Goal: Task Accomplishment & Management: Complete application form

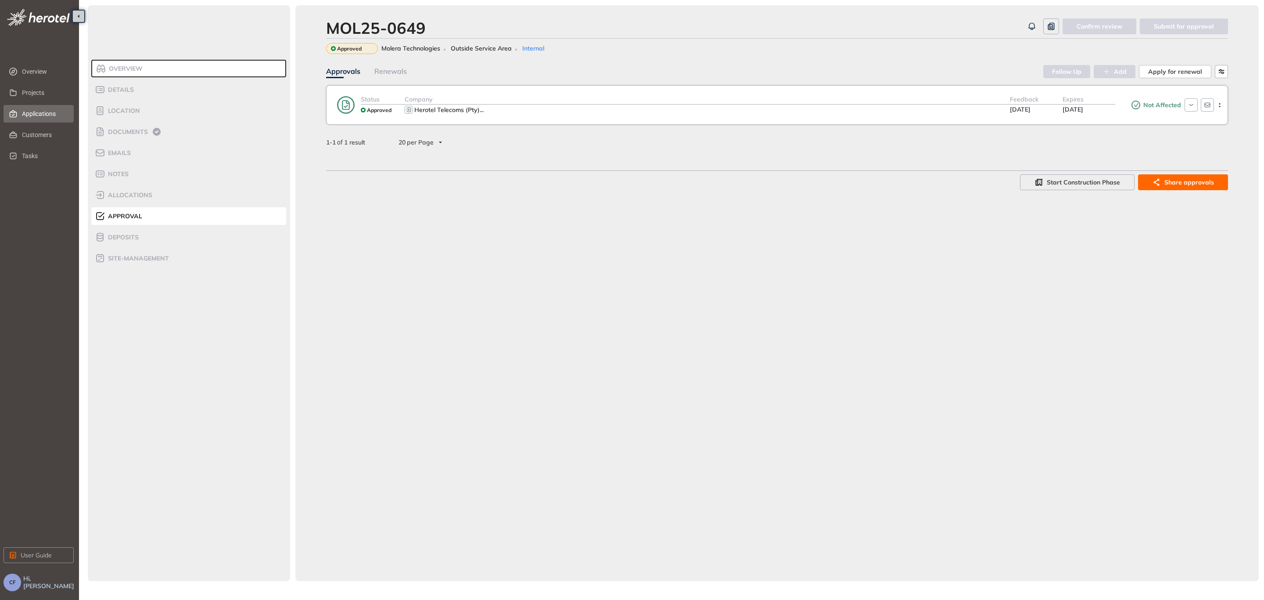
click at [42, 110] on span "Applications" at bounding box center [44, 114] width 45 height 18
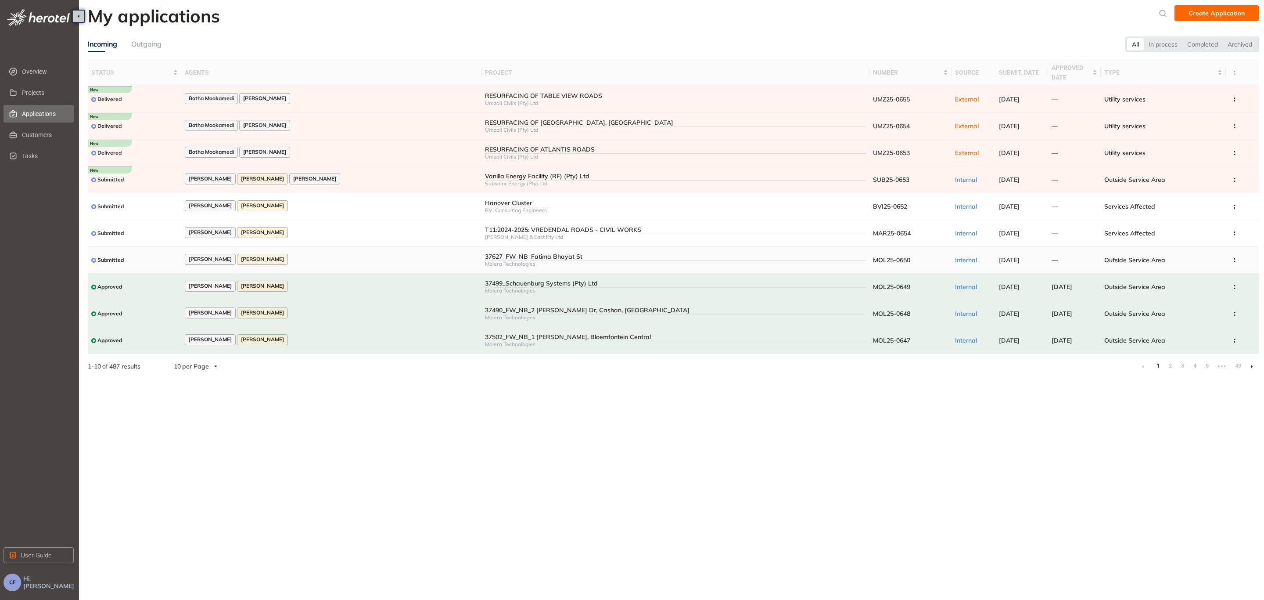
click at [335, 258] on div "[PERSON_NAME] [PERSON_NAME]" at bounding box center [331, 260] width 293 height 12
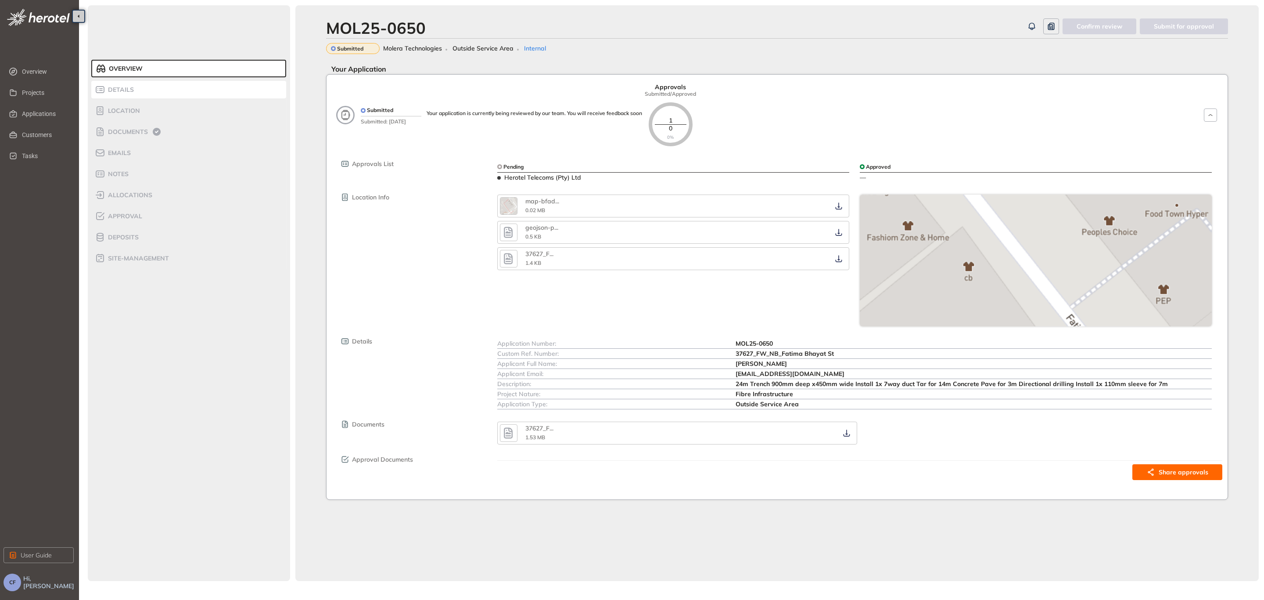
click at [117, 88] on span "Details" at bounding box center [119, 89] width 29 height 7
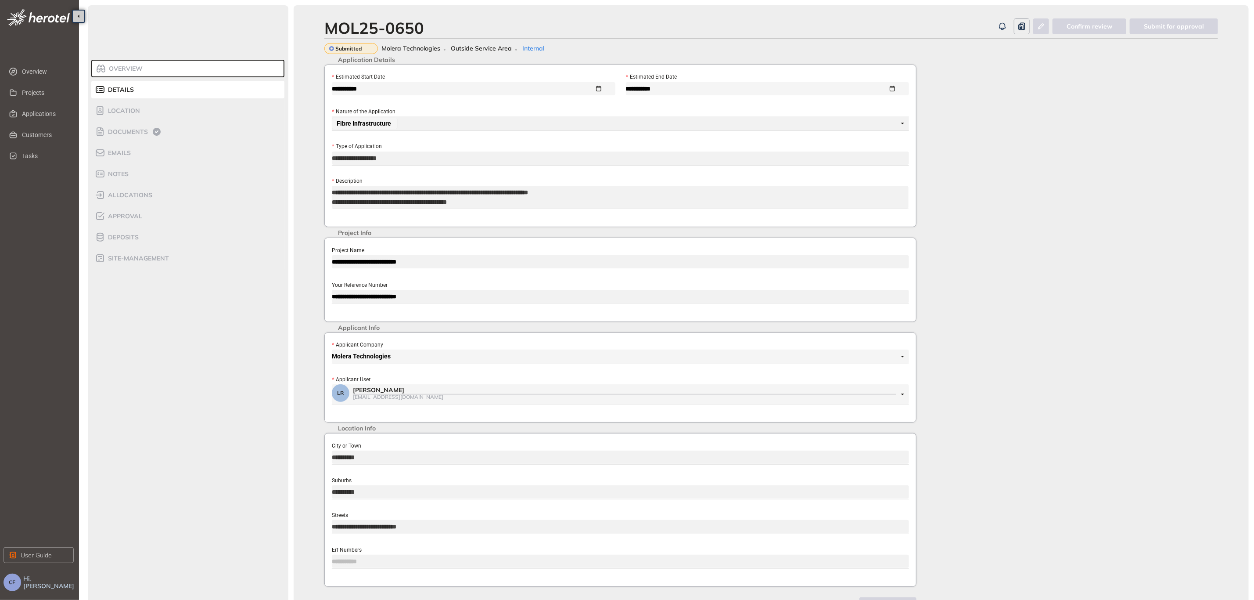
click at [326, 262] on div "**********" at bounding box center [620, 279] width 592 height 84
click at [109, 128] on span "Documents" at bounding box center [126, 131] width 43 height 7
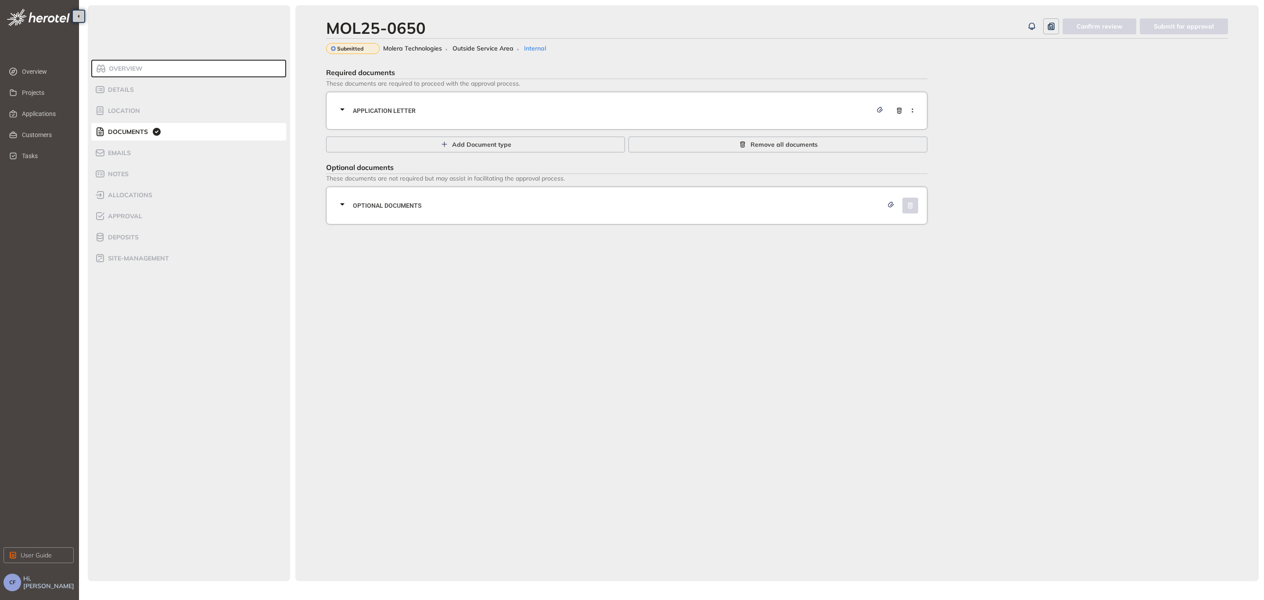
click at [363, 103] on div "Application letter" at bounding box center [629, 110] width 585 height 26
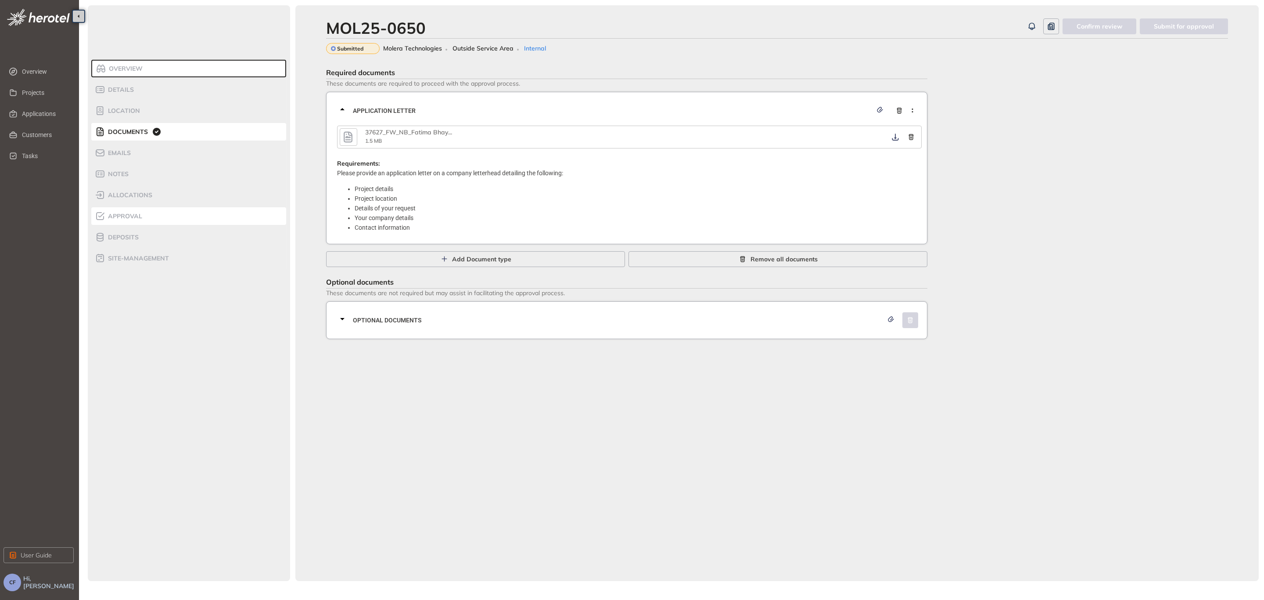
click at [133, 216] on span "Approval" at bounding box center [123, 215] width 37 height 7
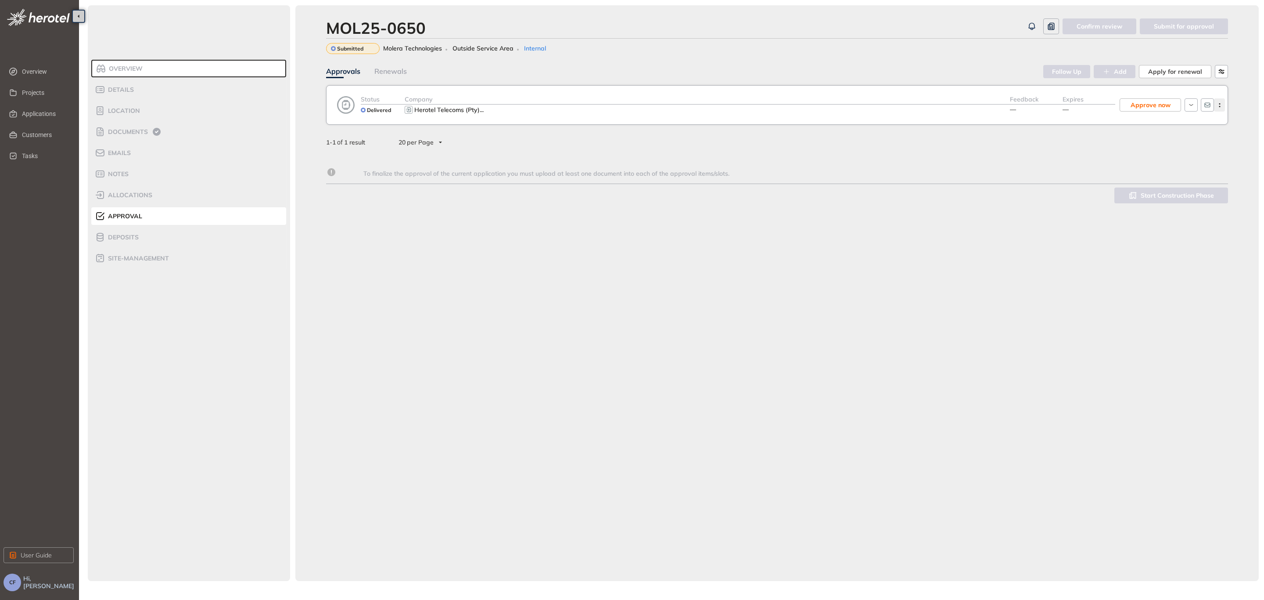
click at [1220, 105] on icon "button" at bounding box center [1220, 105] width 9 height 4
click at [1205, 140] on span "View approval form" at bounding box center [1188, 141] width 60 height 7
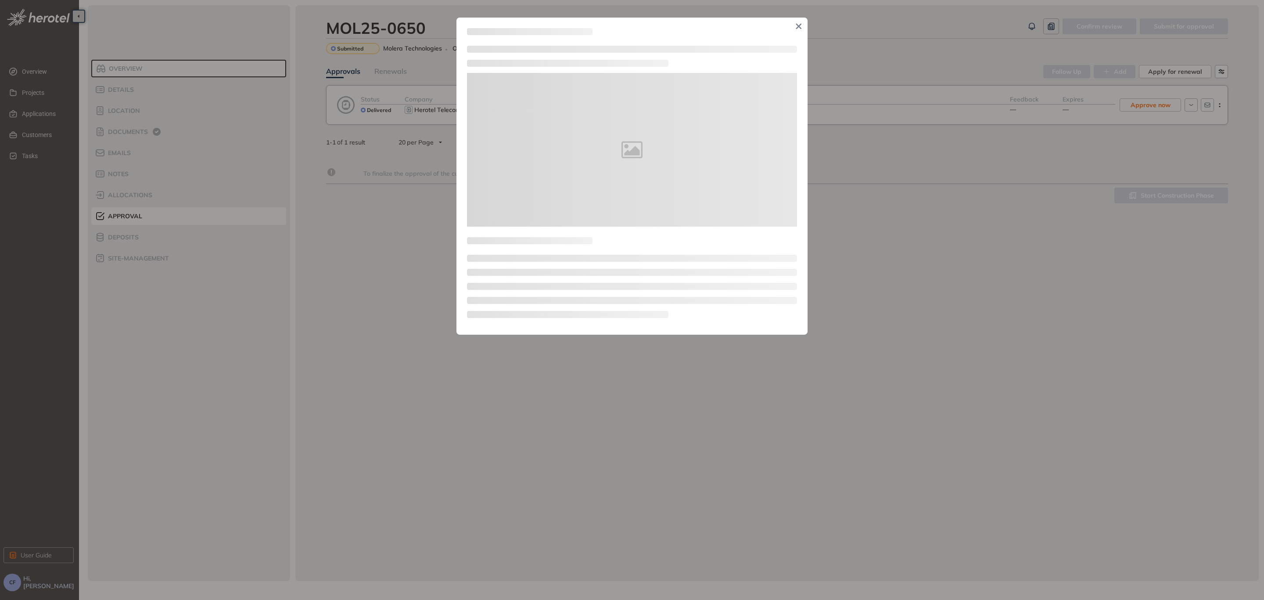
type textarea "**********"
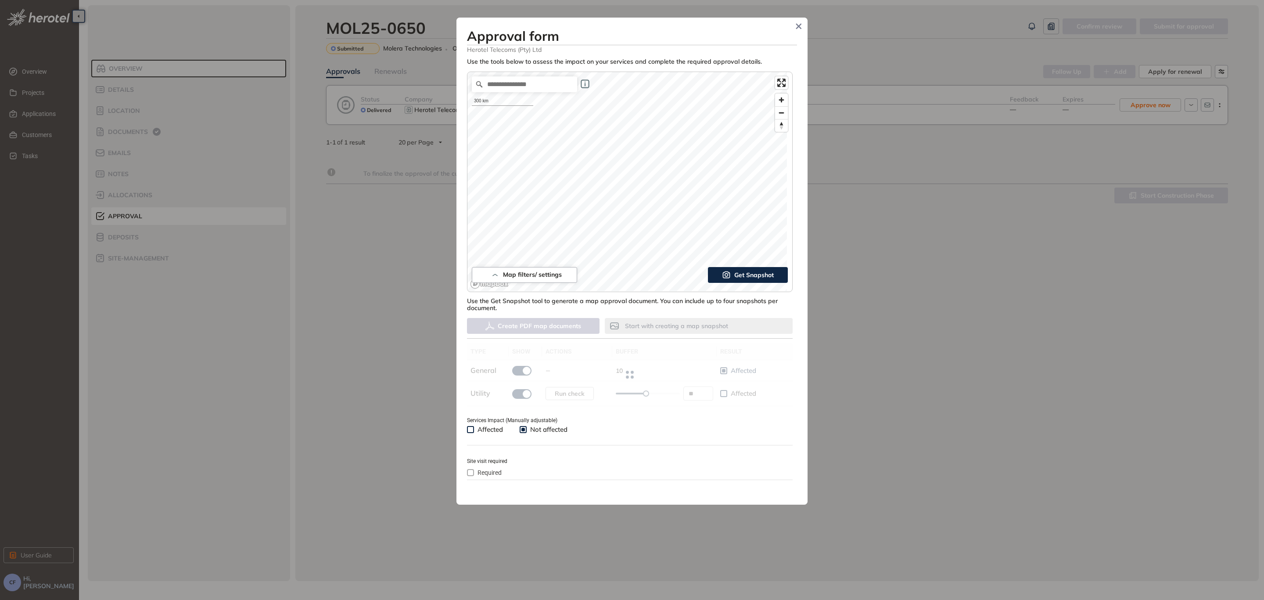
type input "**"
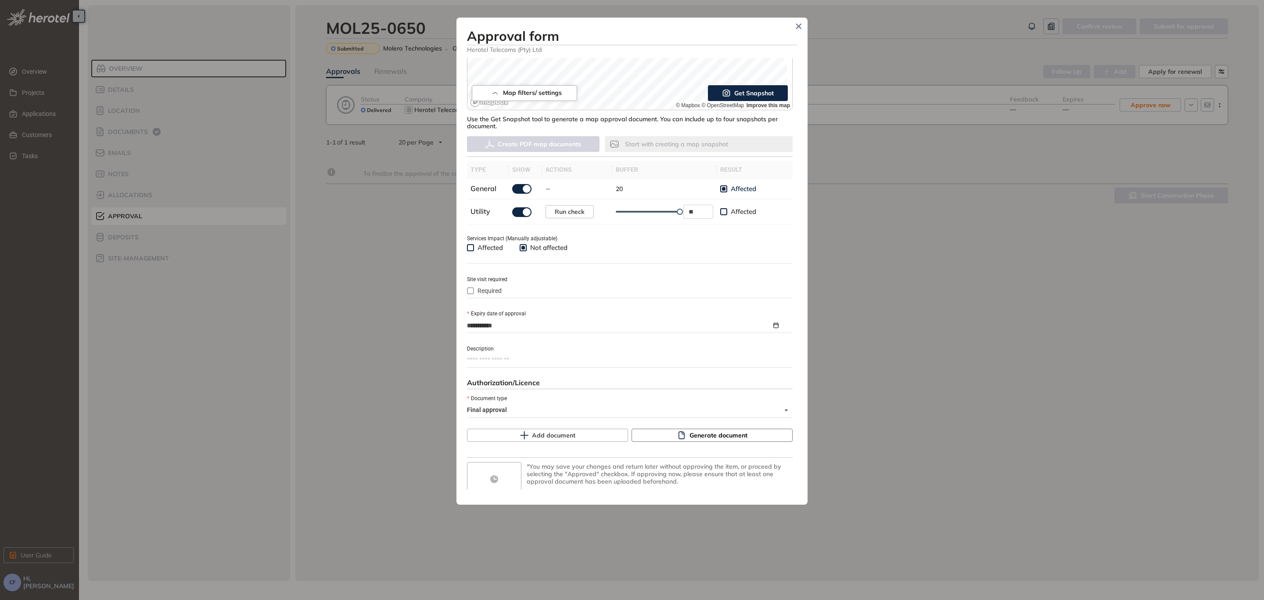
scroll to position [201, 0]
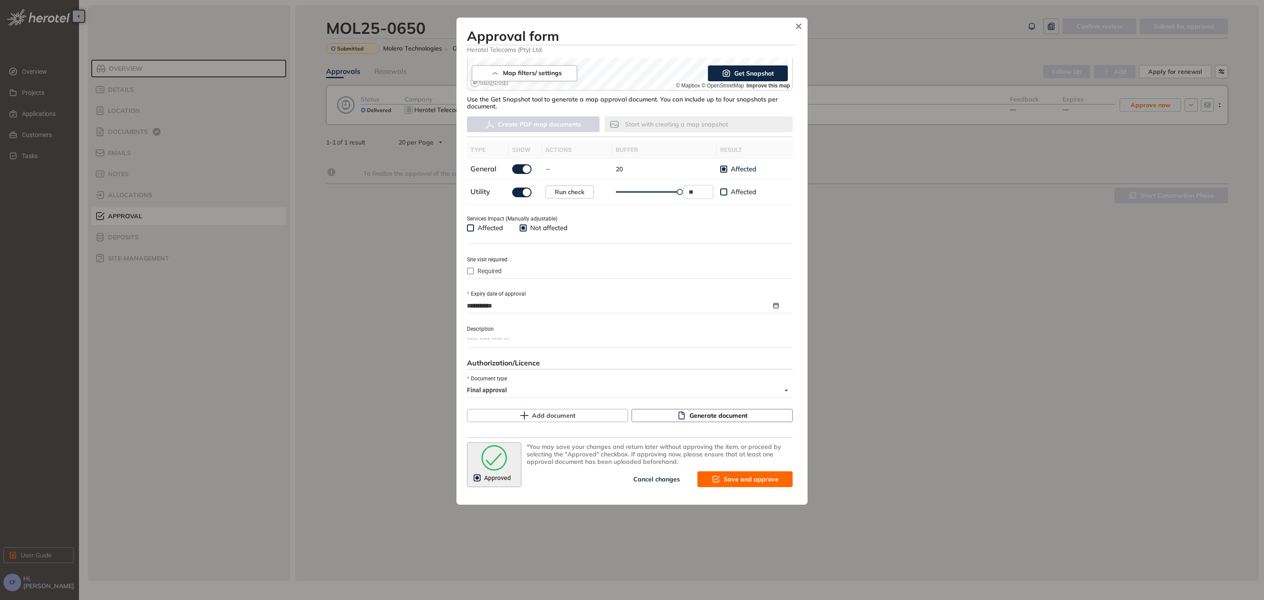
click at [655, 414] on button "Generate document" at bounding box center [712, 415] width 161 height 13
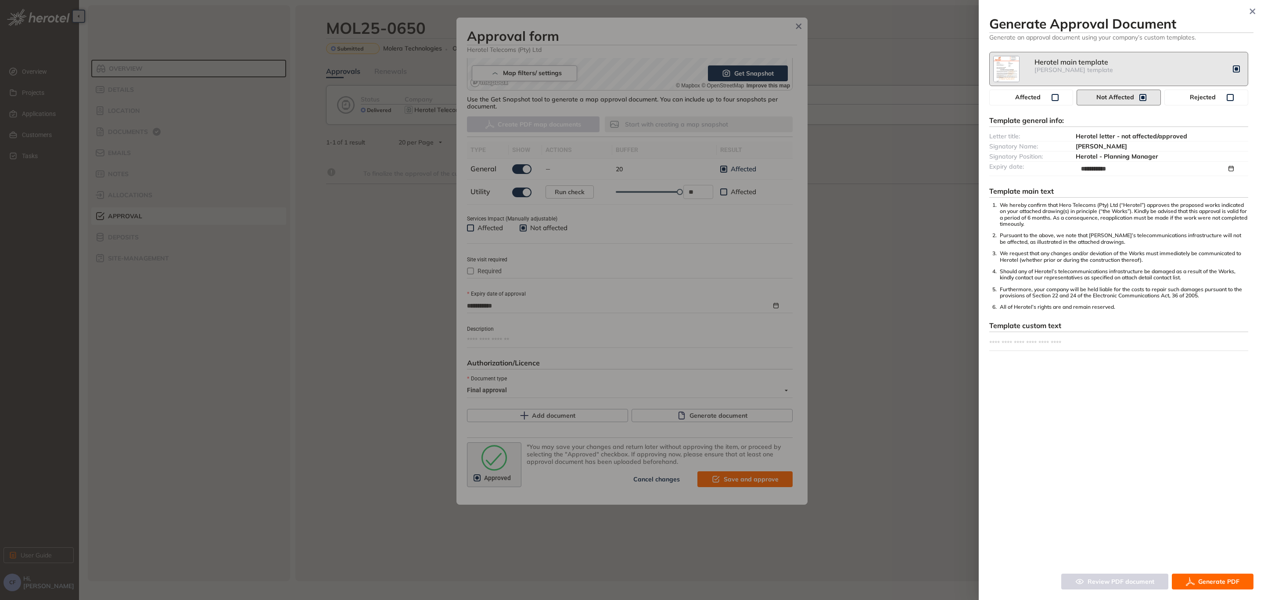
click at [1195, 580] on button "Generate PDF" at bounding box center [1213, 581] width 82 height 16
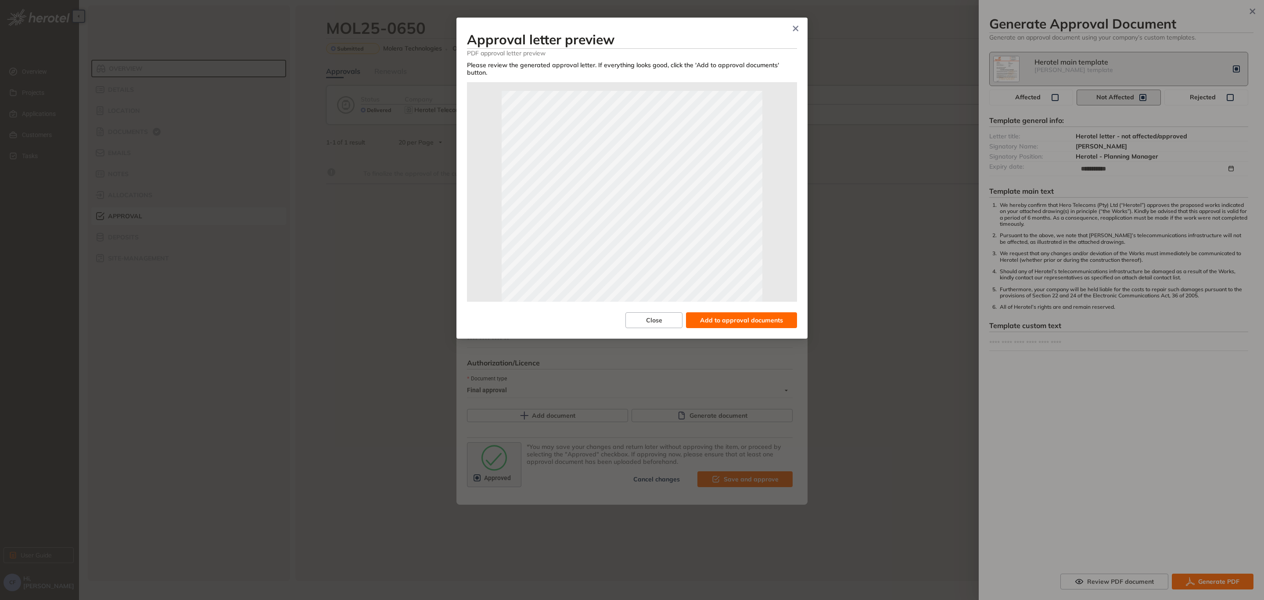
click at [781, 315] on span "Add to approval documents" at bounding box center [741, 320] width 83 height 10
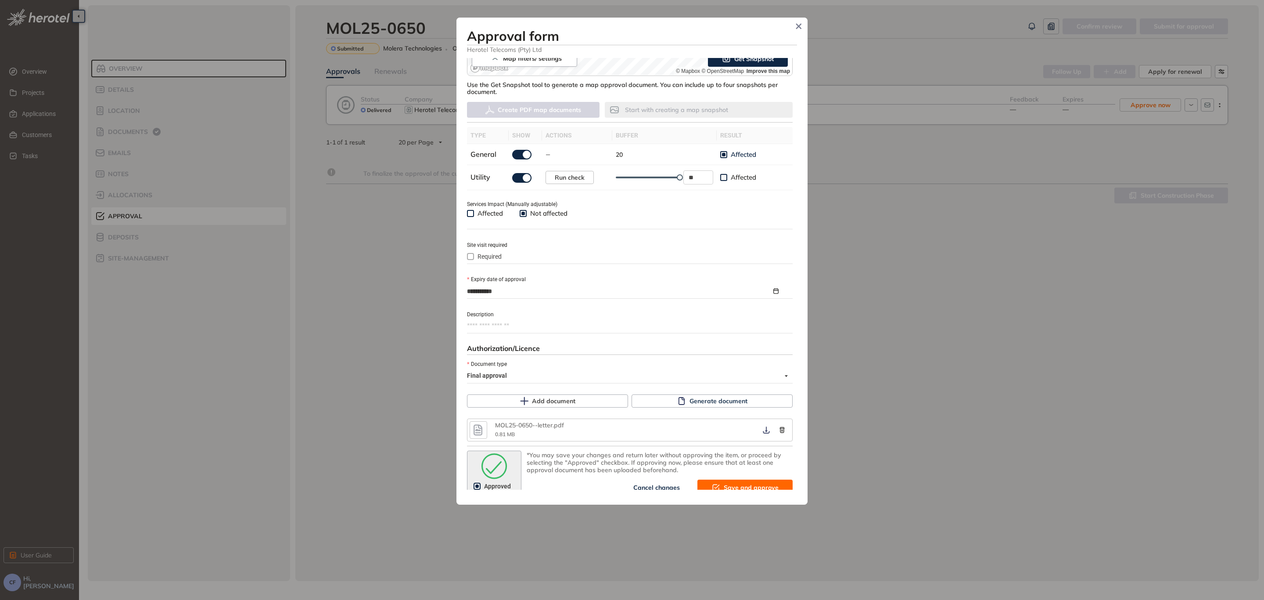
scroll to position [224, 0]
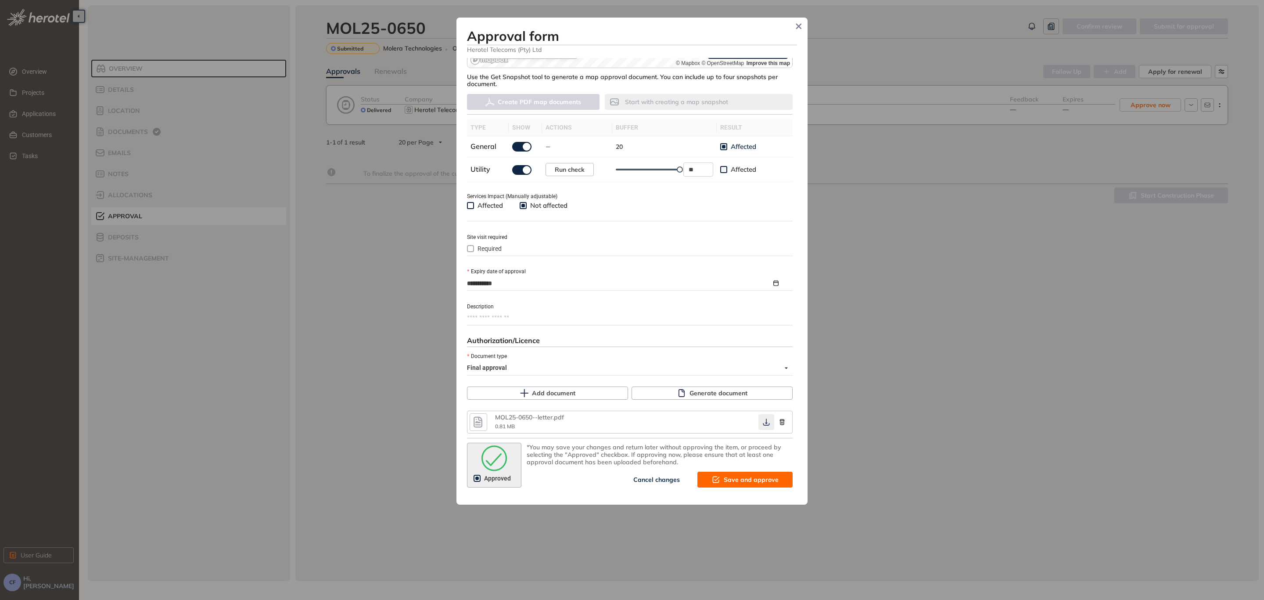
click at [762, 420] on icon "button" at bounding box center [766, 421] width 9 height 7
click at [754, 479] on span "Save and approve" at bounding box center [751, 480] width 55 height 10
type textarea "**********"
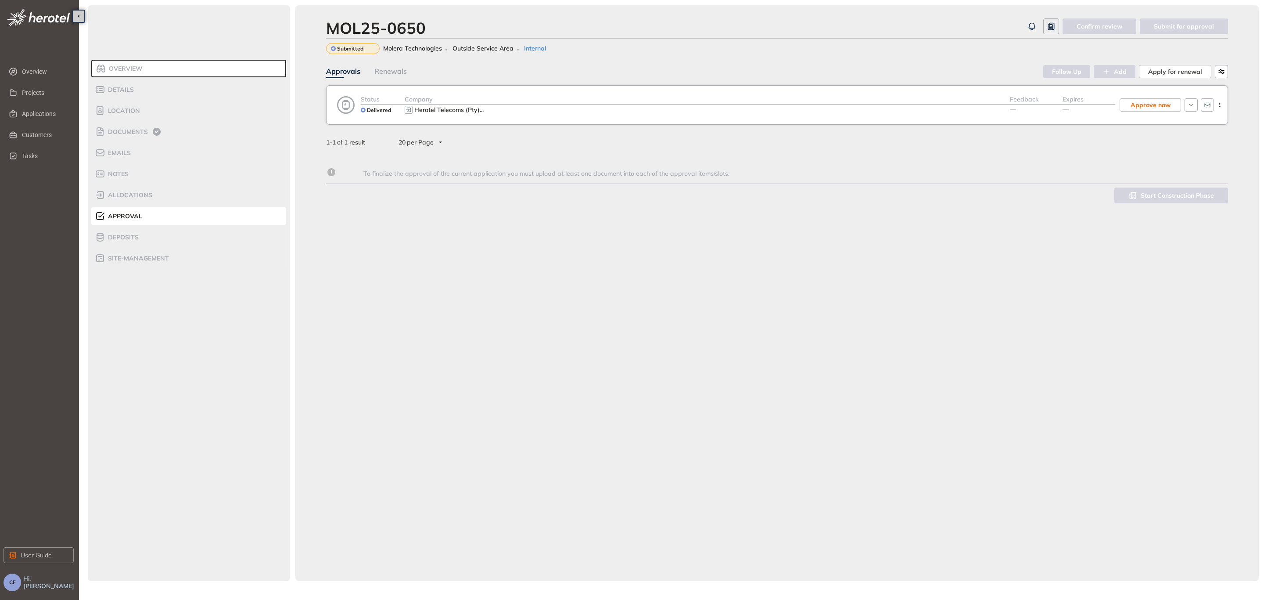
click at [760, 107] on div "Herotel Telecoms (Pty) ..." at bounding box center [707, 109] width 605 height 11
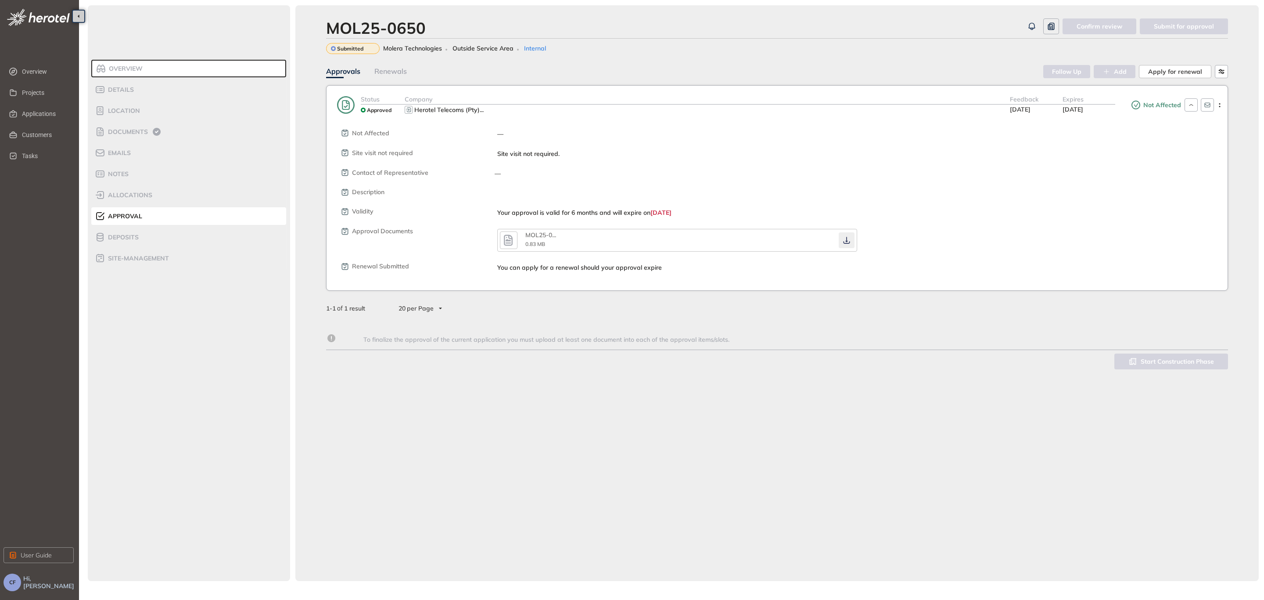
click at [846, 239] on icon "button" at bounding box center [846, 240] width 9 height 7
click at [45, 109] on span "Applications" at bounding box center [44, 114] width 45 height 18
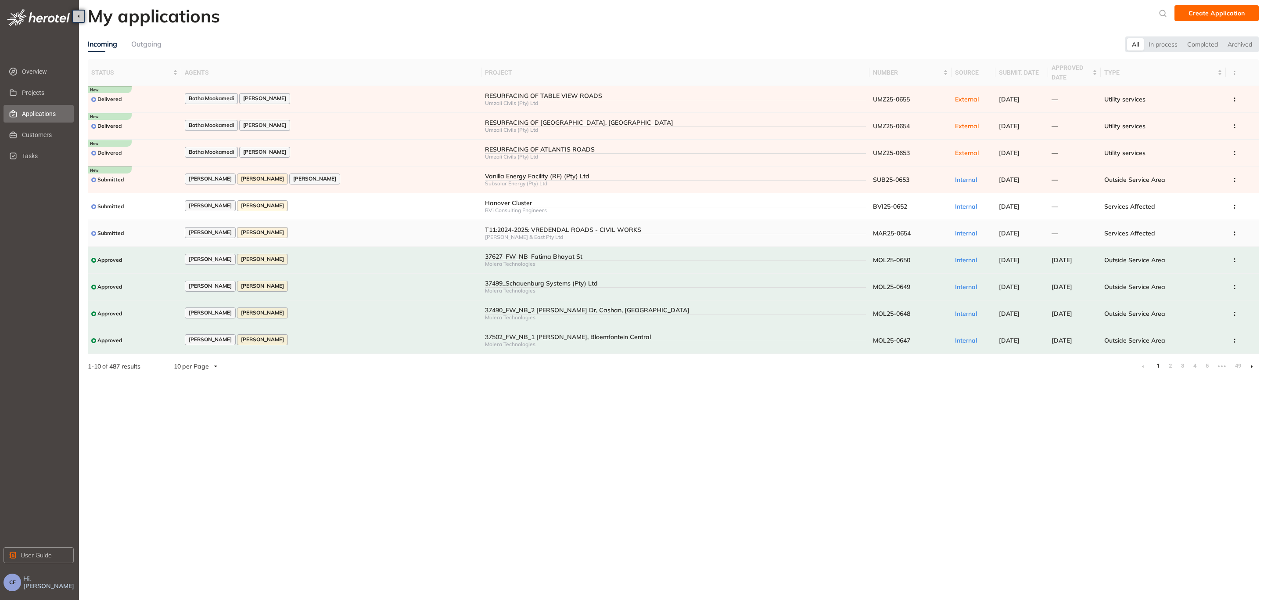
click at [486, 223] on td "T11:2024-2025: VREDENDAL ROADS - CIVIL WORKS [PERSON_NAME] & East Pty Ltd" at bounding box center [676, 233] width 388 height 27
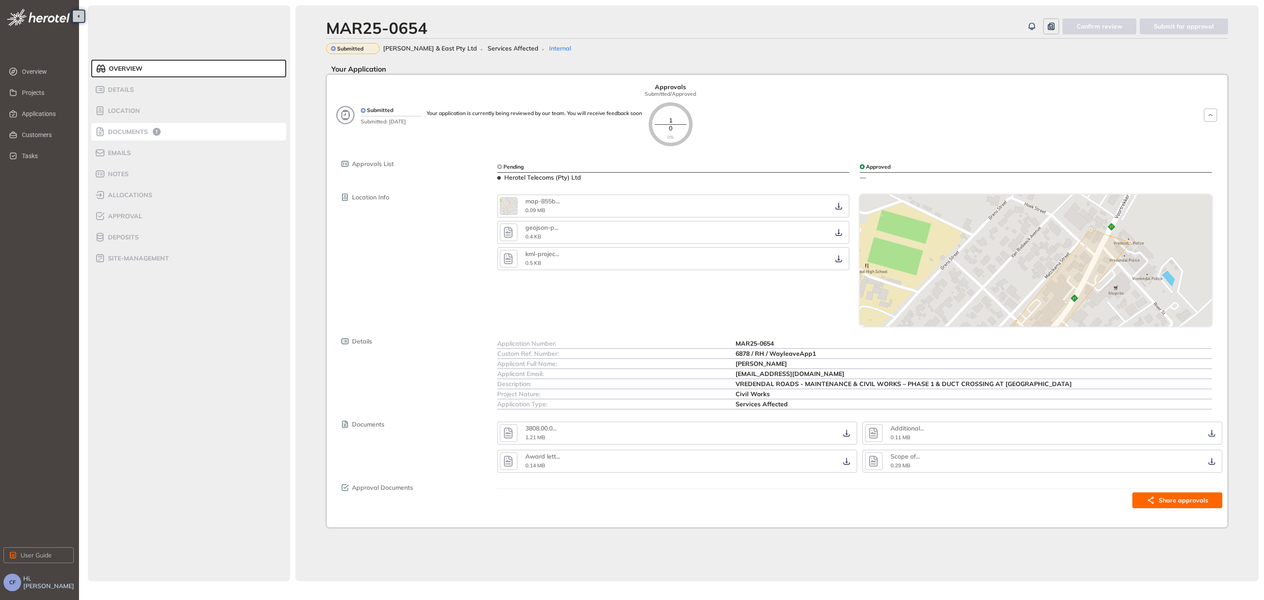
click at [122, 127] on div "Documents" at bounding box center [132, 131] width 75 height 11
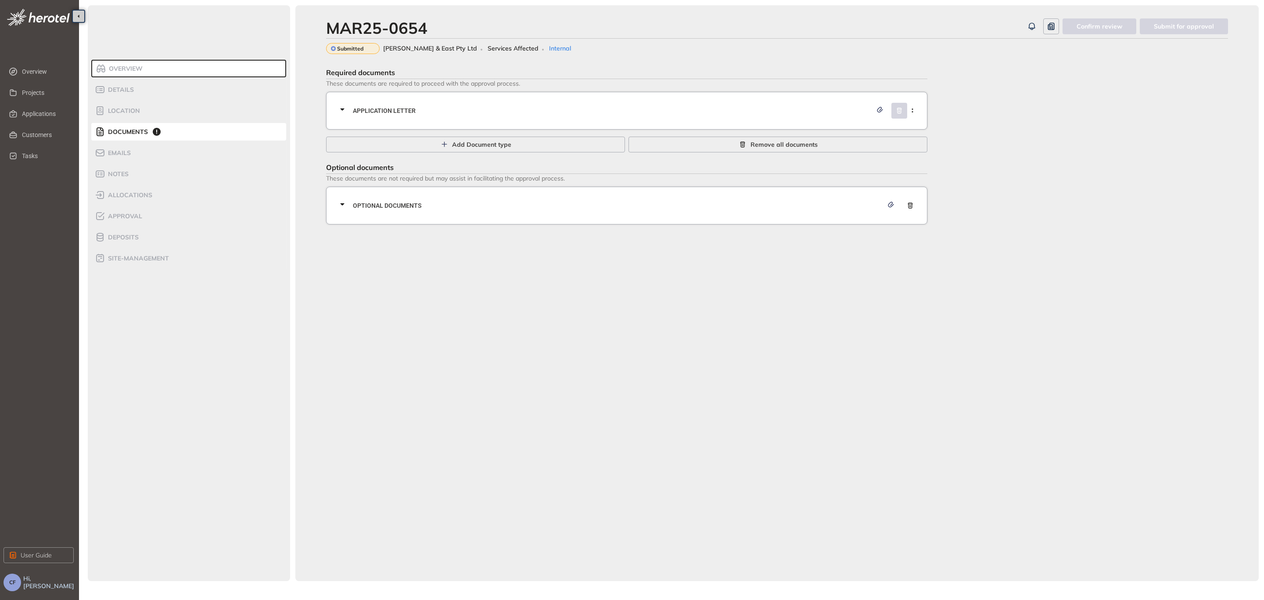
click at [635, 108] on span "Application letter" at bounding box center [612, 111] width 519 height 10
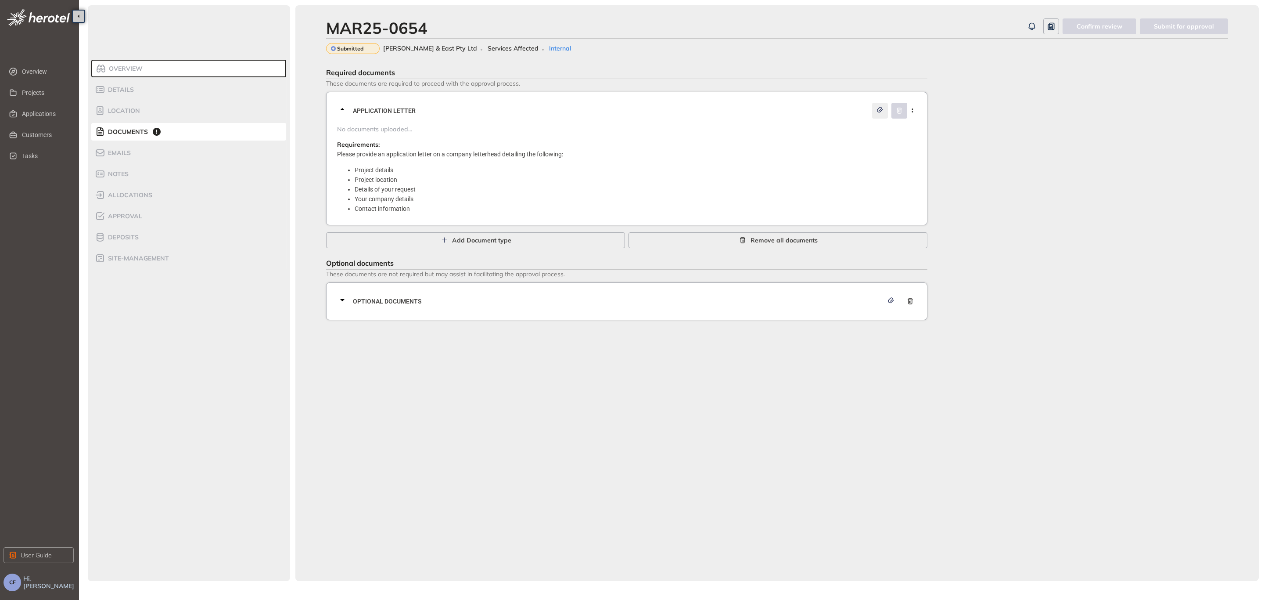
click at [880, 108] on icon "button" at bounding box center [880, 110] width 9 height 6
click at [505, 291] on div "Optional documents" at bounding box center [629, 301] width 585 height 26
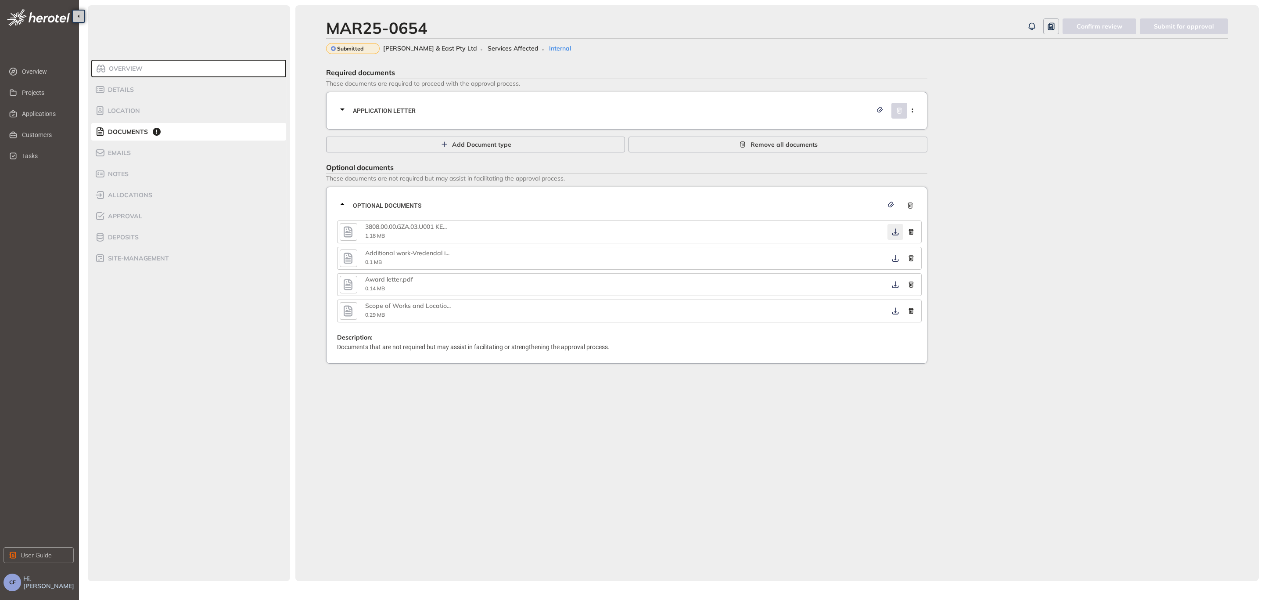
click at [898, 230] on icon "button" at bounding box center [895, 231] width 9 height 7
click at [892, 260] on icon "button" at bounding box center [895, 258] width 9 height 7
click at [897, 281] on icon "button" at bounding box center [895, 284] width 9 height 7
click at [896, 308] on icon "button" at bounding box center [895, 310] width 9 height 7
click at [140, 211] on div "Approval" at bounding box center [132, 216] width 75 height 11
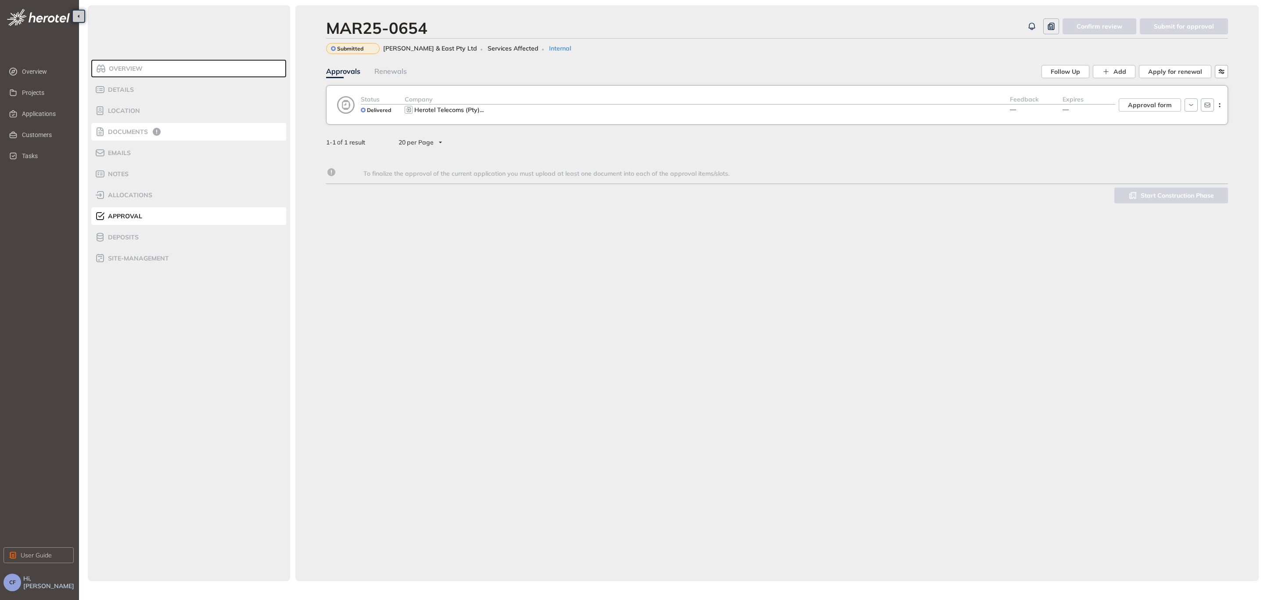
click at [147, 132] on div "Documents" at bounding box center [132, 131] width 75 height 11
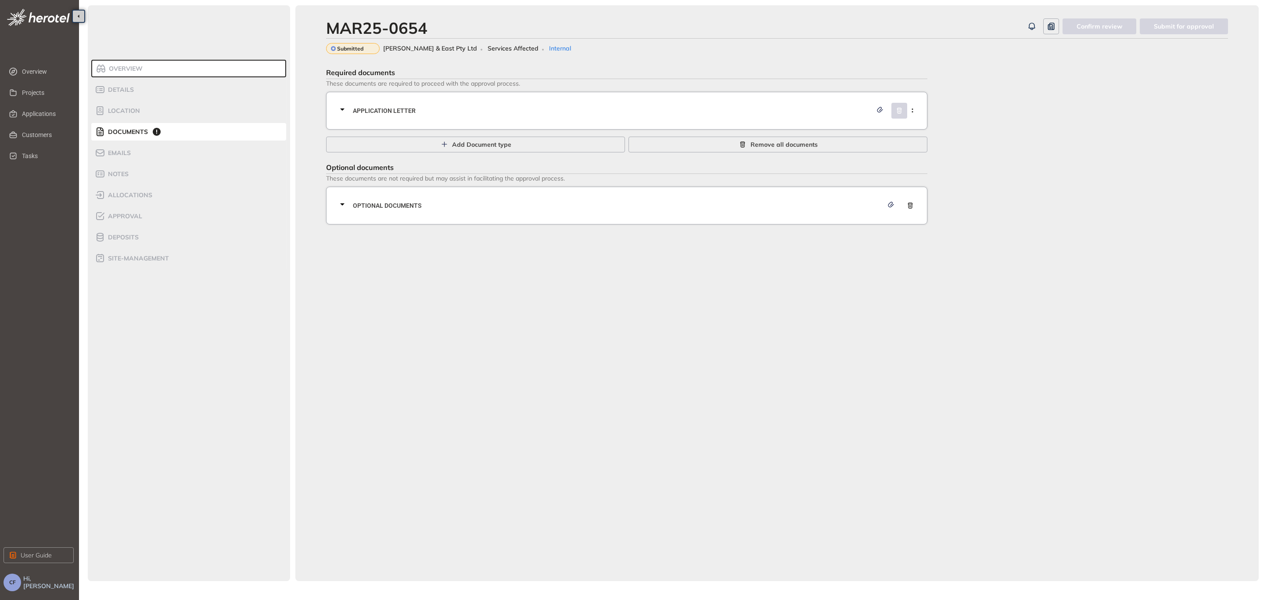
click at [374, 207] on span "Optional documents" at bounding box center [618, 206] width 530 height 10
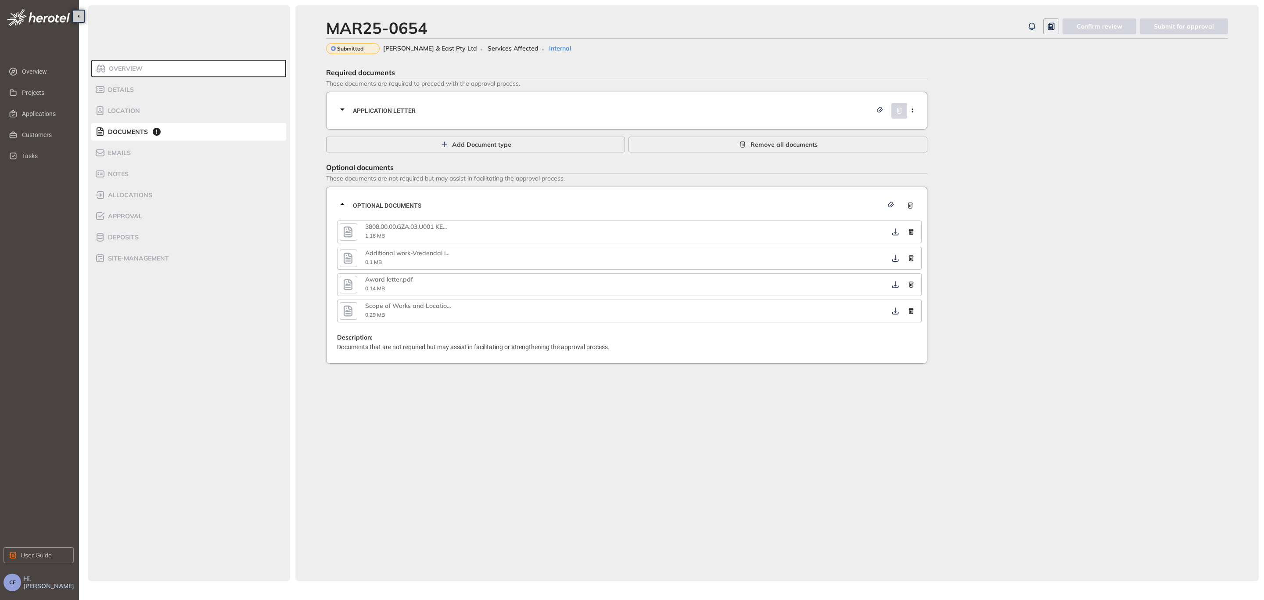
click at [349, 230] on icon "button" at bounding box center [348, 231] width 9 height 11
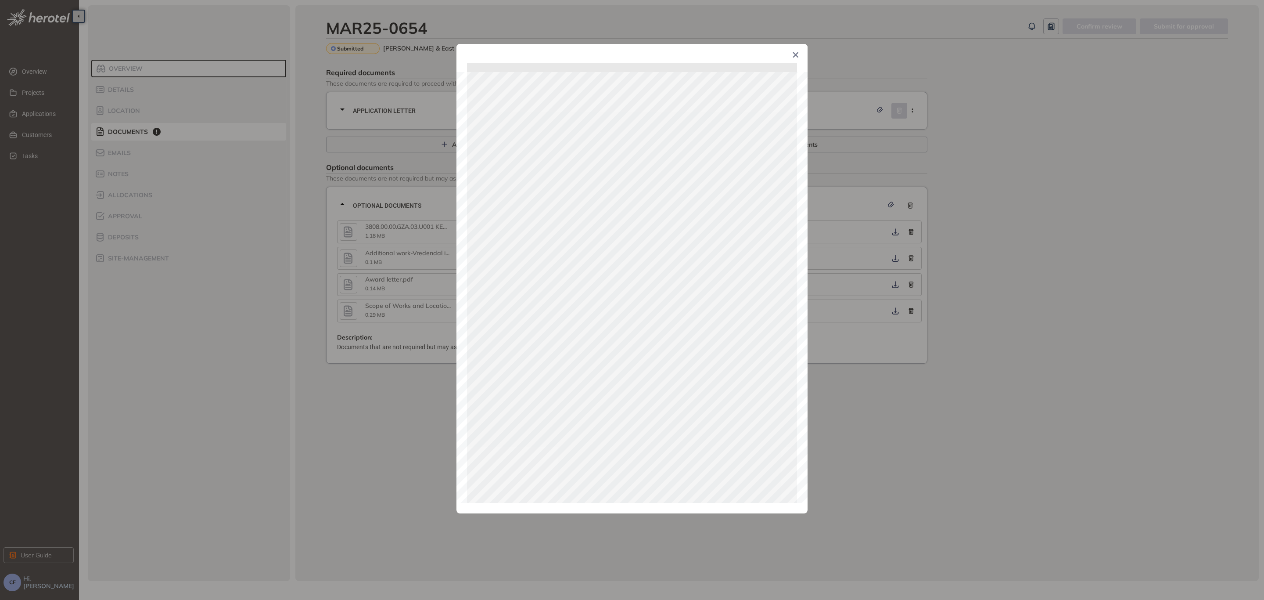
click at [795, 53] on icon "Close" at bounding box center [796, 55] width 6 height 6
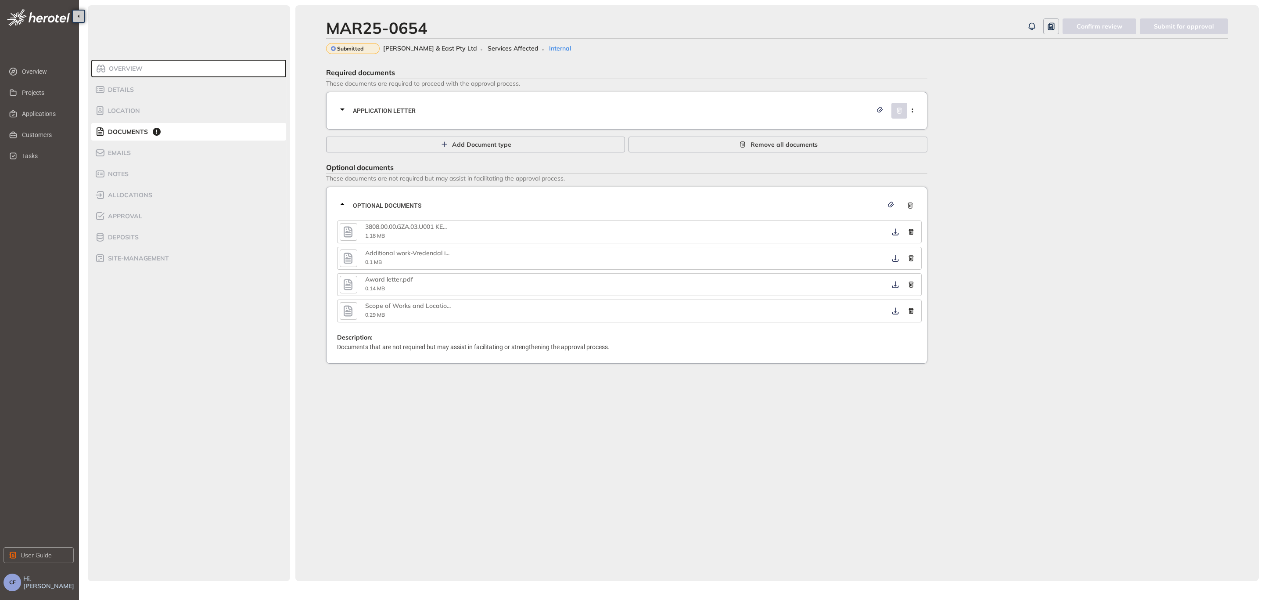
click at [351, 252] on icon "button" at bounding box center [348, 258] width 13 height 16
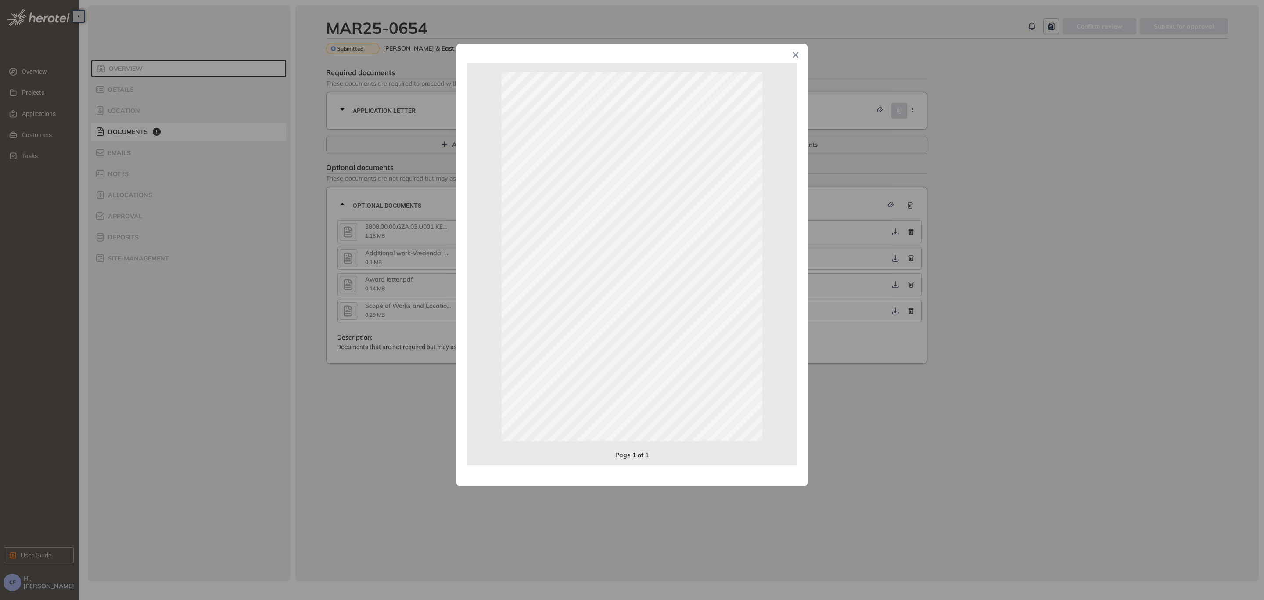
click at [795, 58] on icon "Close" at bounding box center [796, 55] width 6 height 6
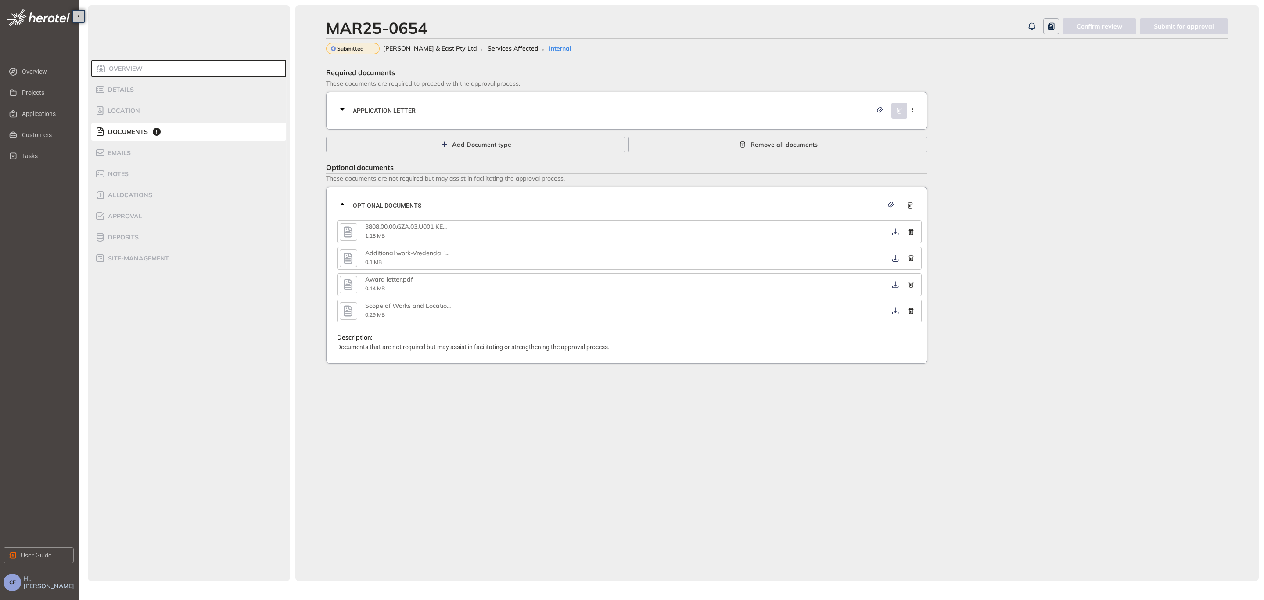
click at [344, 283] on icon "button" at bounding box center [348, 284] width 9 height 11
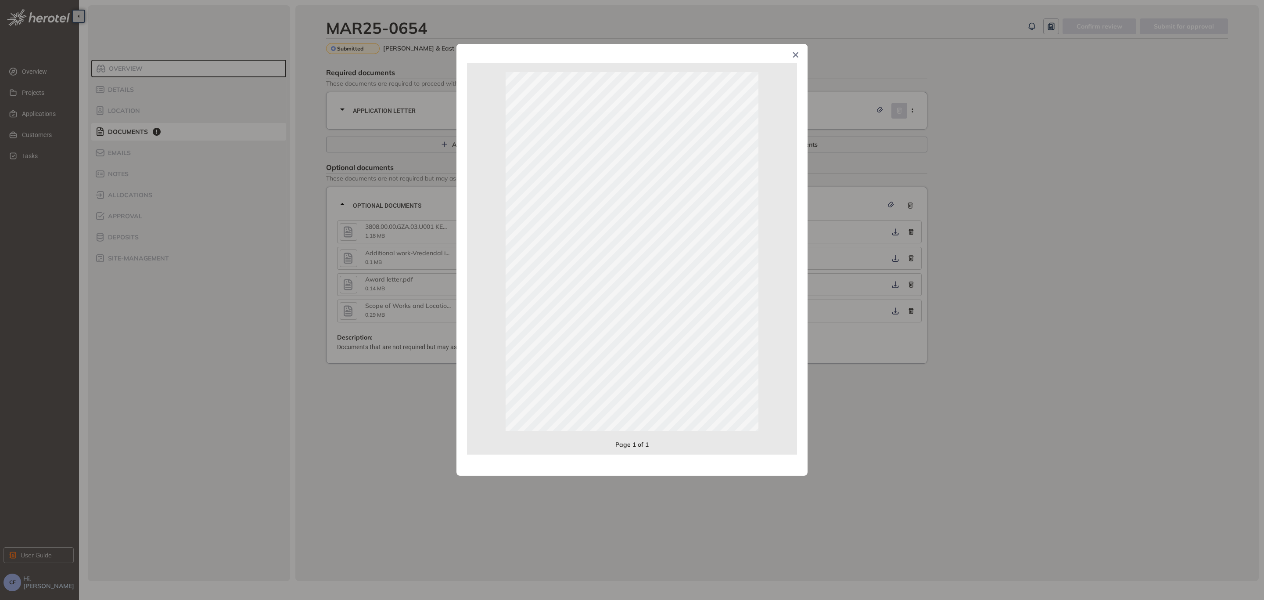
click at [799, 52] on span "Close" at bounding box center [796, 56] width 24 height 24
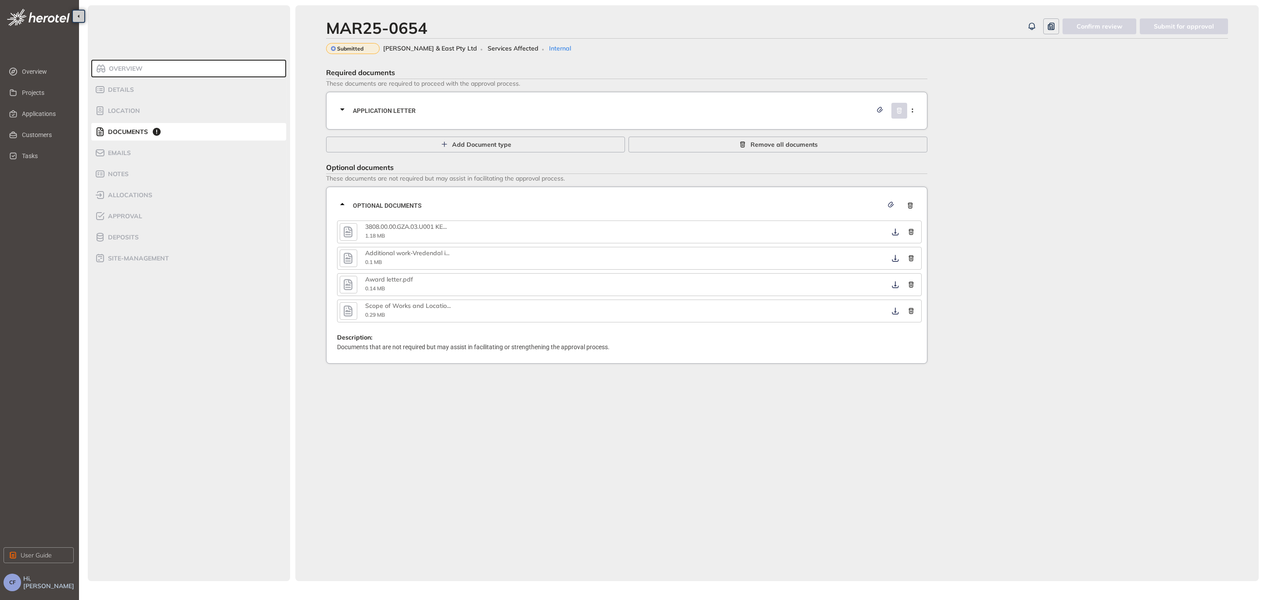
click at [348, 305] on icon "button" at bounding box center [348, 310] width 9 height 11
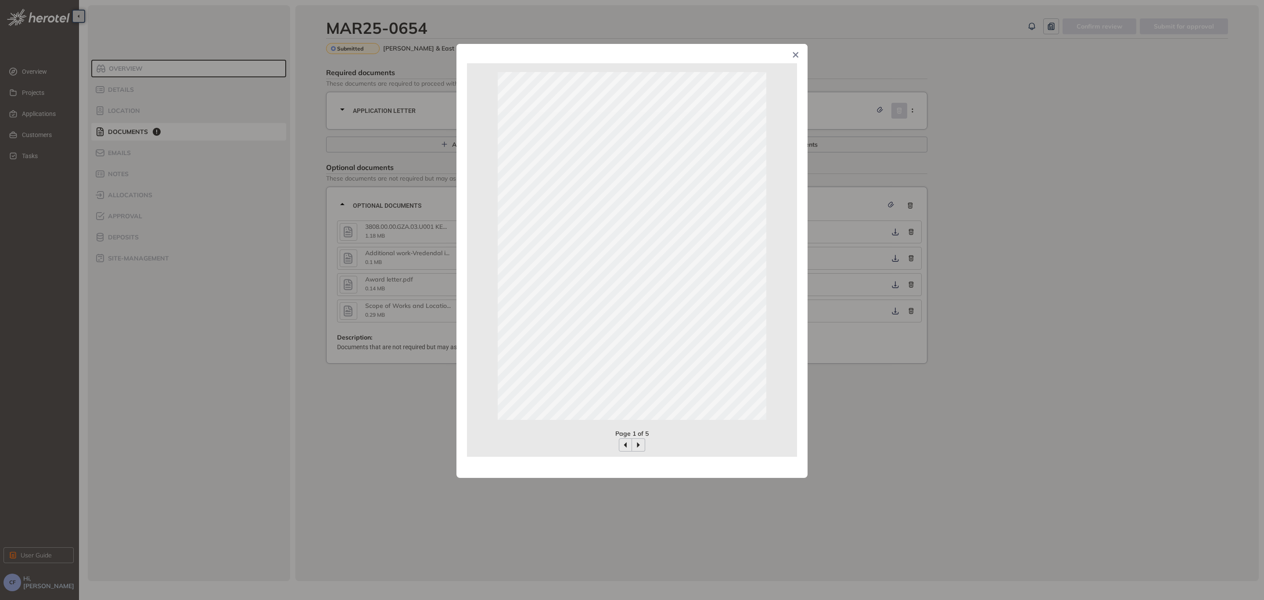
click at [794, 54] on icon "Close" at bounding box center [796, 55] width 6 height 6
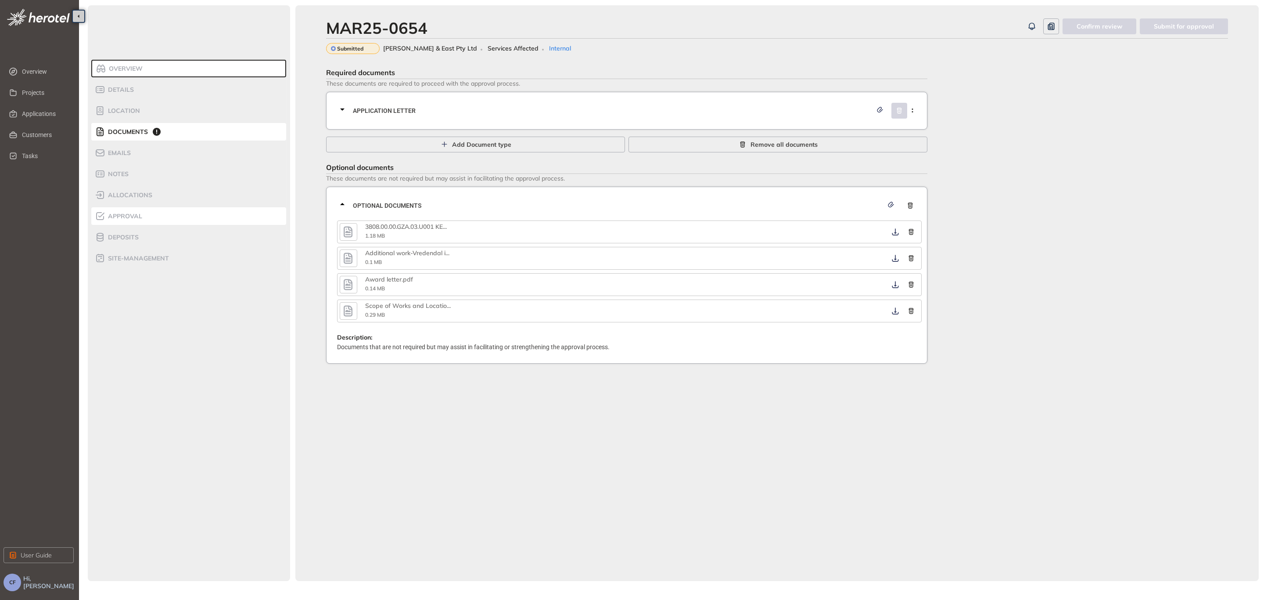
click at [128, 213] on span "Approval" at bounding box center [123, 215] width 37 height 7
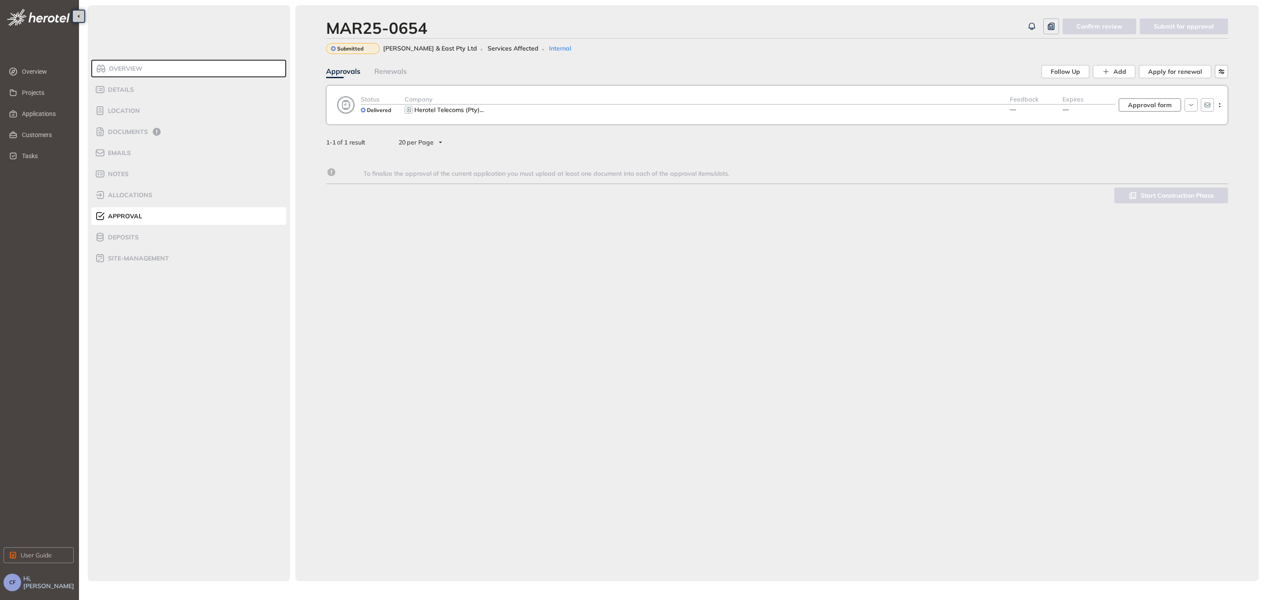
click at [1155, 103] on span "Approval form" at bounding box center [1150, 105] width 44 height 10
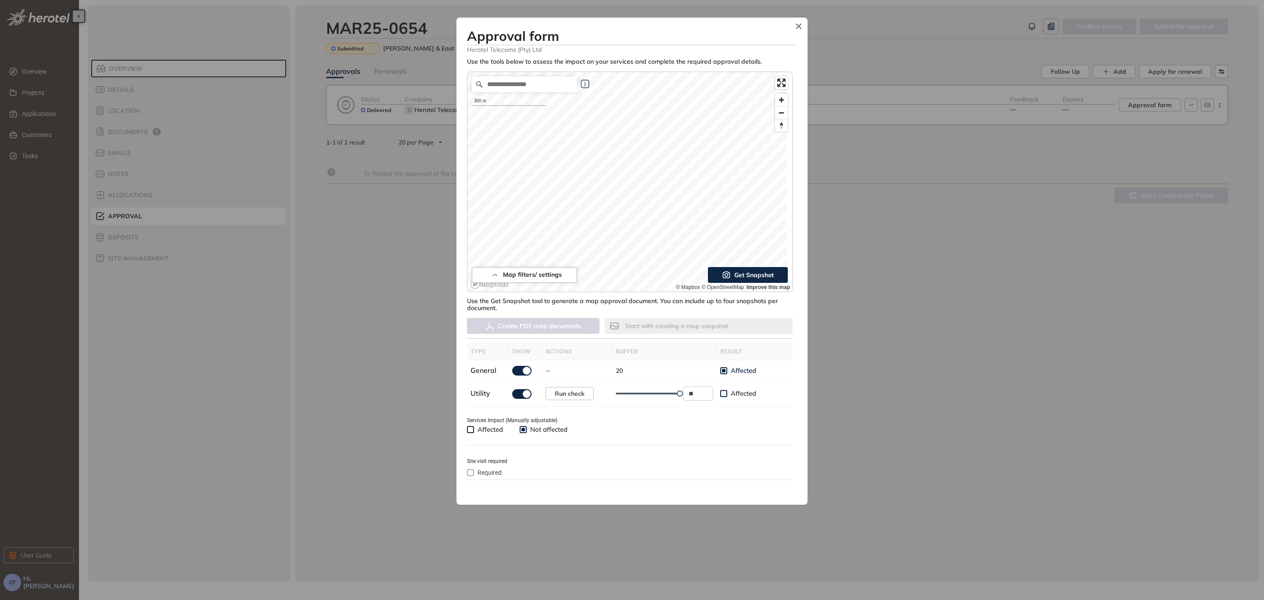
click at [479, 430] on span "Affected" at bounding box center [490, 429] width 32 height 9
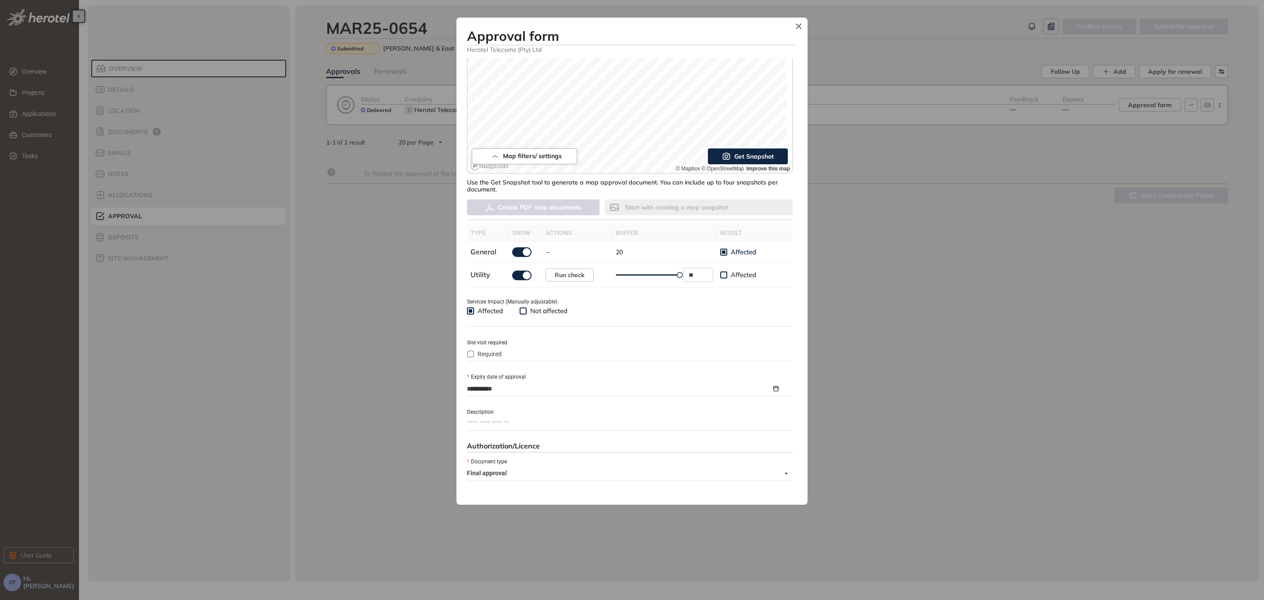
scroll to position [132, 0]
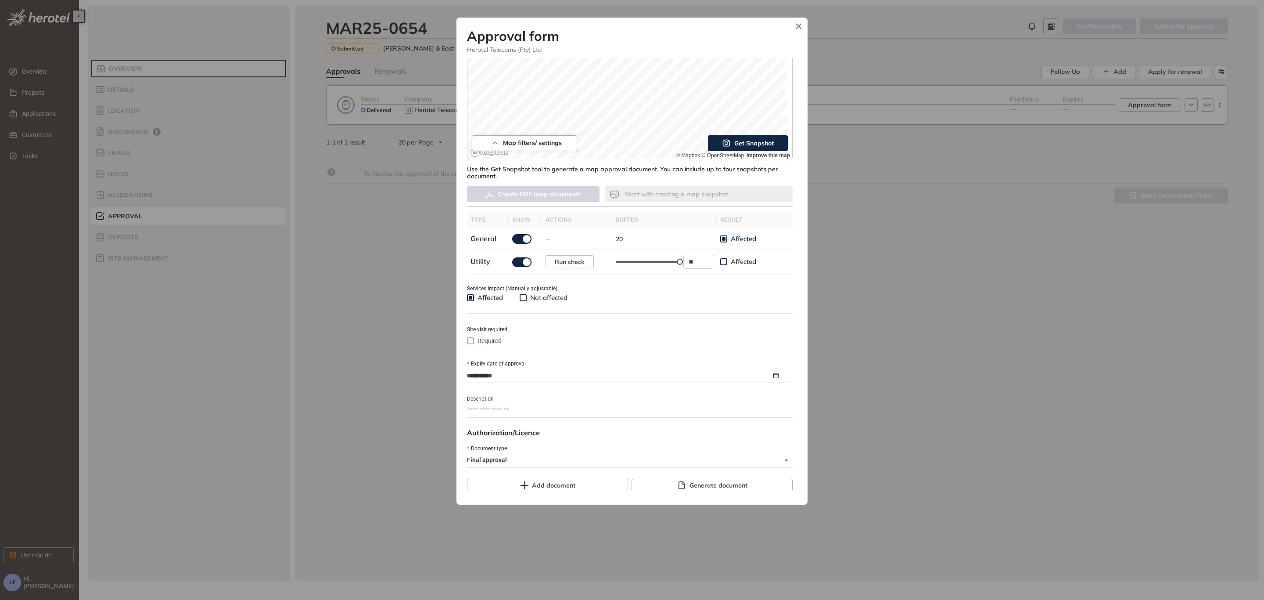
click at [493, 340] on span "Required" at bounding box center [489, 341] width 31 height 10
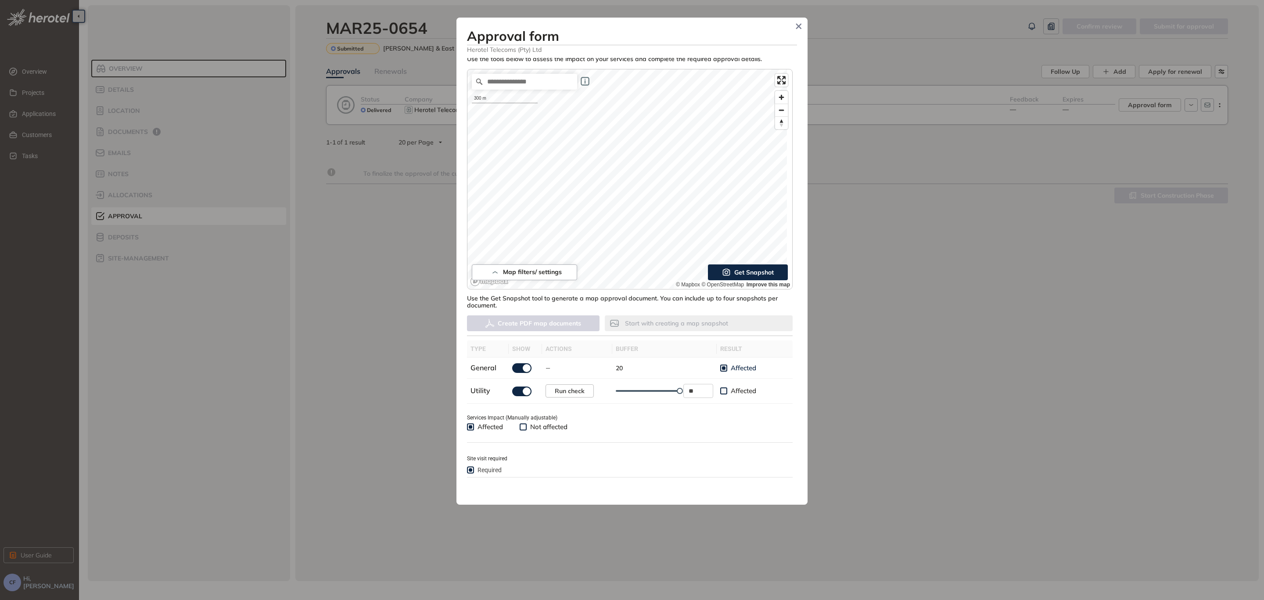
scroll to position [0, 0]
click at [691, 328] on div "**********" at bounding box center [632, 274] width 330 height 432
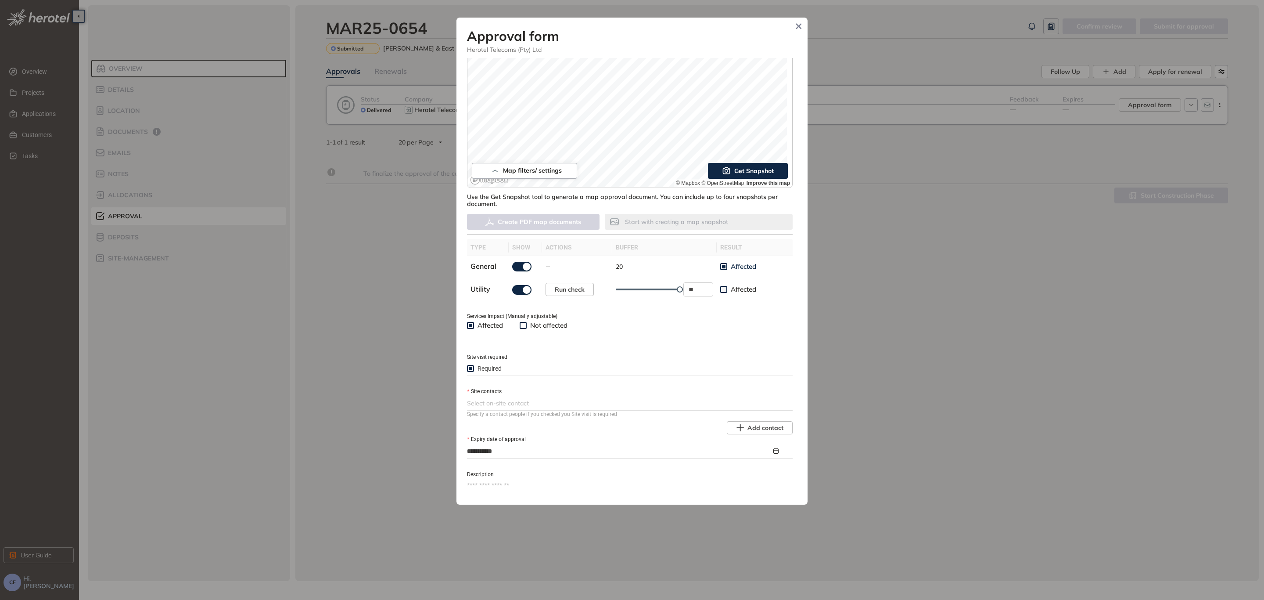
scroll to position [132, 0]
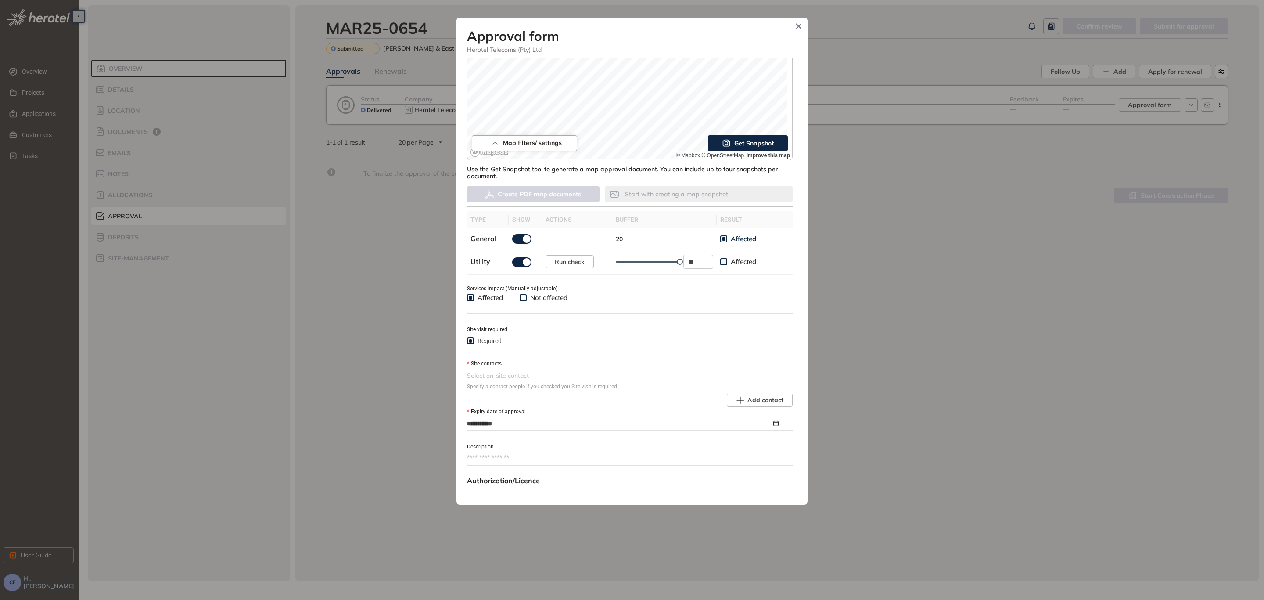
click at [511, 371] on div at bounding box center [629, 375] width 324 height 11
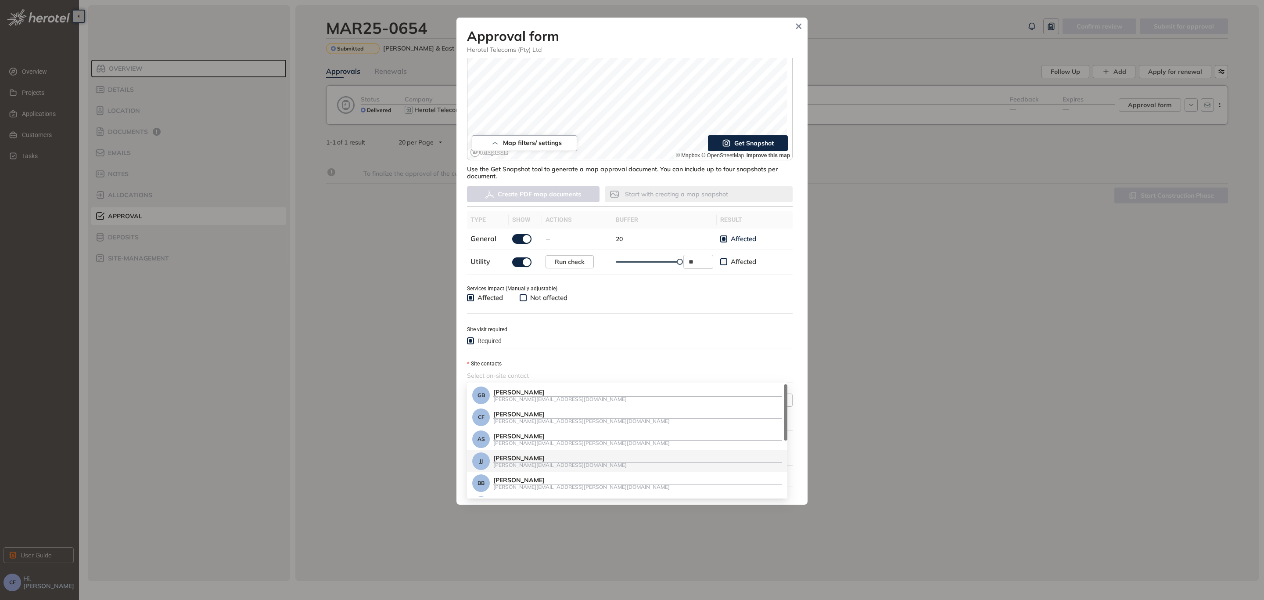
click at [569, 459] on div "[PERSON_NAME]" at bounding box center [637, 457] width 289 height 7
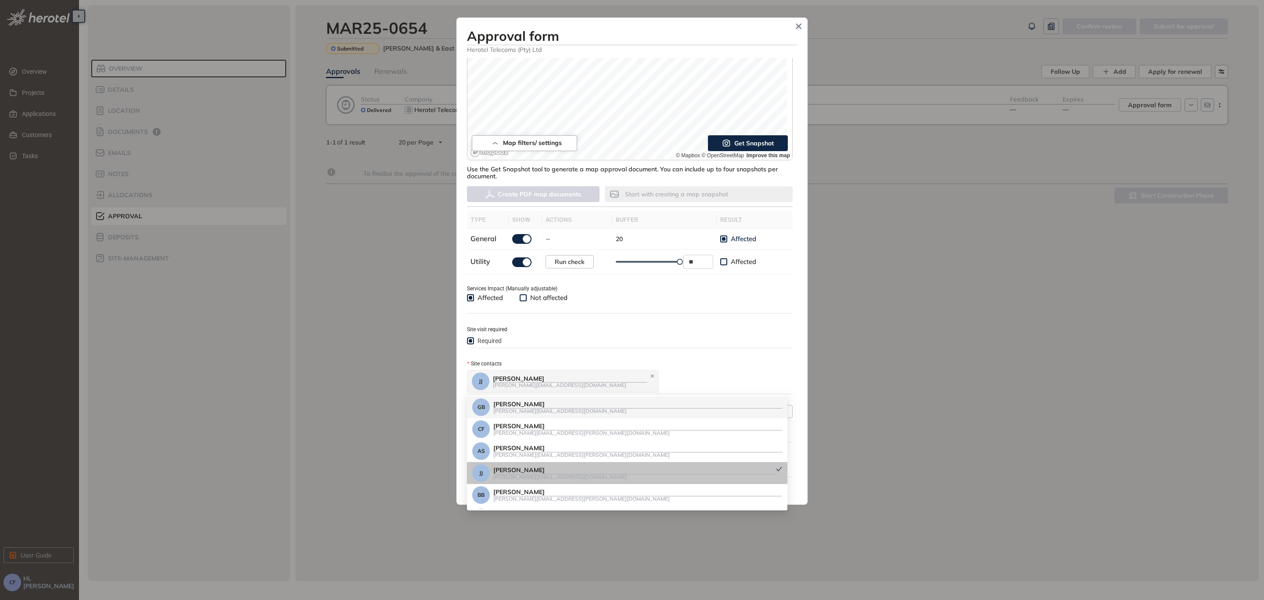
click at [696, 325] on div "Site visit required" at bounding box center [630, 329] width 326 height 10
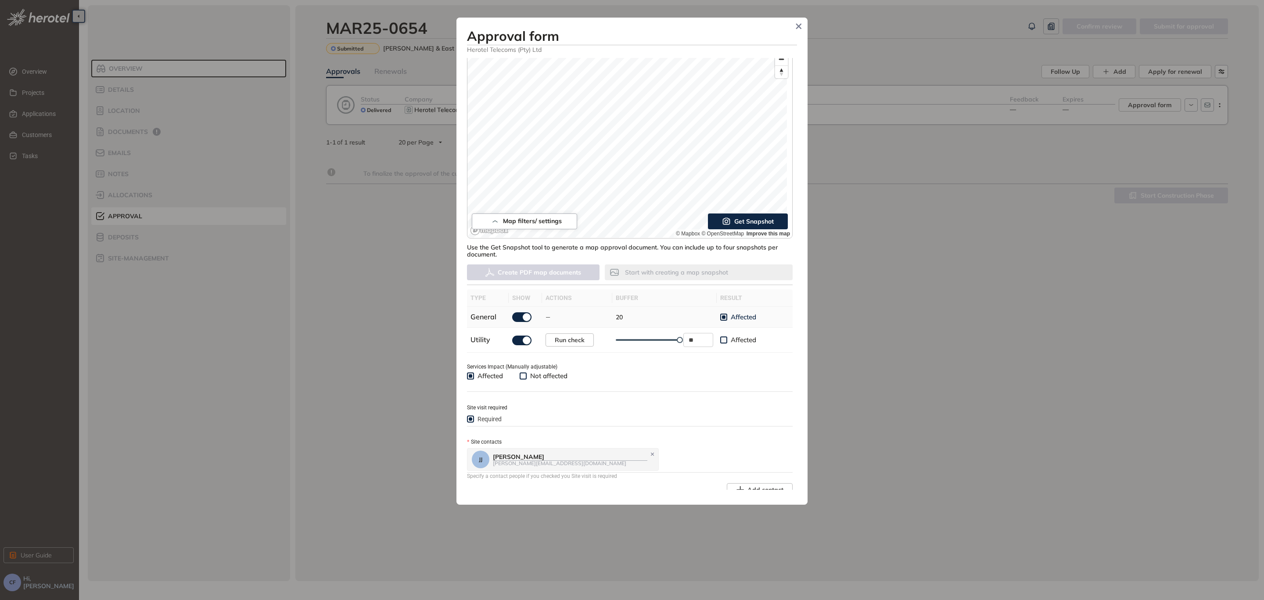
scroll to position [0, 0]
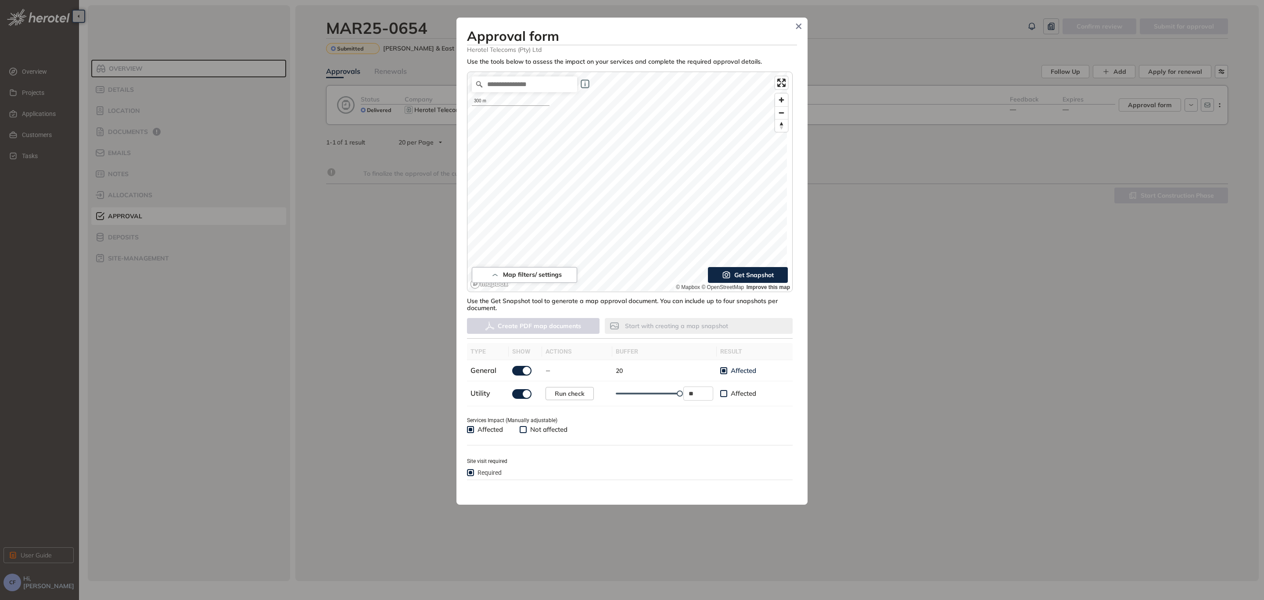
click at [738, 275] on span "Get Snapshot" at bounding box center [754, 275] width 40 height 10
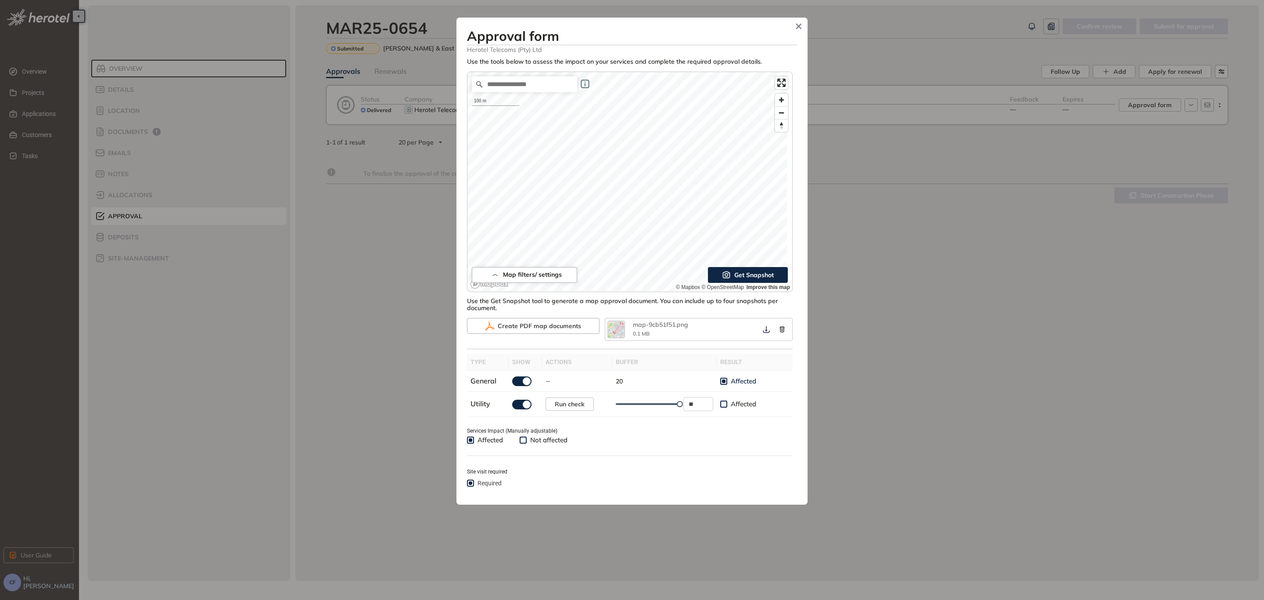
click at [752, 273] on span "Get Snapshot" at bounding box center [754, 275] width 40 height 10
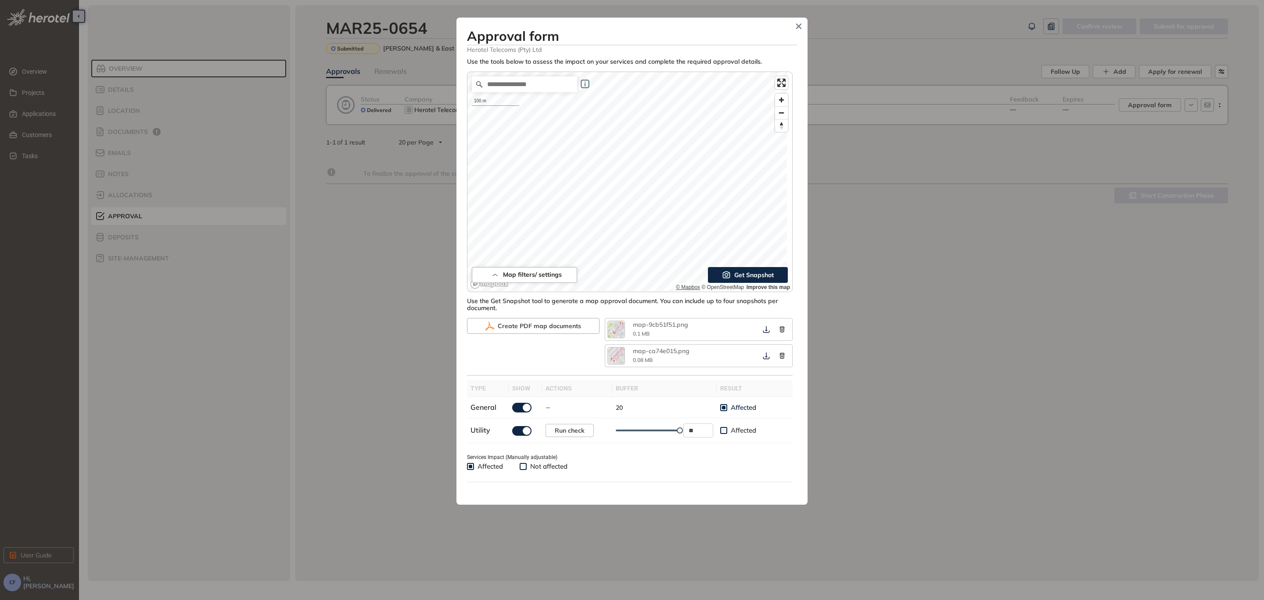
click at [692, 286] on div "100 m © Mapbox © OpenStreetMap Improve this map" at bounding box center [630, 181] width 325 height 219
click at [745, 272] on span "Get Snapshot" at bounding box center [754, 275] width 40 height 10
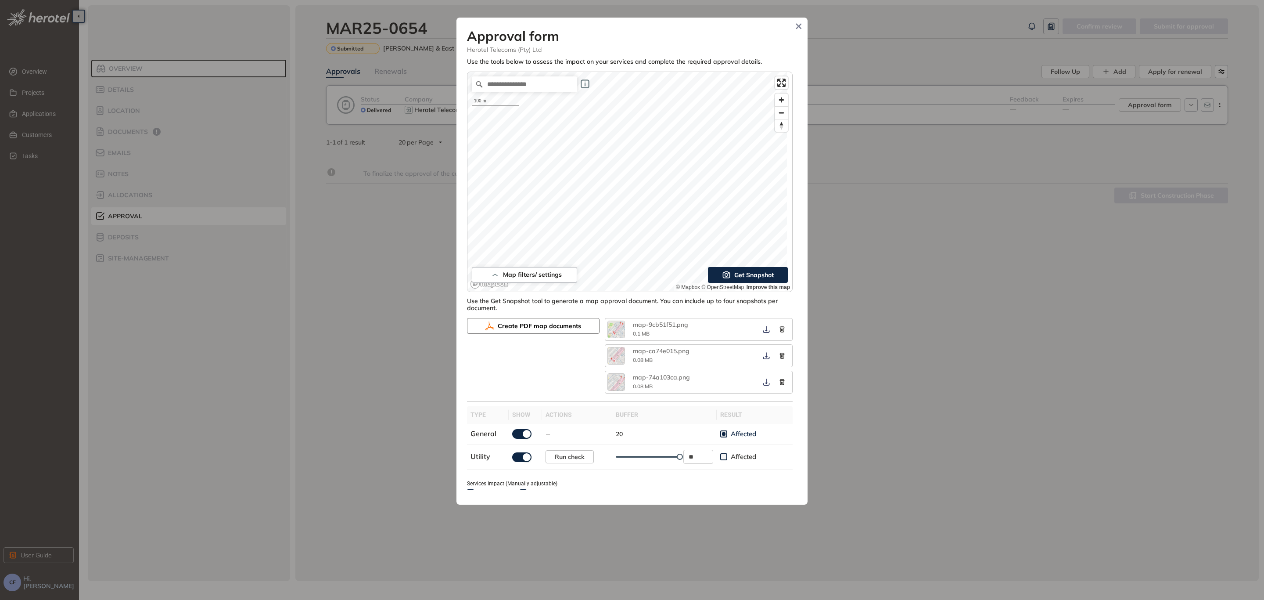
click at [534, 319] on button "Create PDF map documents" at bounding box center [533, 326] width 133 height 16
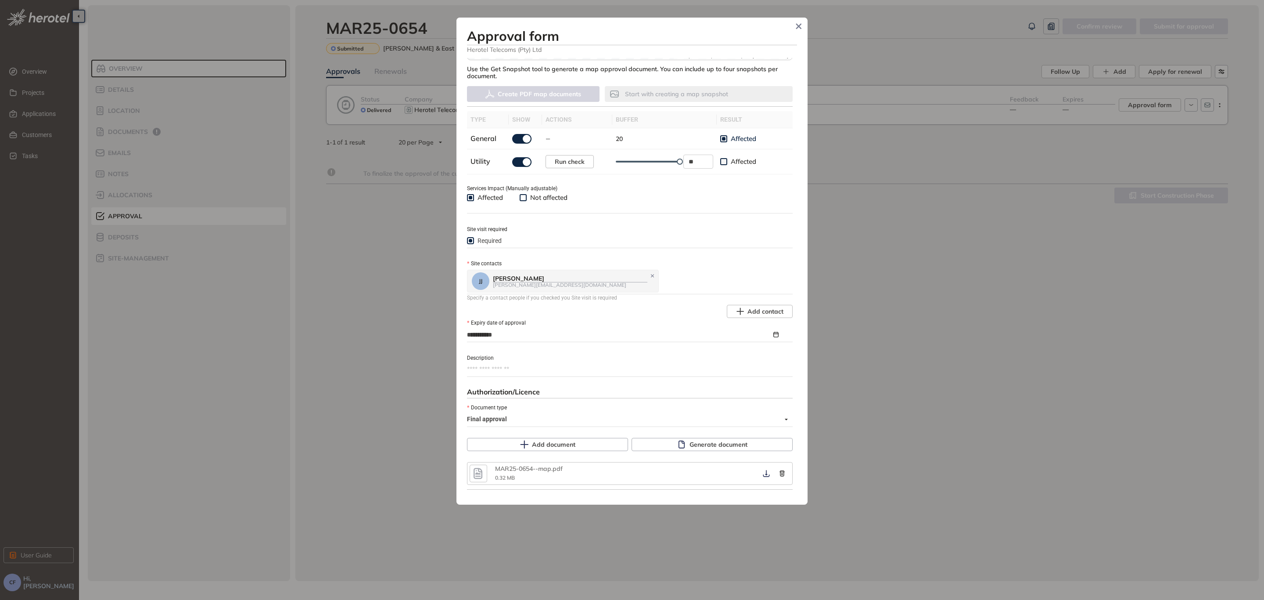
scroll to position [263, 0]
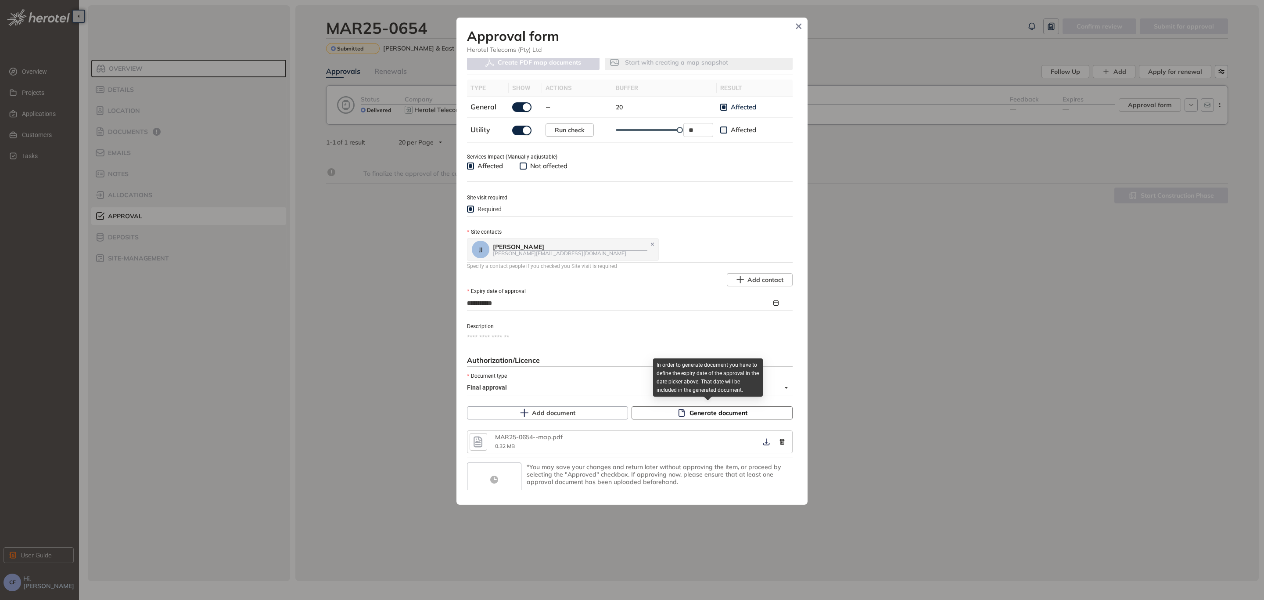
click at [747, 409] on button "Generate document" at bounding box center [712, 412] width 161 height 13
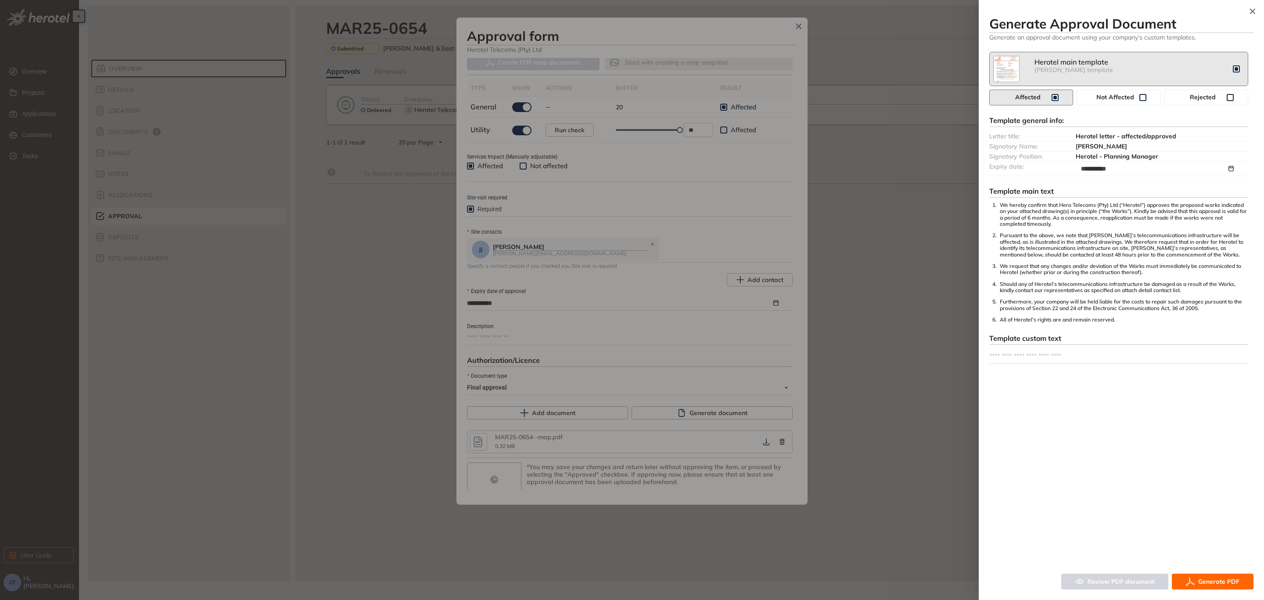
click at [1211, 583] on span "Generate PDF" at bounding box center [1218, 581] width 41 height 10
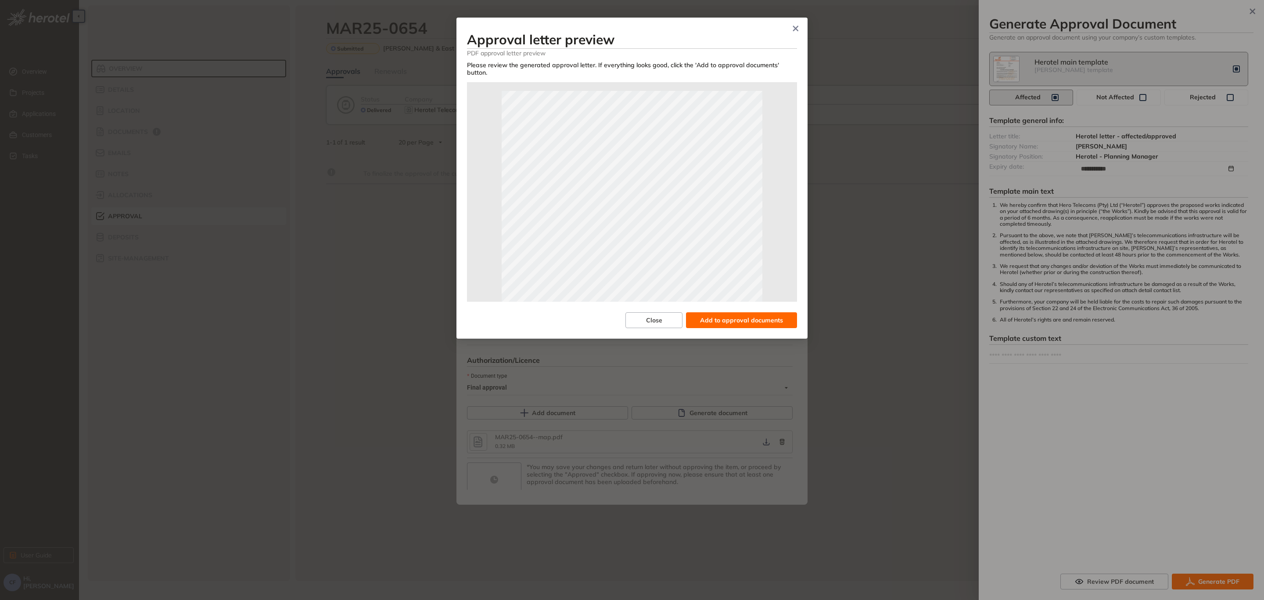
click at [760, 315] on span "Add to approval documents" at bounding box center [741, 320] width 83 height 10
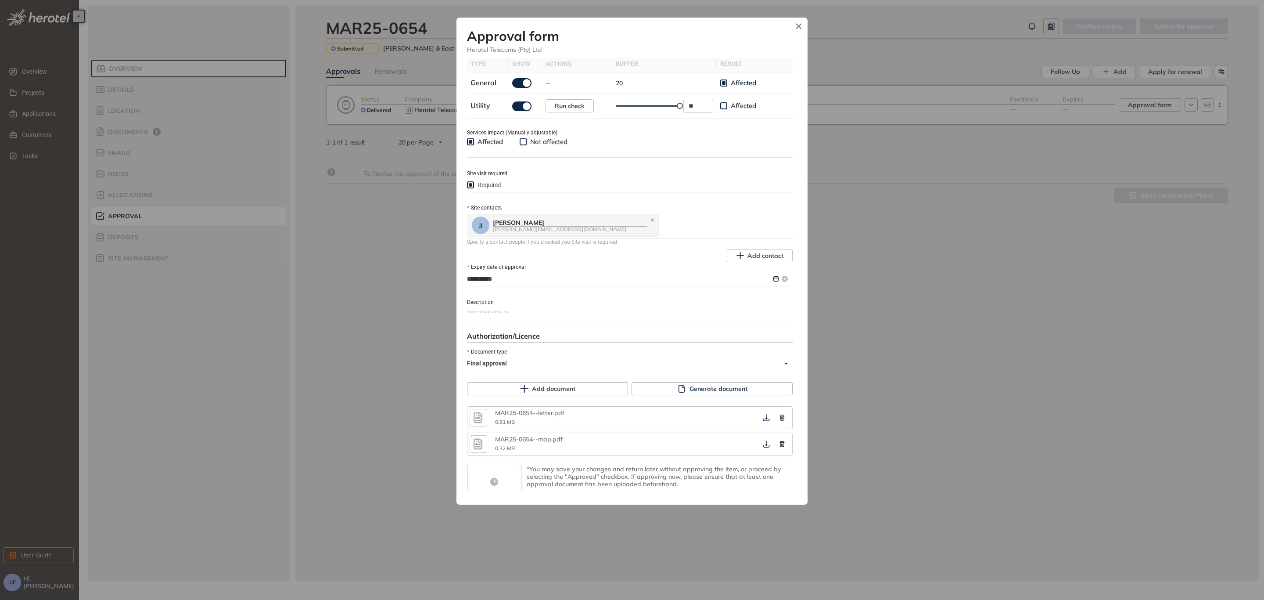
scroll to position [309, 0]
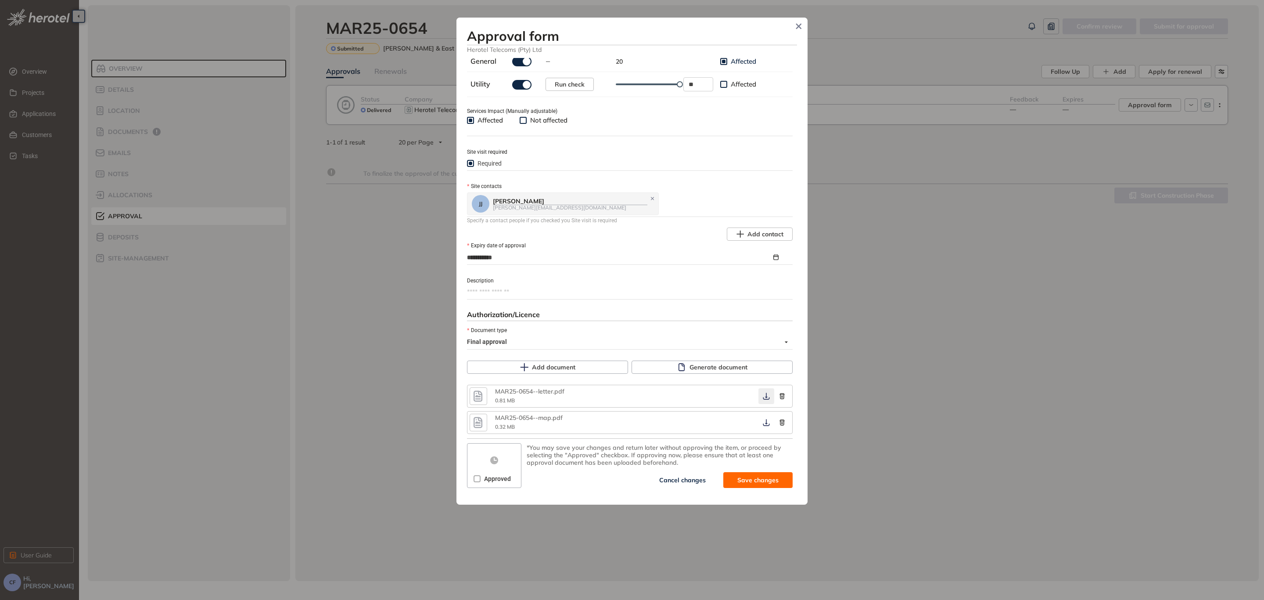
click at [763, 389] on button "button" at bounding box center [767, 396] width 16 height 16
click at [762, 419] on icon "button" at bounding box center [766, 422] width 9 height 7
click at [762, 402] on button "button" at bounding box center [767, 396] width 16 height 16
click at [762, 394] on icon "button" at bounding box center [766, 395] width 9 height 7
click at [482, 475] on span "Approved" at bounding box center [498, 479] width 34 height 10
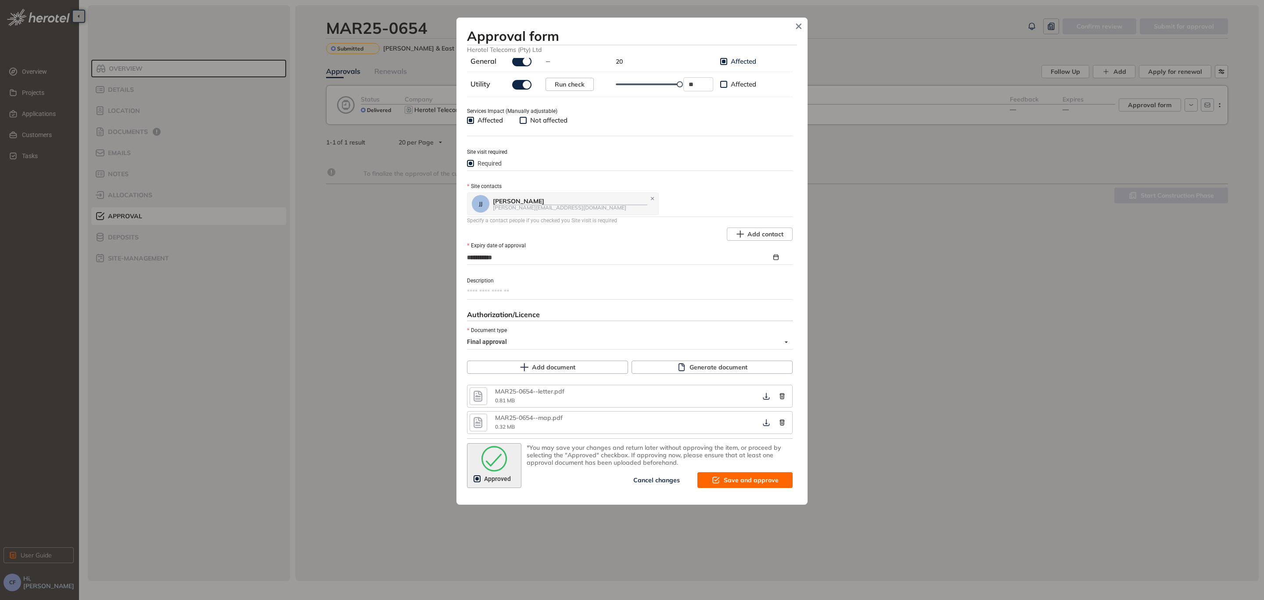
click at [739, 478] on span "Save and approve" at bounding box center [751, 480] width 55 height 10
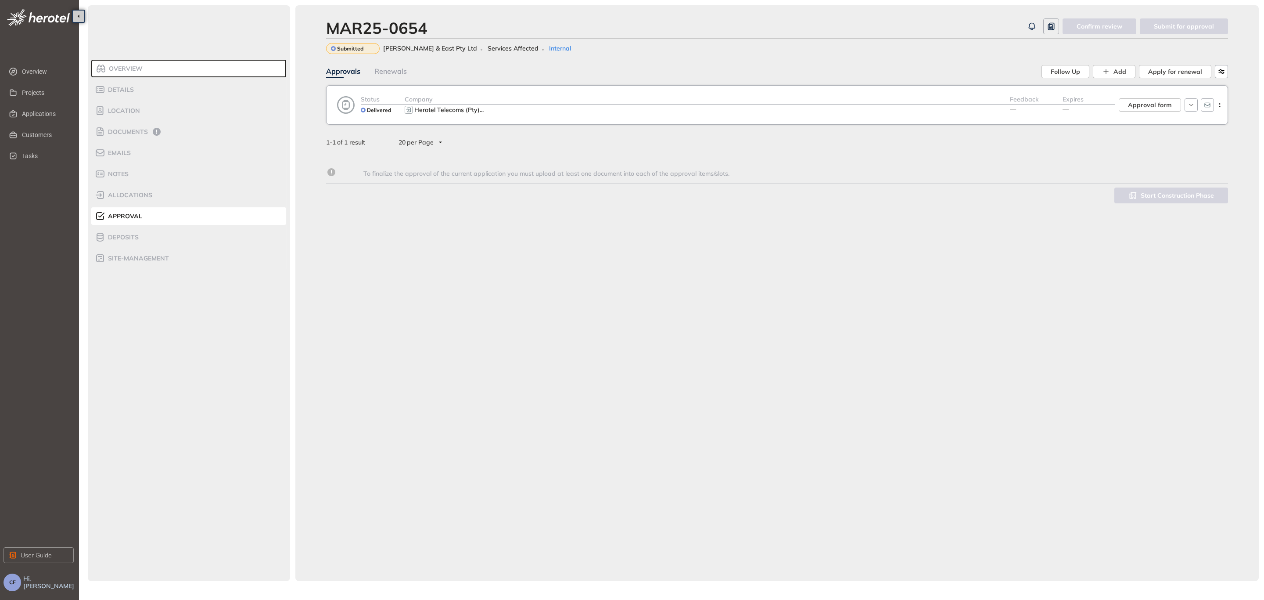
scroll to position [324, 0]
click at [1164, 107] on span "Approval form" at bounding box center [1150, 105] width 44 height 10
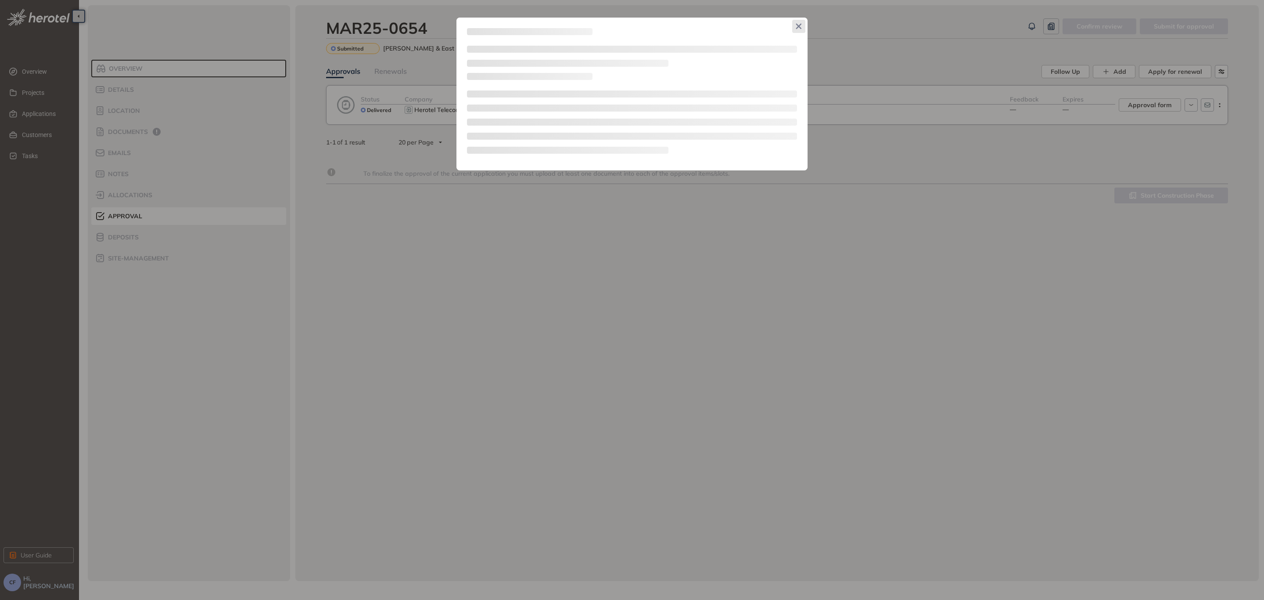
click at [797, 22] on span "Close" at bounding box center [798, 26] width 13 height 13
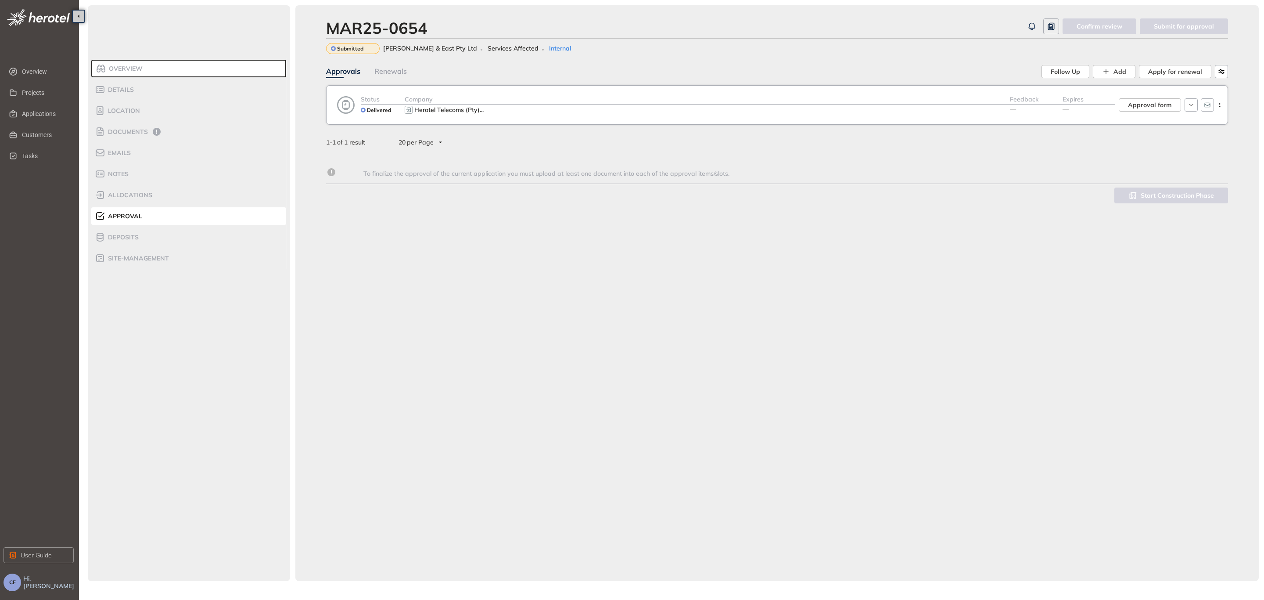
click at [844, 104] on div "Herotel Telecoms (Pty) ..." at bounding box center [707, 109] width 605 height 11
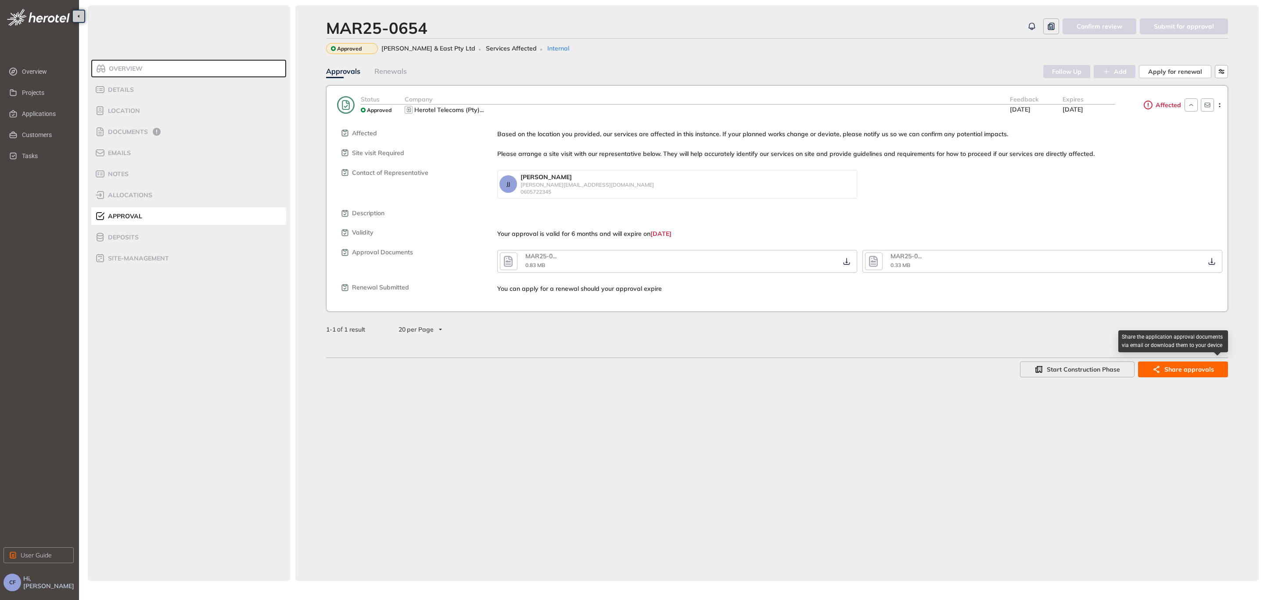
click at [1172, 367] on span "Share approvals" at bounding box center [1190, 369] width 50 height 10
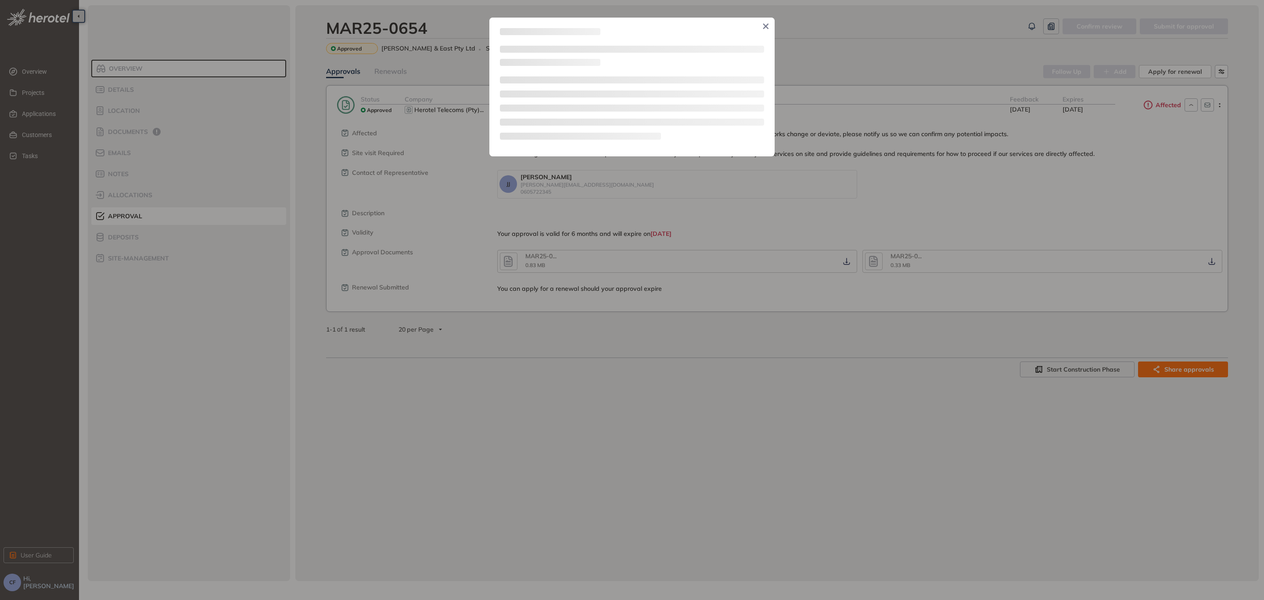
type textarea "**********"
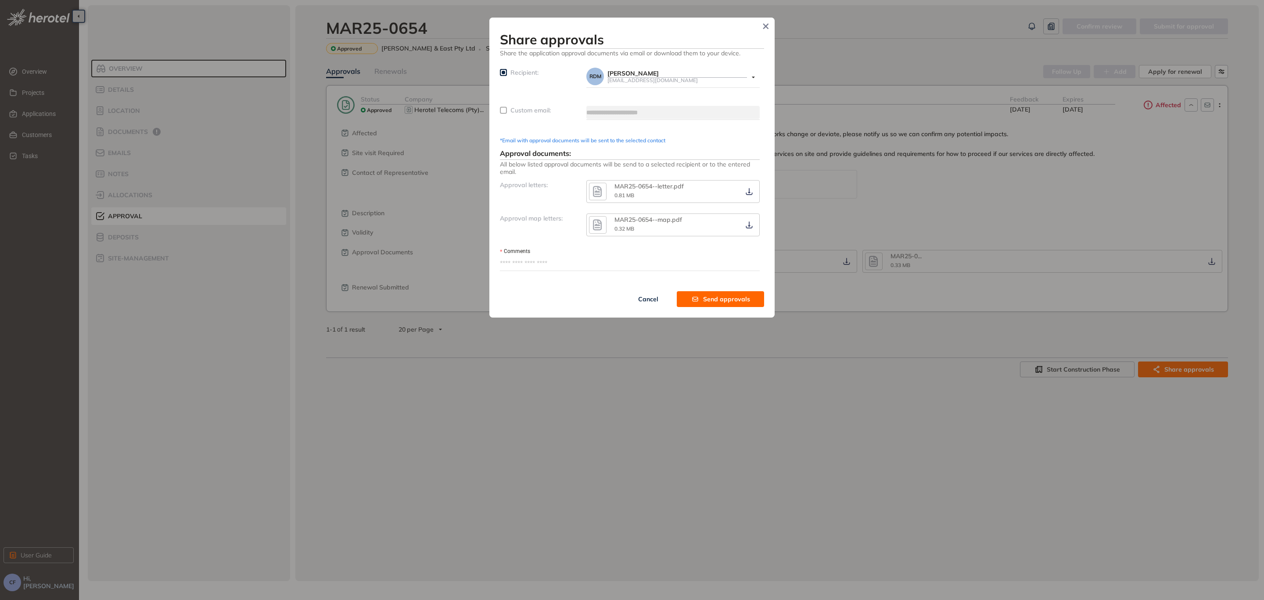
click at [511, 71] on span "Recipient:" at bounding box center [525, 72] width 28 height 8
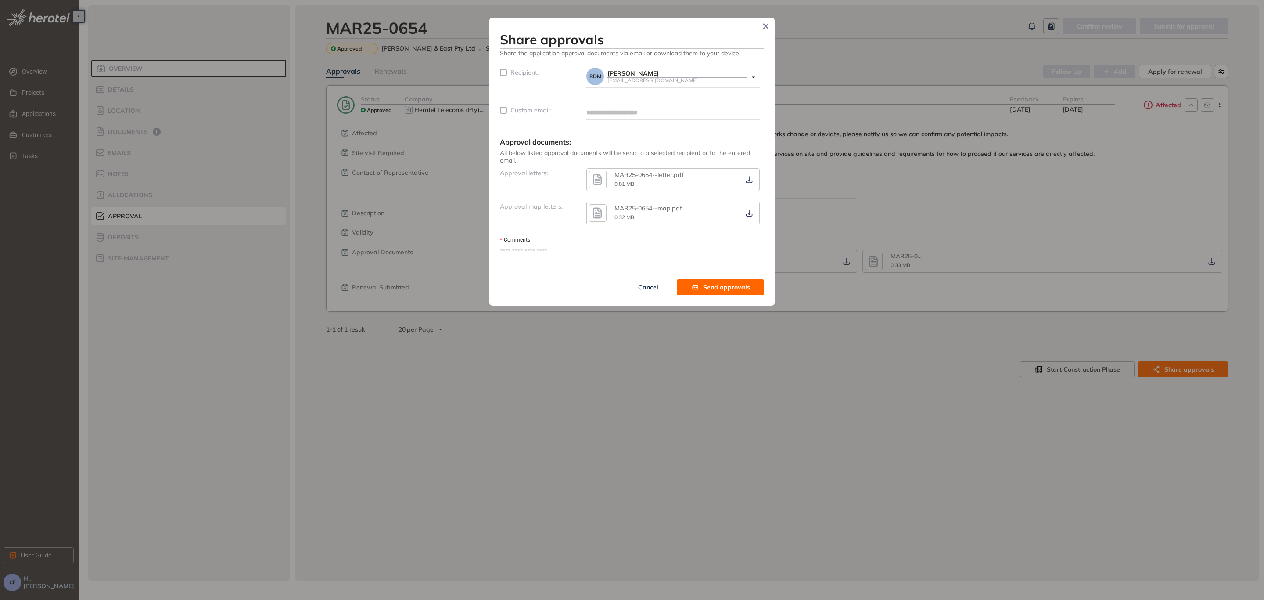
click at [629, 104] on form "Recipient: RDM [PERSON_NAME] [EMAIL_ADDRESS][DOMAIN_NAME] Custom email: Approva…" at bounding box center [630, 164] width 260 height 192
click at [631, 115] on input "text" at bounding box center [672, 112] width 173 height 13
type input "**********"
click at [515, 110] on span "Custom email:" at bounding box center [531, 110] width 40 height 8
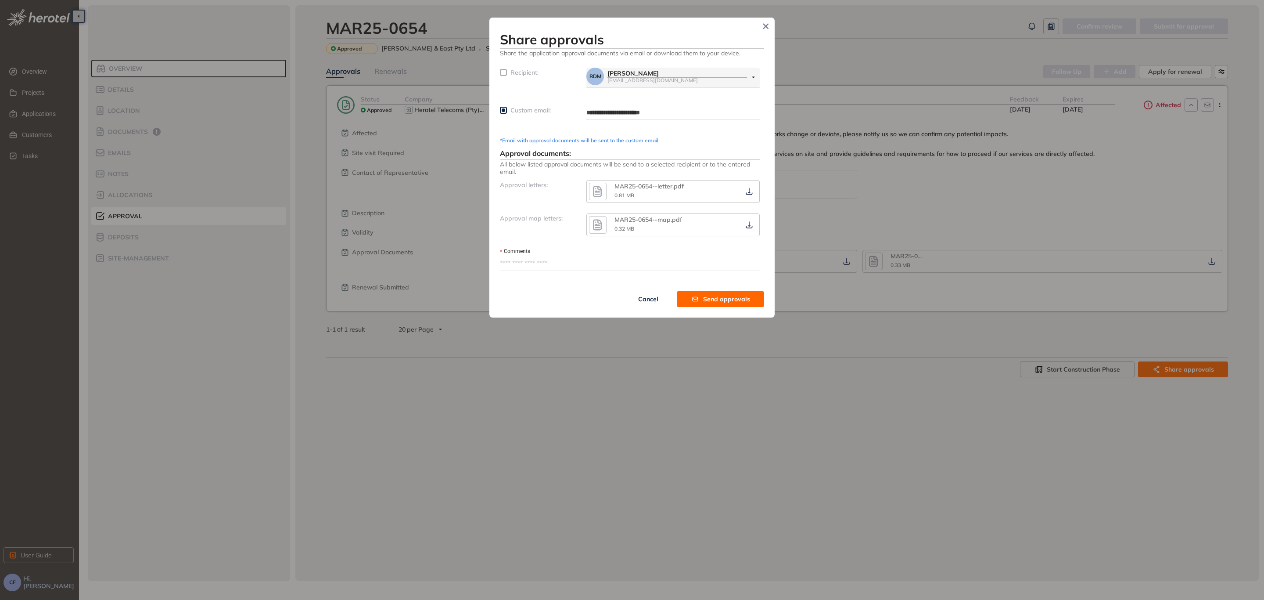
click at [555, 263] on textarea "Comments" at bounding box center [630, 263] width 260 height 14
paste textarea "**********"
type textarea "**********"
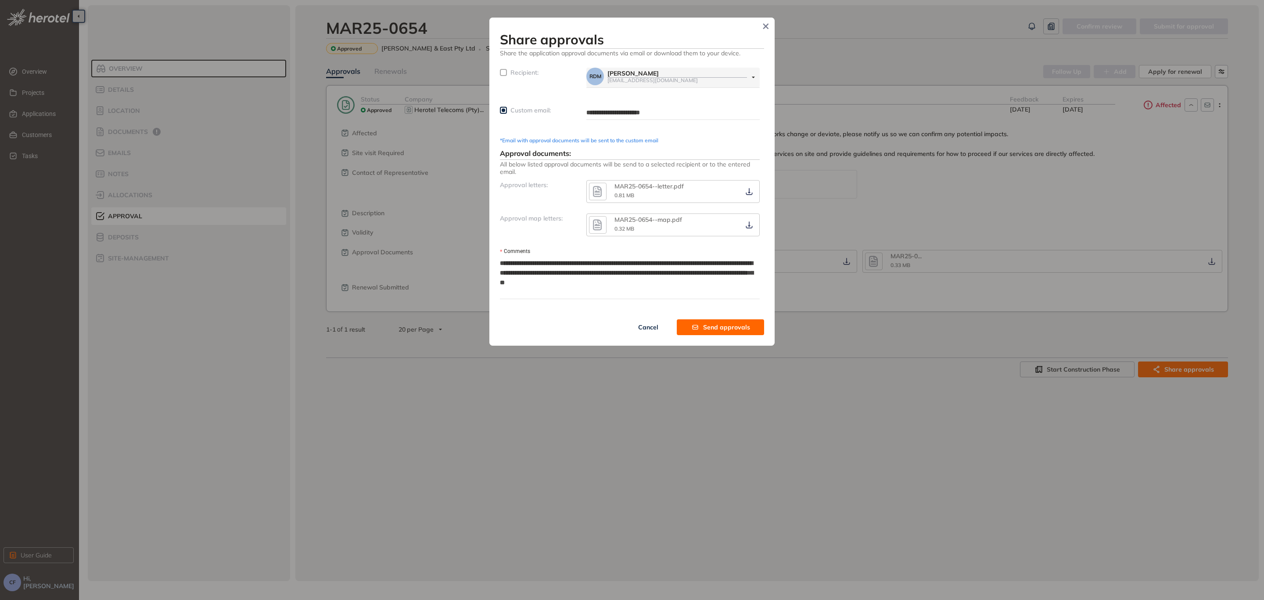
click at [542, 260] on textarea "**********" at bounding box center [630, 277] width 260 height 42
type textarea "**********"
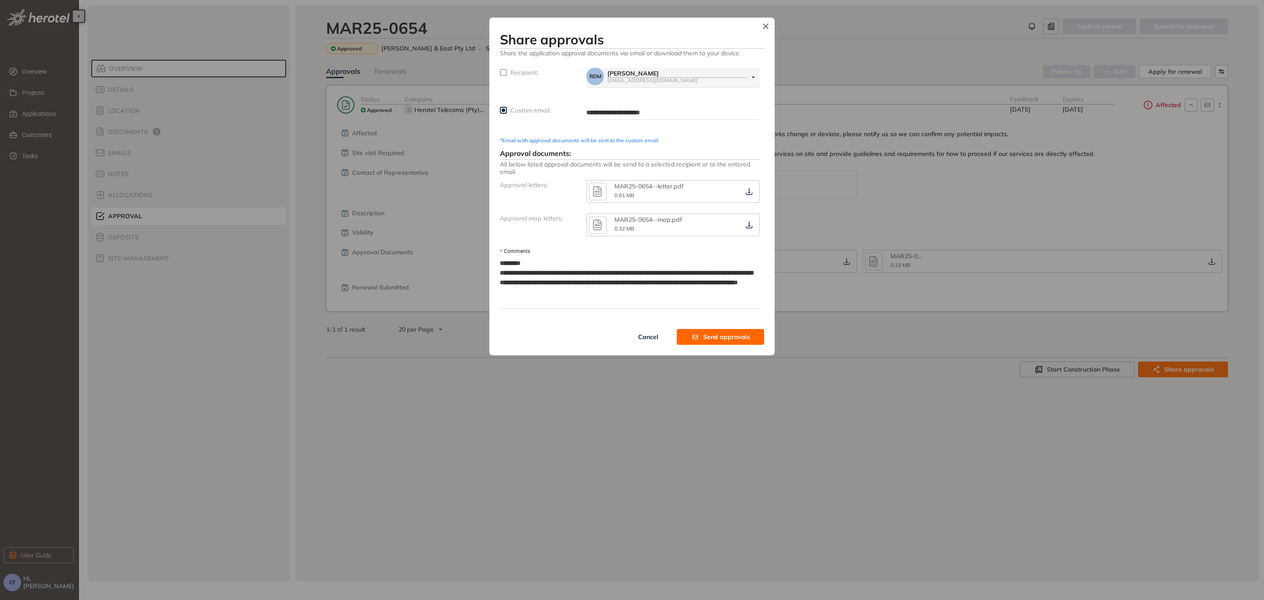
click at [622, 271] on textarea "**********" at bounding box center [630, 282] width 260 height 52
type textarea "**********"
drag, startPoint x: 593, startPoint y: 281, endPoint x: 690, endPoint y: 281, distance: 96.1
click at [690, 281] on textarea "**********" at bounding box center [630, 282] width 260 height 52
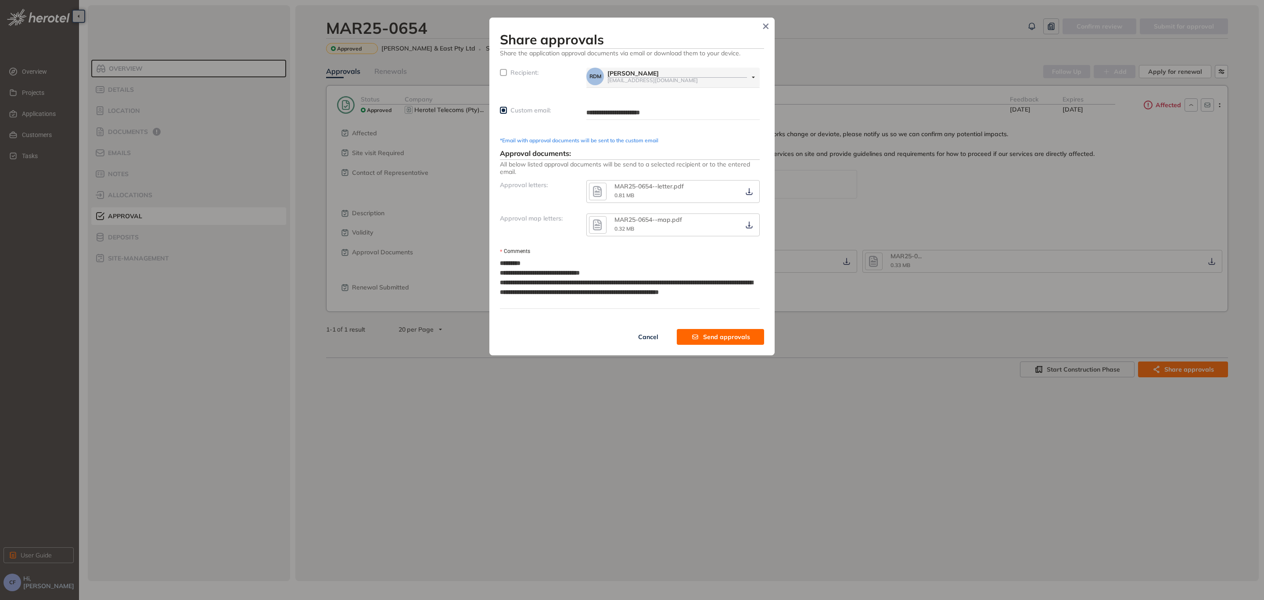
type textarea "**********"
click at [568, 300] on textarea "**********" at bounding box center [630, 282] width 260 height 52
type textarea "**********"
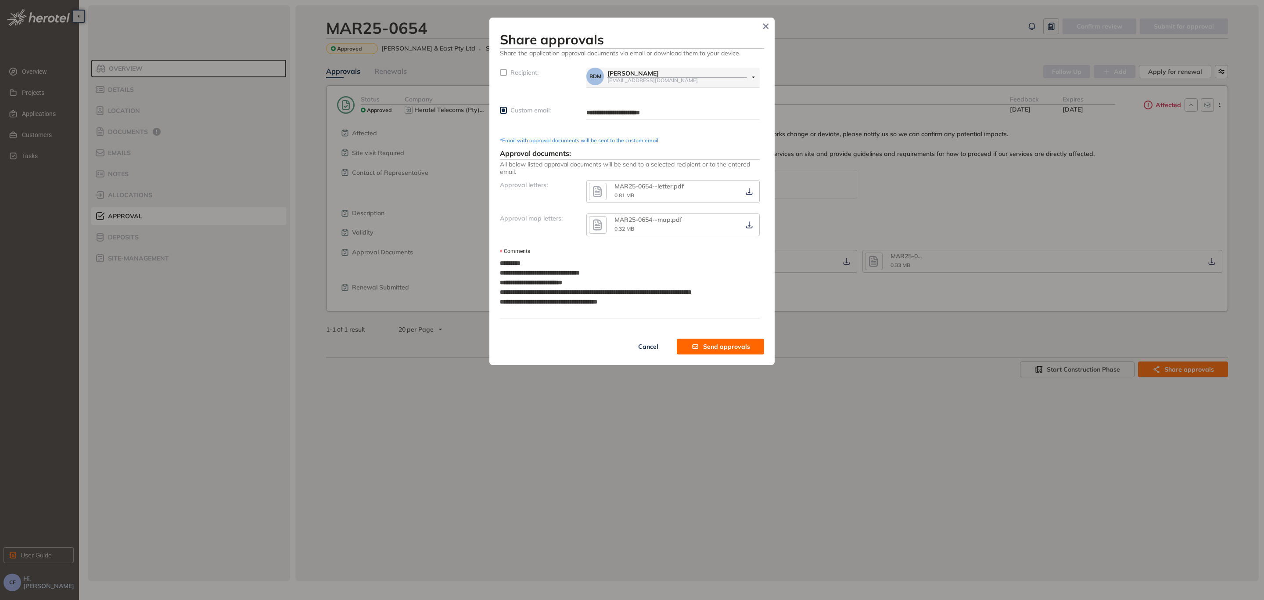
type textarea "**********"
click at [723, 345] on span "Send approvals" at bounding box center [726, 347] width 47 height 10
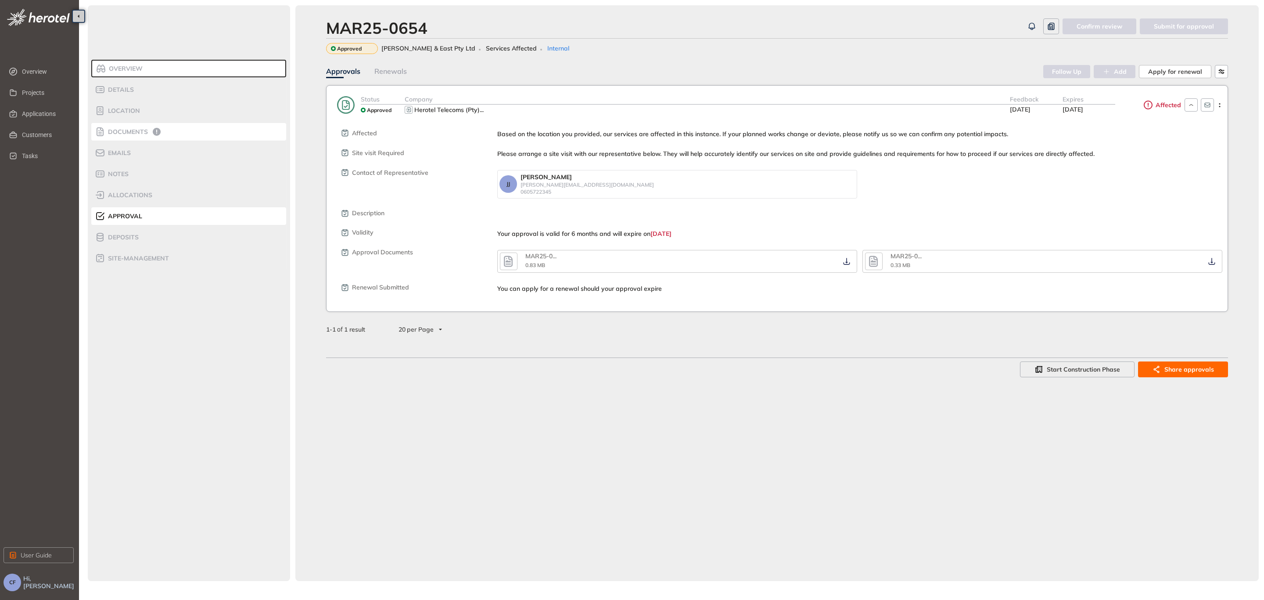
click at [139, 131] on span "Documents" at bounding box center [126, 131] width 43 height 7
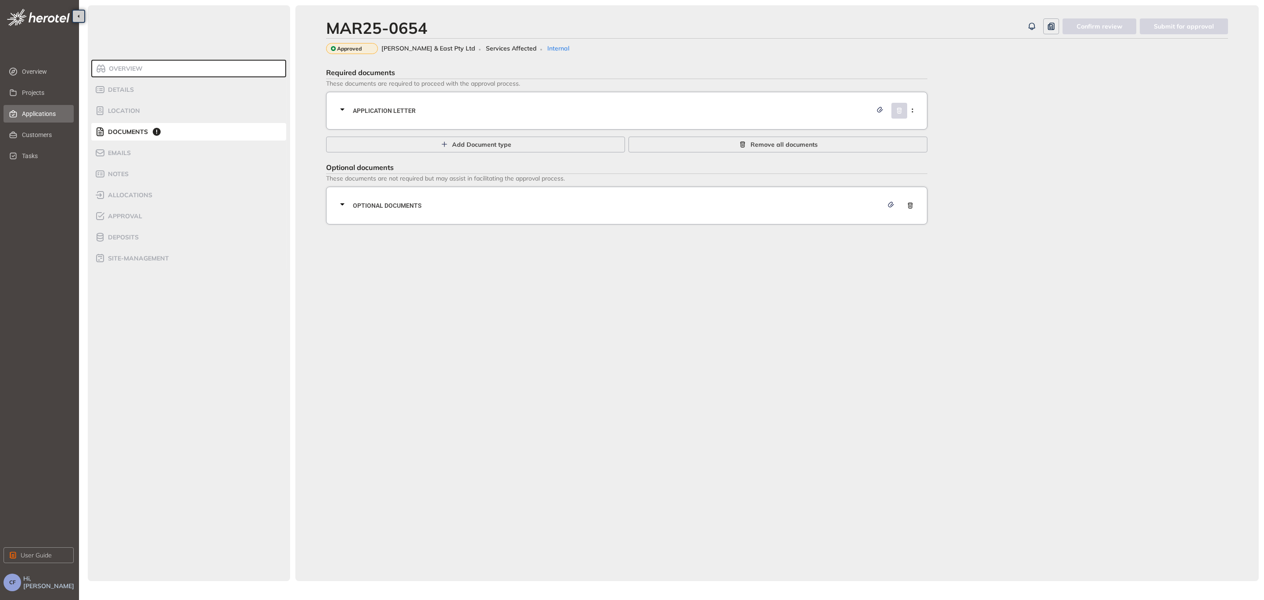
click at [38, 110] on span "Applications" at bounding box center [44, 114] width 45 height 18
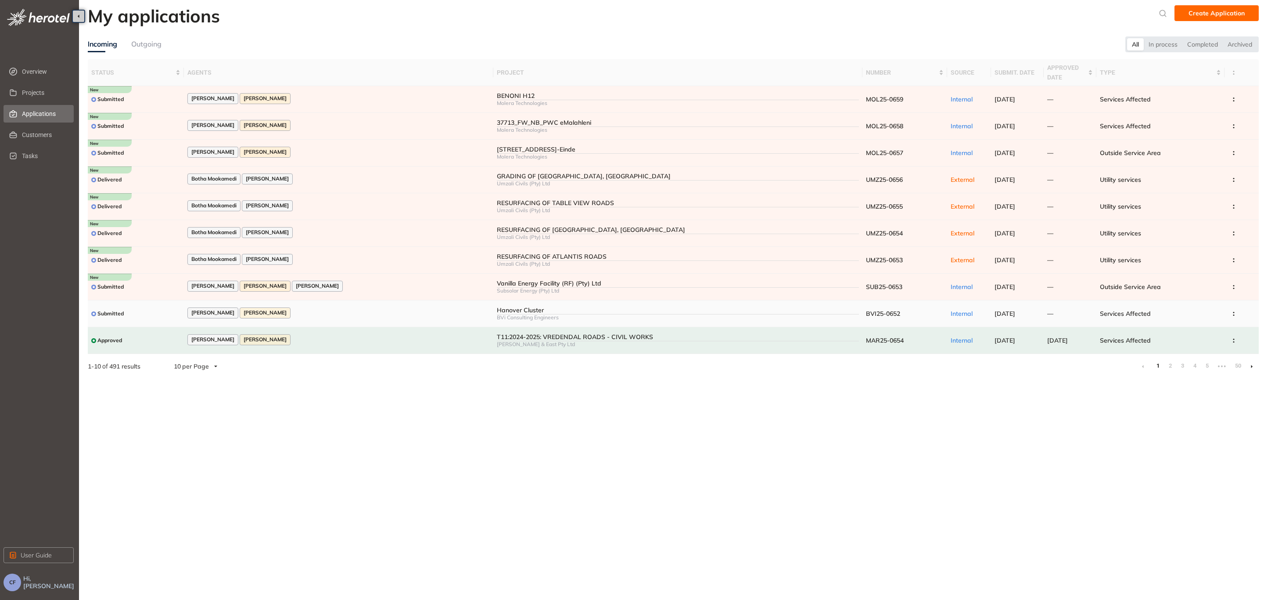
click at [370, 309] on div "[PERSON_NAME] [PERSON_NAME]" at bounding box center [338, 313] width 302 height 12
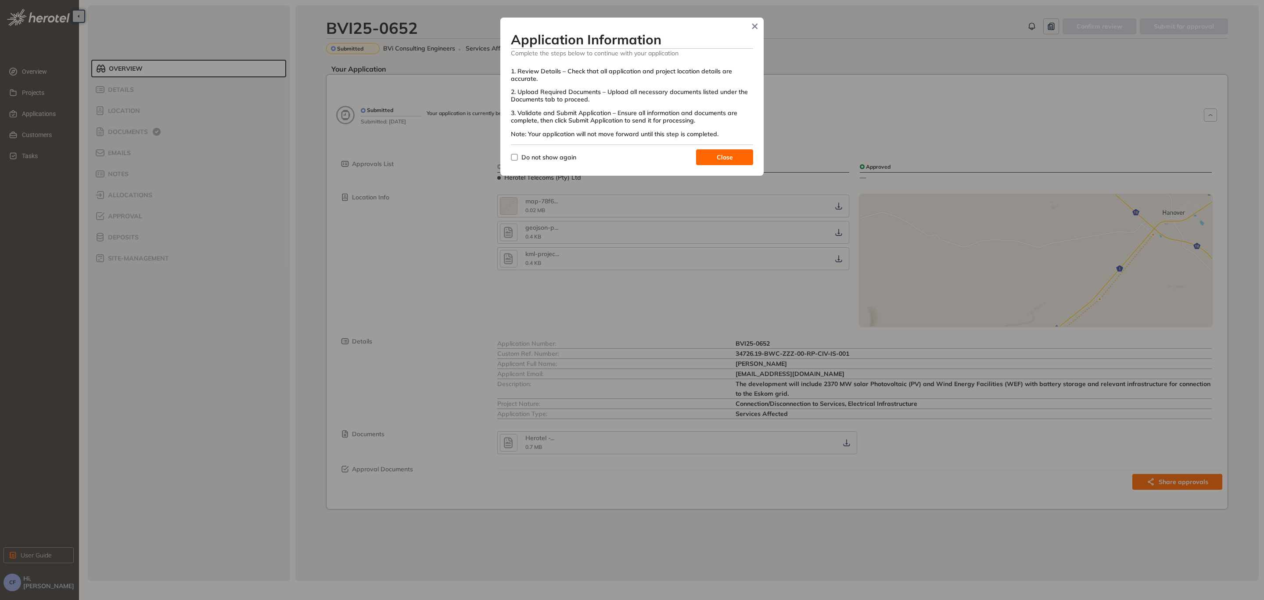
click at [738, 151] on button "Close" at bounding box center [724, 157] width 57 height 16
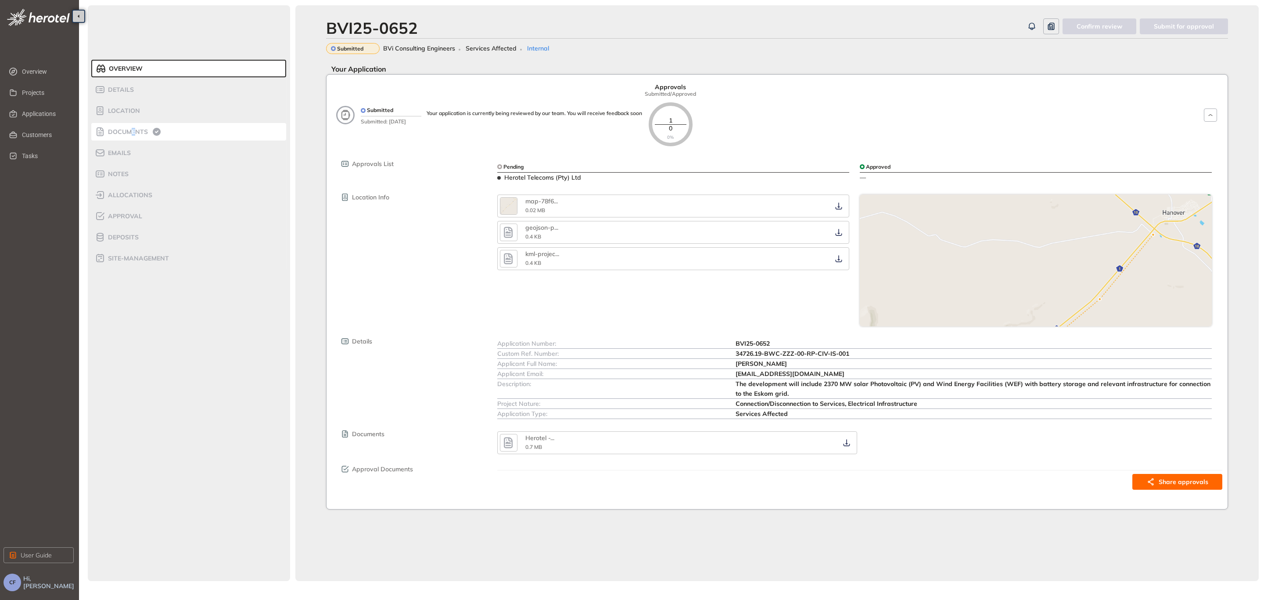
click at [133, 134] on span "Documents" at bounding box center [126, 131] width 43 height 7
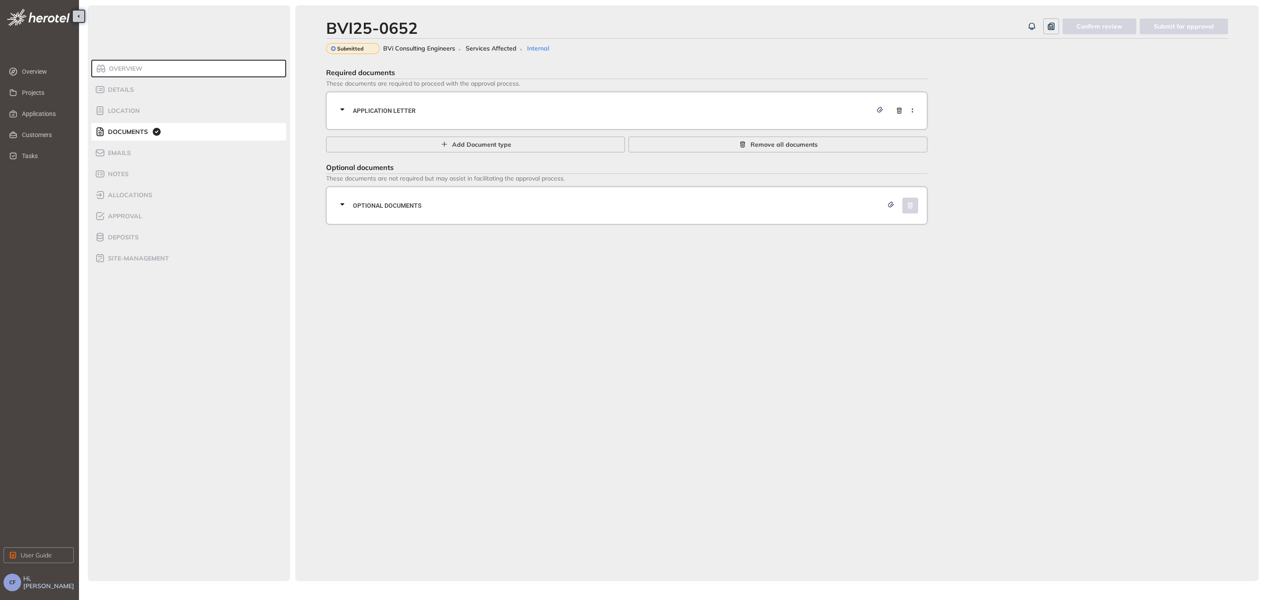
click at [392, 112] on span "Application letter" at bounding box center [612, 111] width 519 height 10
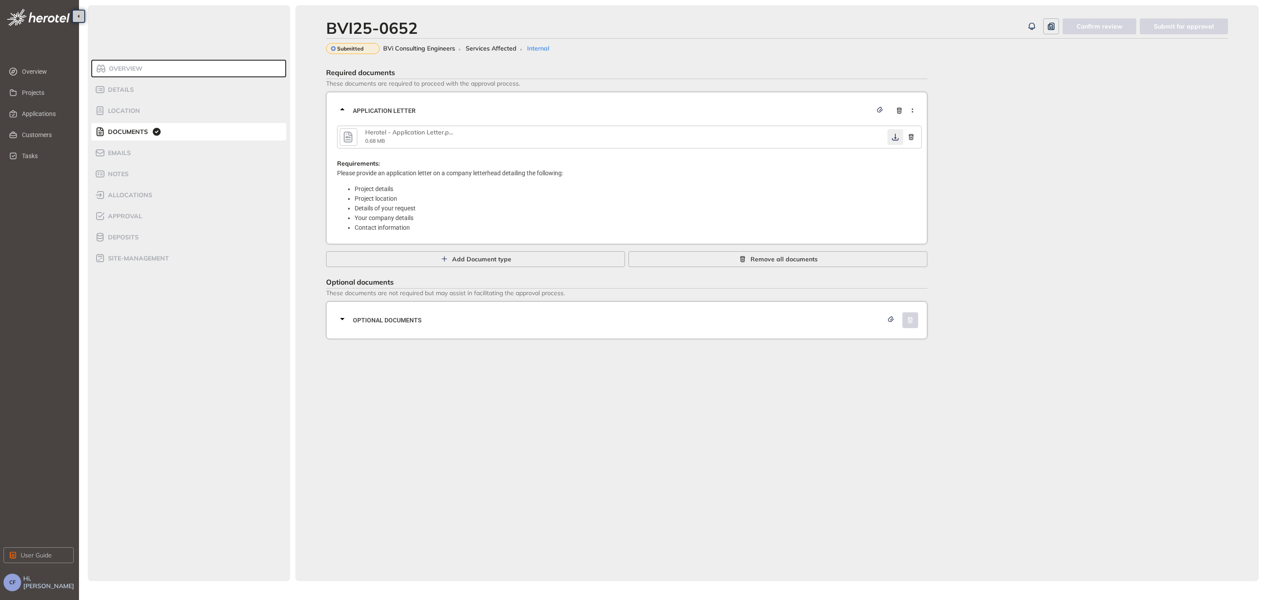
click at [893, 138] on icon "button" at bounding box center [895, 136] width 9 height 7
click at [482, 320] on span "Optional documents" at bounding box center [618, 320] width 530 height 10
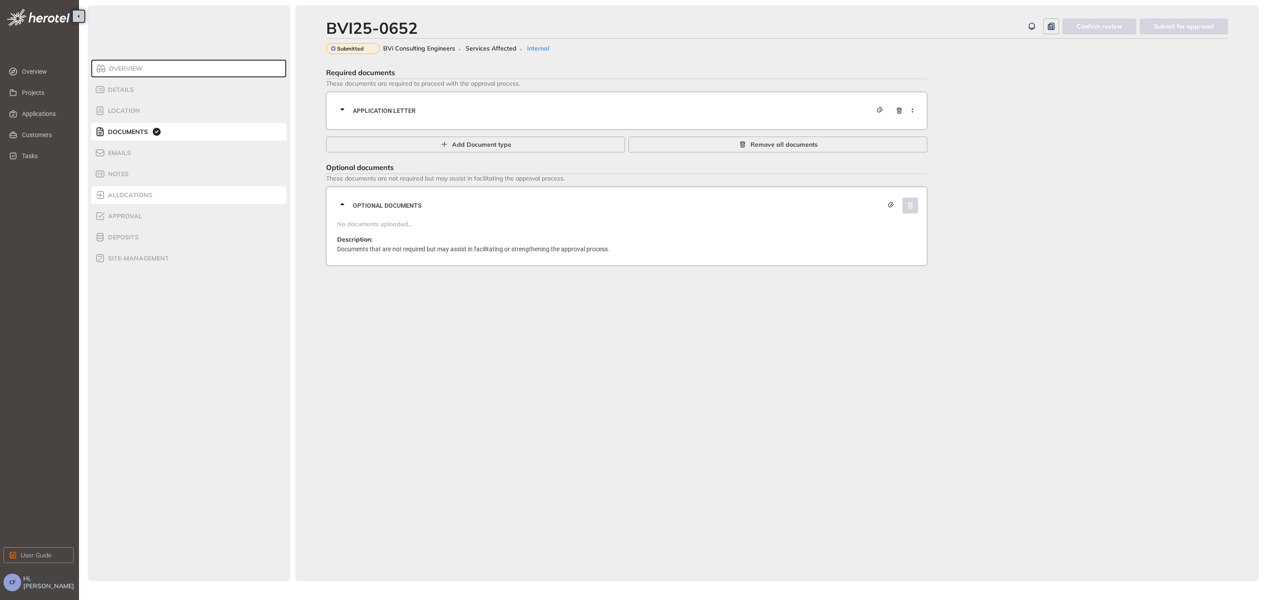
click at [146, 196] on span "allocations" at bounding box center [128, 194] width 47 height 7
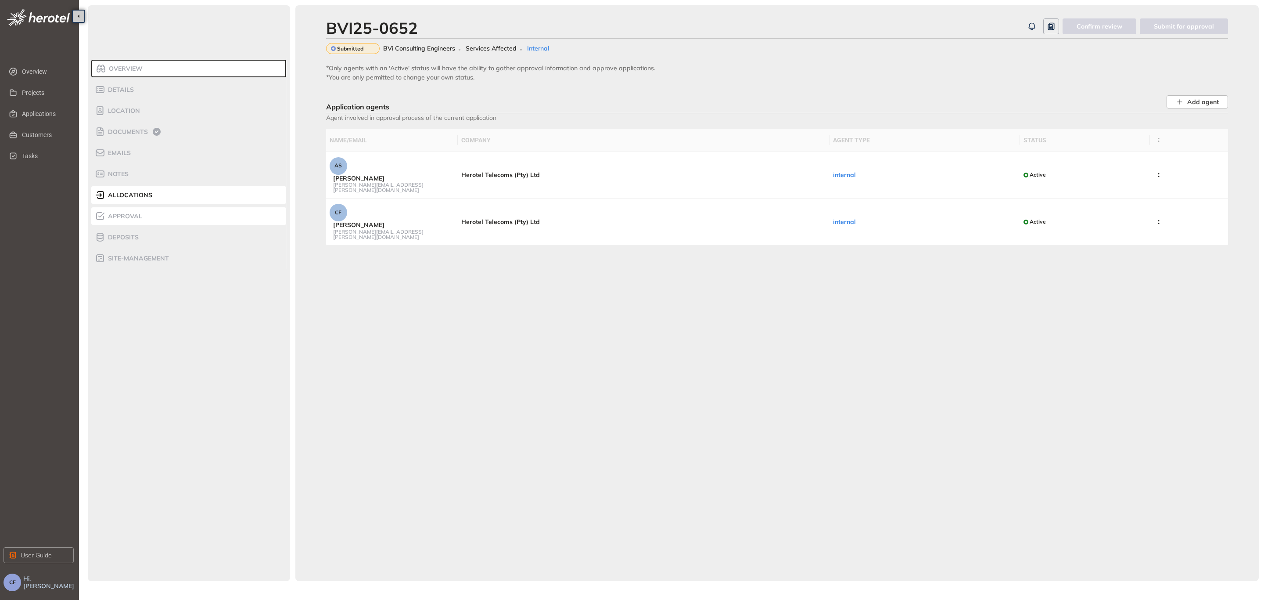
click at [145, 211] on div "Approval" at bounding box center [132, 216] width 75 height 11
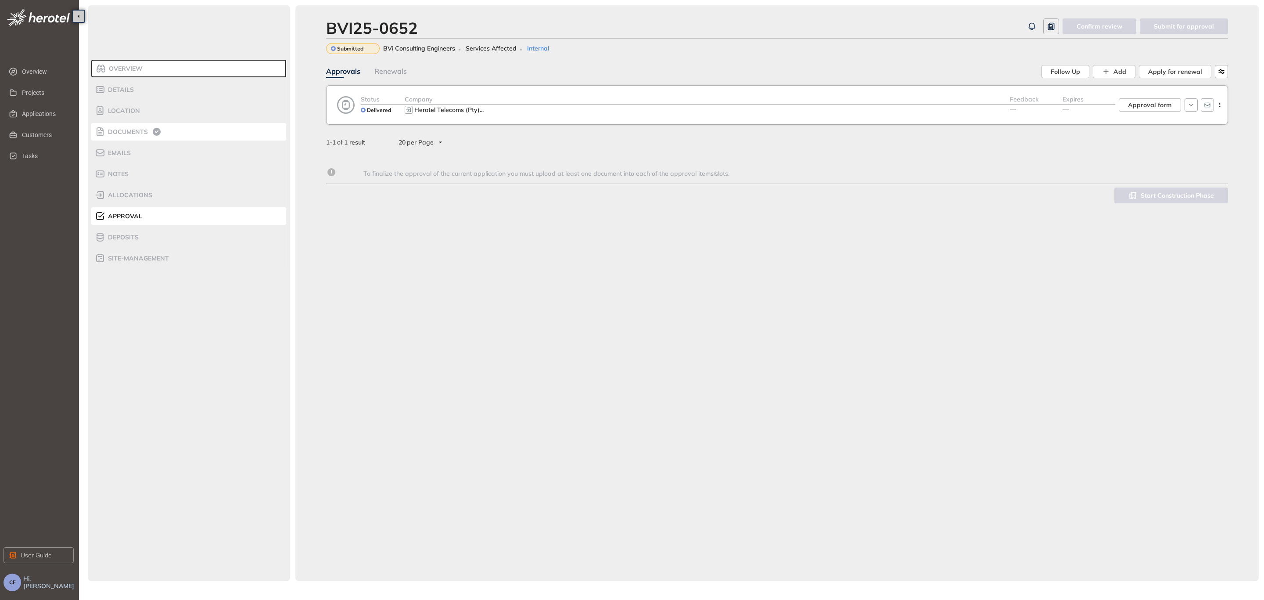
click at [170, 129] on li "Documents" at bounding box center [188, 132] width 195 height 18
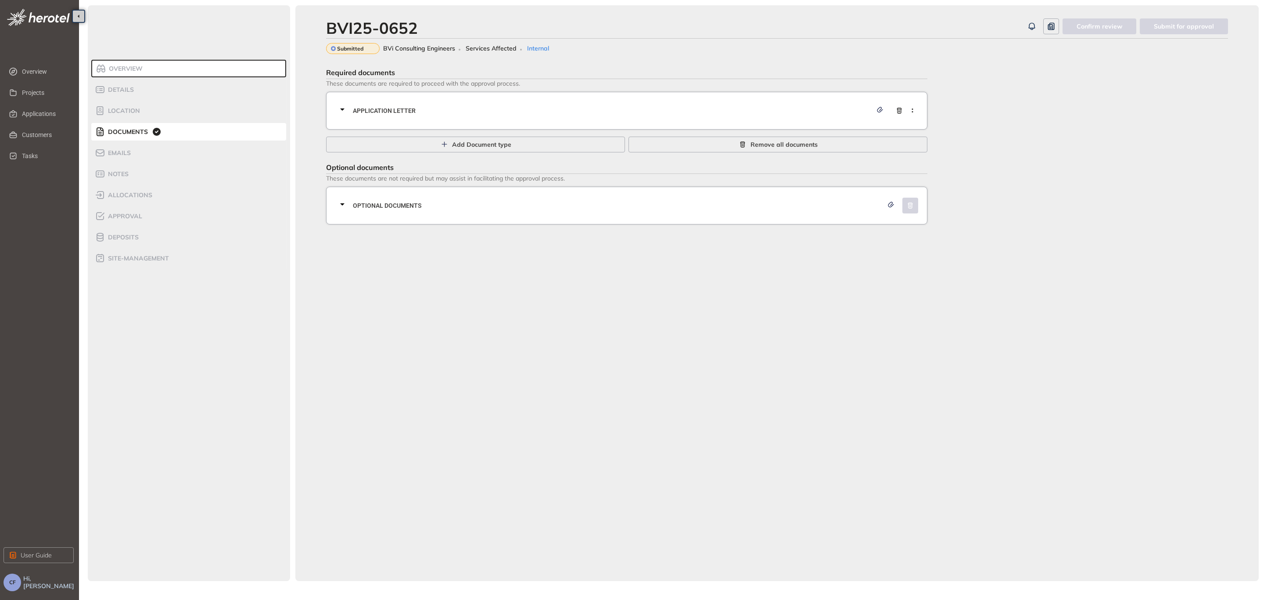
click at [389, 96] on div "Application letter" at bounding box center [626, 111] width 601 height 38
click at [394, 111] on span "Application letter" at bounding box center [612, 111] width 519 height 10
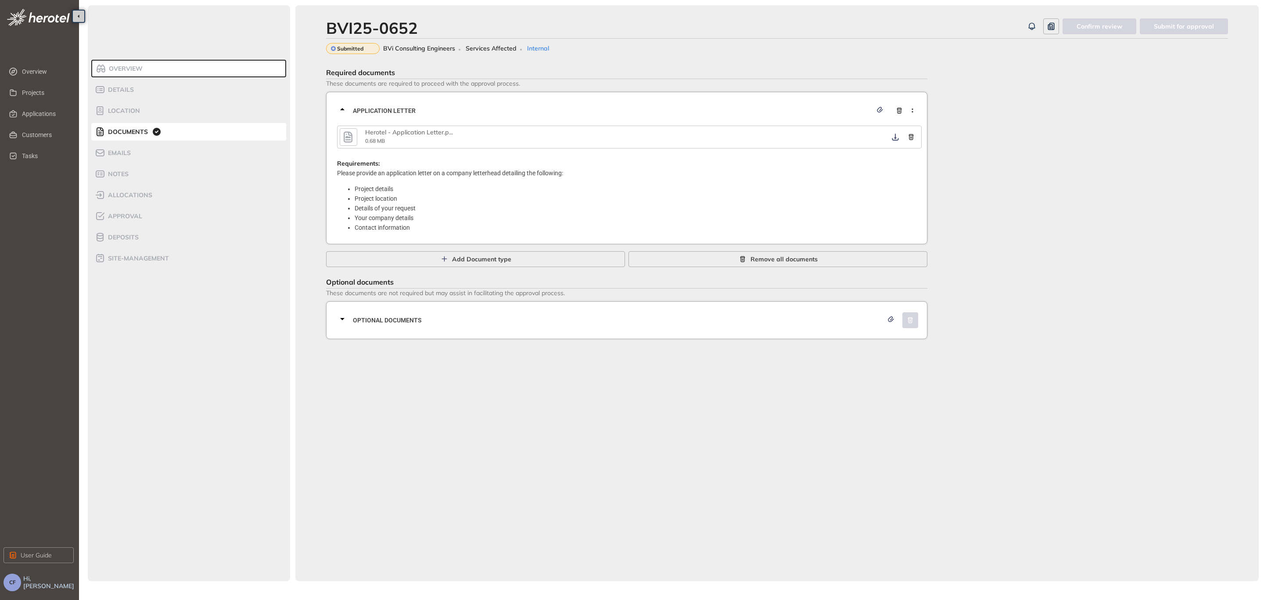
click at [403, 312] on div "Optional documents" at bounding box center [629, 320] width 585 height 26
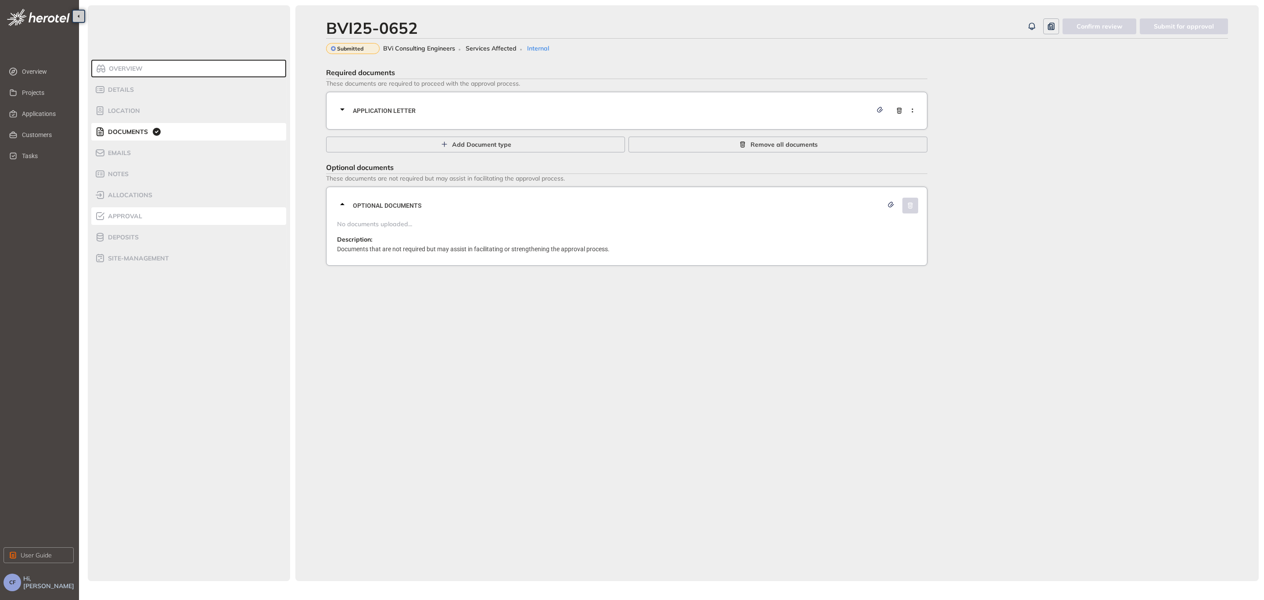
click at [147, 219] on div "Approval" at bounding box center [132, 216] width 75 height 11
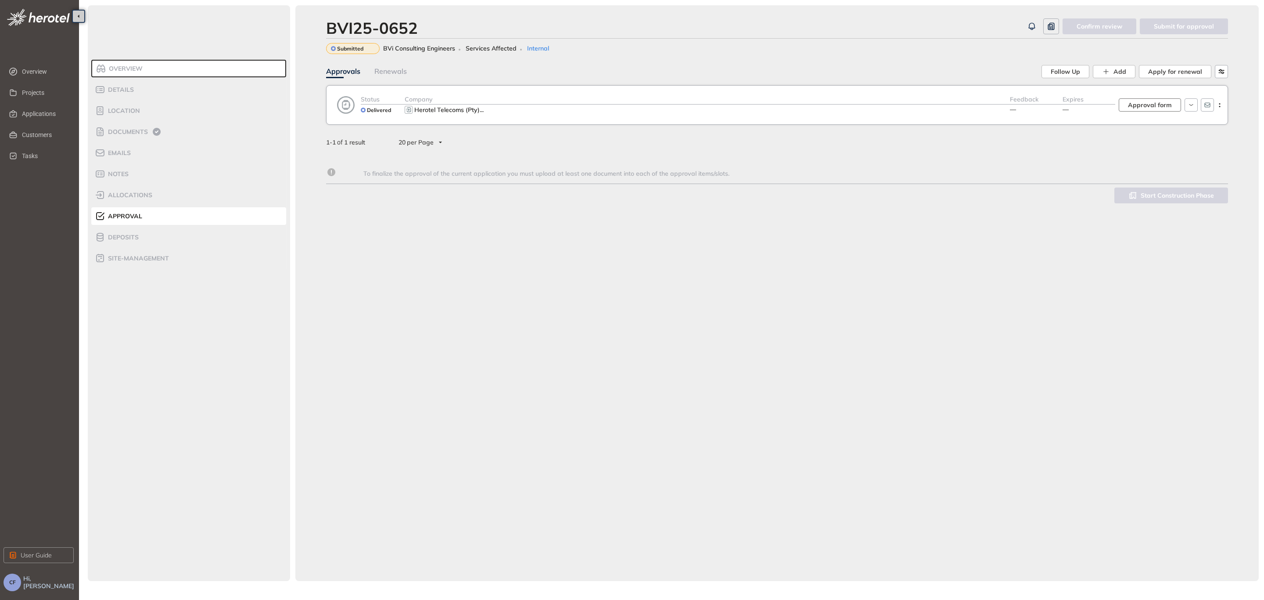
click at [1133, 101] on span "Approval form" at bounding box center [1150, 105] width 44 height 10
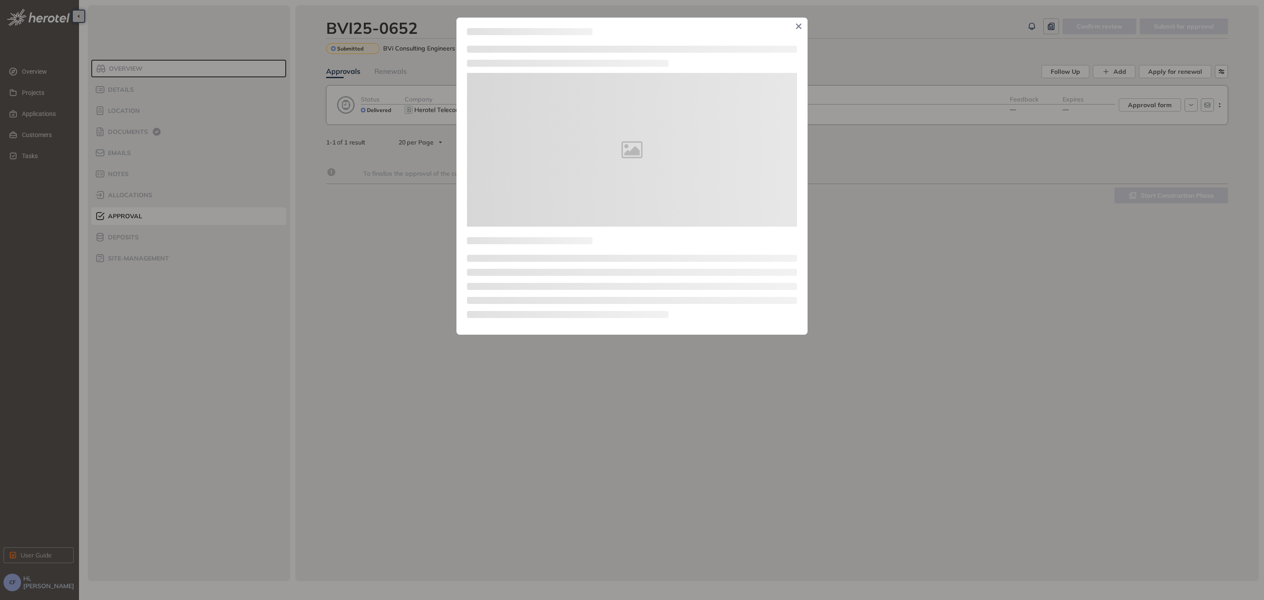
type textarea "**********"
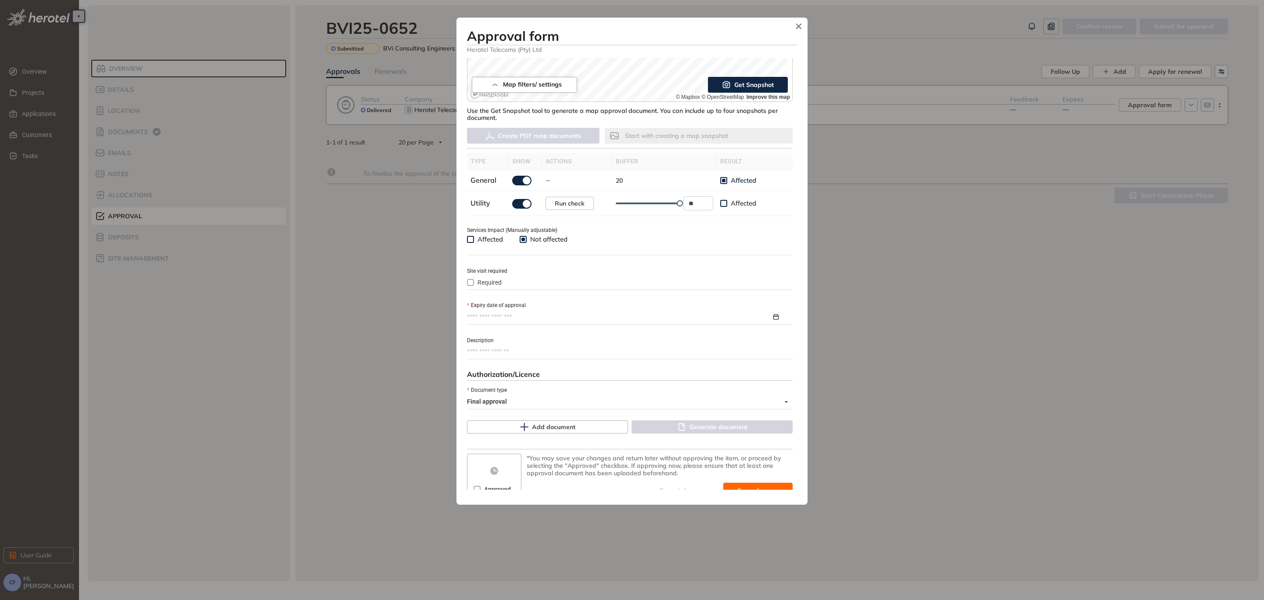
scroll to position [198, 0]
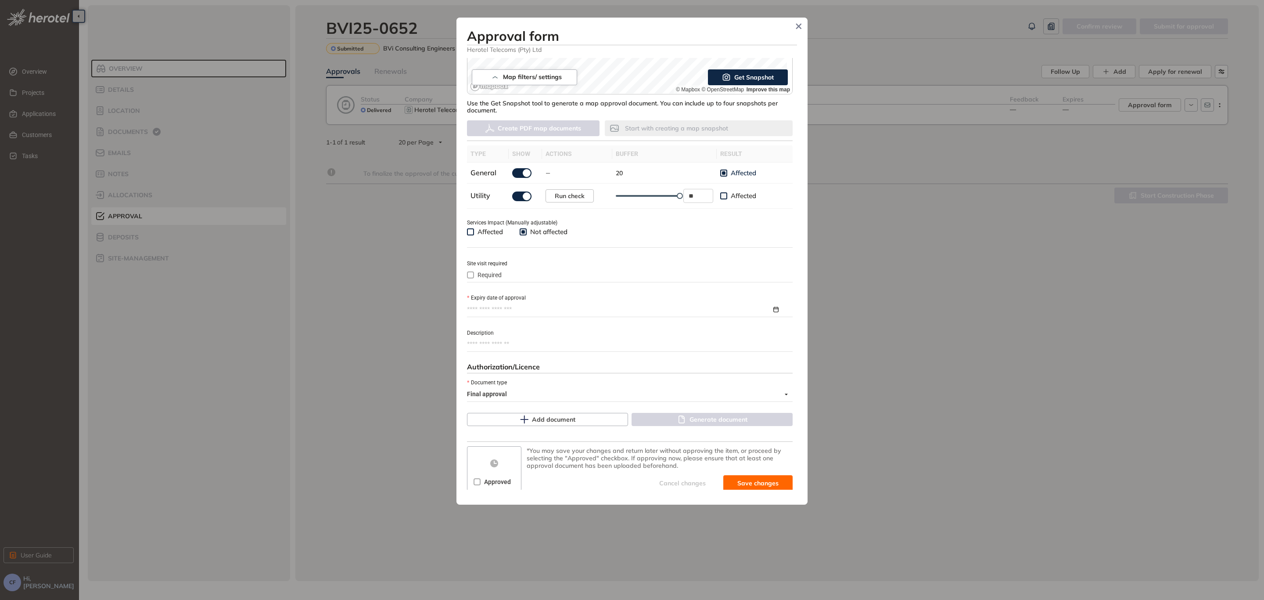
click at [551, 307] on input "Expiry date of approval" at bounding box center [619, 310] width 305 height 10
click at [615, 329] on div "[DATE]" at bounding box center [544, 330] width 154 height 27
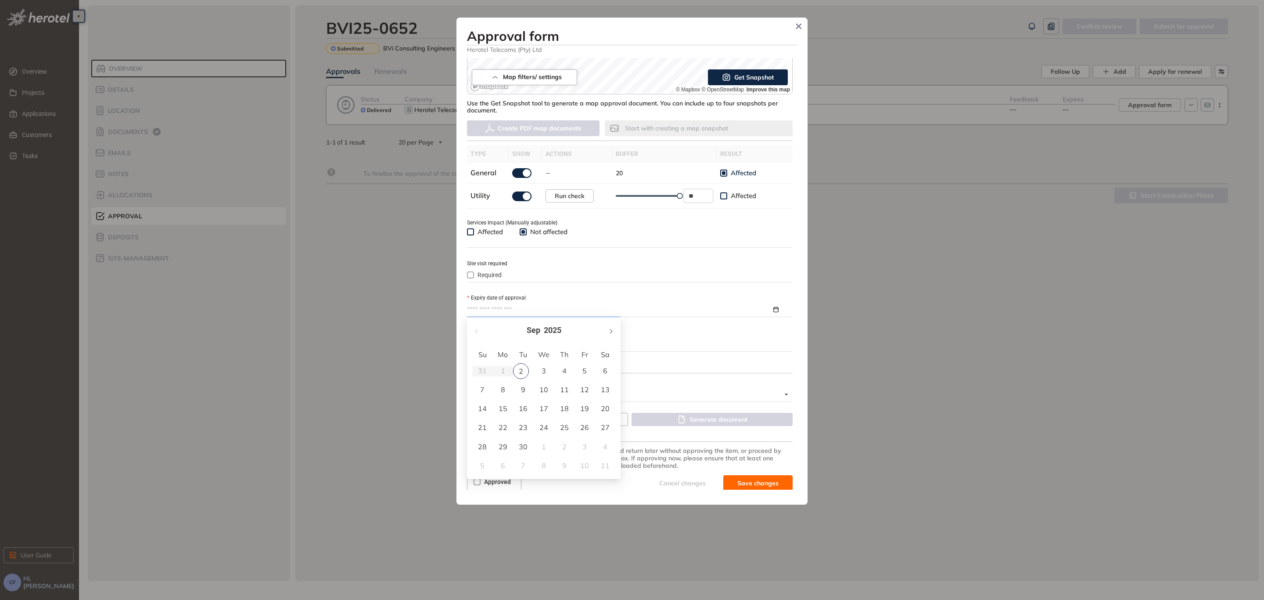
click at [609, 331] on span "button" at bounding box center [610, 331] width 4 height 4
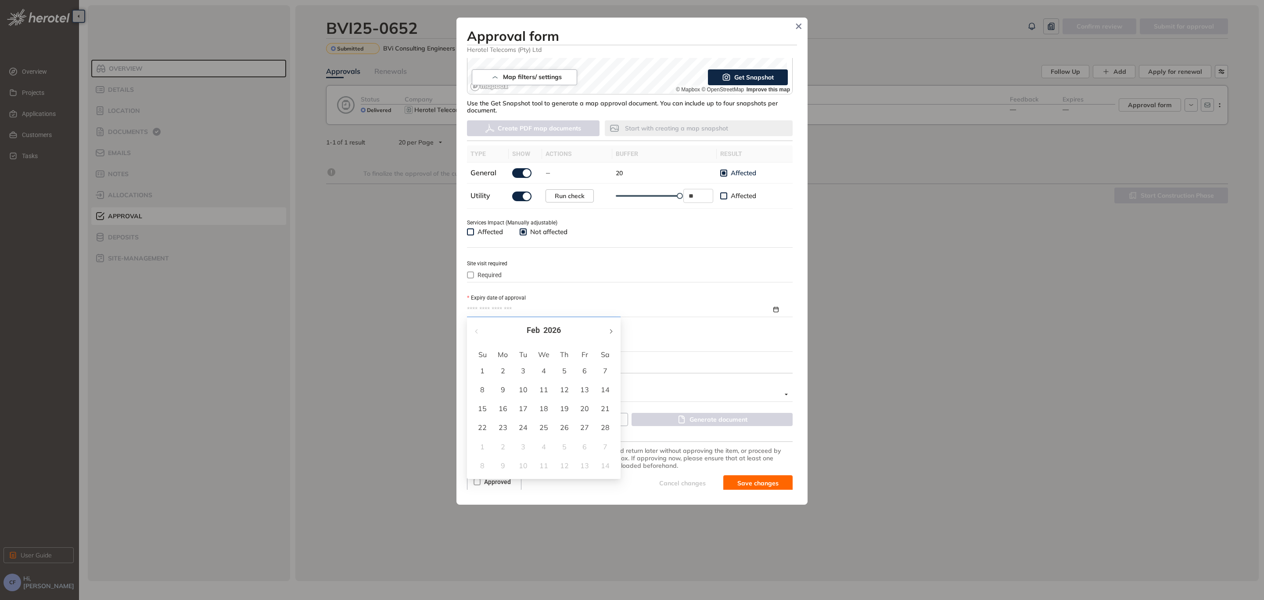
click at [609, 331] on span "button" at bounding box center [610, 331] width 4 height 4
type input "**********"
click at [501, 369] on div "2" at bounding box center [503, 370] width 11 height 11
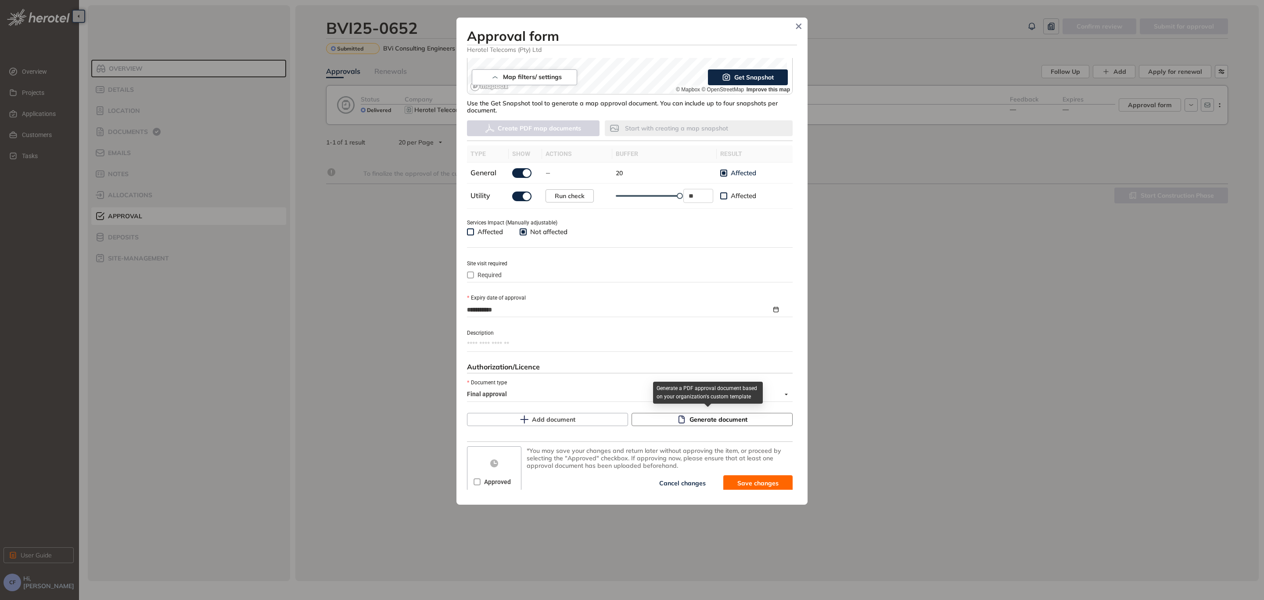
click at [690, 419] on span "Generate document" at bounding box center [719, 419] width 58 height 10
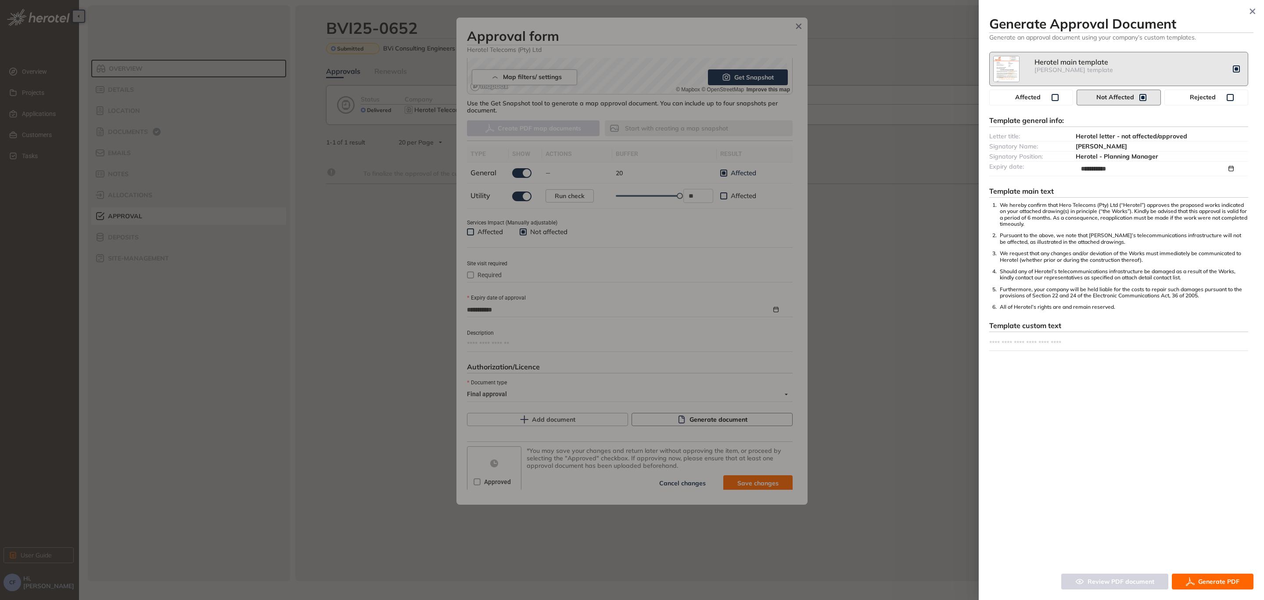
click at [688, 419] on div at bounding box center [632, 300] width 1264 height 600
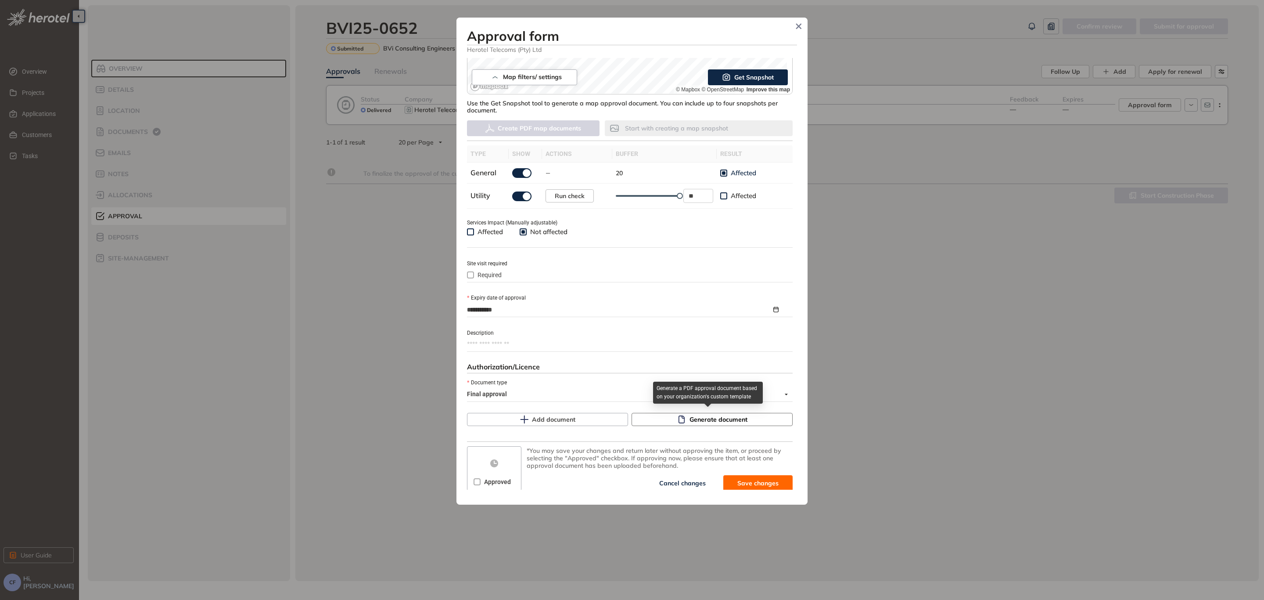
click at [690, 419] on span "Generate document" at bounding box center [719, 419] width 58 height 10
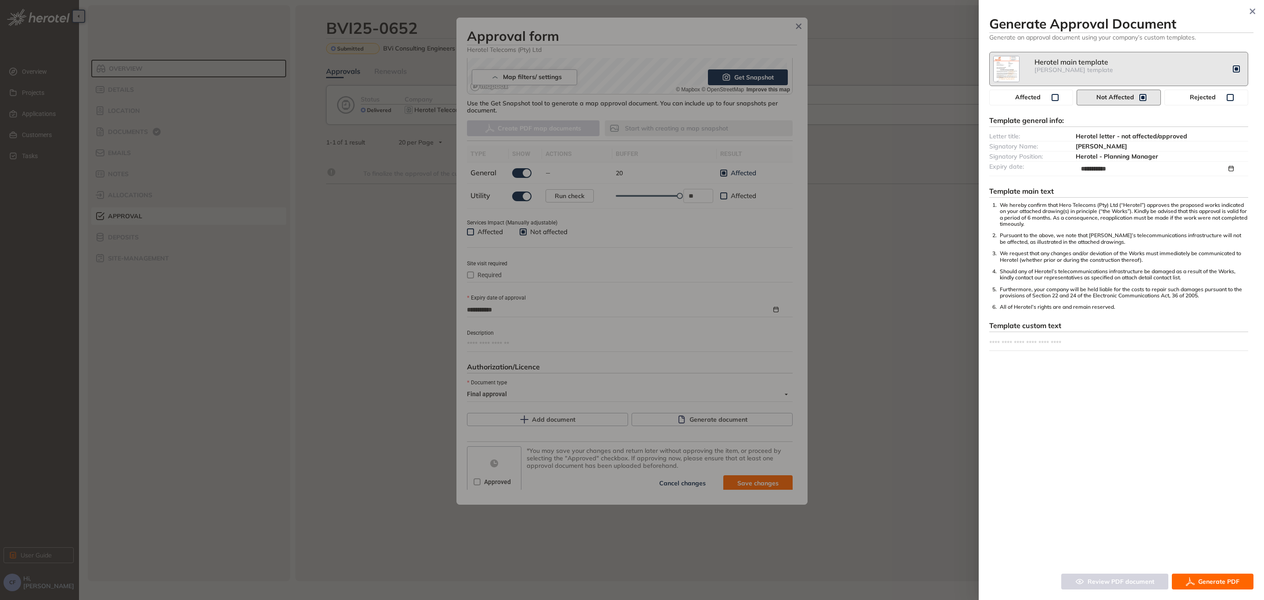
click at [1200, 586] on span "Generate PDF" at bounding box center [1218, 581] width 41 height 10
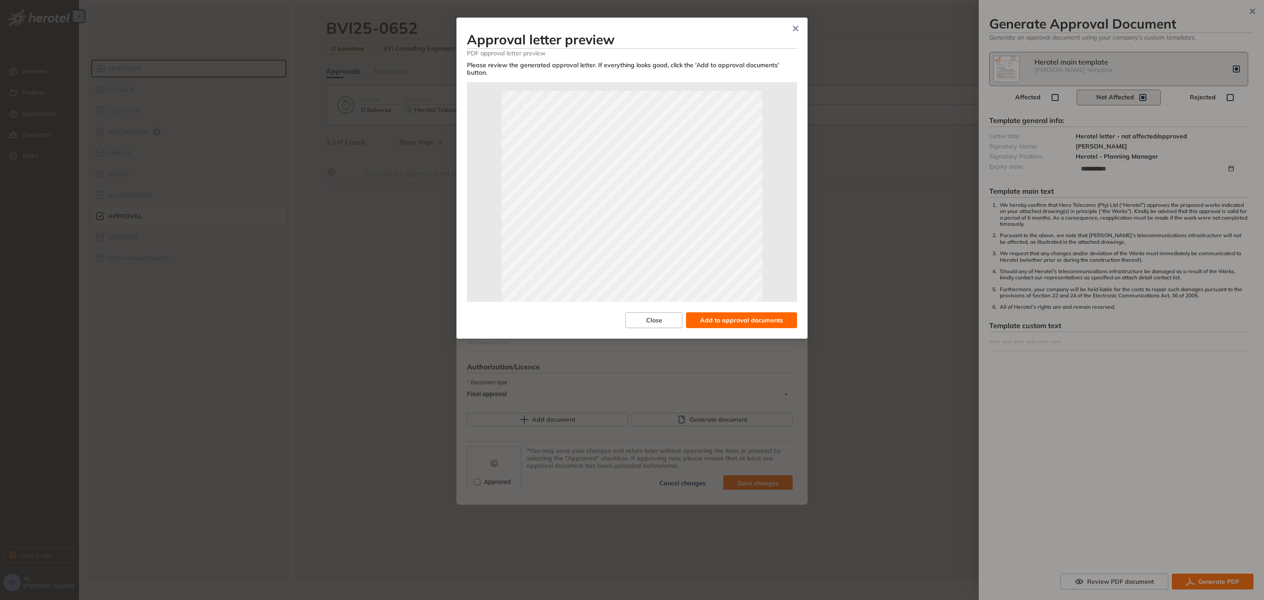
click at [737, 315] on span "Add to approval documents" at bounding box center [741, 320] width 83 height 10
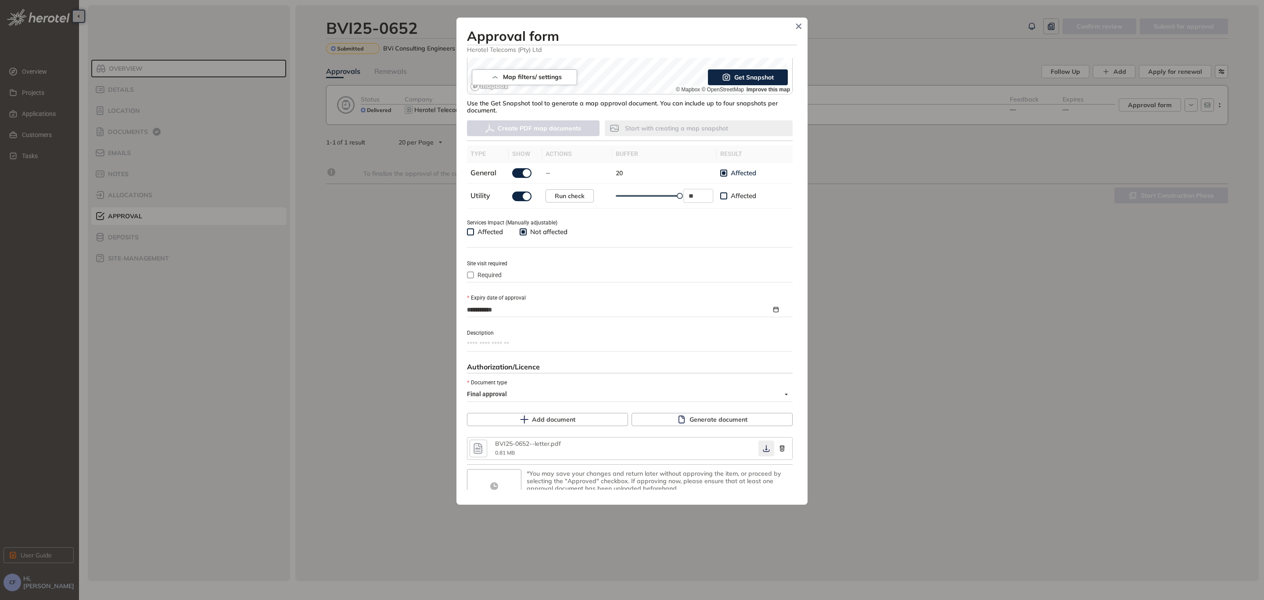
click at [762, 449] on icon "button" at bounding box center [766, 448] width 9 height 7
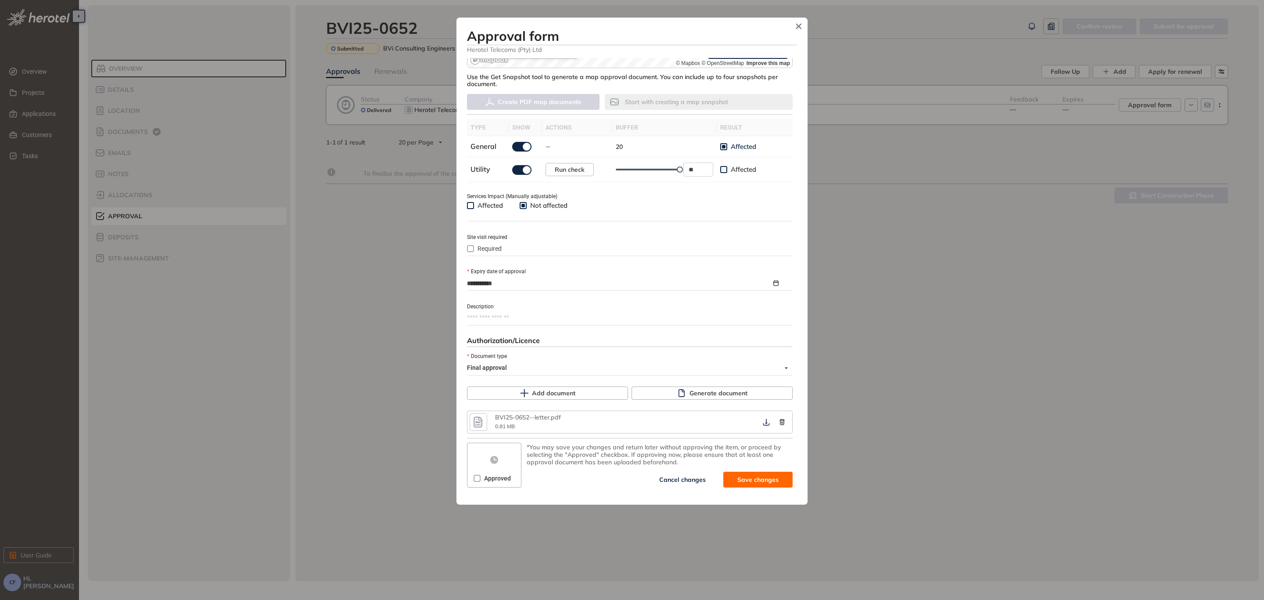
click at [483, 482] on div "Approved" at bounding box center [494, 478] width 41 height 14
click at [482, 478] on span "Approved" at bounding box center [498, 478] width 34 height 10
click at [717, 480] on button "Save and approve" at bounding box center [745, 479] width 95 height 16
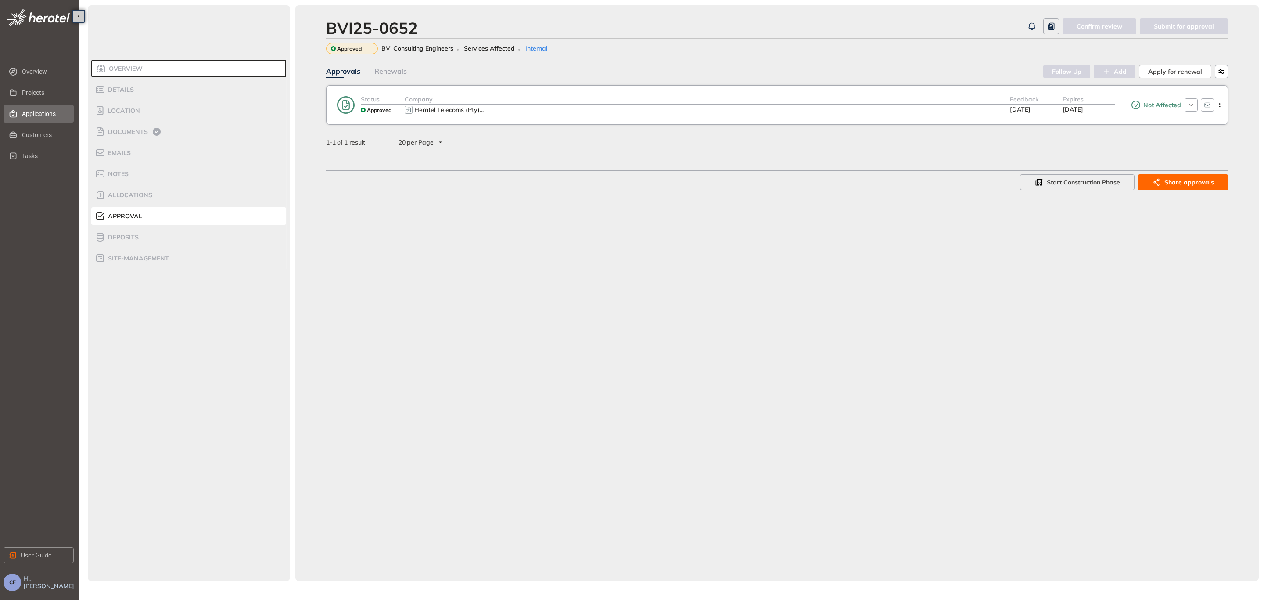
click at [47, 115] on span "Applications" at bounding box center [44, 114] width 45 height 18
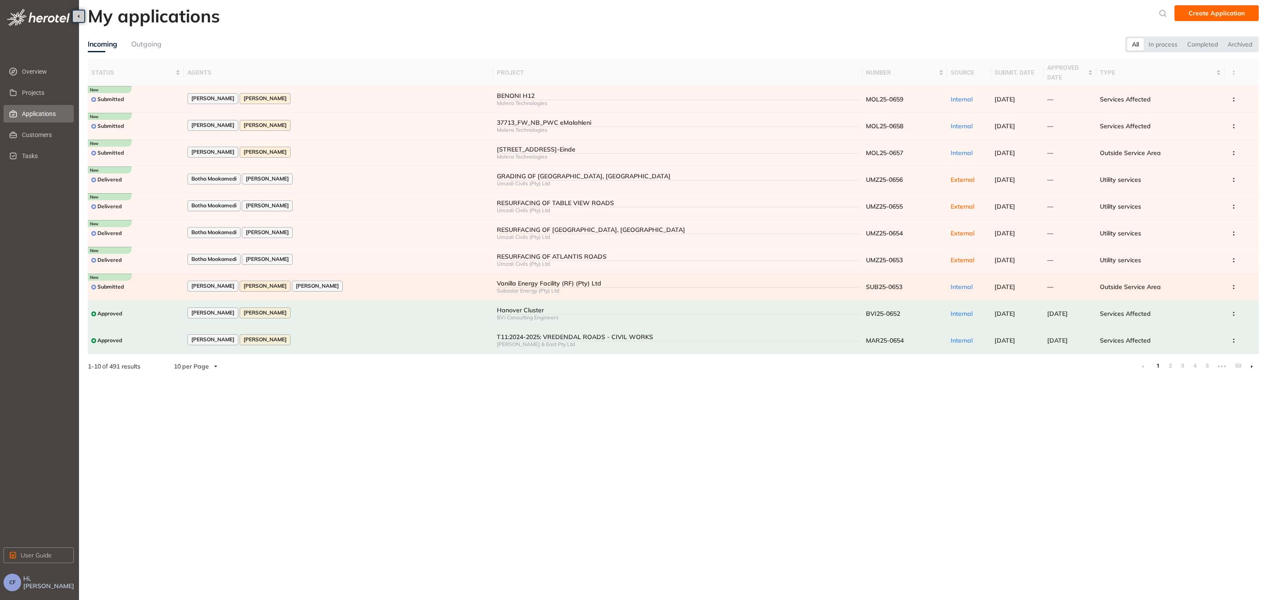
click at [462, 276] on td "[PERSON_NAME] [PERSON_NAME] [PERSON_NAME]" at bounding box center [338, 286] width 309 height 27
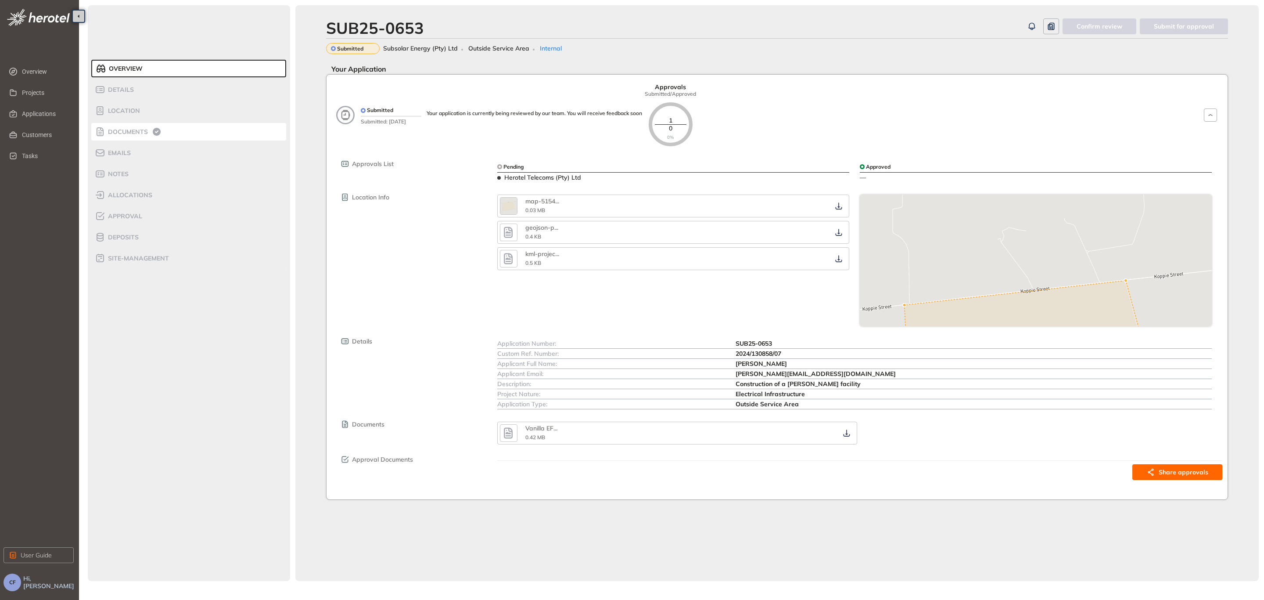
click at [134, 126] on div "Documents" at bounding box center [132, 131] width 75 height 11
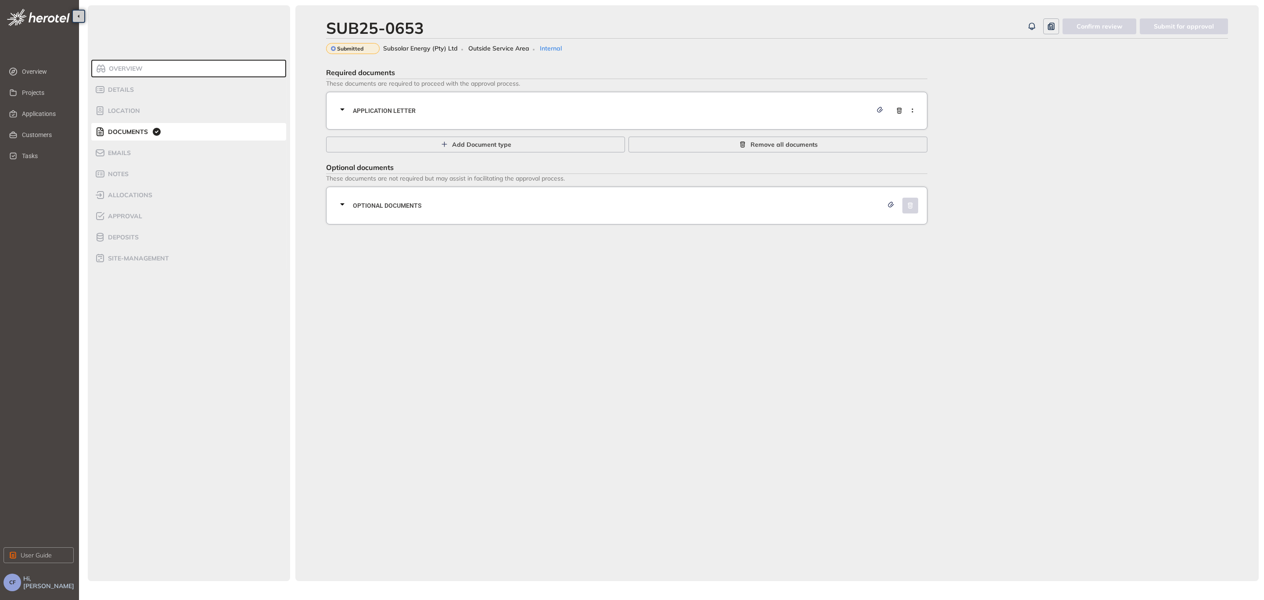
click at [531, 108] on span "Application letter" at bounding box center [612, 111] width 519 height 10
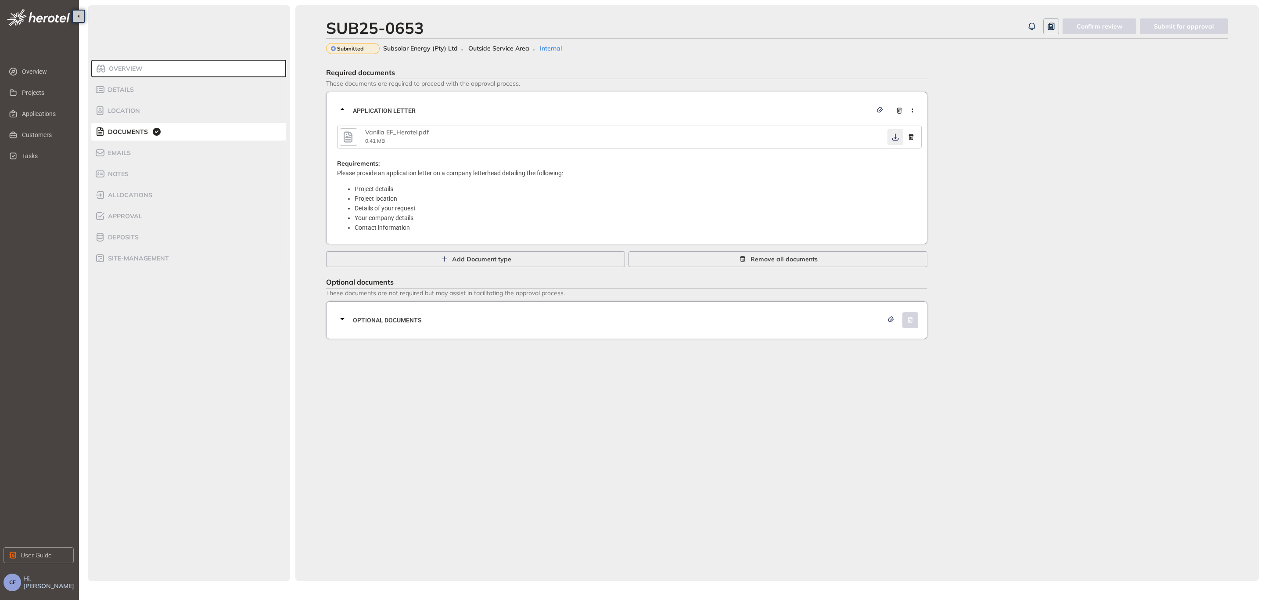
click at [896, 136] on icon "button" at bounding box center [895, 136] width 9 height 7
click at [632, 321] on span "Optional documents" at bounding box center [618, 320] width 530 height 10
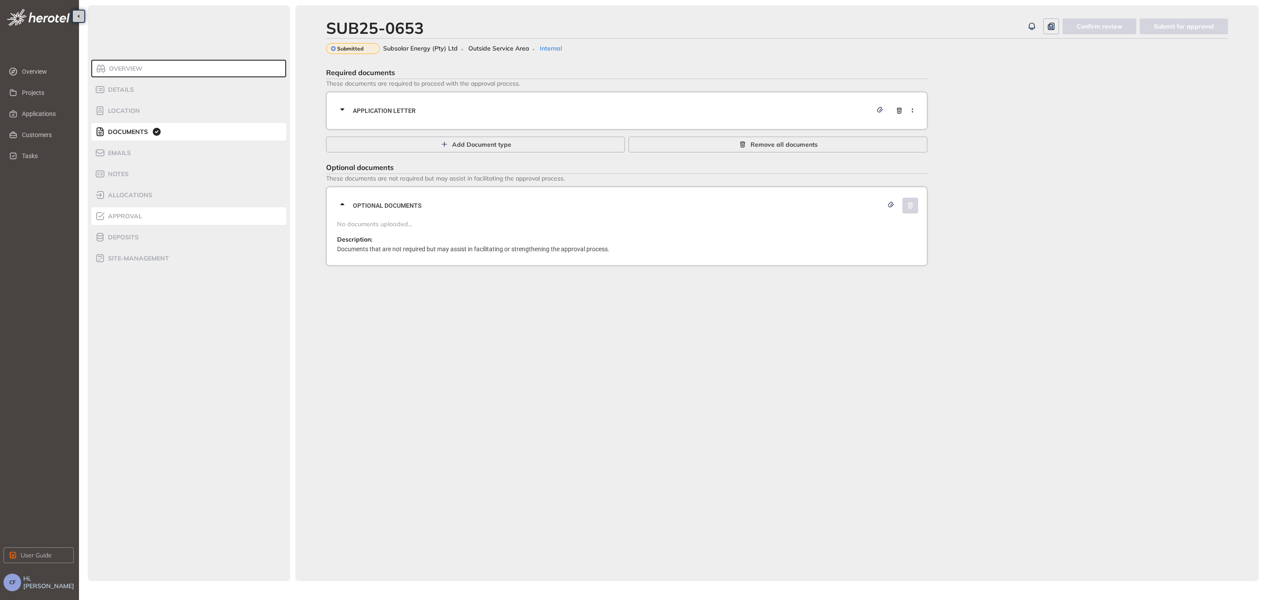
click at [126, 212] on span "Approval" at bounding box center [123, 215] width 37 height 7
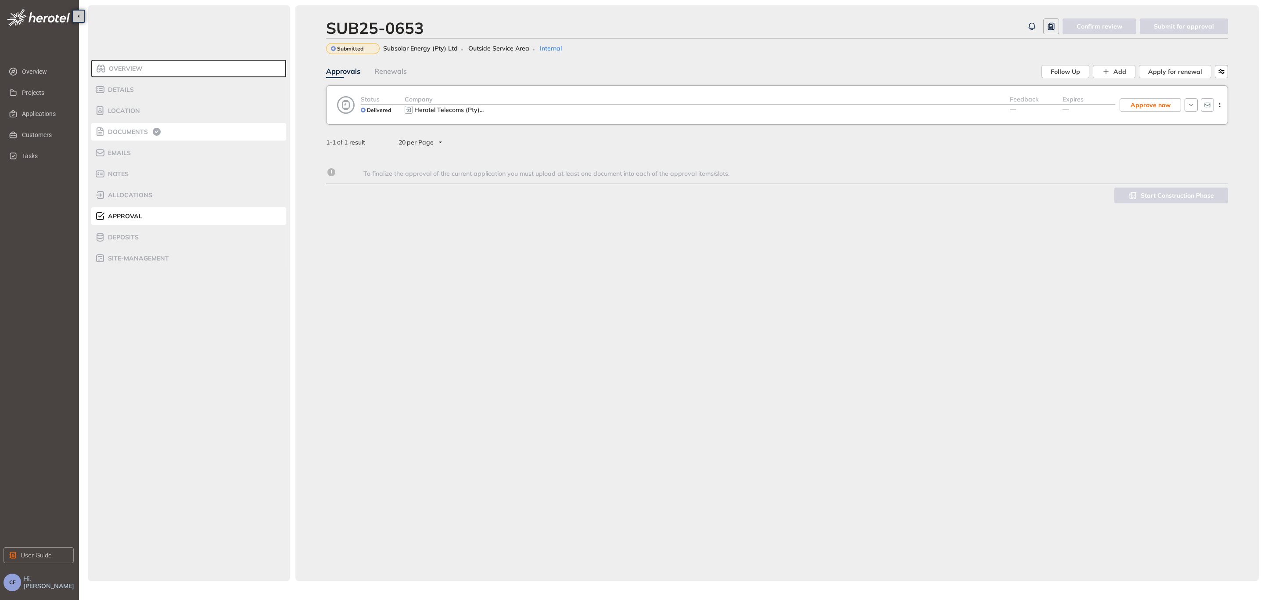
click at [127, 128] on span "Documents" at bounding box center [126, 131] width 43 height 7
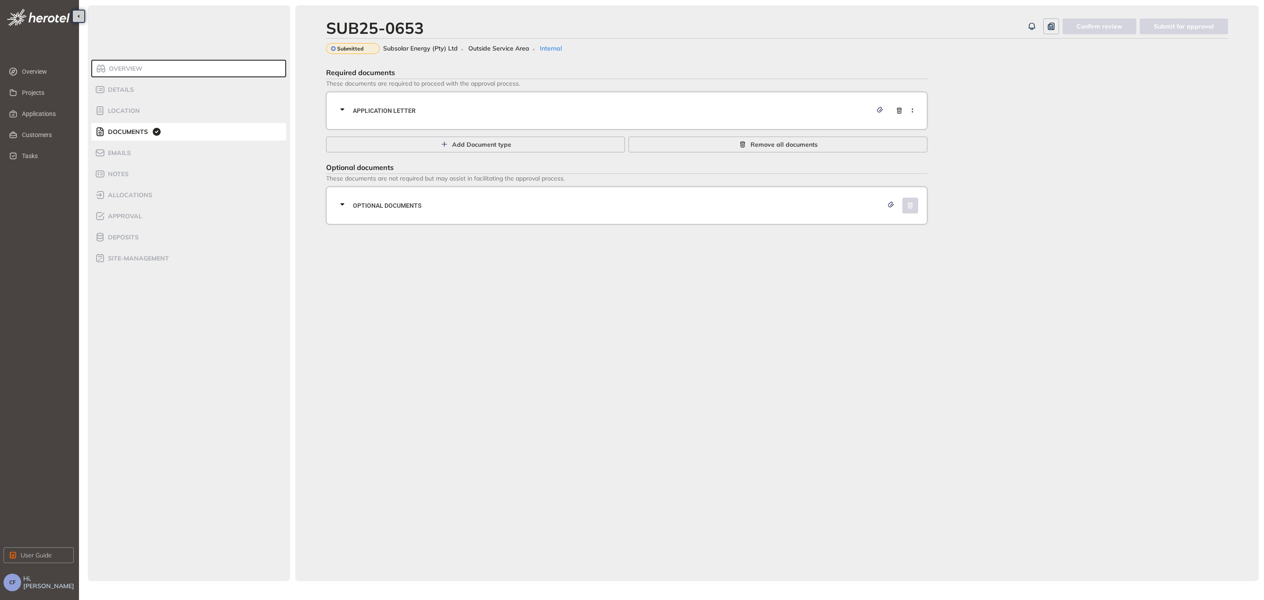
click at [432, 108] on span "Application letter" at bounding box center [612, 111] width 519 height 10
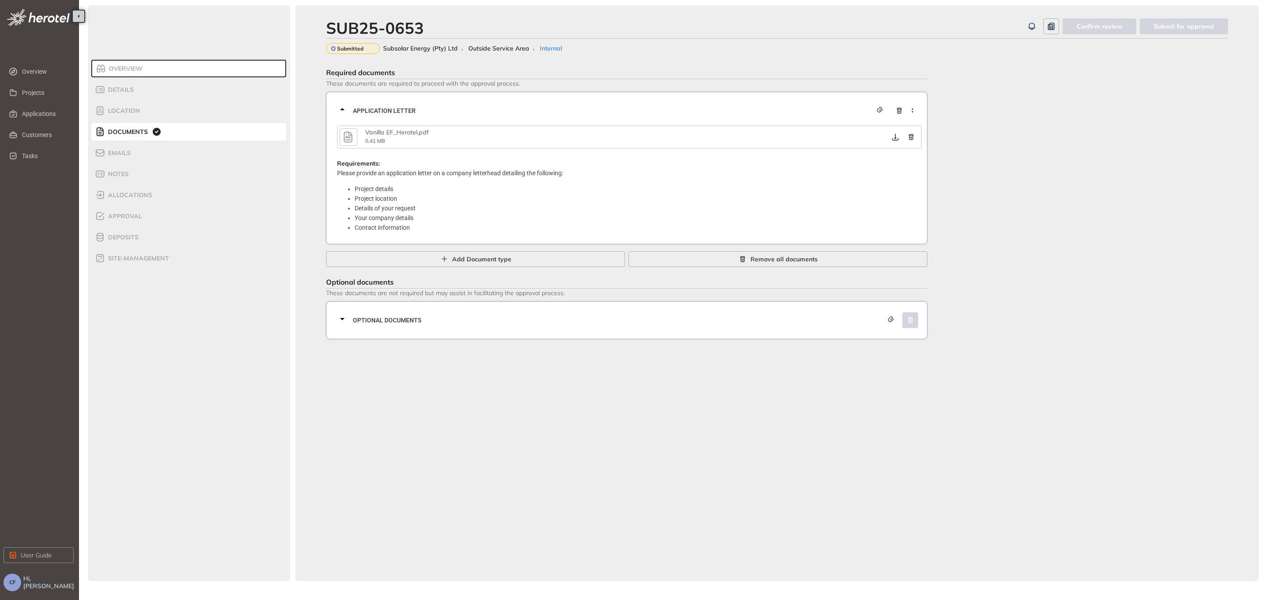
click at [398, 317] on span "Optional documents" at bounding box center [618, 320] width 530 height 10
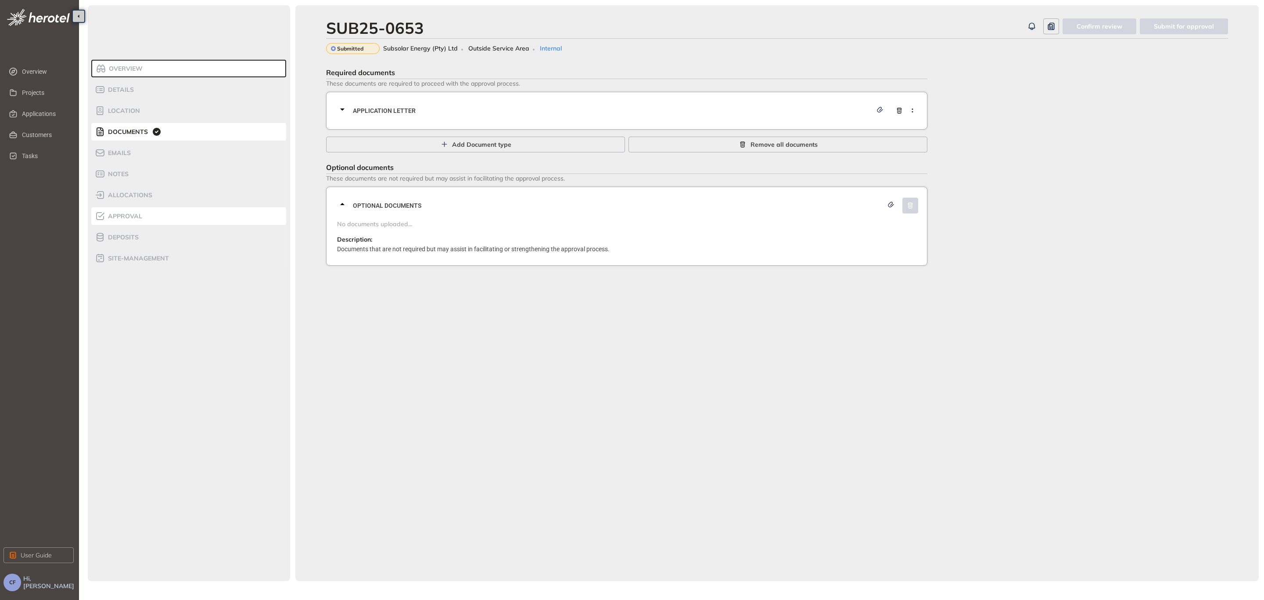
click at [128, 220] on div "Approval" at bounding box center [132, 216] width 75 height 11
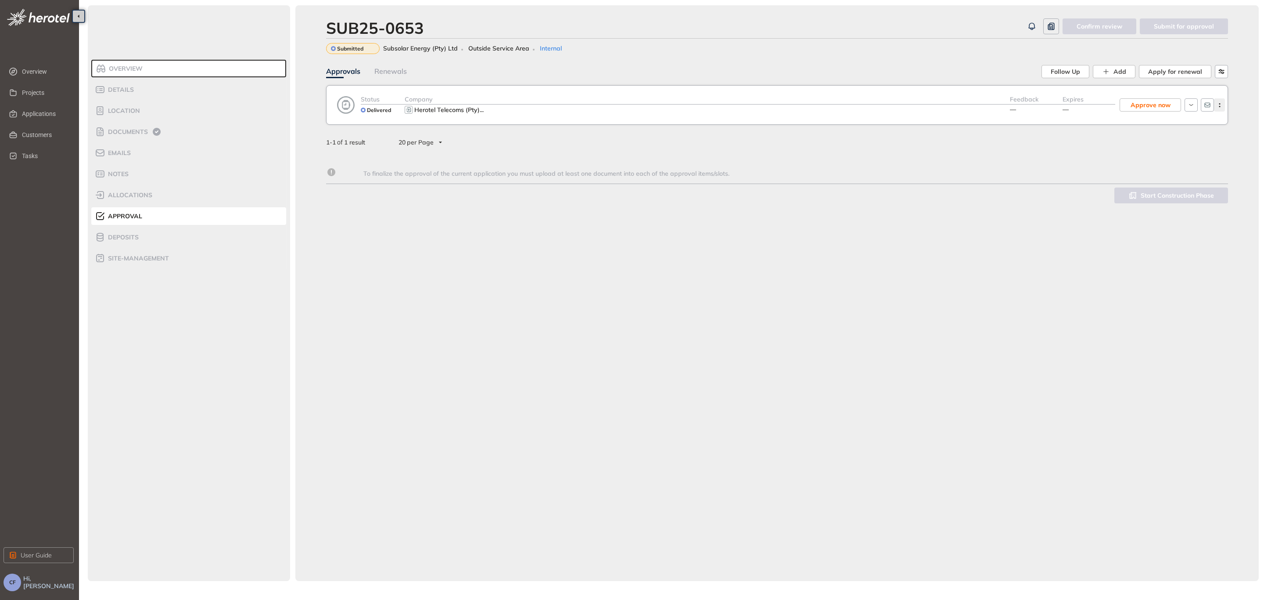
click at [1223, 101] on button "button" at bounding box center [1219, 104] width 11 height 13
click at [1183, 138] on span "View approval form" at bounding box center [1188, 141] width 60 height 7
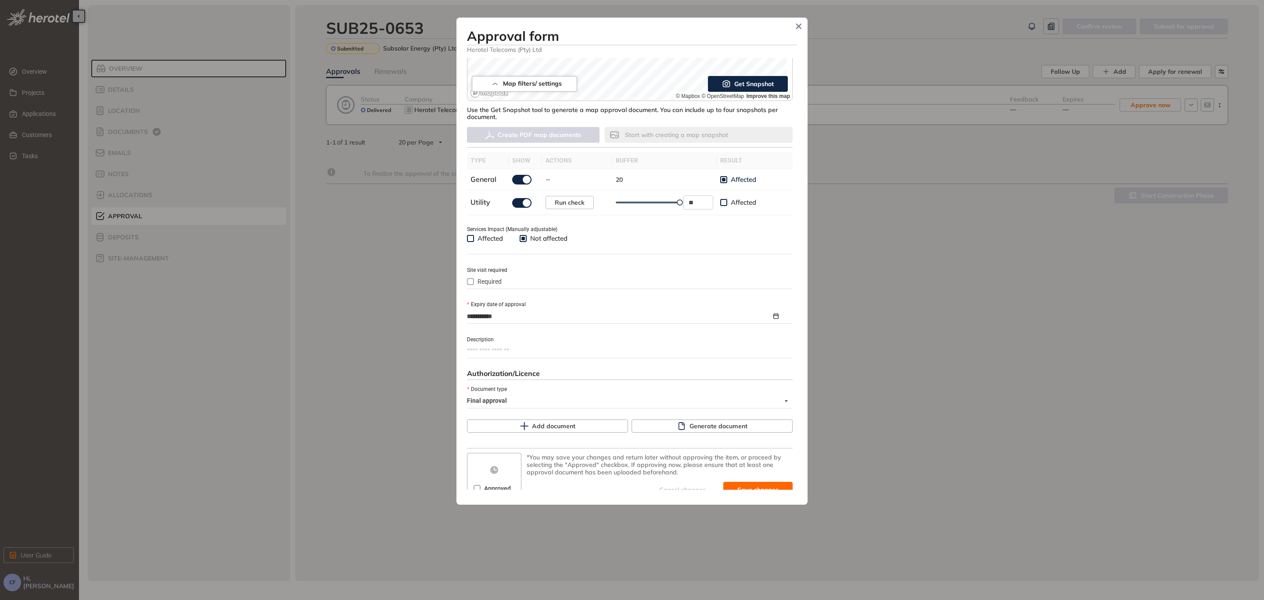
scroll to position [201, 0]
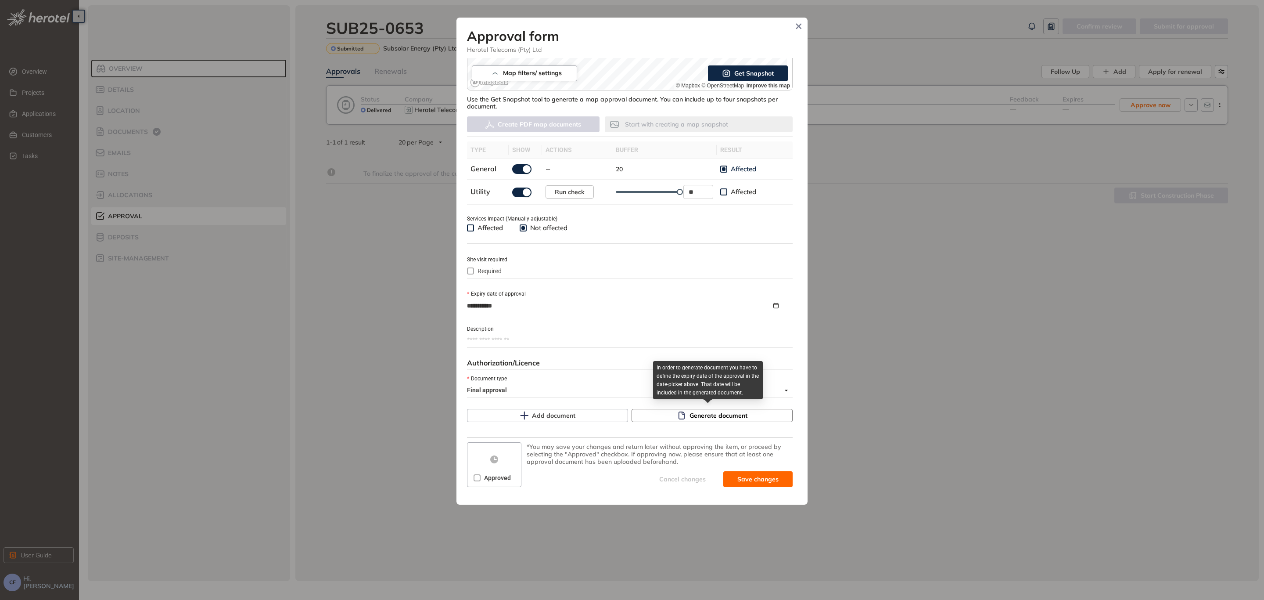
click at [730, 413] on span "Generate document" at bounding box center [719, 415] width 58 height 10
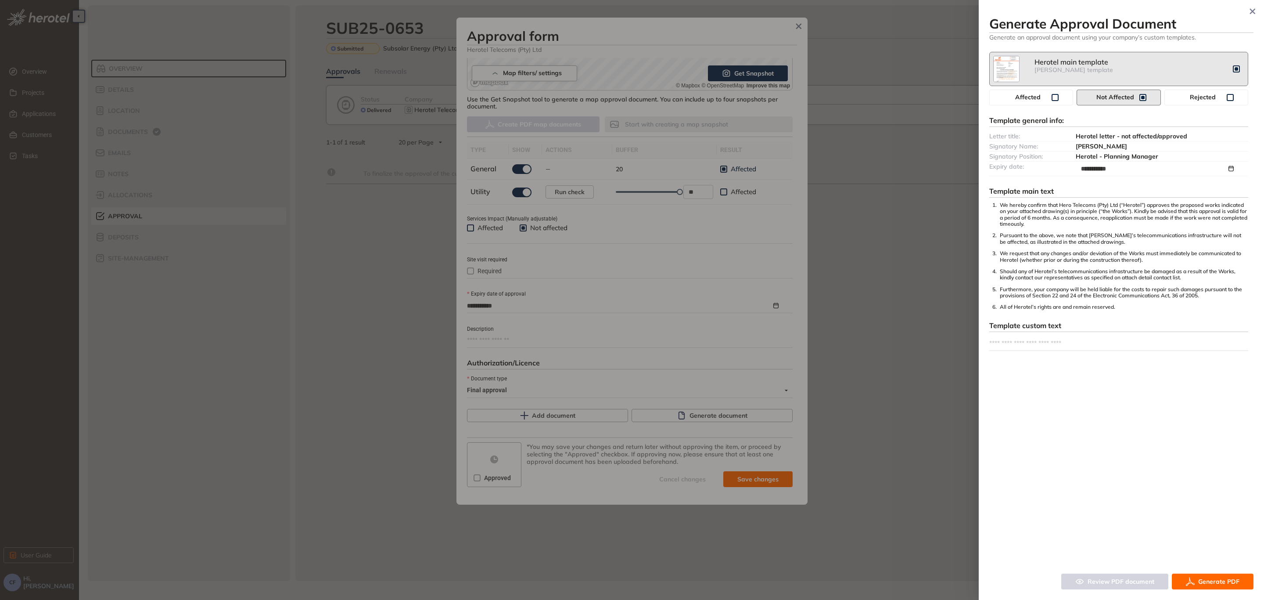
click at [1206, 581] on span "Generate PDF" at bounding box center [1218, 581] width 41 height 10
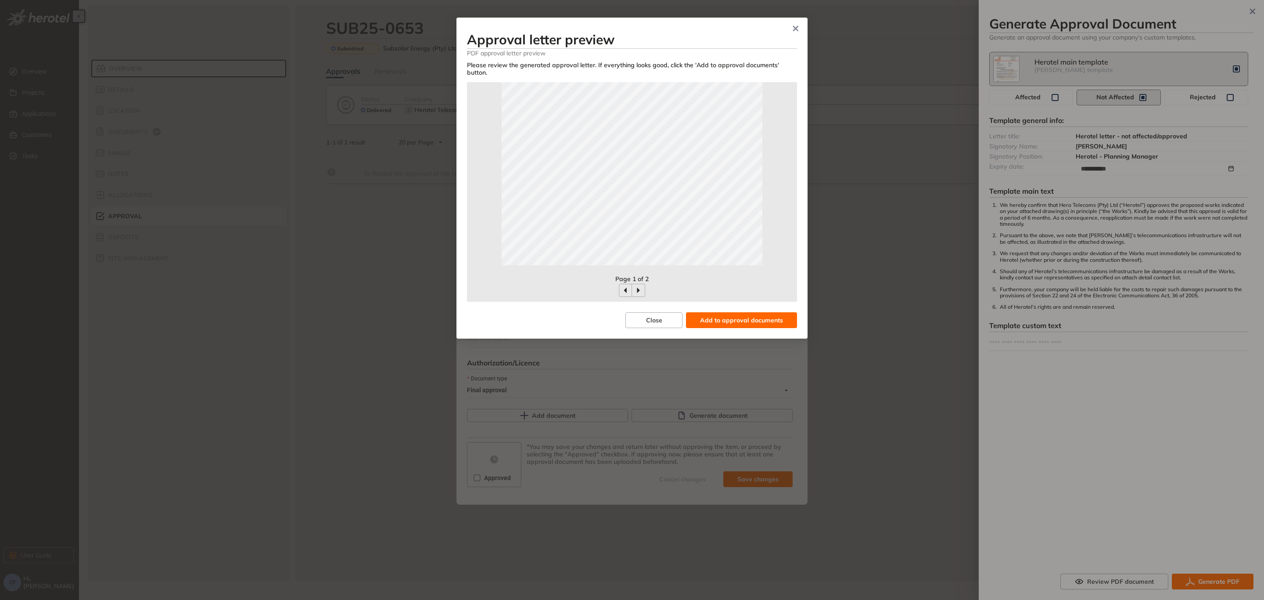
scroll to position [129, 0]
click at [761, 315] on span "Add to approval documents" at bounding box center [741, 320] width 83 height 10
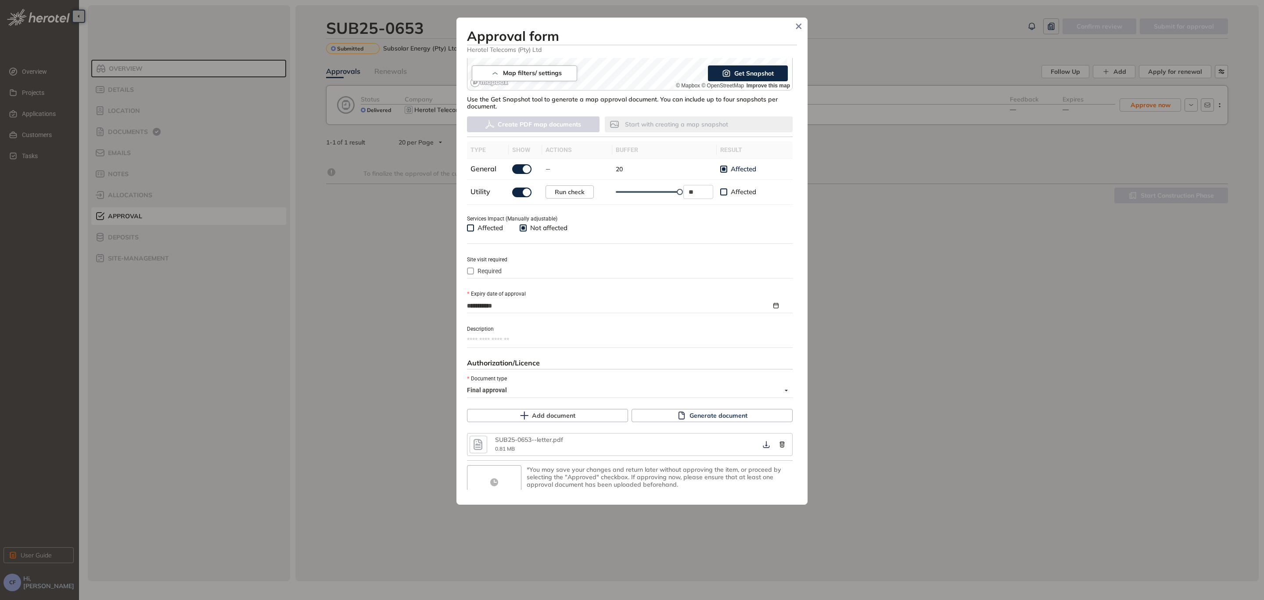
scroll to position [224, 0]
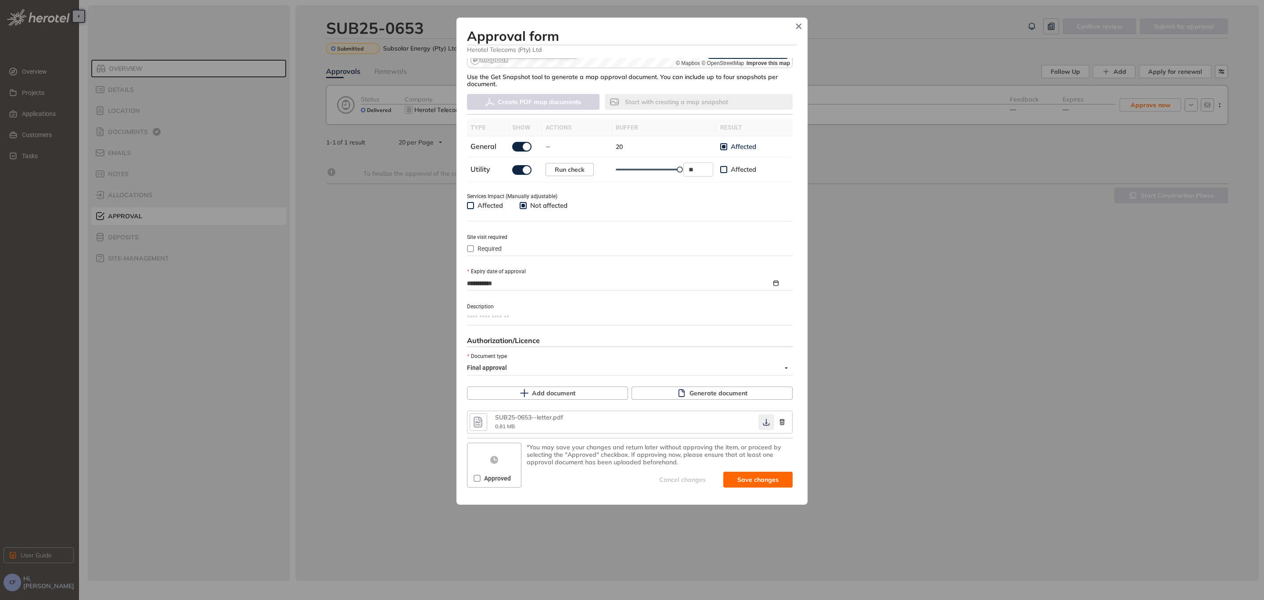
click at [763, 418] on icon "button" at bounding box center [766, 421] width 9 height 7
click at [735, 476] on span "Save and approve" at bounding box center [751, 480] width 55 height 10
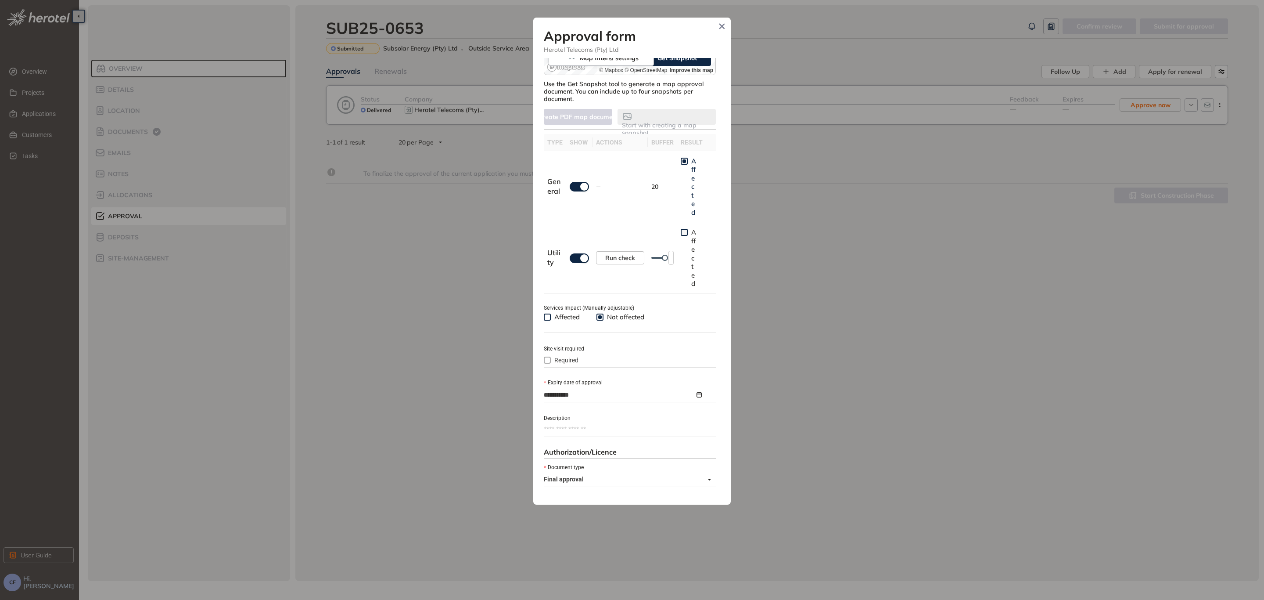
scroll to position [231, 0]
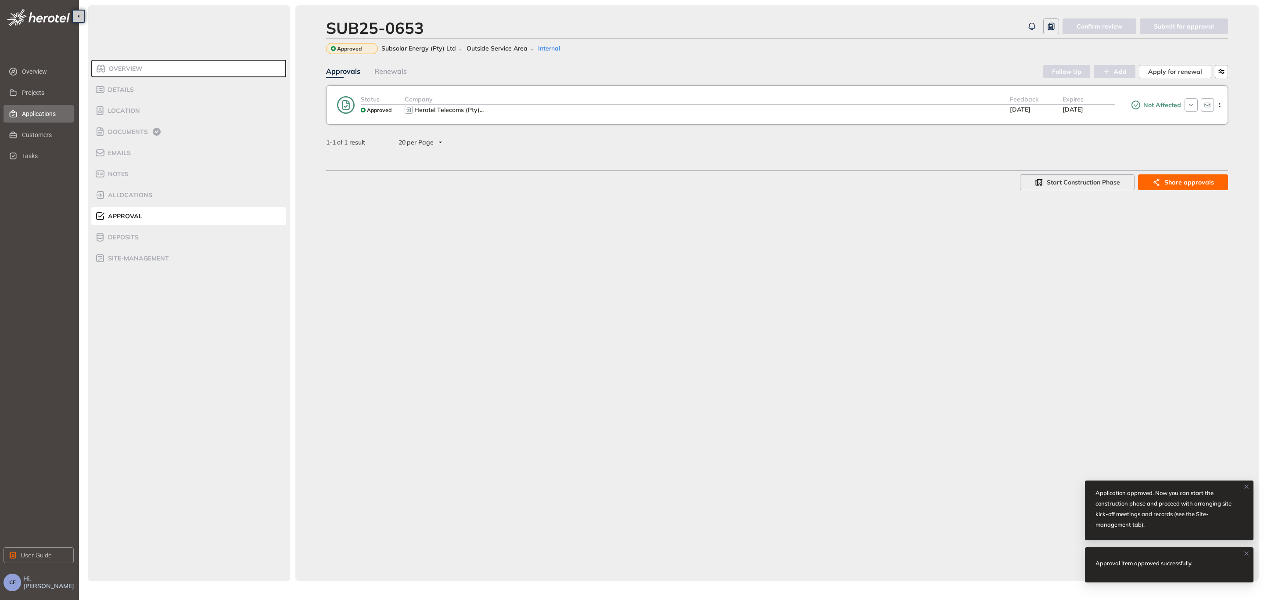
click at [40, 110] on span "Applications" at bounding box center [44, 114] width 45 height 18
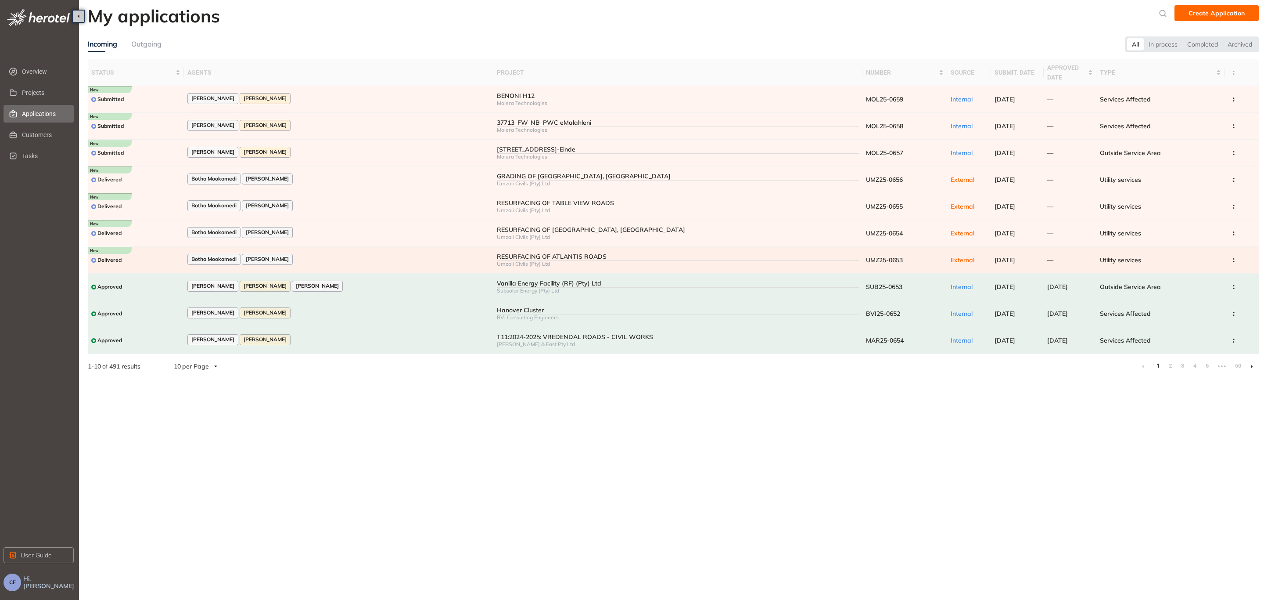
click at [309, 255] on div "Botha Mookamedi [PERSON_NAME]" at bounding box center [338, 260] width 302 height 12
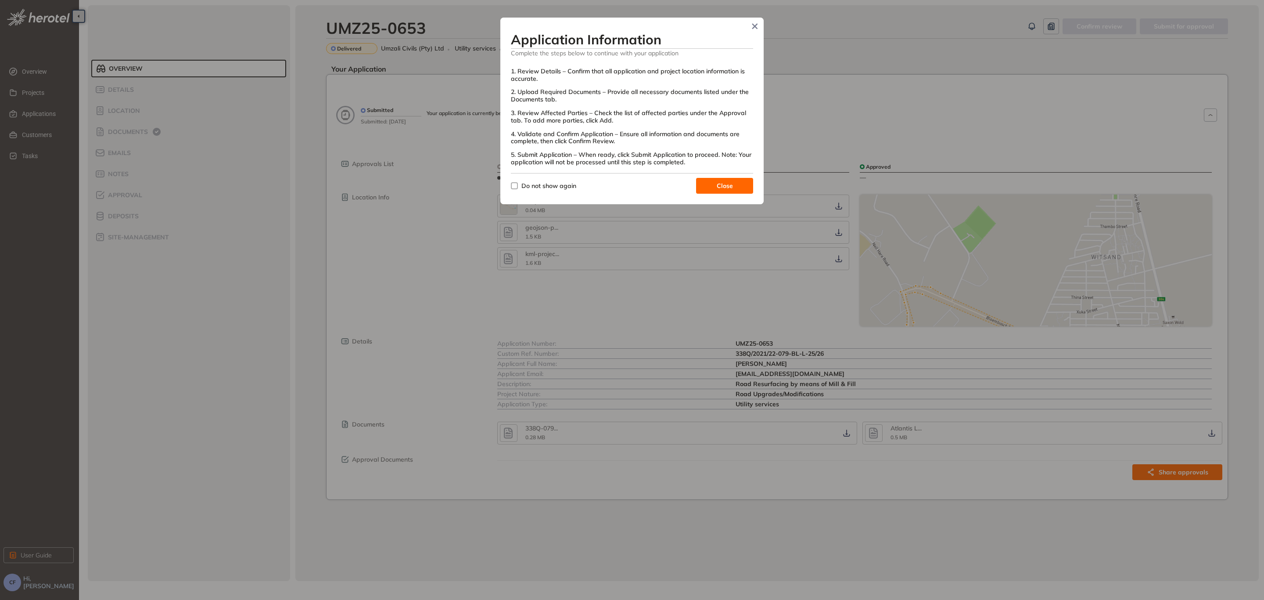
click at [744, 182] on button "Close" at bounding box center [724, 186] width 57 height 16
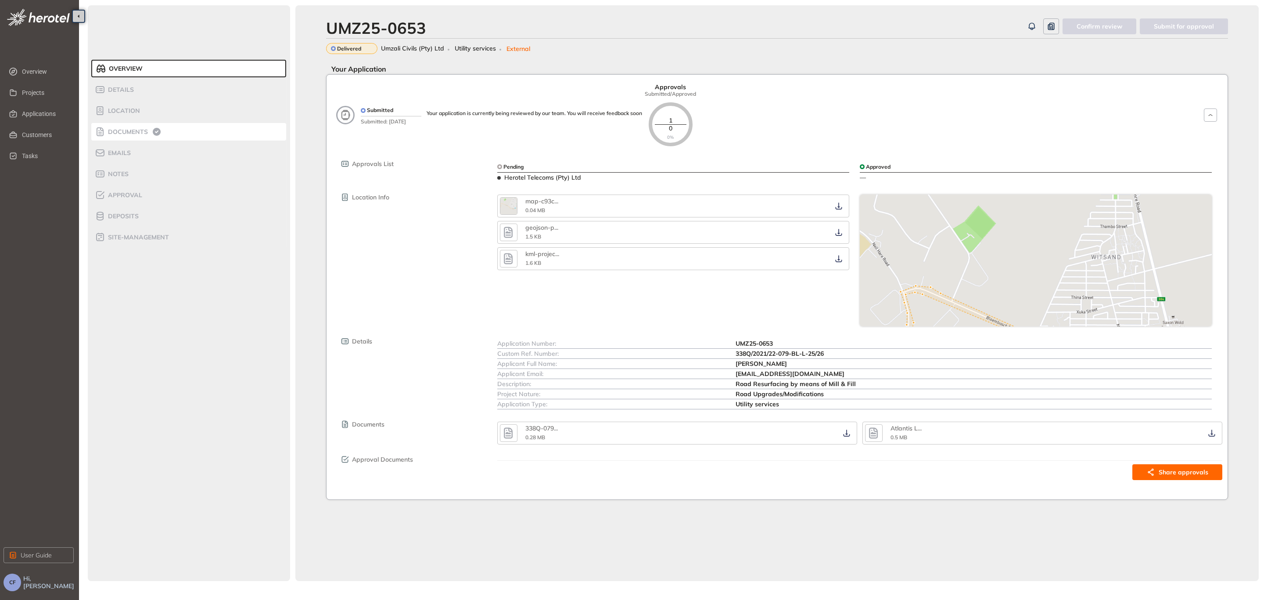
click at [119, 130] on span "Documents" at bounding box center [126, 131] width 43 height 7
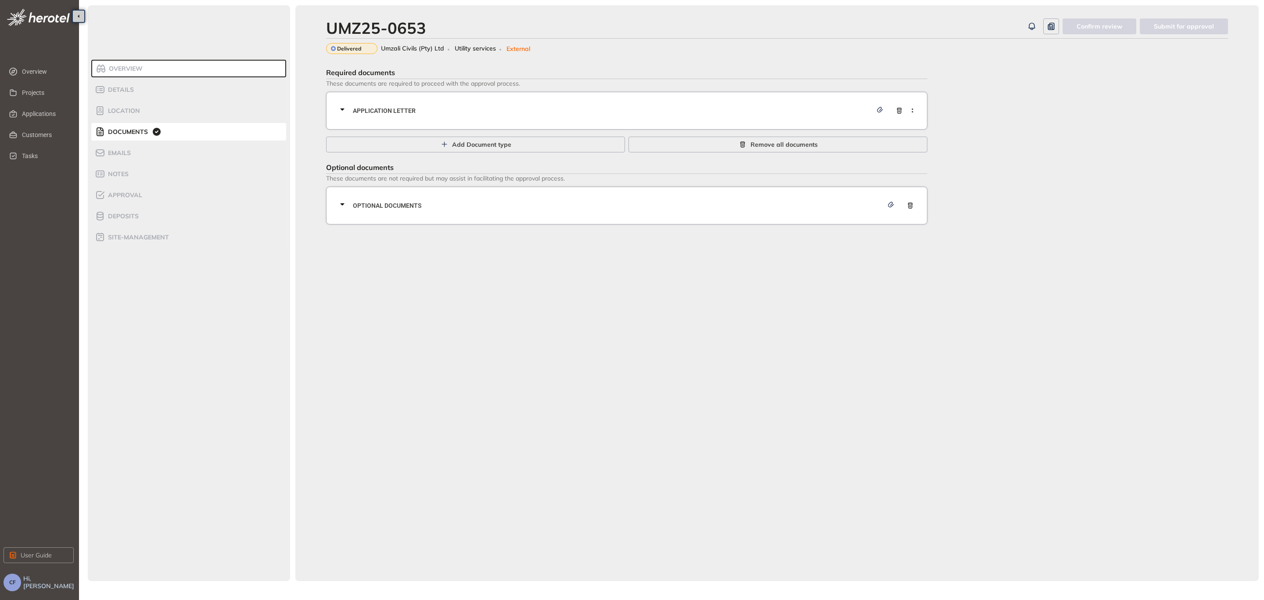
click at [706, 116] on div "Application letter" at bounding box center [629, 110] width 585 height 26
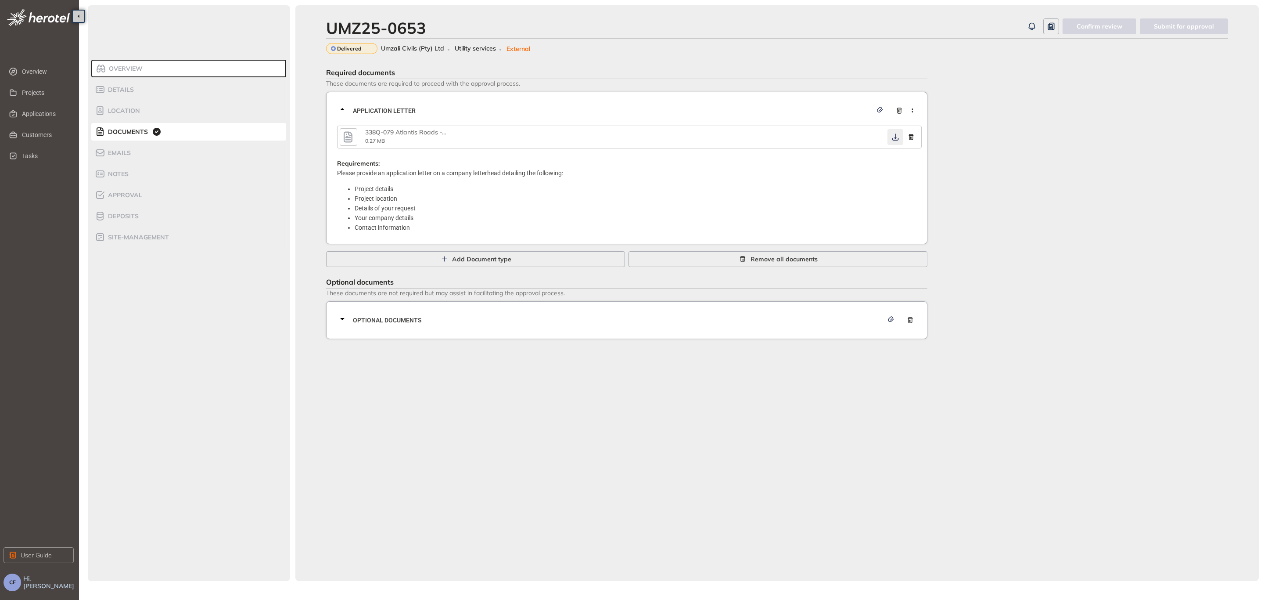
click at [894, 140] on button "button" at bounding box center [896, 137] width 16 height 16
click at [759, 321] on span "Optional documents" at bounding box center [618, 320] width 530 height 10
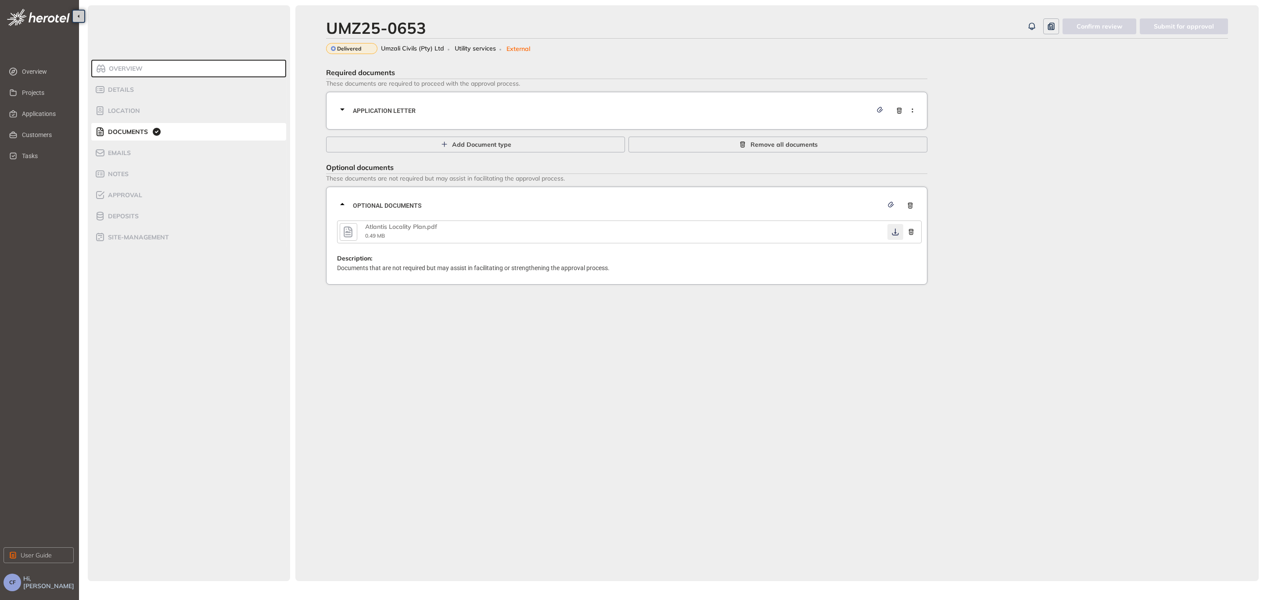
click at [896, 232] on icon "button" at bounding box center [895, 231] width 7 height 7
click at [706, 113] on span "Application letter" at bounding box center [612, 111] width 519 height 10
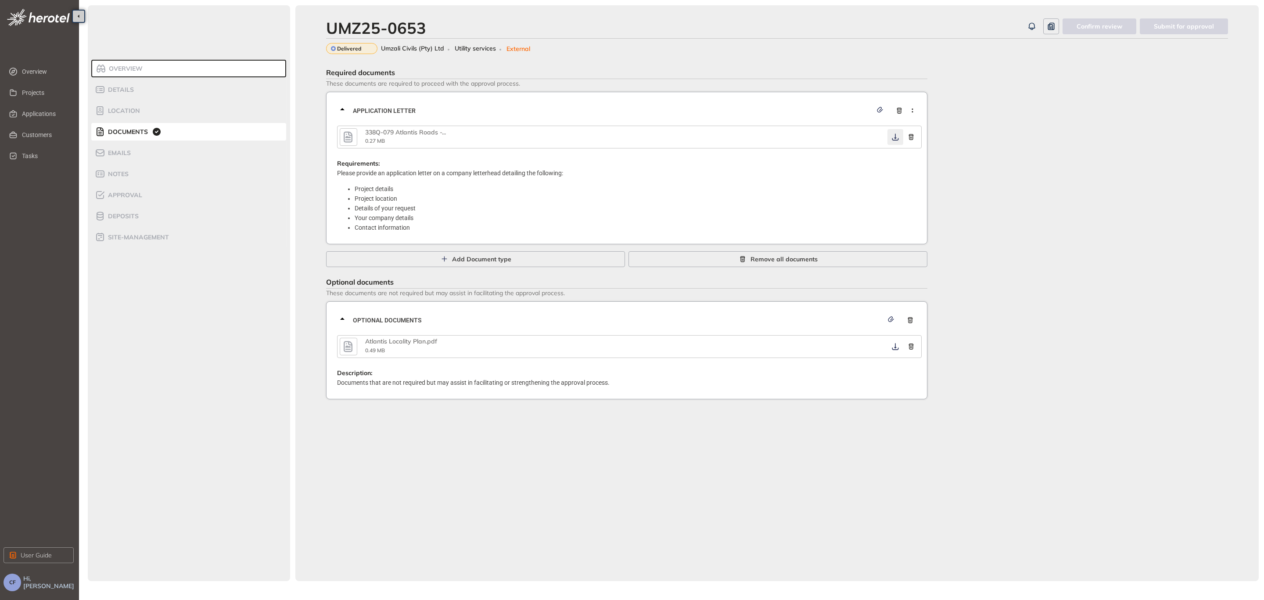
click at [895, 130] on button "button" at bounding box center [896, 137] width 16 height 16
click at [897, 135] on icon "button" at bounding box center [895, 136] width 9 height 7
click at [136, 192] on span "Approval" at bounding box center [123, 194] width 37 height 7
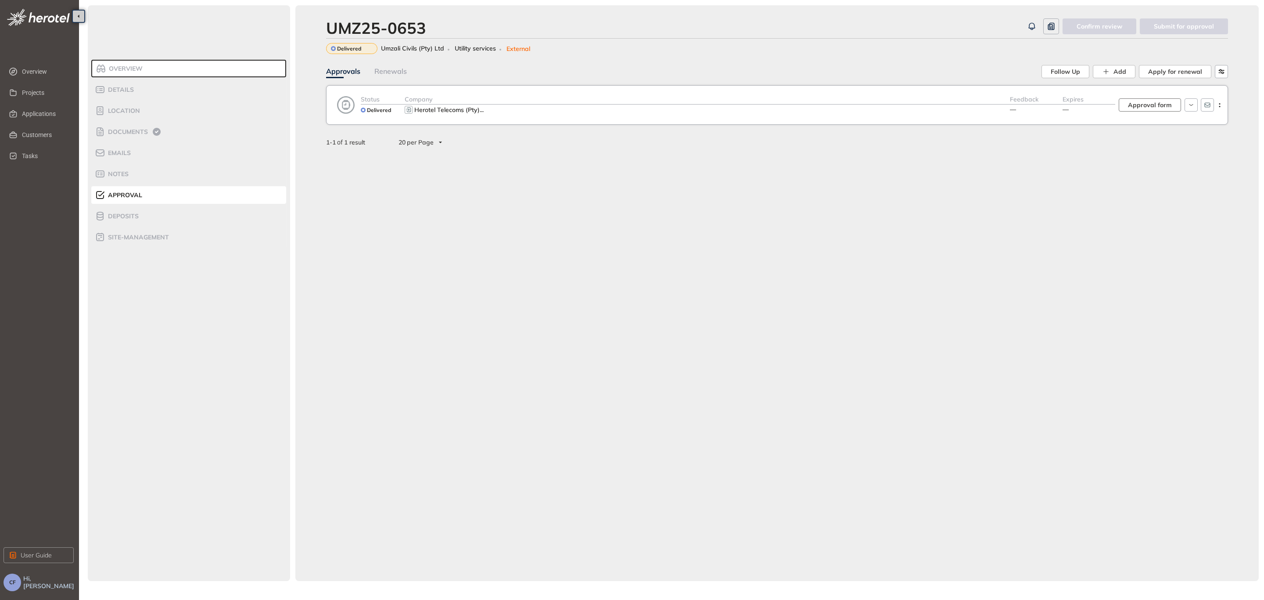
click at [1180, 105] on button "Approval form" at bounding box center [1150, 104] width 62 height 13
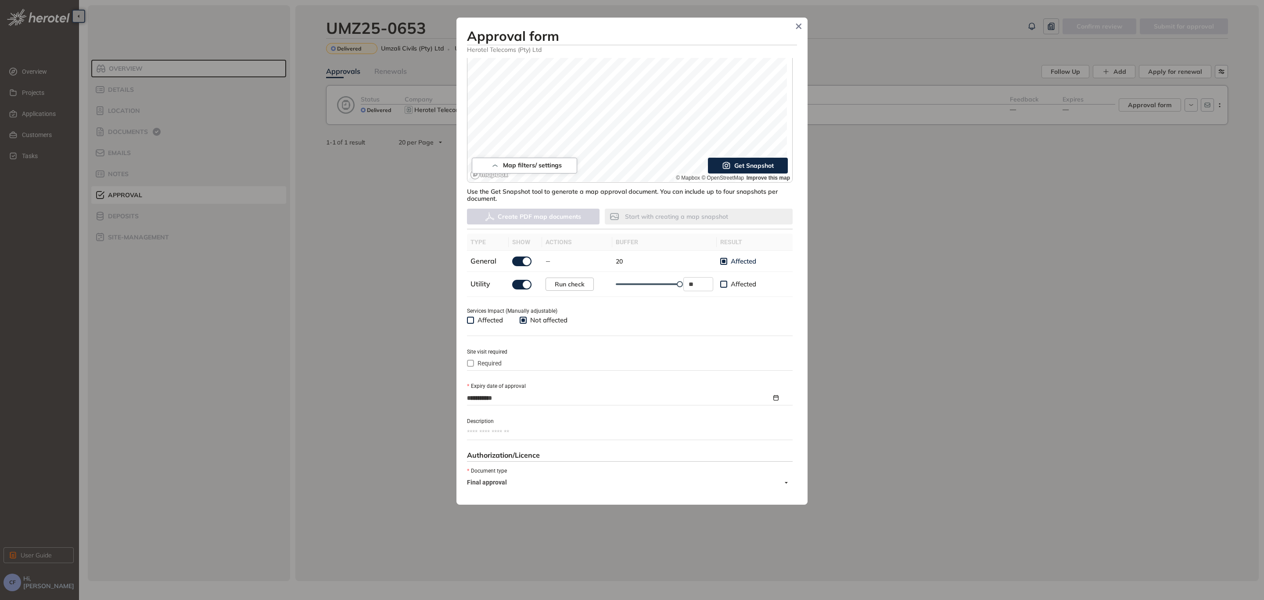
scroll to position [201, 0]
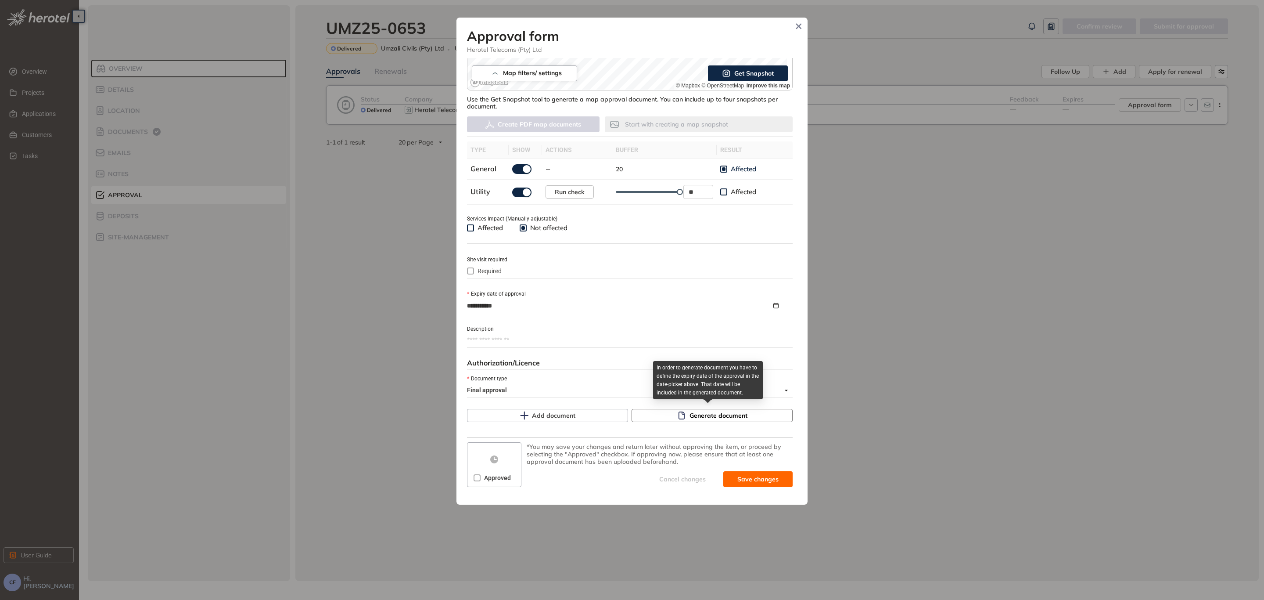
click at [690, 412] on span "Generate document" at bounding box center [719, 415] width 58 height 10
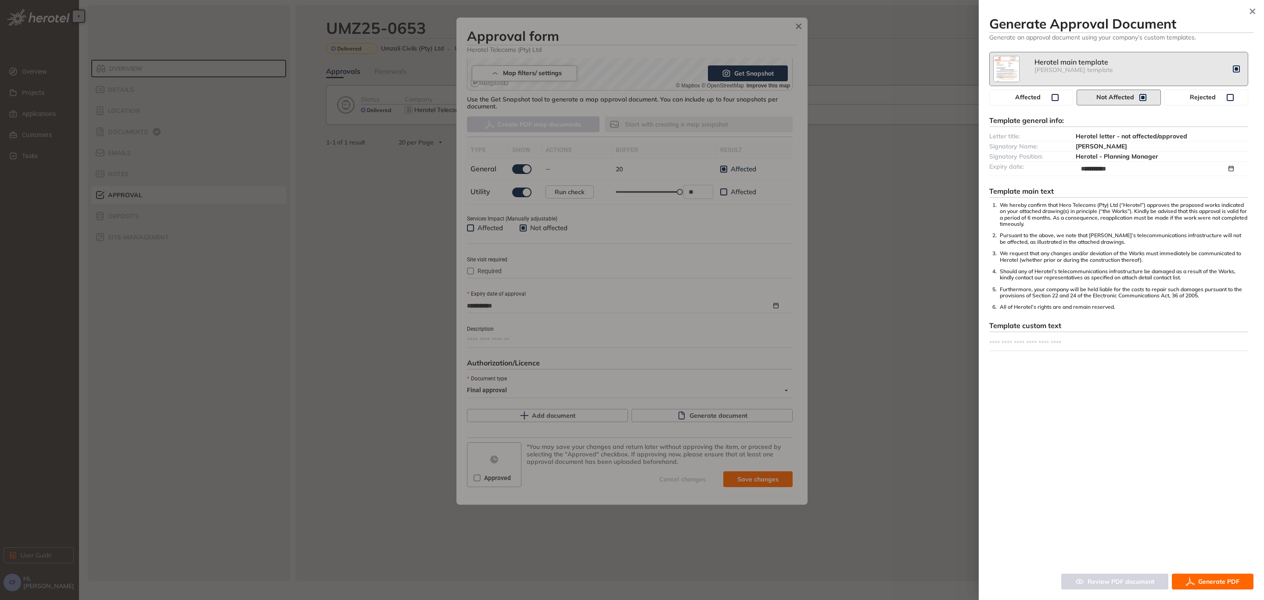
click at [1208, 581] on span "Generate PDF" at bounding box center [1218, 581] width 41 height 10
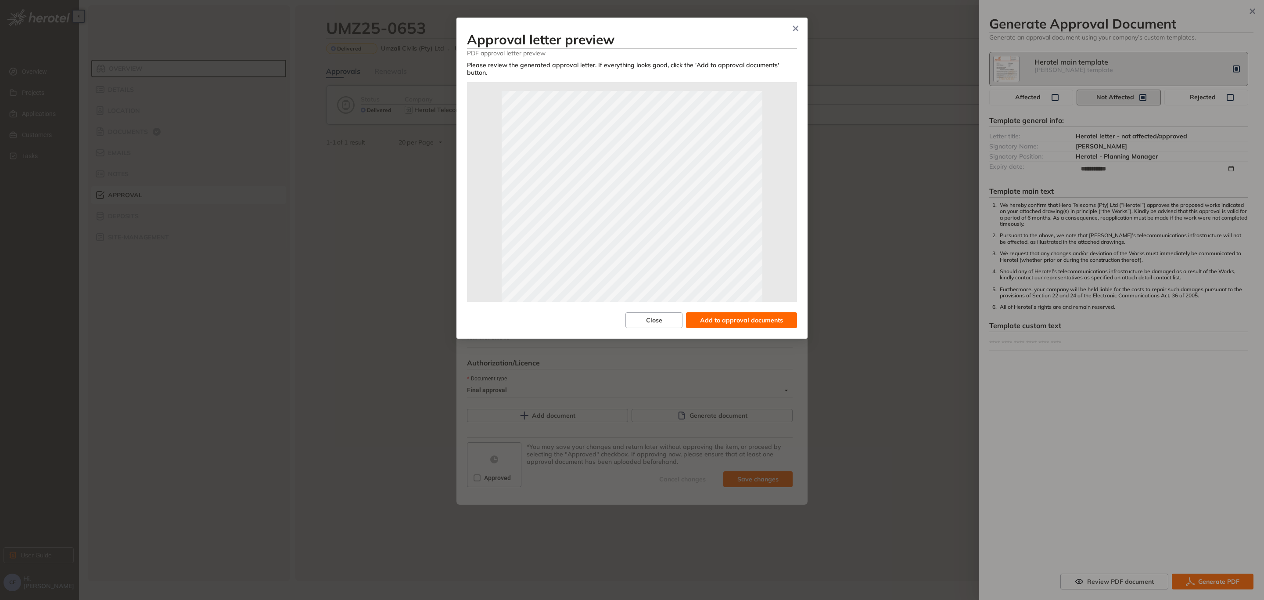
click at [766, 315] on span "Add to approval documents" at bounding box center [741, 320] width 83 height 10
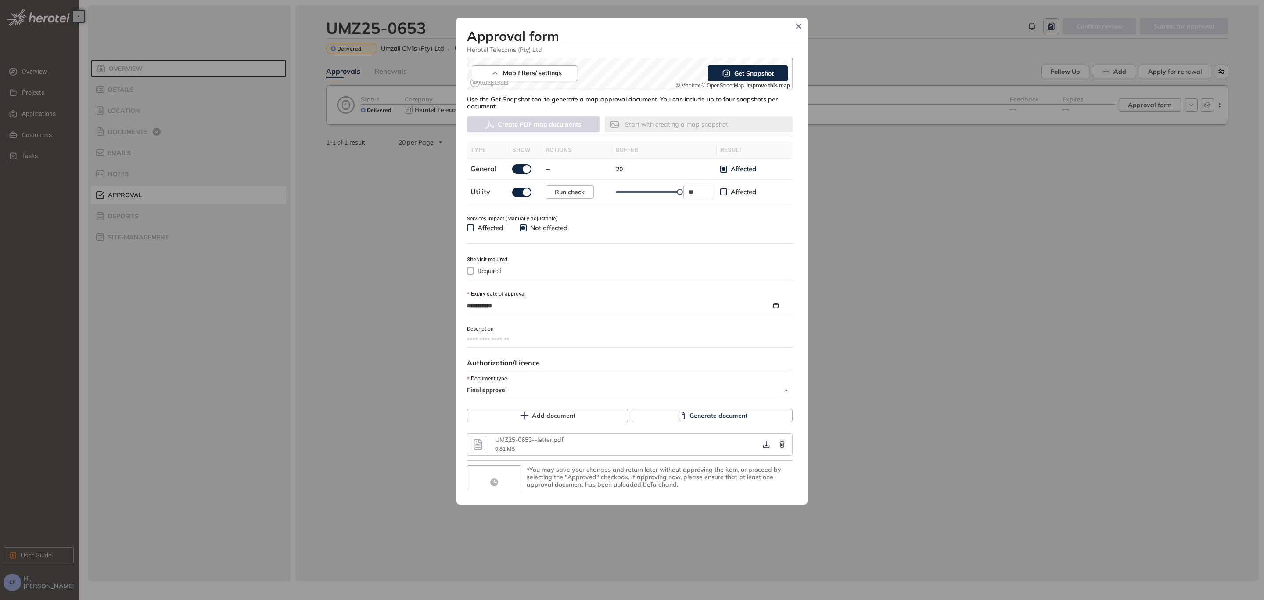
scroll to position [224, 0]
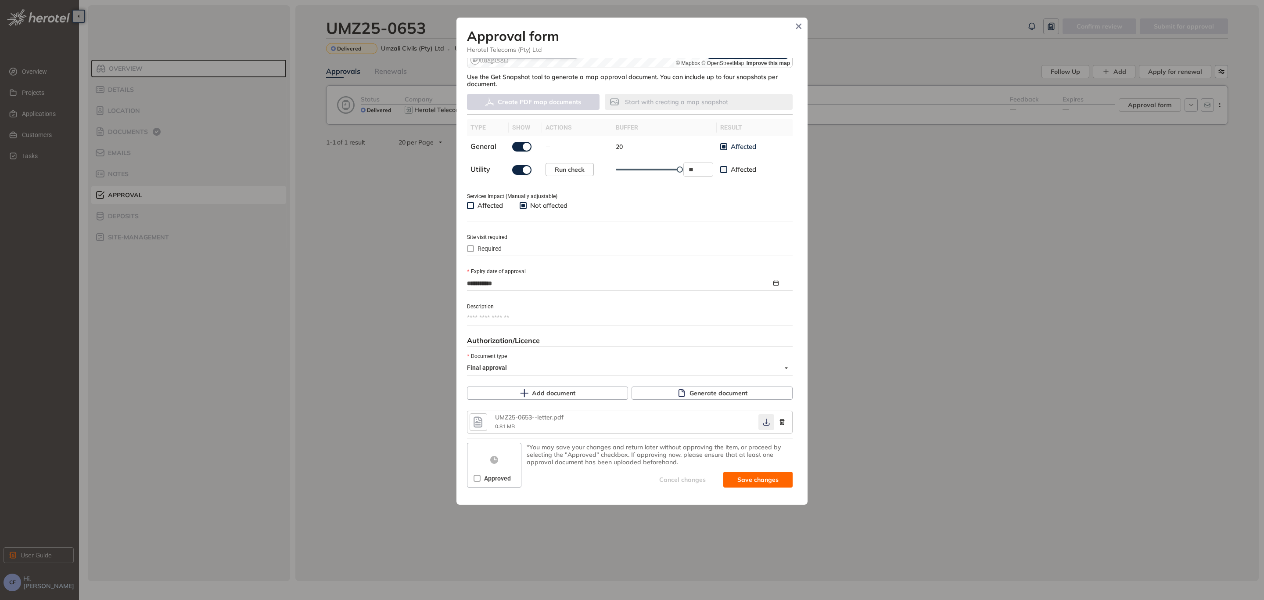
click at [762, 421] on icon "button" at bounding box center [766, 421] width 9 height 7
click at [753, 479] on span "Save and approve" at bounding box center [751, 480] width 55 height 10
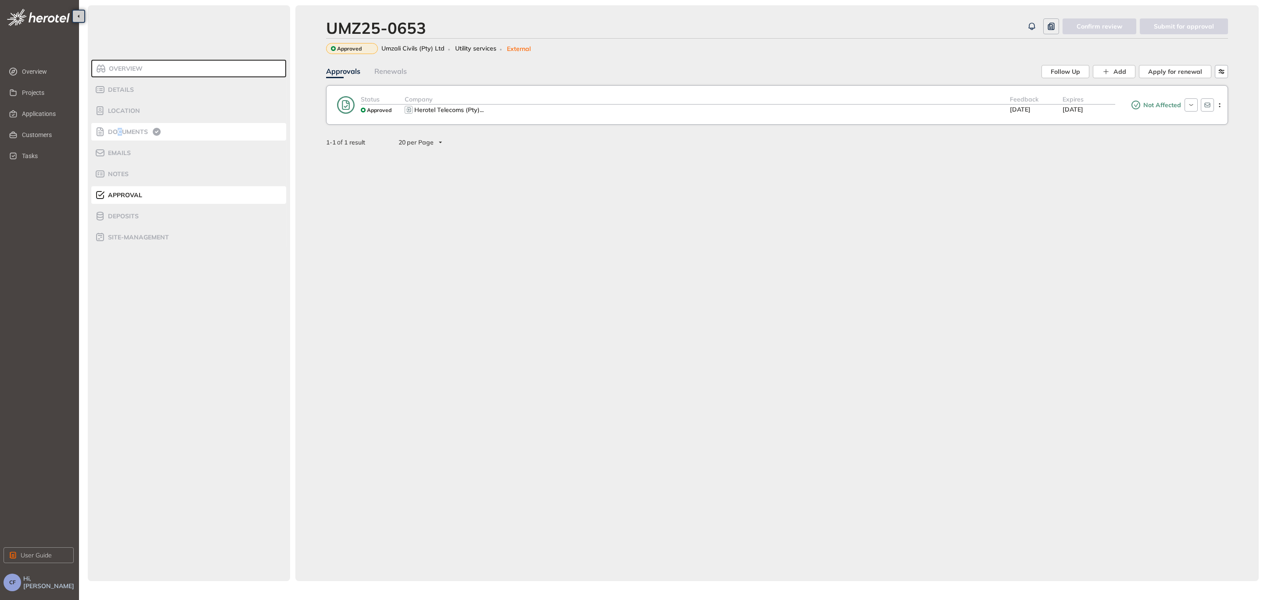
click at [120, 127] on div "Documents" at bounding box center [132, 131] width 75 height 11
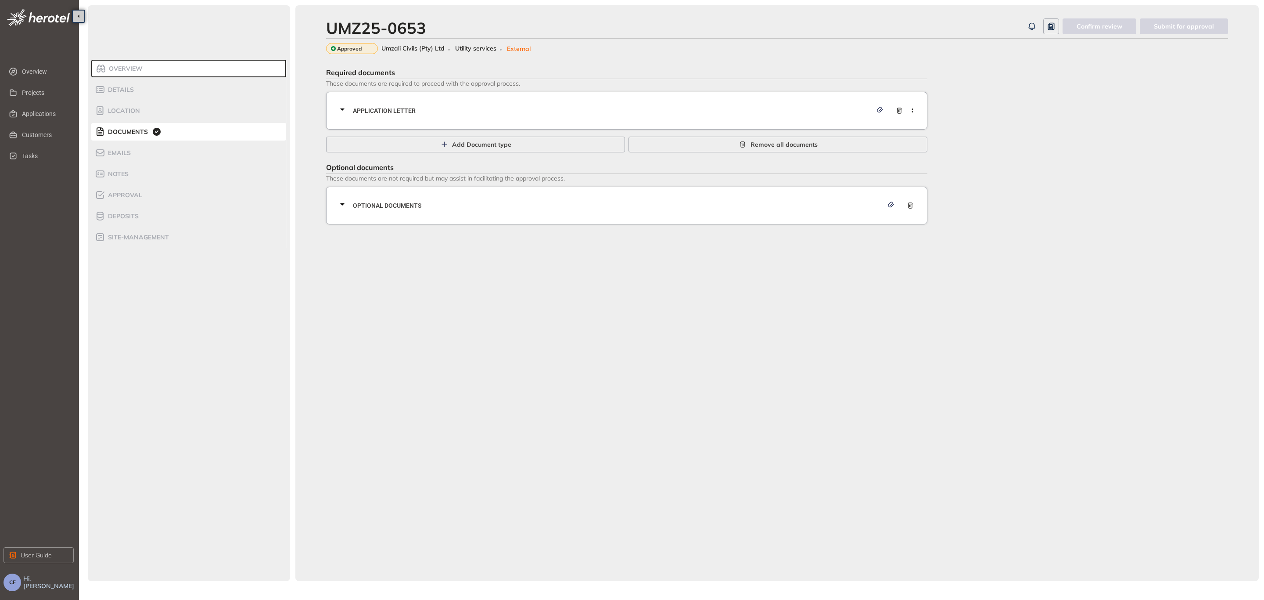
click at [435, 109] on span "Application letter" at bounding box center [612, 111] width 519 height 10
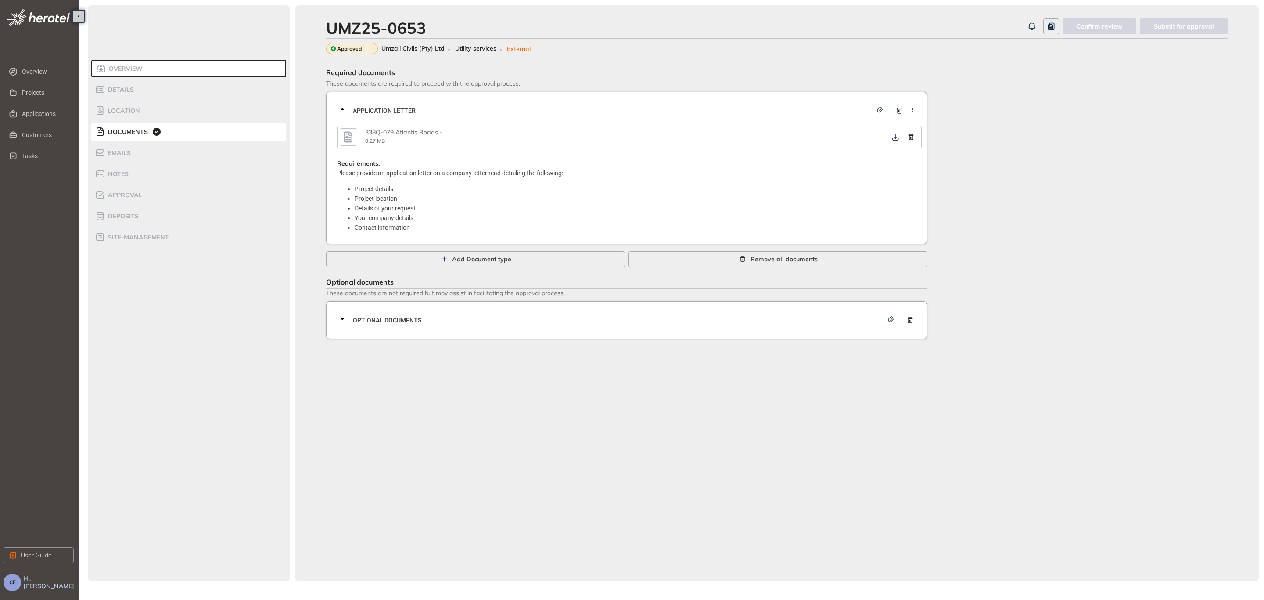
click at [342, 137] on icon "button" at bounding box center [348, 137] width 13 height 16
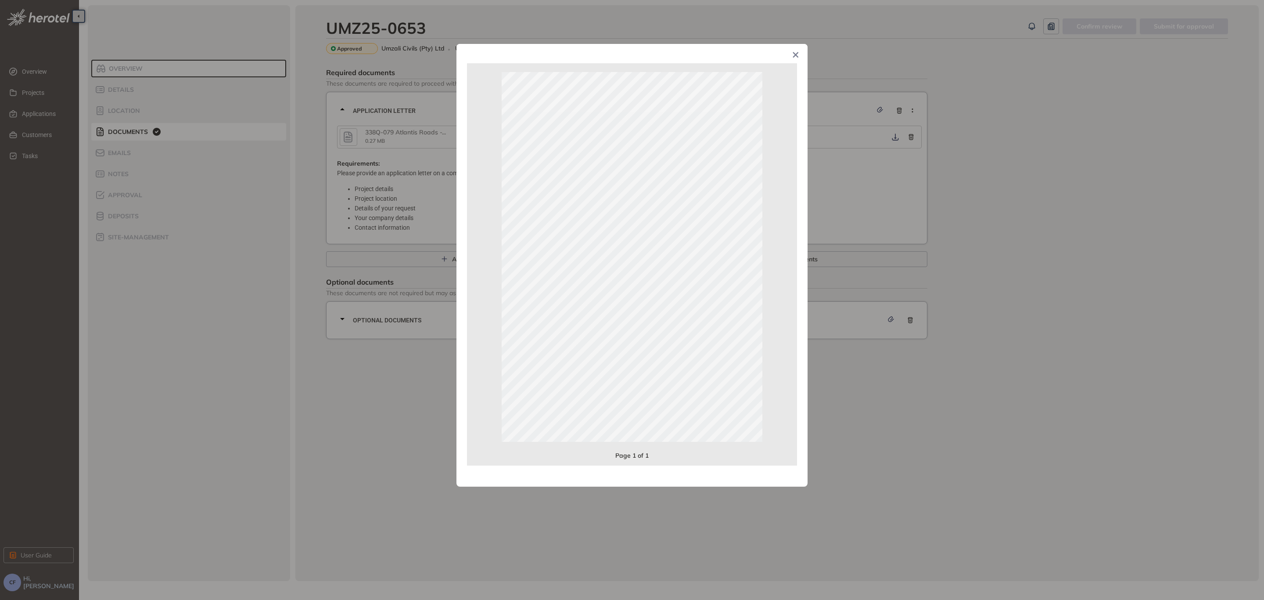
click at [793, 56] on icon "Close" at bounding box center [796, 55] width 6 height 6
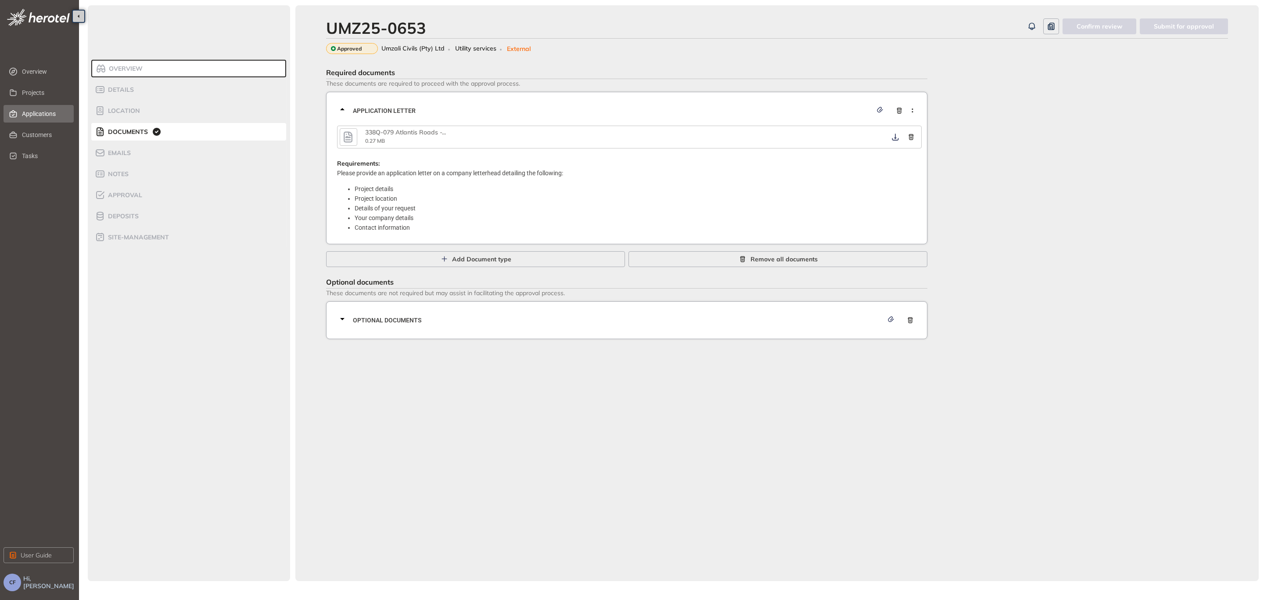
click at [39, 113] on span "Applications" at bounding box center [44, 114] width 45 height 18
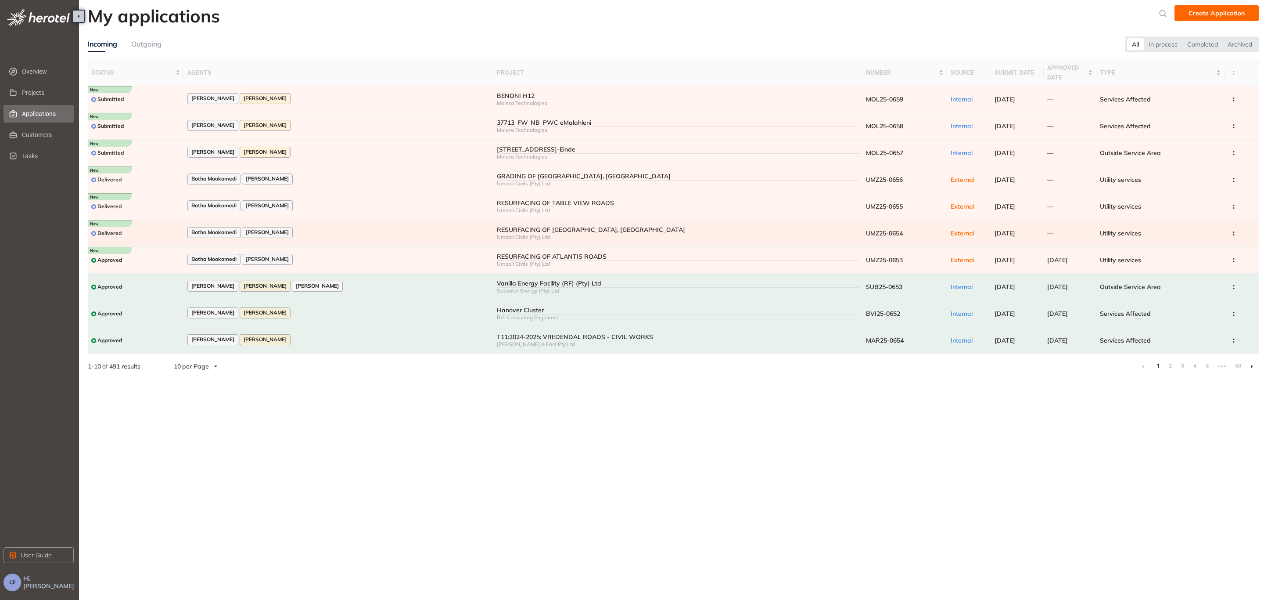
click at [298, 230] on div "Botha Mookamedi [PERSON_NAME]" at bounding box center [338, 233] width 302 height 12
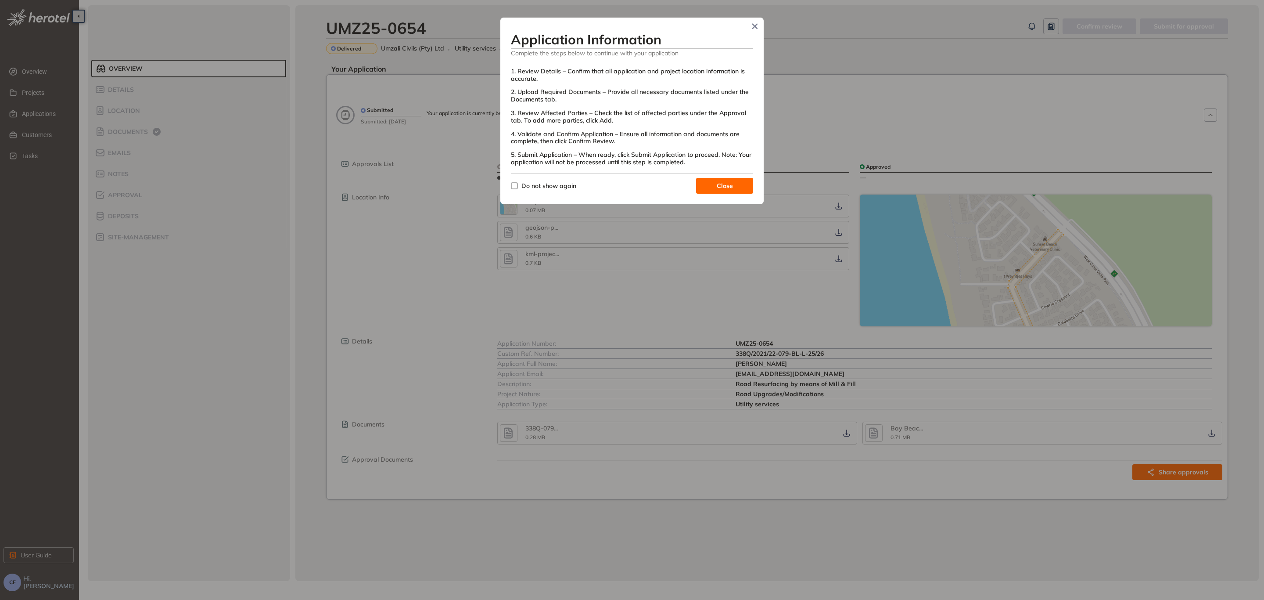
click at [734, 187] on button "Close" at bounding box center [724, 186] width 57 height 16
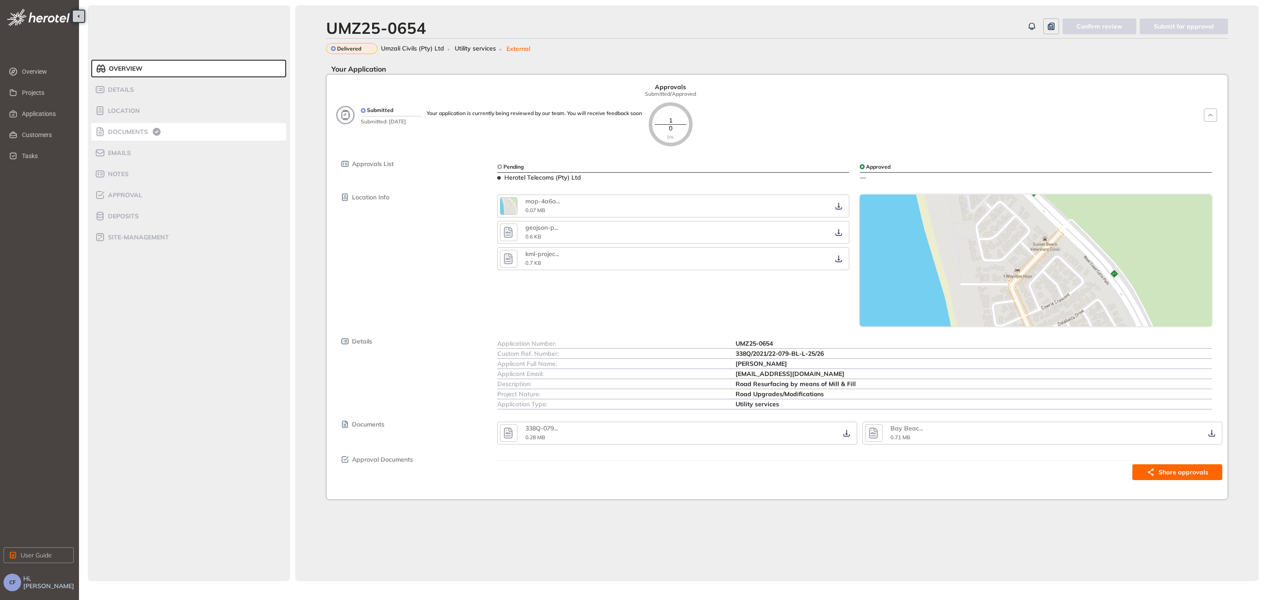
click at [136, 132] on span "Documents" at bounding box center [126, 131] width 43 height 7
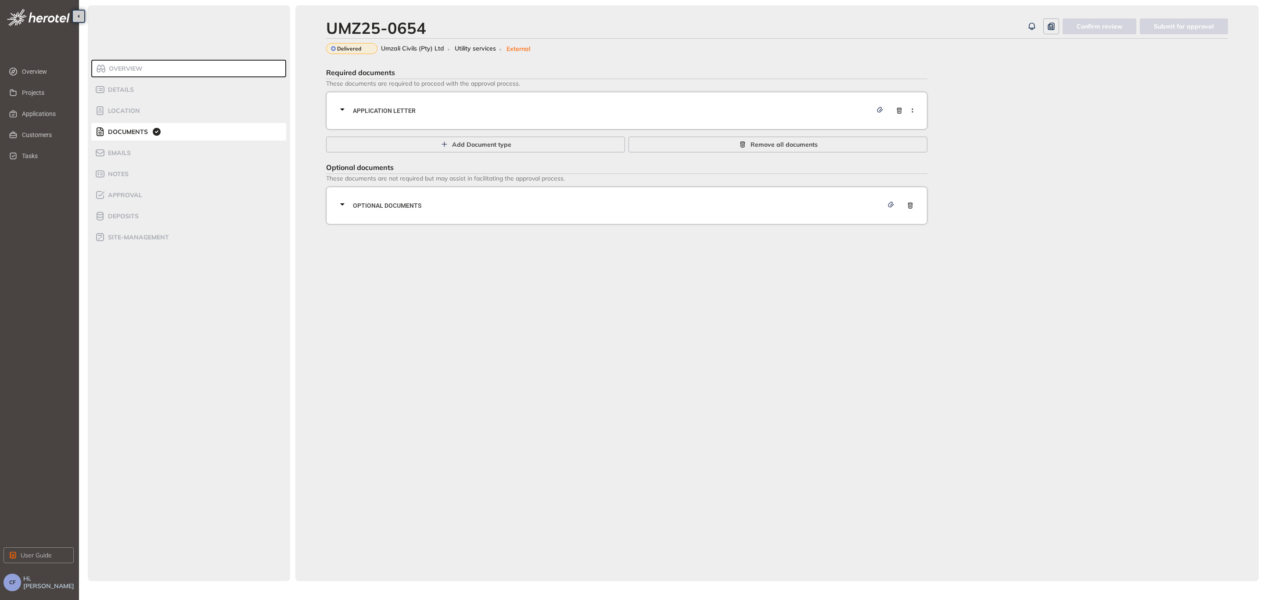
click at [566, 108] on span "Application letter" at bounding box center [612, 111] width 519 height 10
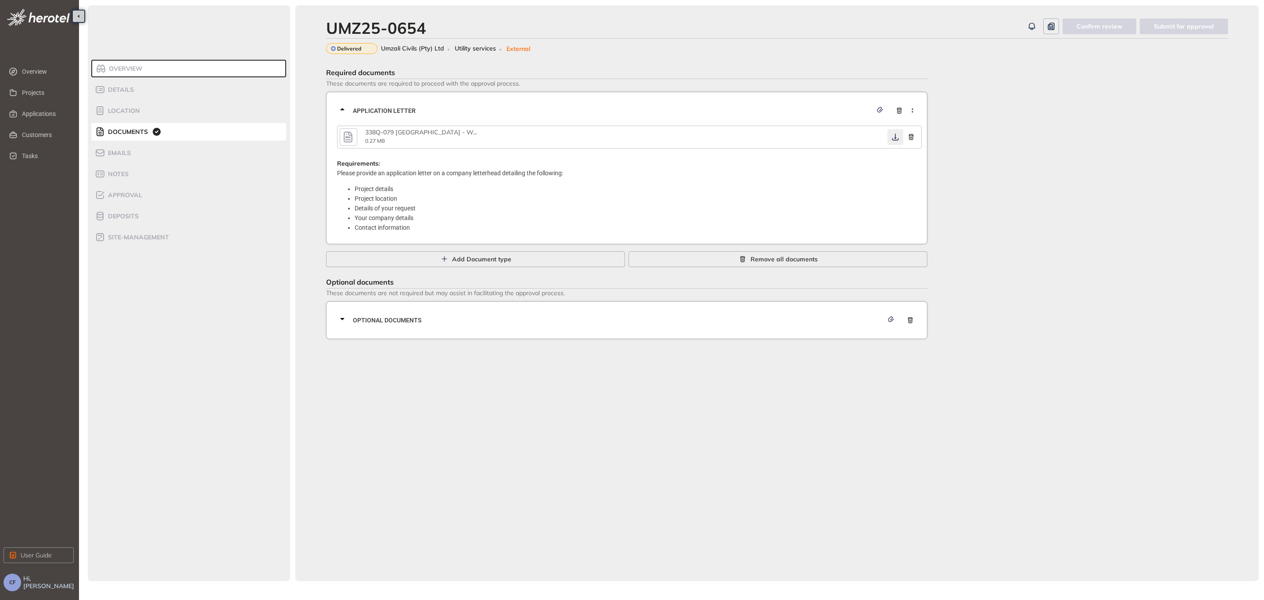
click at [893, 136] on icon "button" at bounding box center [895, 136] width 9 height 7
click at [539, 320] on span "Optional documents" at bounding box center [618, 320] width 530 height 10
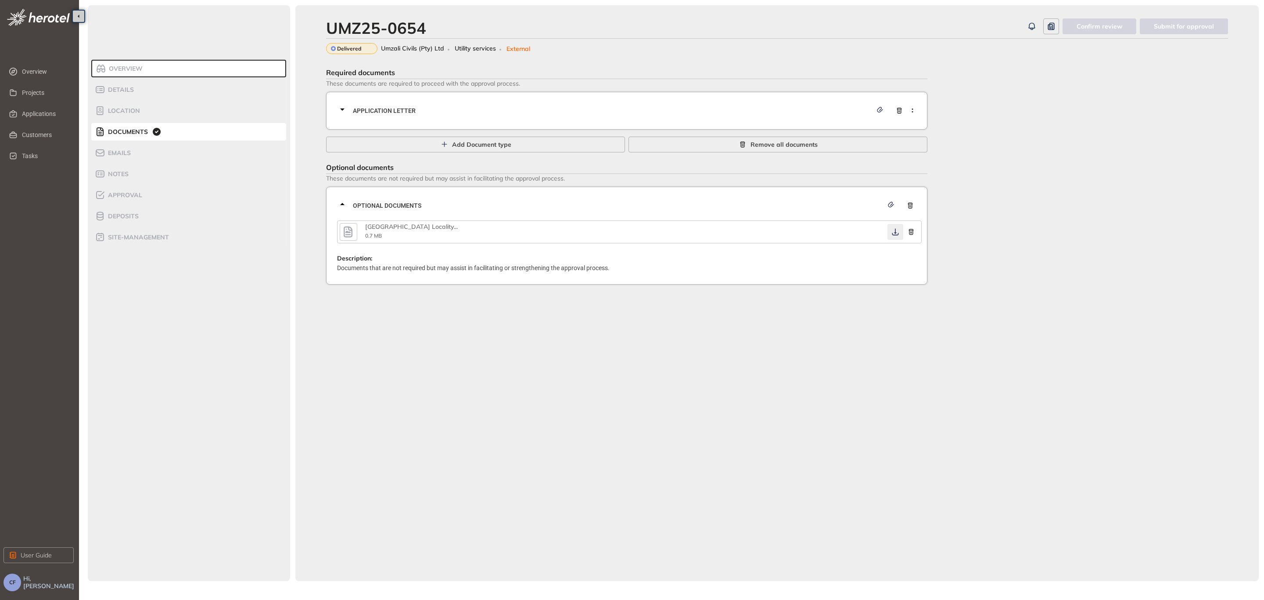
click at [897, 232] on icon "button" at bounding box center [895, 231] width 9 height 7
click at [133, 194] on span "Approval" at bounding box center [123, 194] width 37 height 7
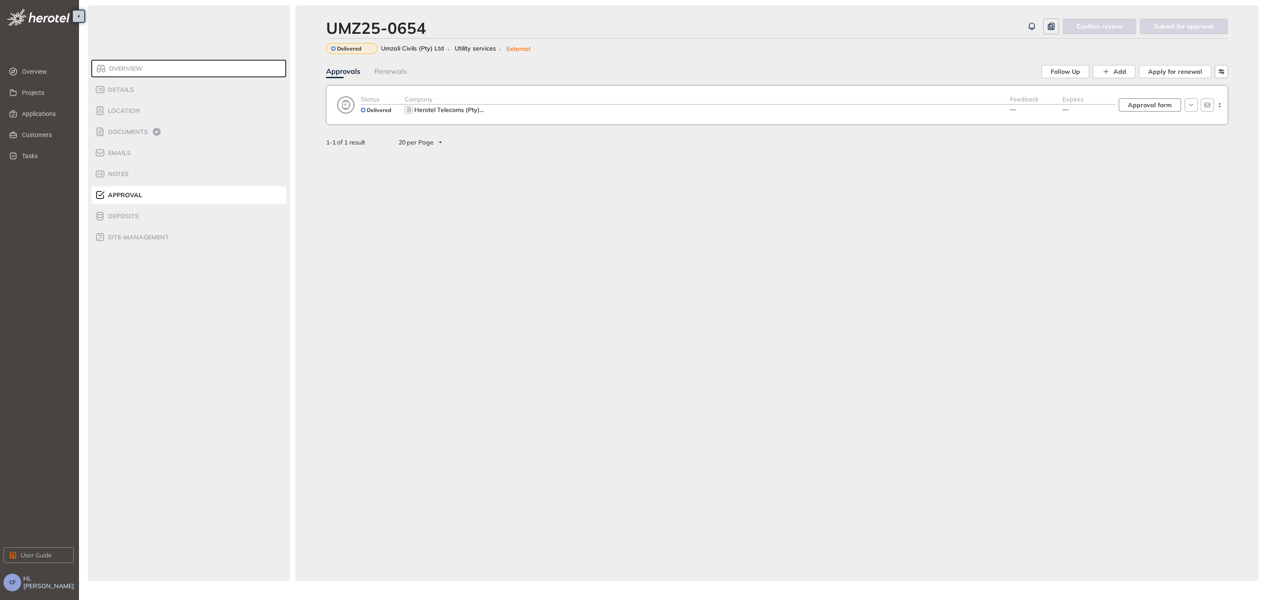
click at [1155, 102] on span "Approval form" at bounding box center [1150, 105] width 44 height 10
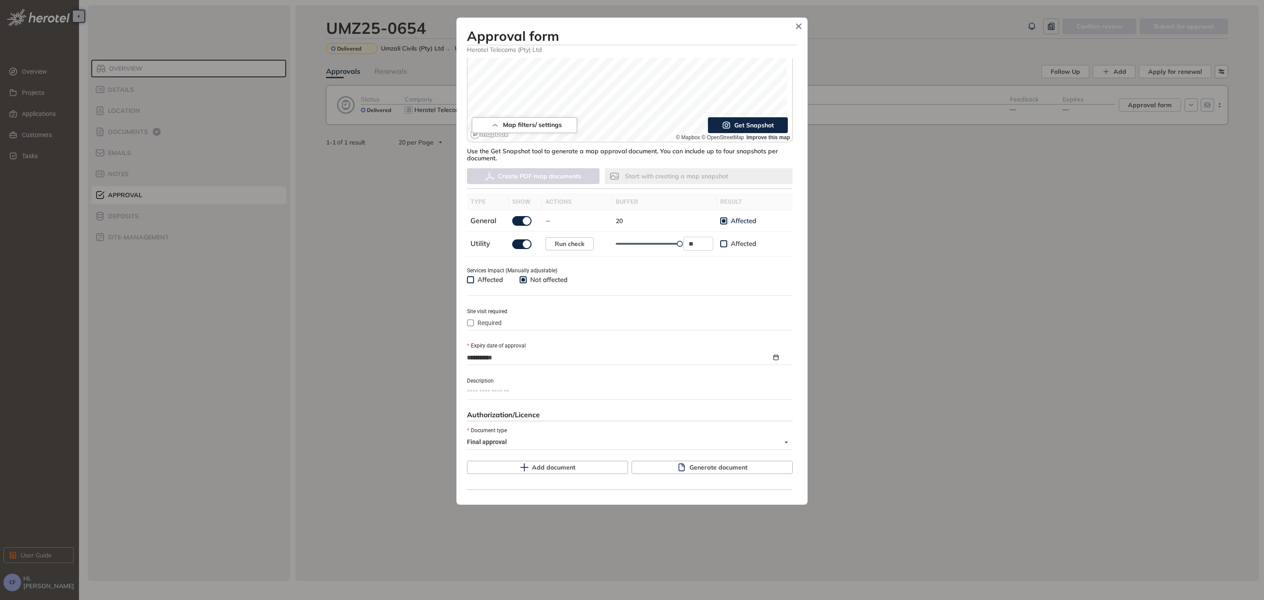
scroll to position [151, 0]
click at [703, 465] on span "Generate document" at bounding box center [719, 466] width 58 height 10
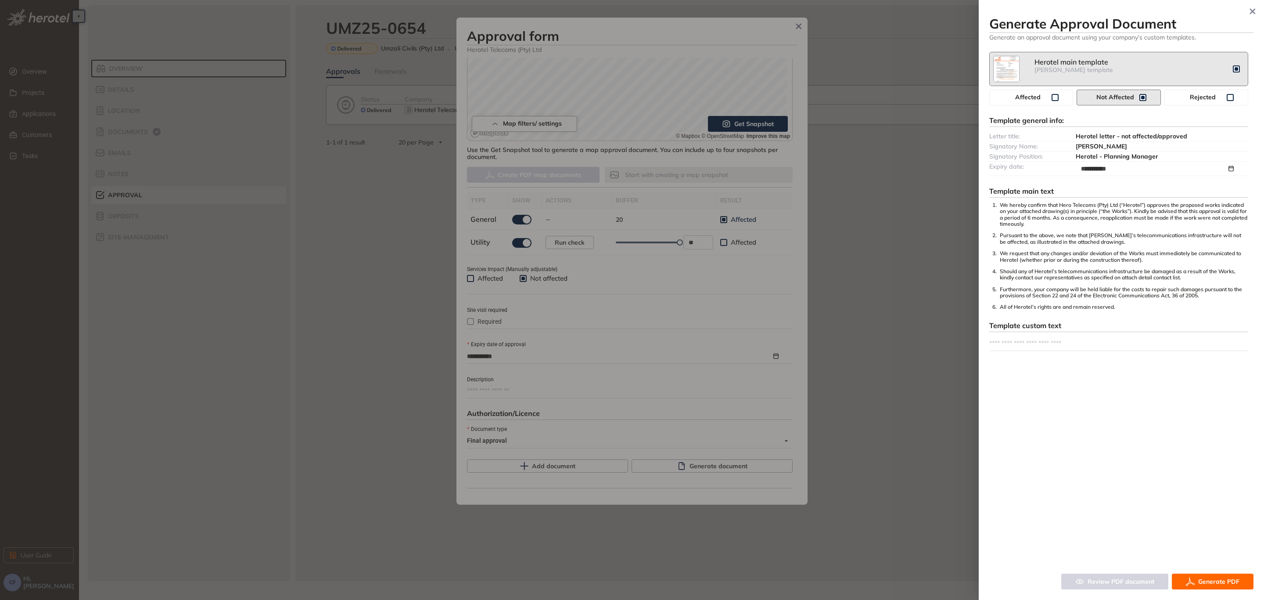
click at [1207, 583] on span "Generate PDF" at bounding box center [1218, 581] width 41 height 10
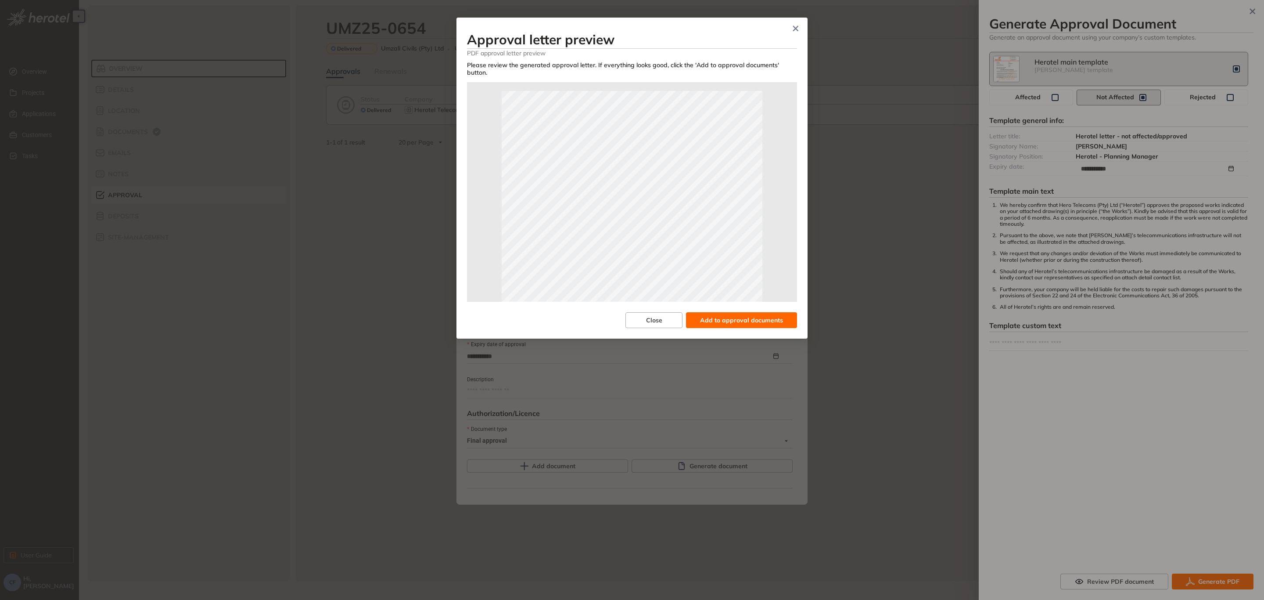
click at [775, 315] on span "Add to approval documents" at bounding box center [741, 320] width 83 height 10
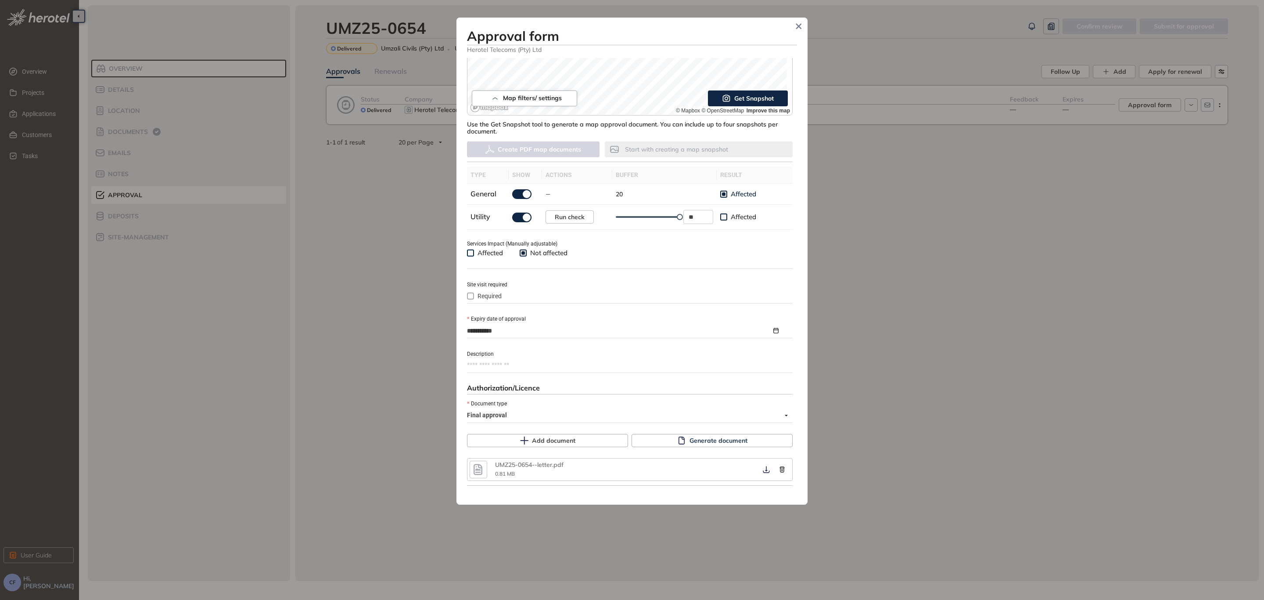
scroll to position [224, 0]
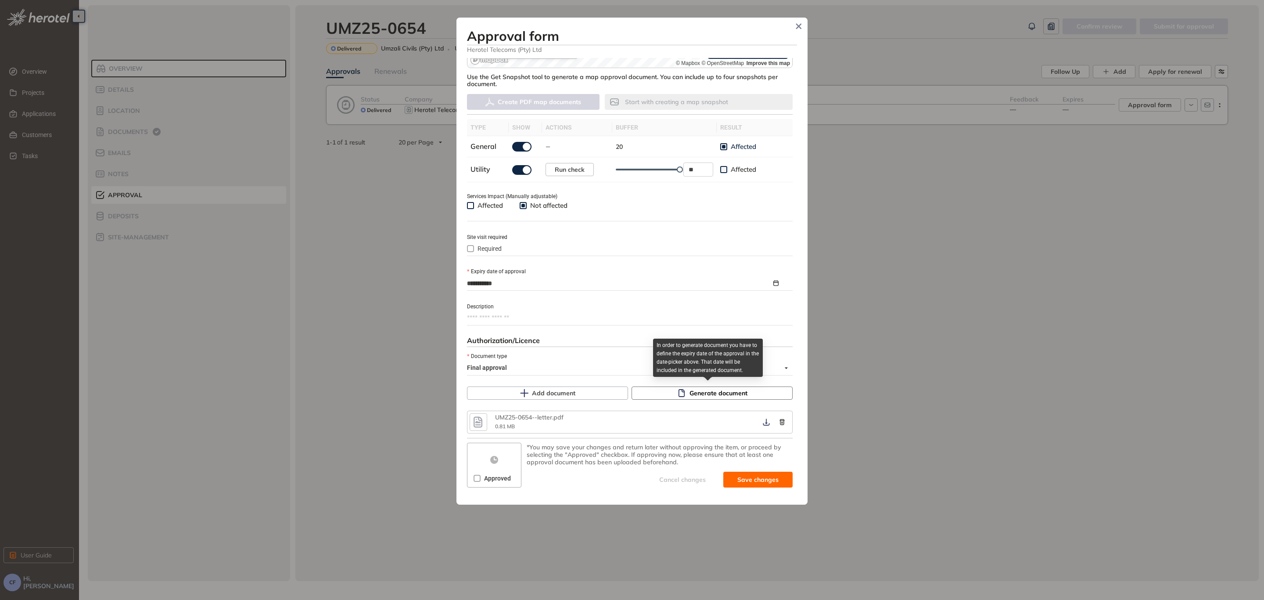
click at [699, 391] on span "Generate document" at bounding box center [719, 393] width 58 height 10
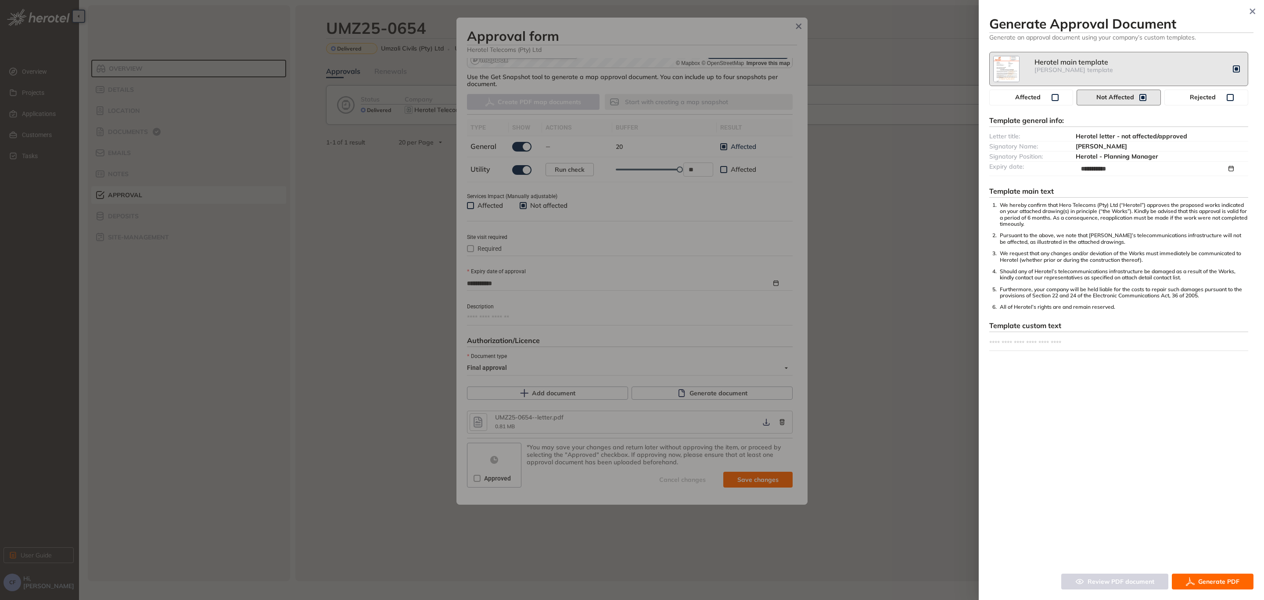
click at [1216, 579] on span "Generate PDF" at bounding box center [1218, 581] width 41 height 10
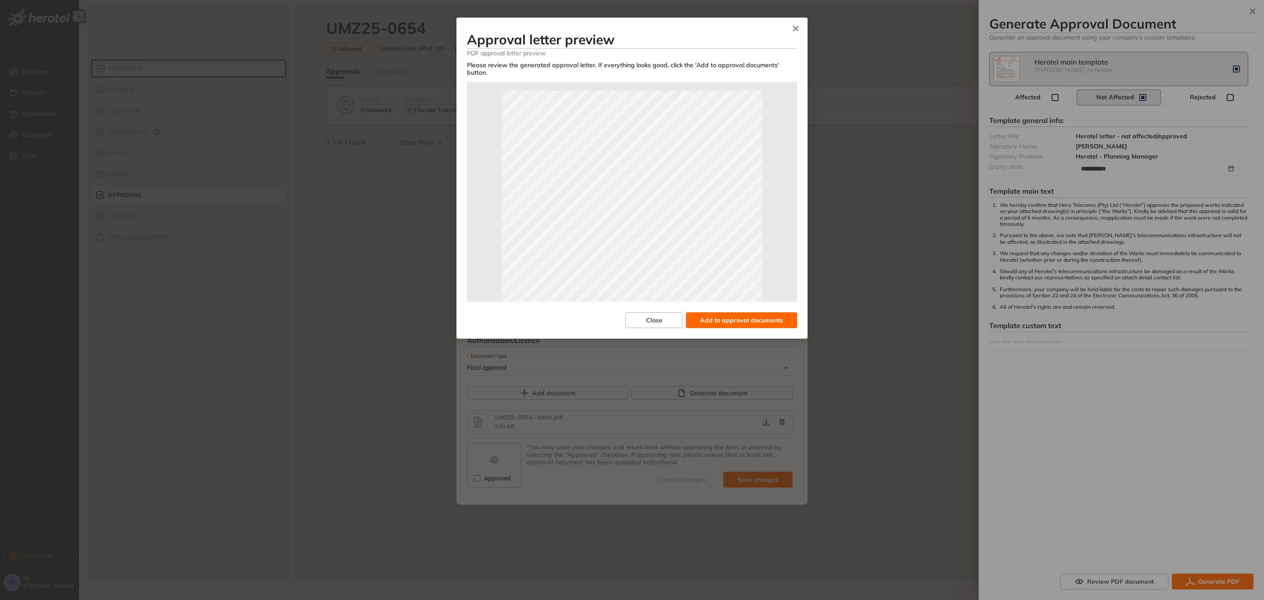
click at [737, 315] on span "Add to approval documents" at bounding box center [741, 320] width 83 height 10
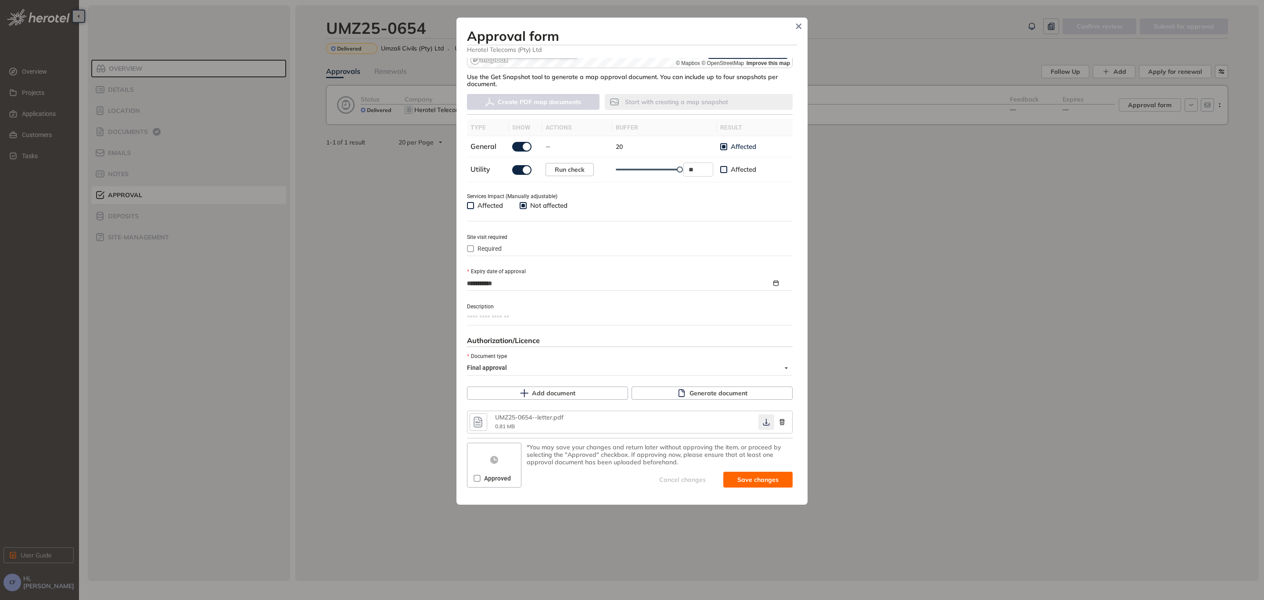
click at [764, 420] on icon "button" at bounding box center [766, 421] width 9 height 7
click at [716, 474] on icon "submit" at bounding box center [716, 479] width 9 height 11
type textarea "**********"
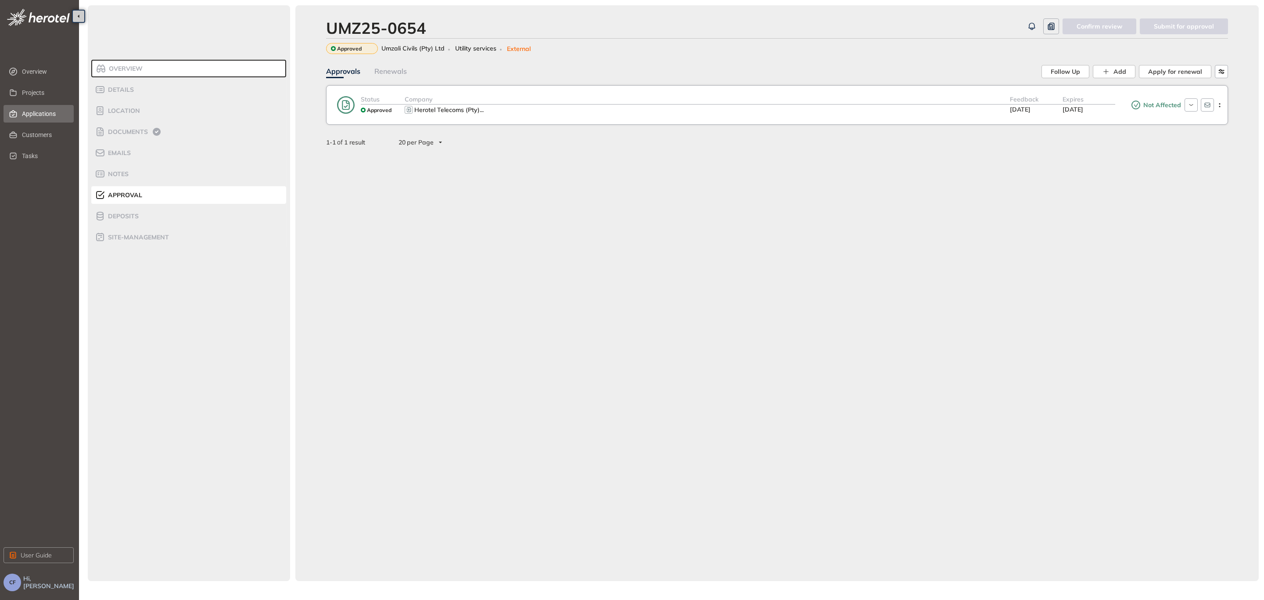
click at [43, 110] on span "Applications" at bounding box center [44, 114] width 45 height 18
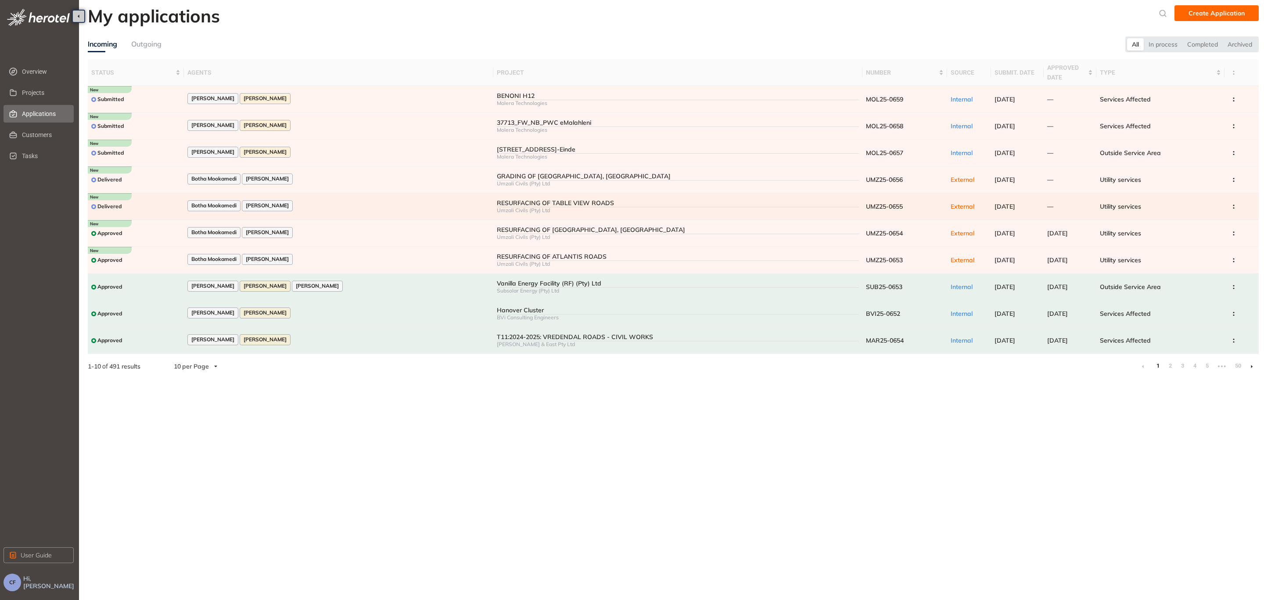
click at [313, 195] on td "Botha Mookamedi [PERSON_NAME]" at bounding box center [338, 206] width 309 height 27
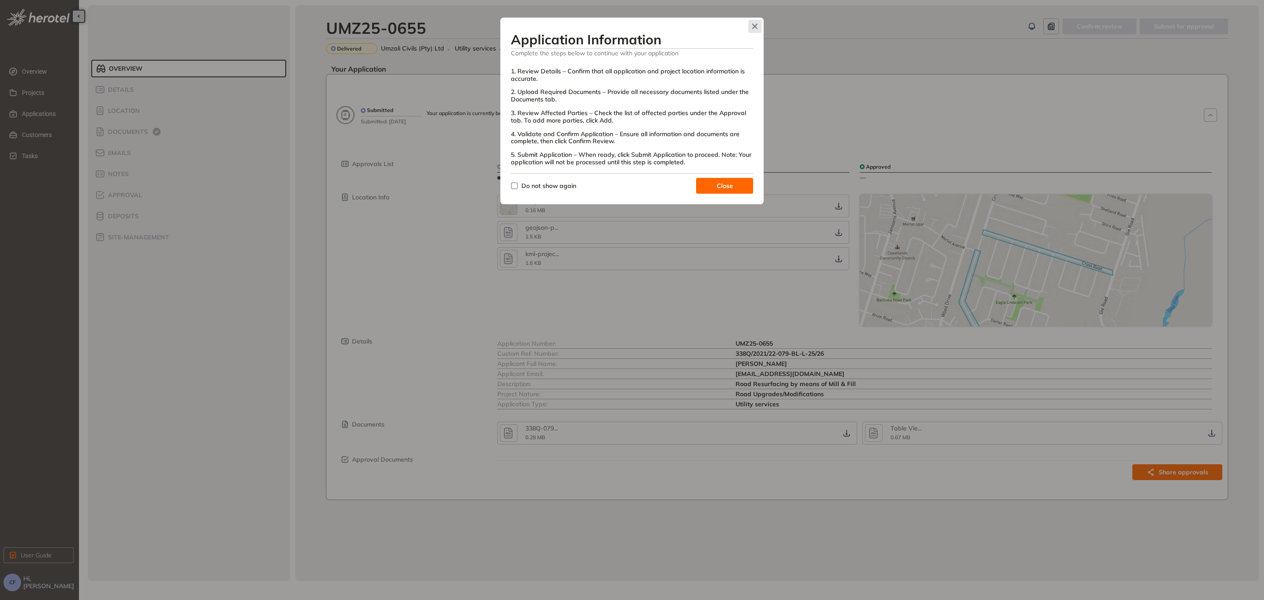
click at [754, 25] on icon "Close" at bounding box center [755, 26] width 6 height 6
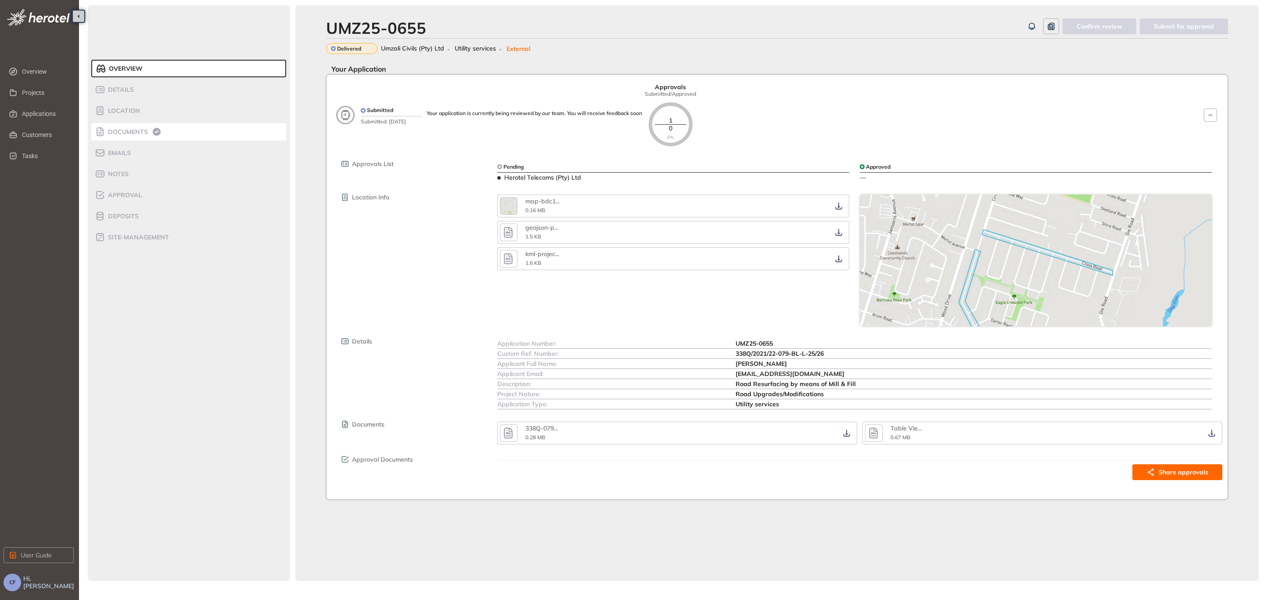
click at [129, 132] on span "Documents" at bounding box center [126, 131] width 43 height 7
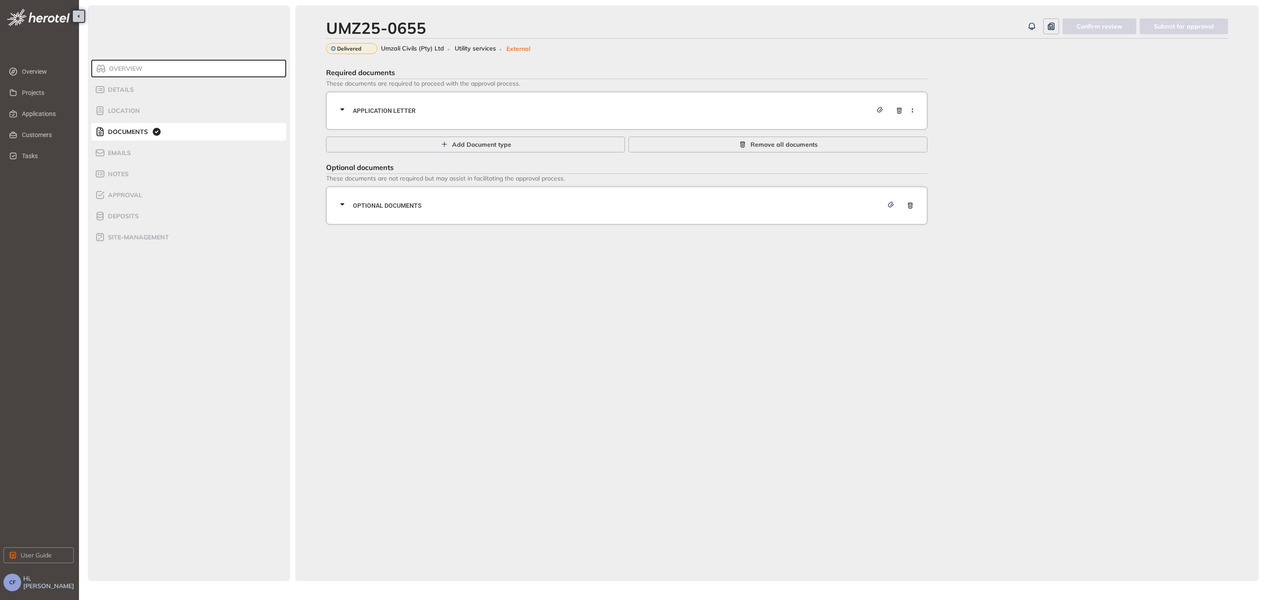
click at [468, 101] on div "Application letter" at bounding box center [629, 110] width 585 height 26
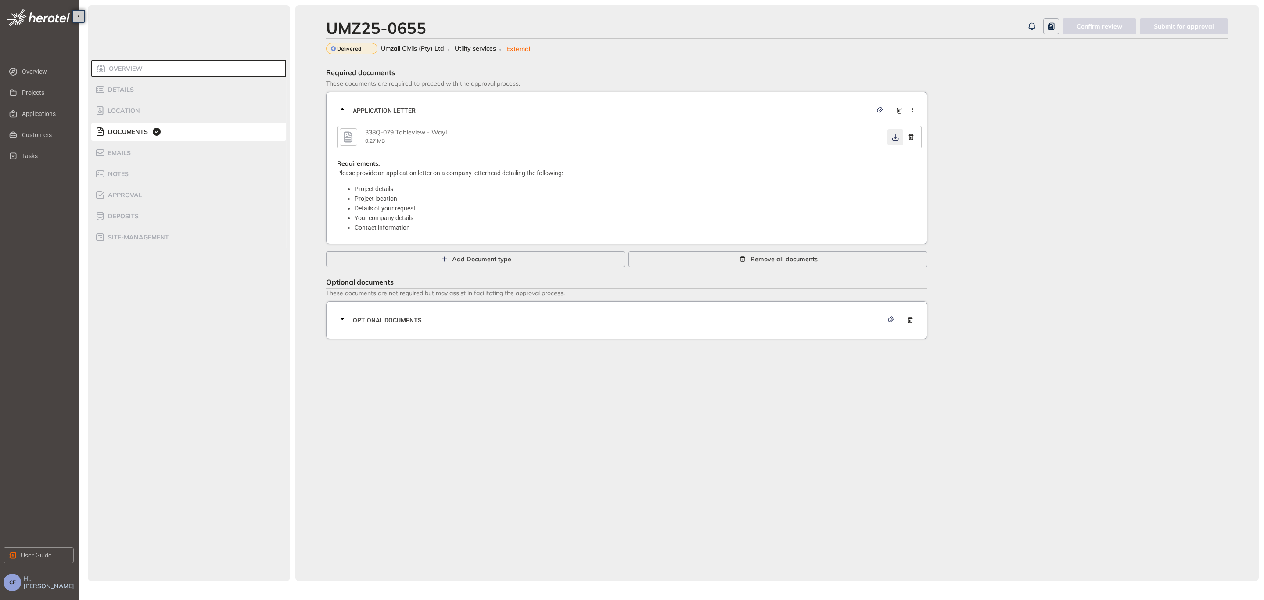
click at [894, 133] on icon "button" at bounding box center [895, 136] width 9 height 7
click at [678, 317] on span "Optional documents" at bounding box center [618, 320] width 530 height 10
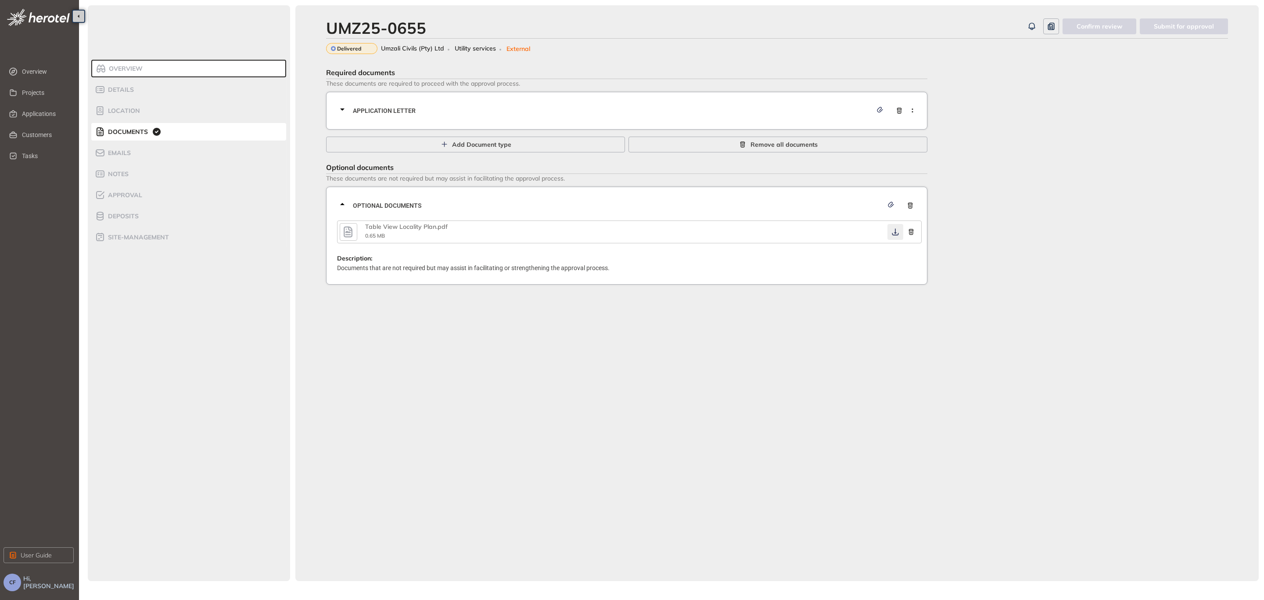
click at [892, 230] on icon "button" at bounding box center [895, 231] width 9 height 7
click at [503, 112] on span "Application letter" at bounding box center [612, 111] width 519 height 10
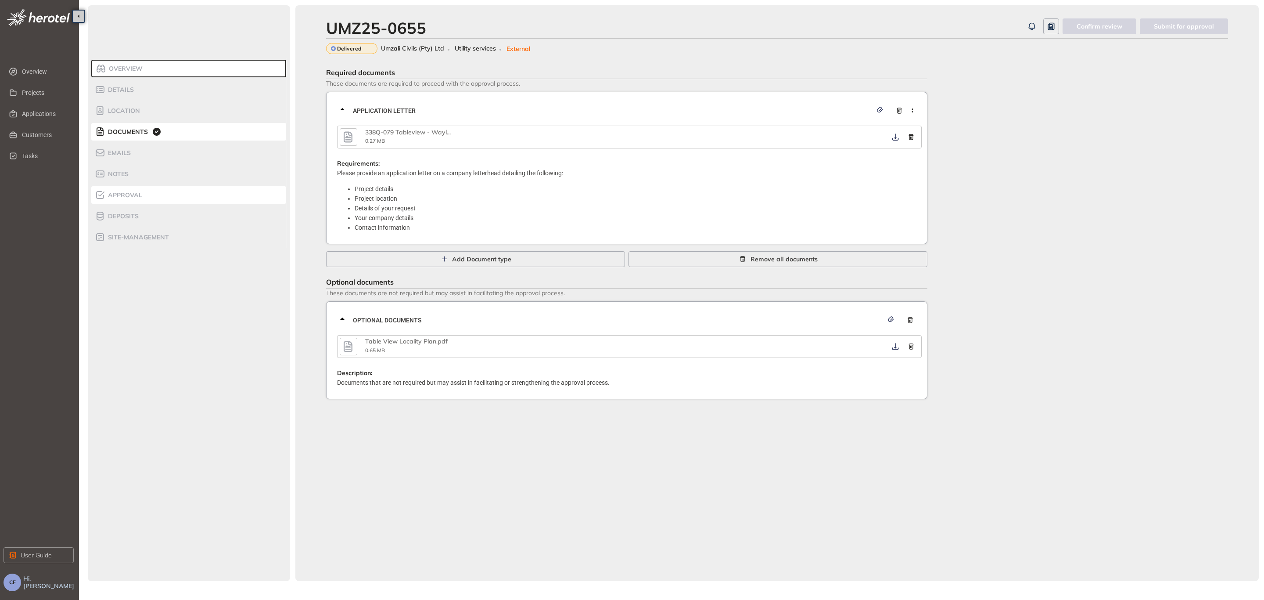
click at [134, 191] on div "Approval" at bounding box center [132, 195] width 75 height 11
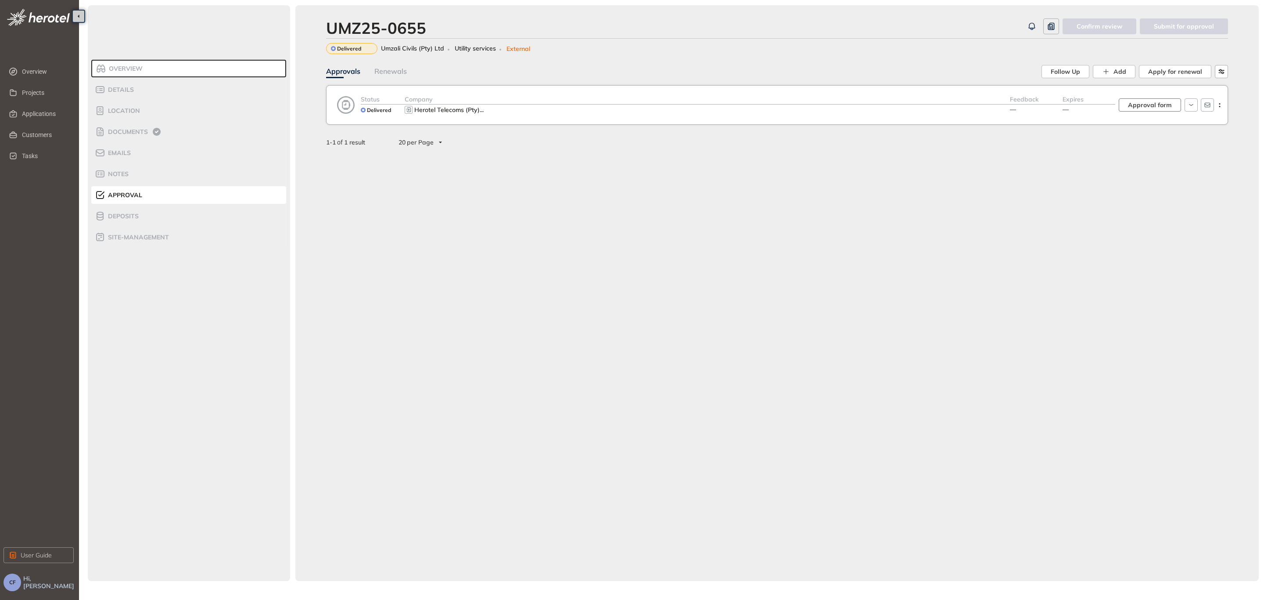
click at [1150, 107] on span "Approval form" at bounding box center [1150, 105] width 44 height 10
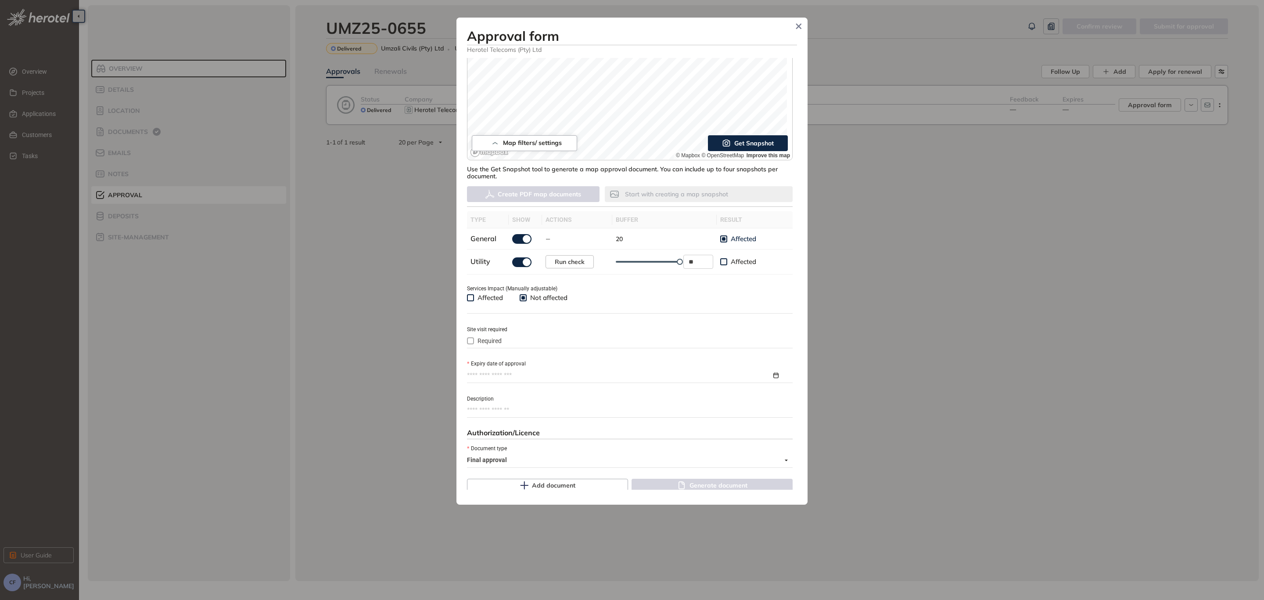
scroll to position [198, 0]
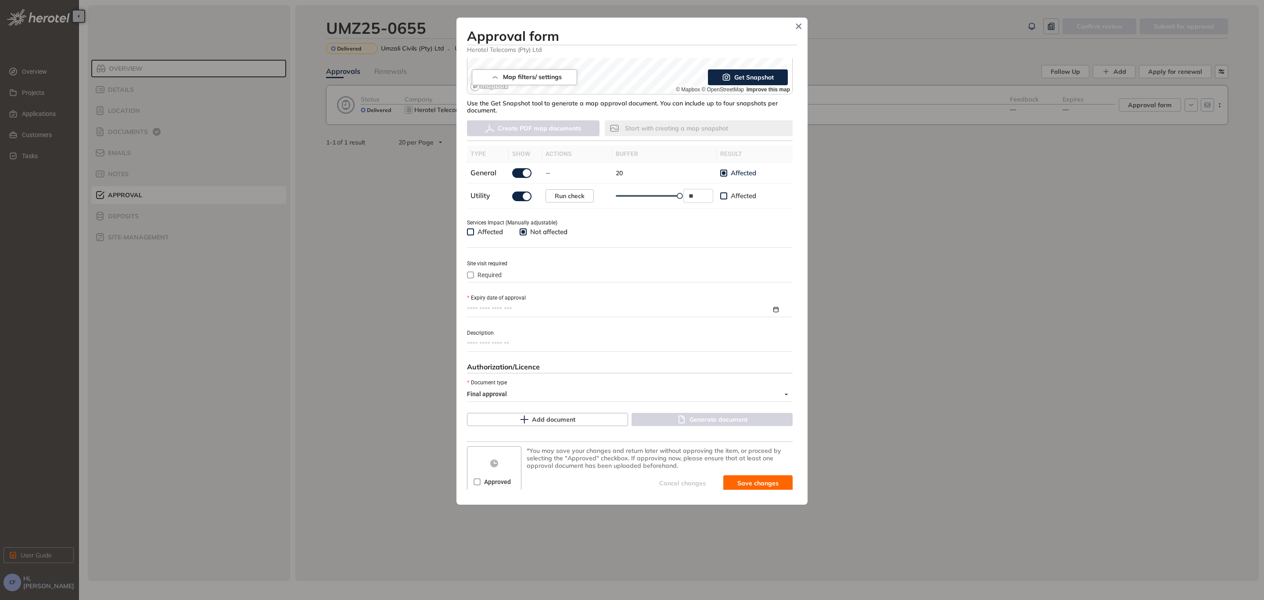
click at [516, 303] on div at bounding box center [630, 309] width 326 height 13
type input "**********"
click at [615, 327] on button "button" at bounding box center [611, 330] width 10 height 18
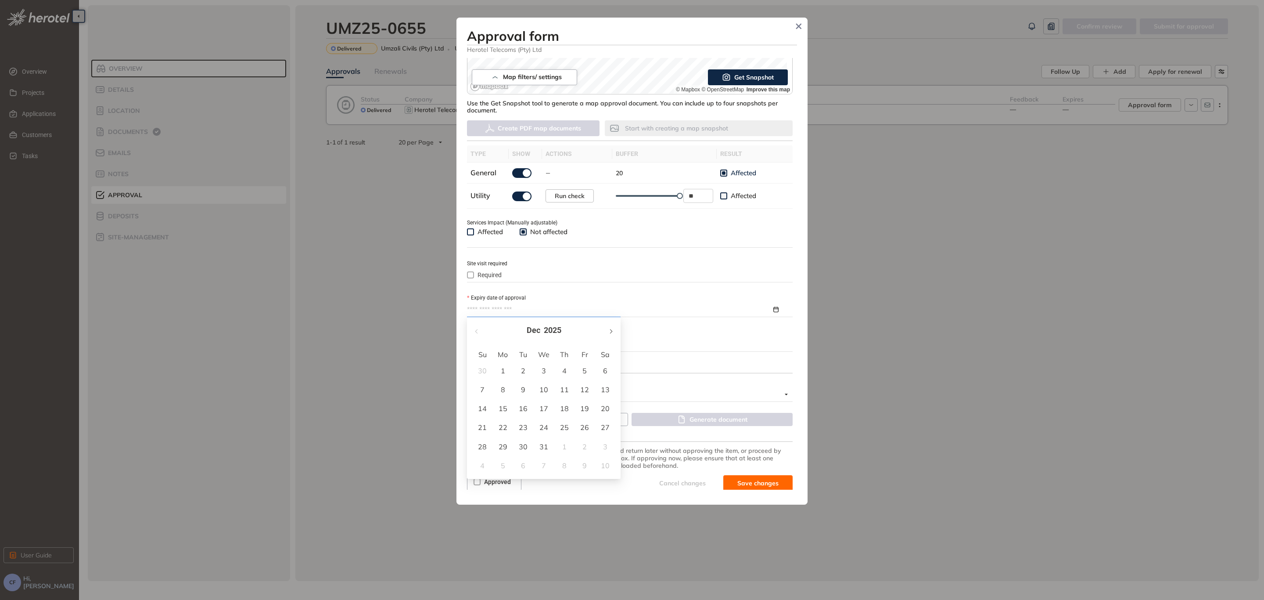
click at [615, 327] on button "button" at bounding box center [611, 330] width 10 height 18
type input "**********"
click at [500, 367] on div "2" at bounding box center [503, 370] width 11 height 11
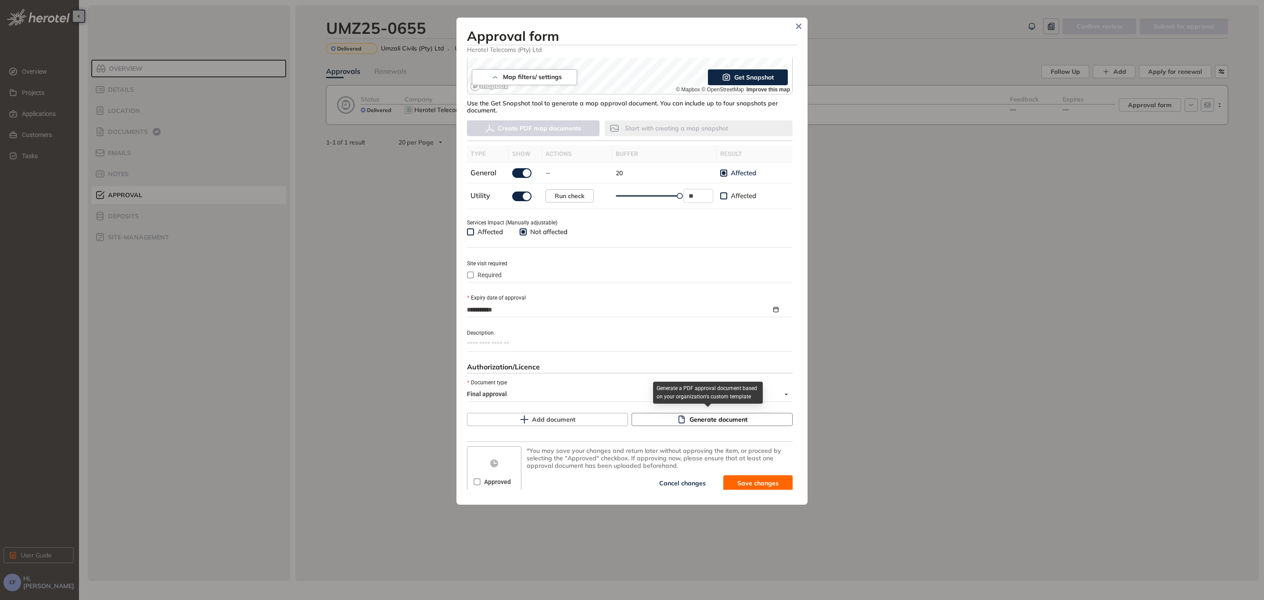
click at [721, 417] on span "Generate document" at bounding box center [719, 419] width 58 height 10
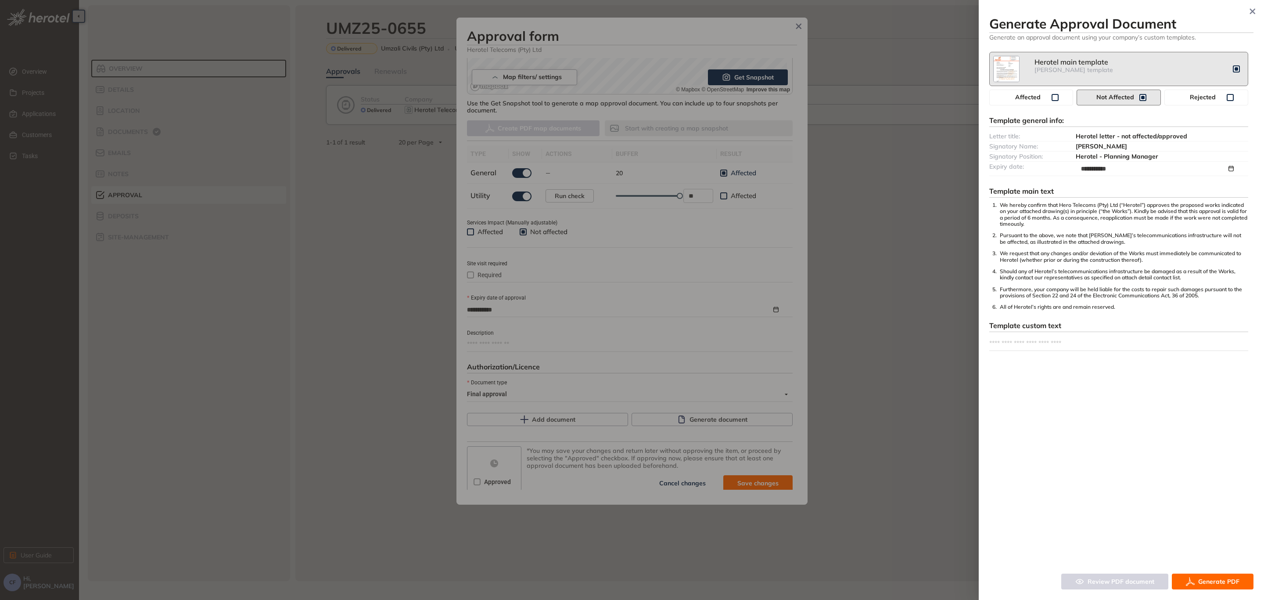
click at [1213, 583] on span "Generate PDF" at bounding box center [1218, 581] width 41 height 10
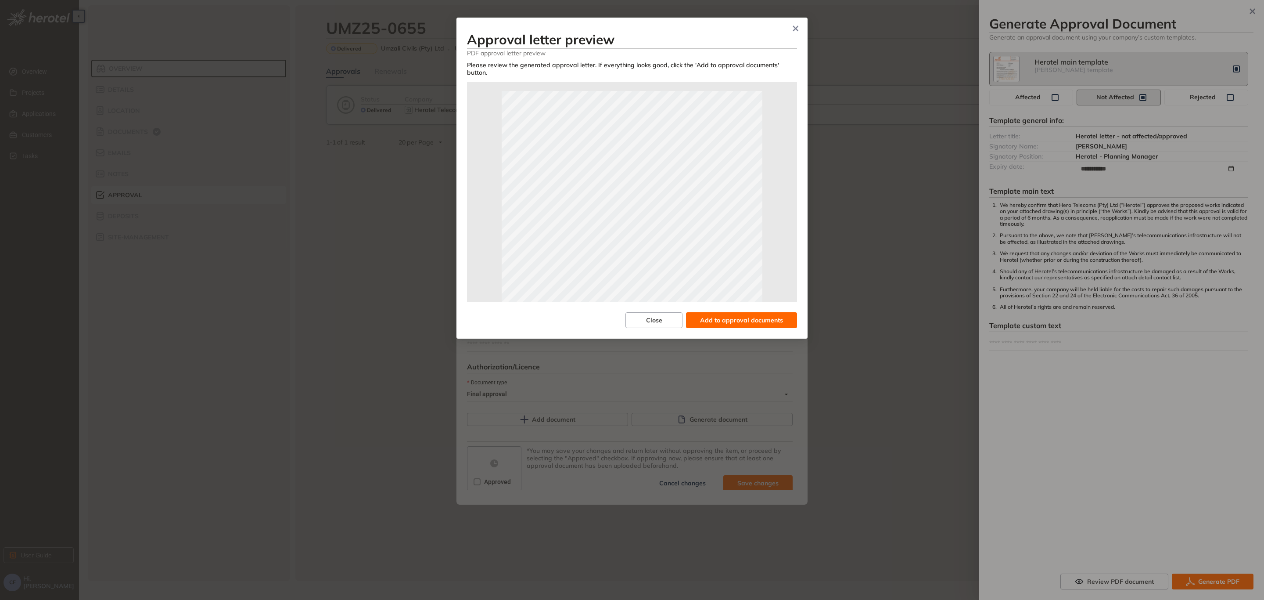
click at [744, 315] on span "Add to approval documents" at bounding box center [741, 320] width 83 height 10
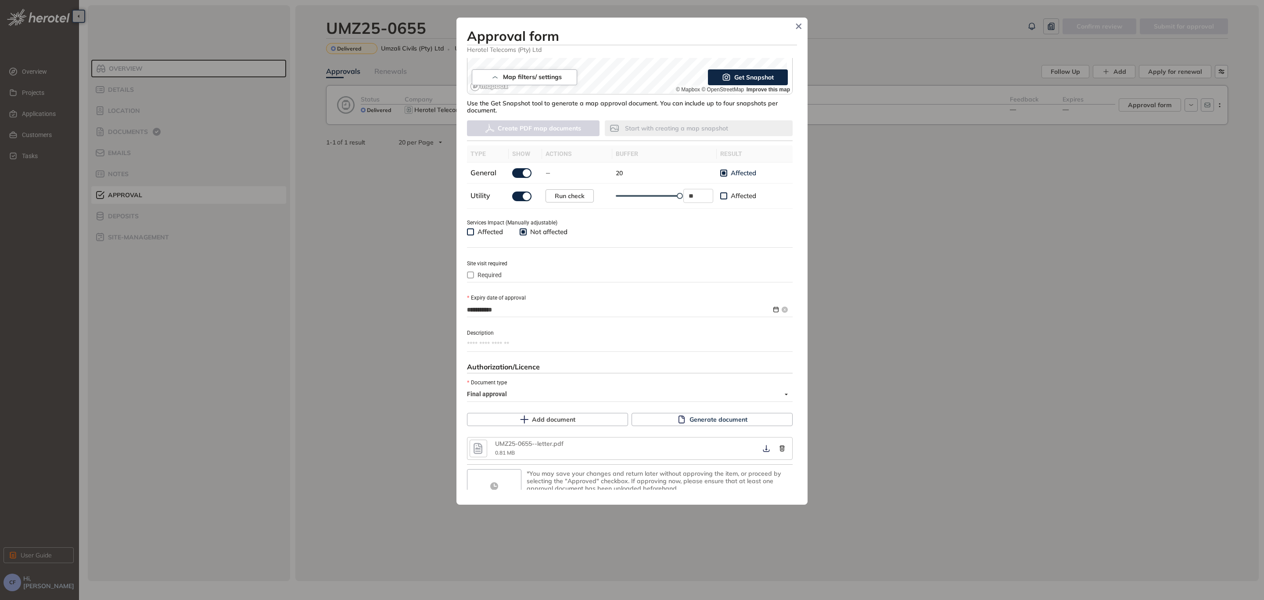
scroll to position [224, 0]
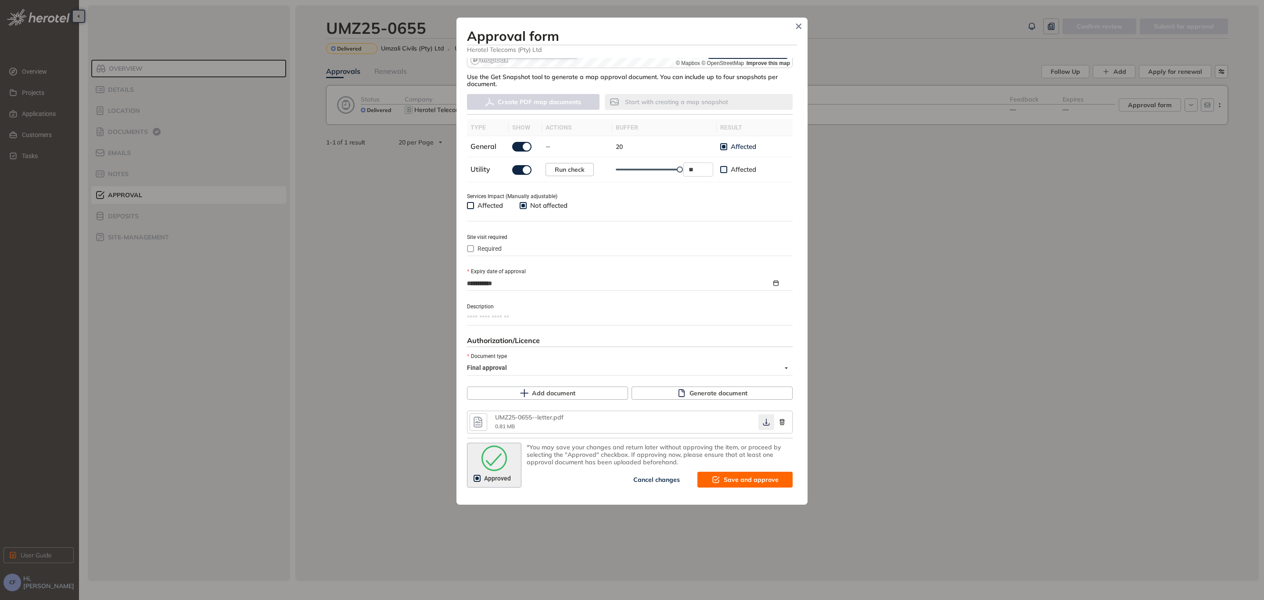
click at [762, 420] on icon "button" at bounding box center [766, 421] width 9 height 7
click at [736, 476] on span "Save and approve" at bounding box center [751, 480] width 55 height 10
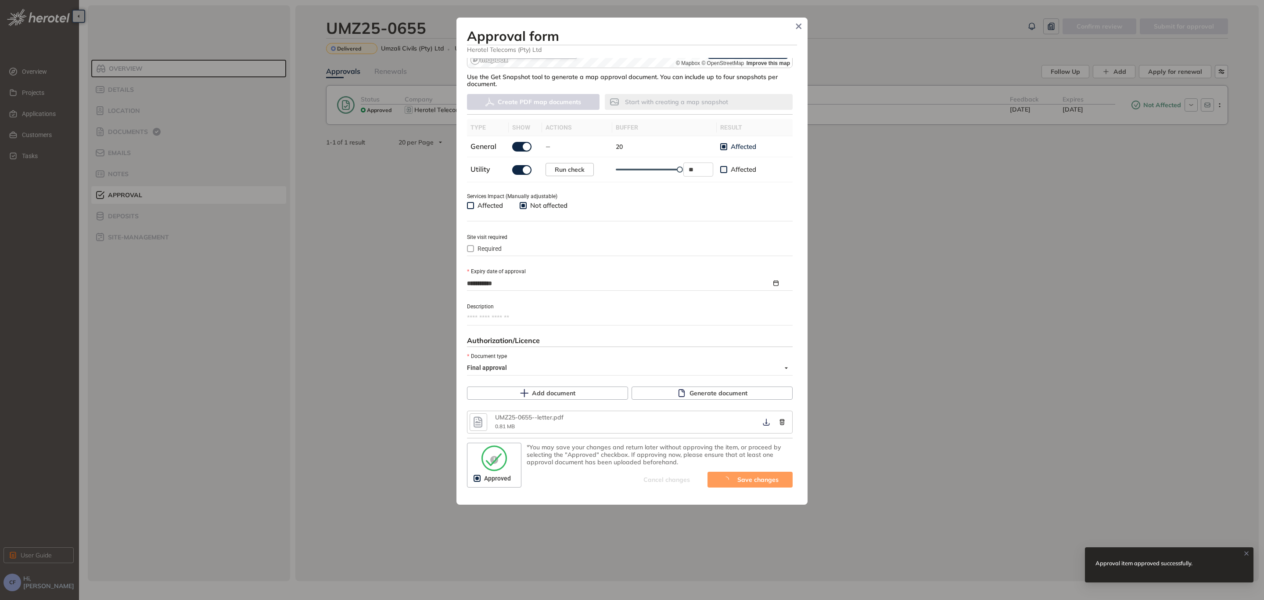
type textarea "**********"
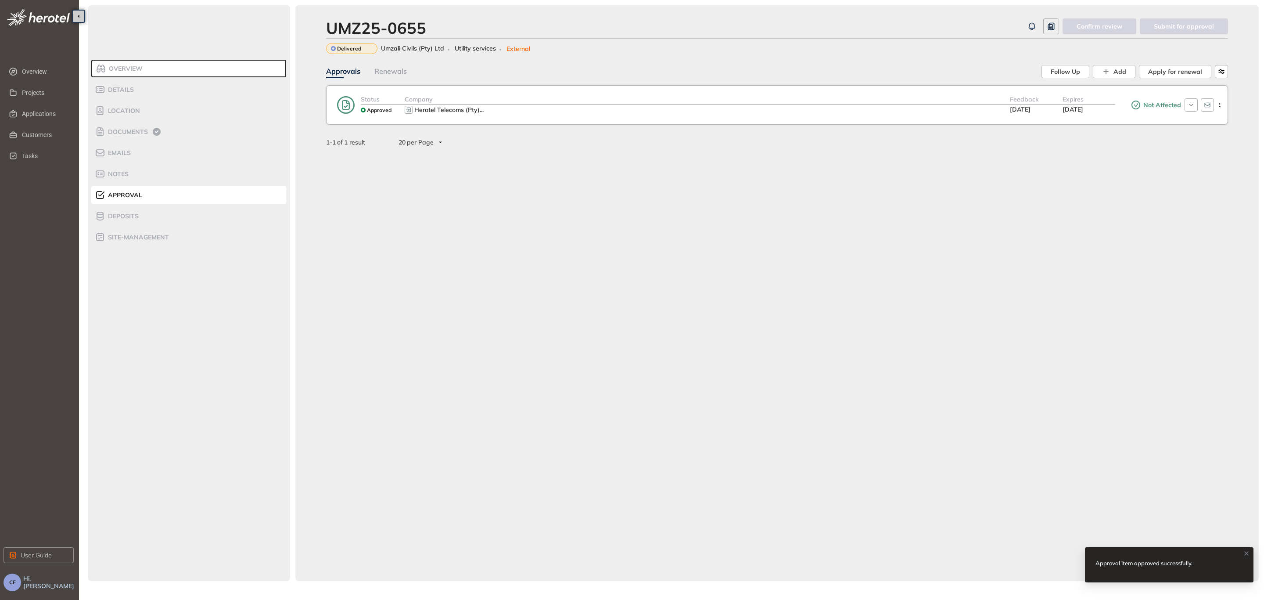
scroll to position [231, 0]
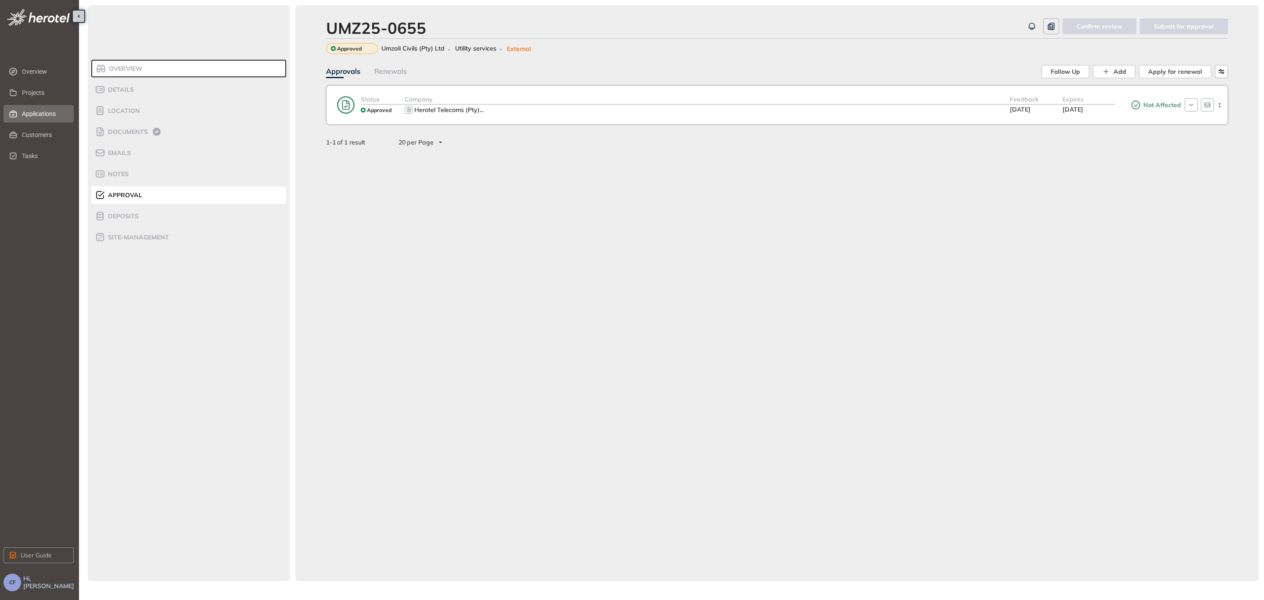
click at [42, 110] on span "Applications" at bounding box center [44, 114] width 45 height 18
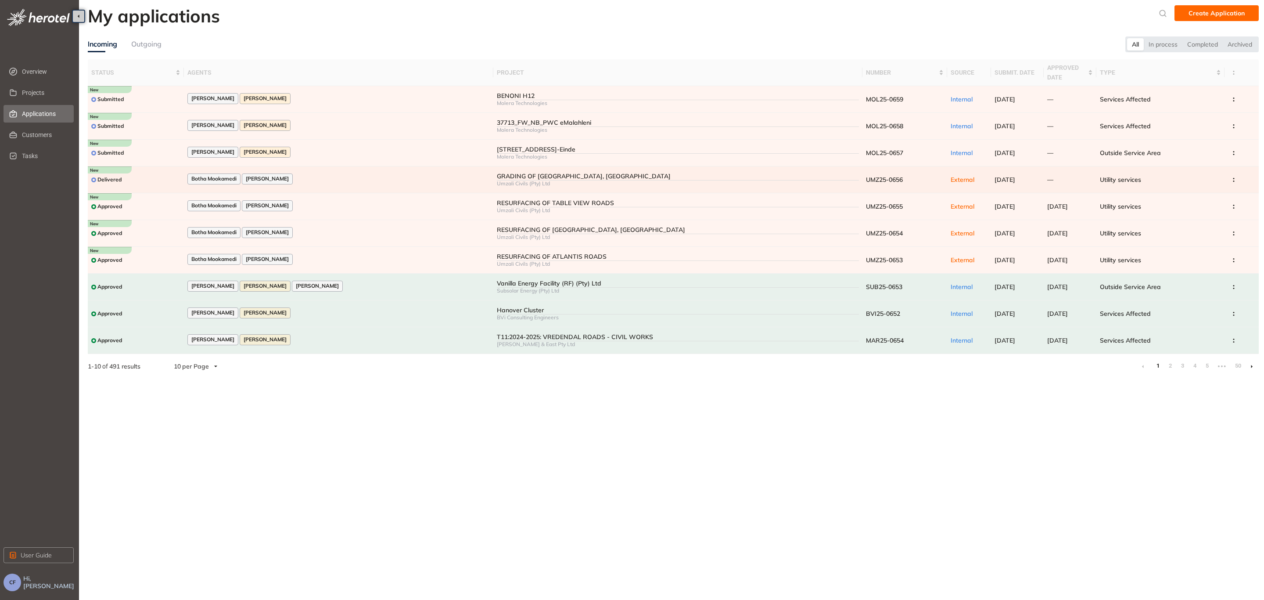
click at [326, 175] on div "Botha Mookamedi [PERSON_NAME]" at bounding box center [338, 179] width 302 height 12
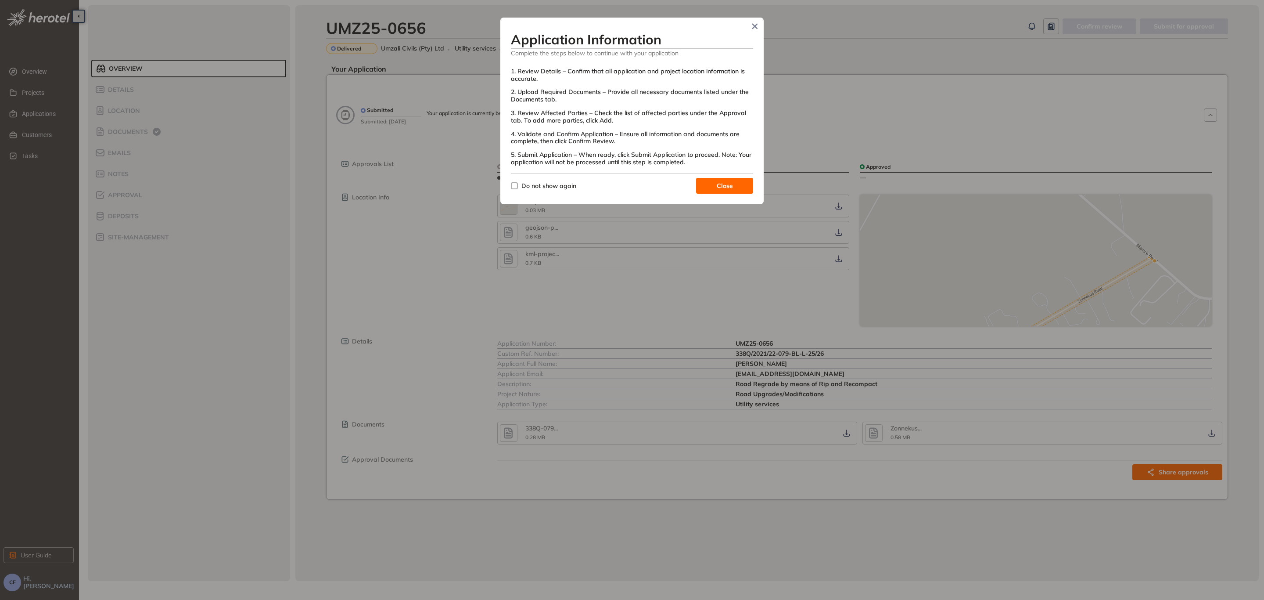
click at [714, 182] on button "Close" at bounding box center [724, 186] width 57 height 16
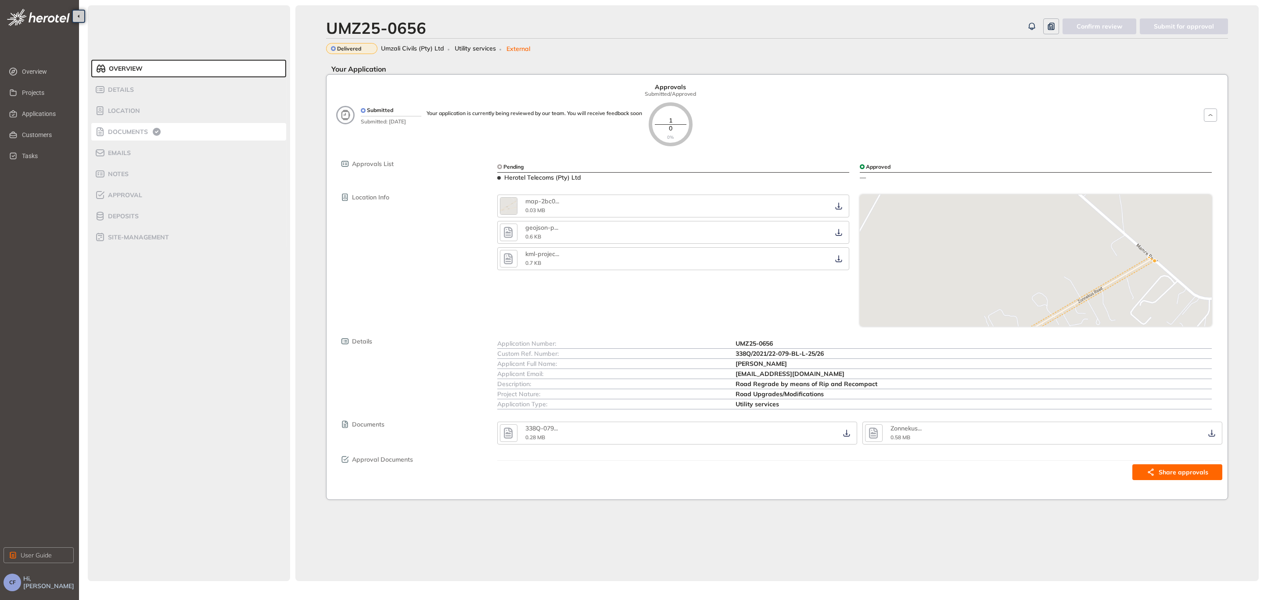
click at [157, 129] on icon at bounding box center [157, 132] width 8 height 8
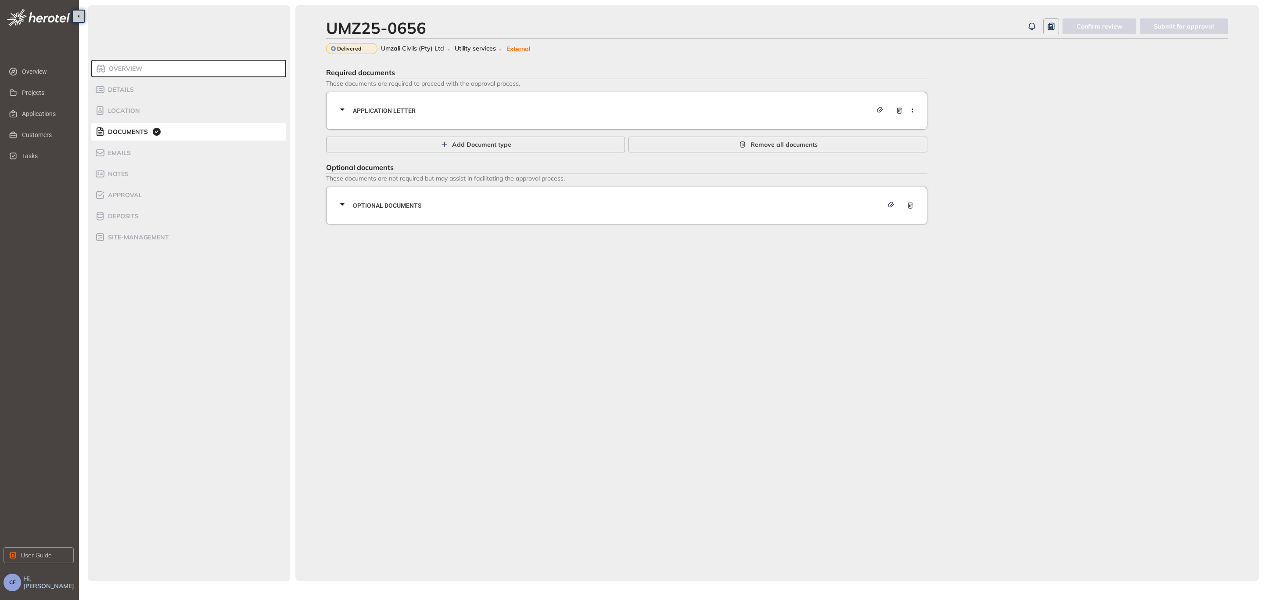
click at [518, 106] on span "Application letter" at bounding box center [612, 111] width 519 height 10
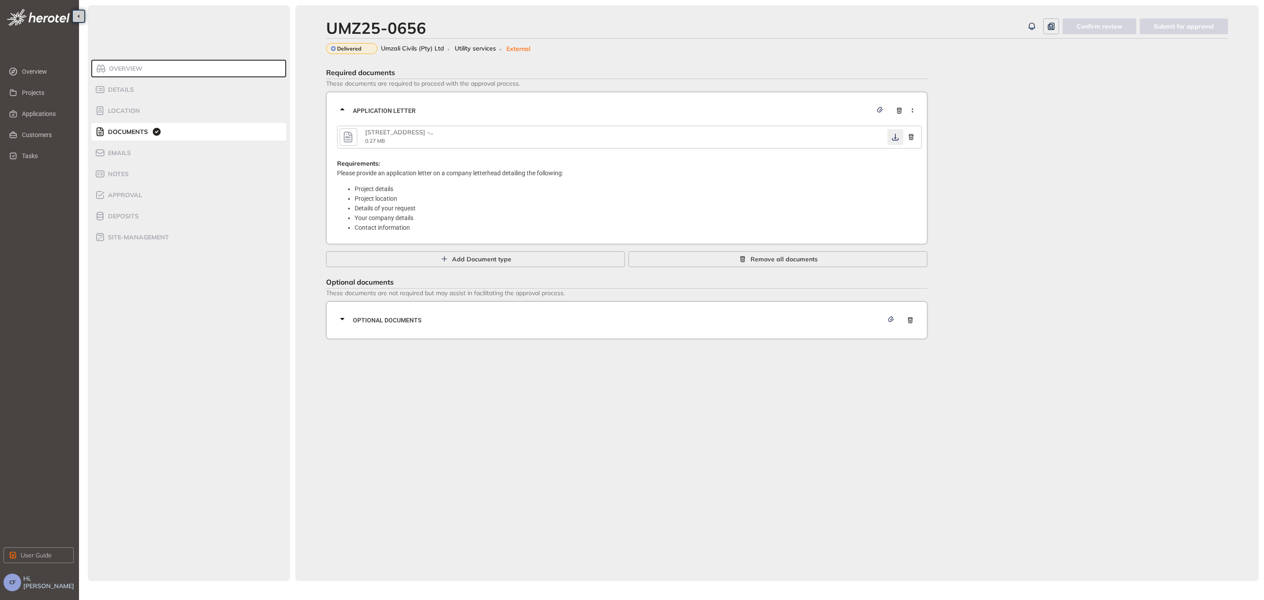
click at [895, 134] on icon "button" at bounding box center [895, 136] width 9 height 7
click at [646, 315] on span "Optional documents" at bounding box center [618, 320] width 530 height 10
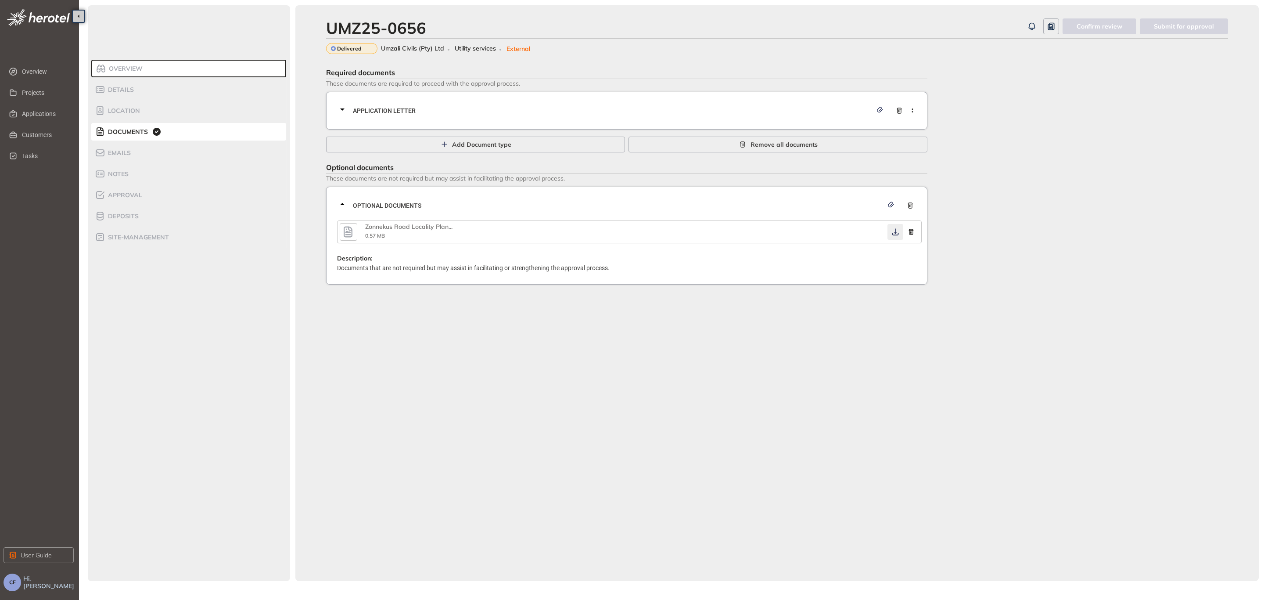
click at [897, 225] on button "button" at bounding box center [896, 232] width 16 height 16
click at [896, 233] on icon "button" at bounding box center [895, 231] width 9 height 7
click at [131, 193] on span "Approval" at bounding box center [123, 194] width 37 height 7
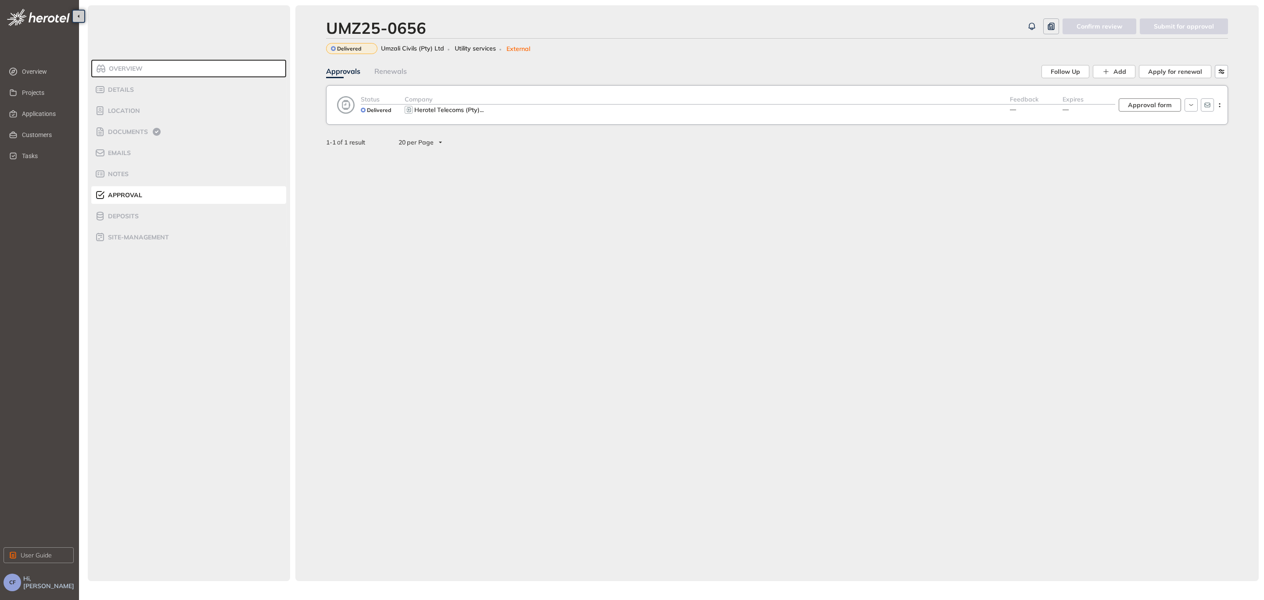
click at [1171, 104] on span "Approval form" at bounding box center [1150, 105] width 44 height 10
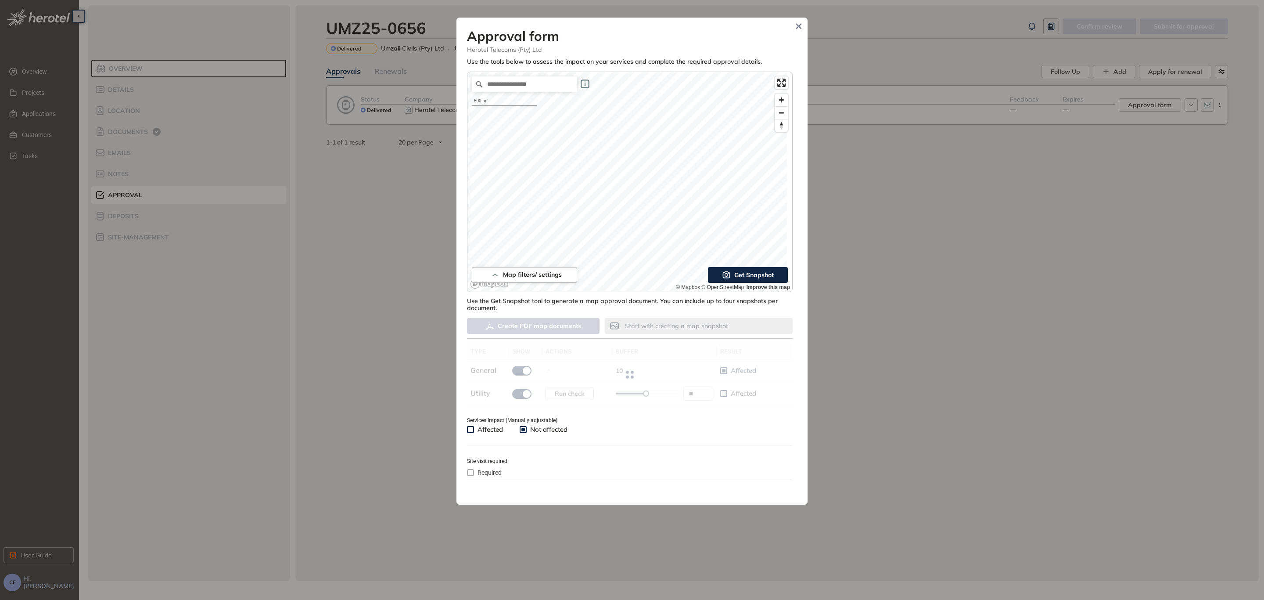
type input "**"
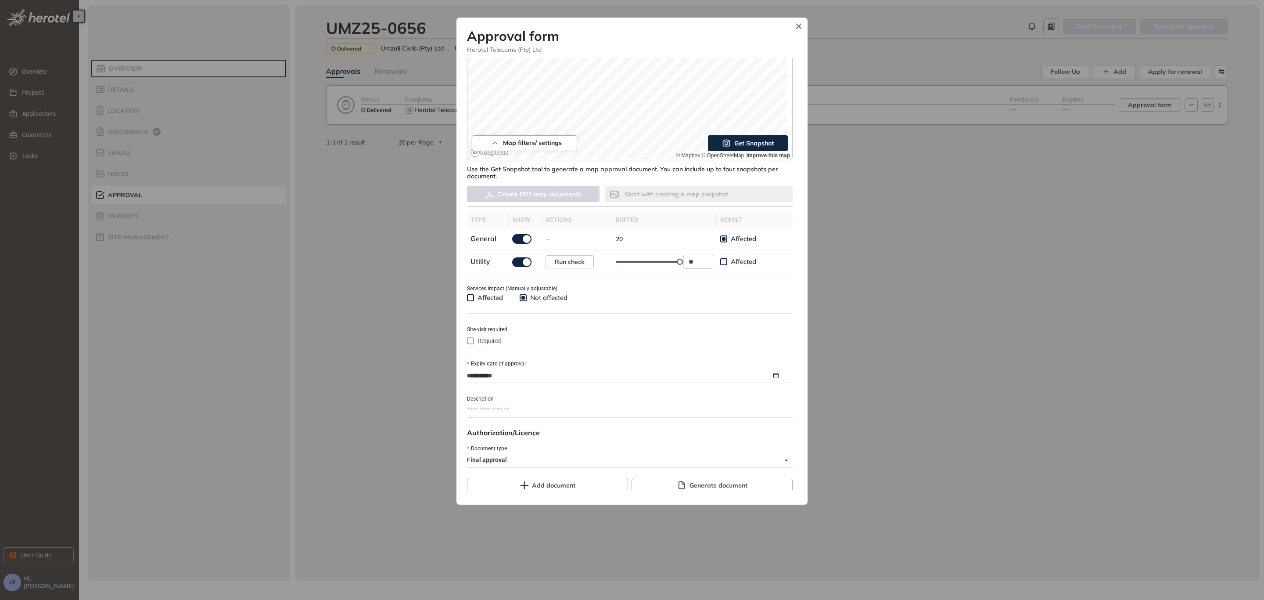
scroll to position [201, 0]
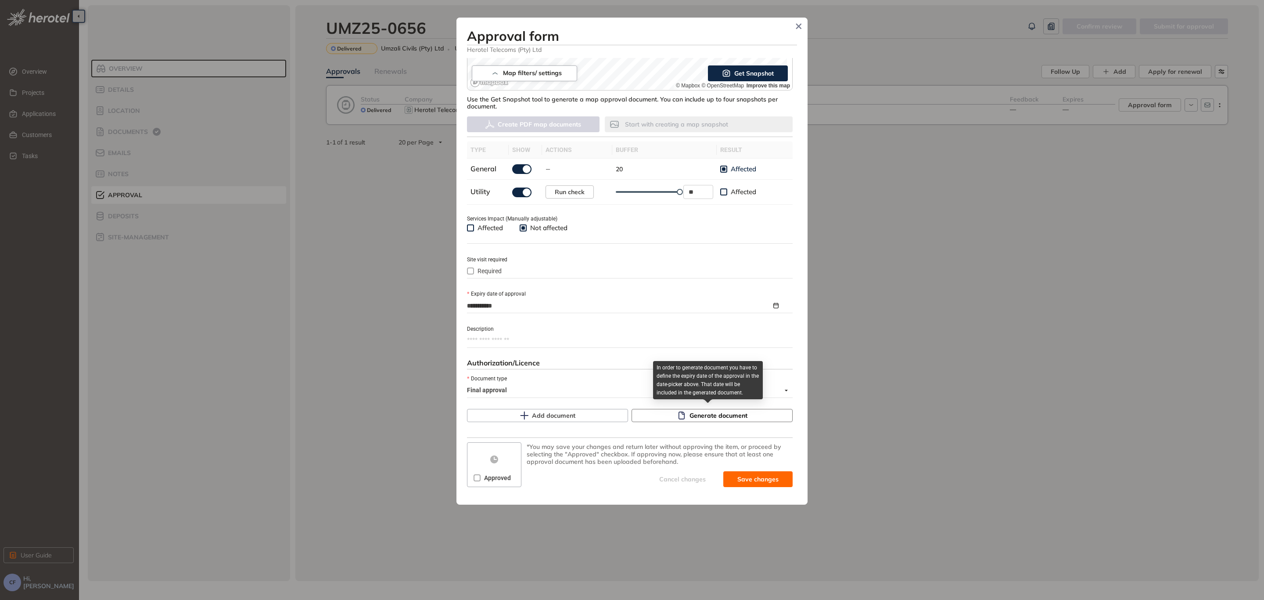
click at [712, 412] on span "Generate document" at bounding box center [719, 415] width 58 height 10
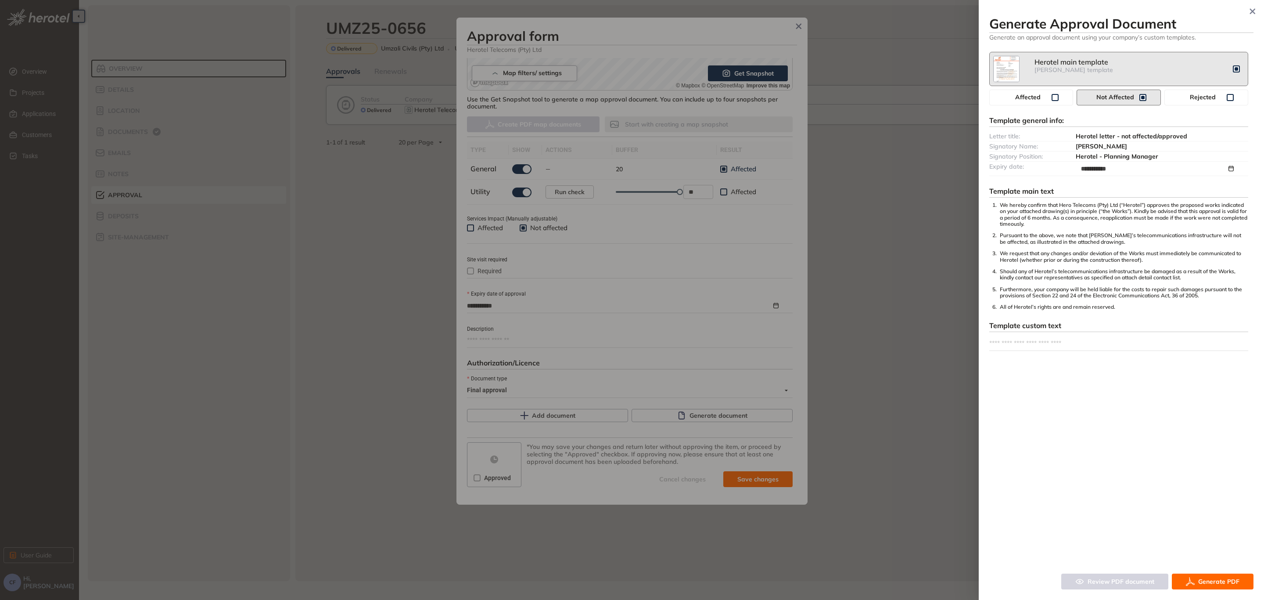
click at [1215, 580] on span "Generate PDF" at bounding box center [1218, 581] width 41 height 10
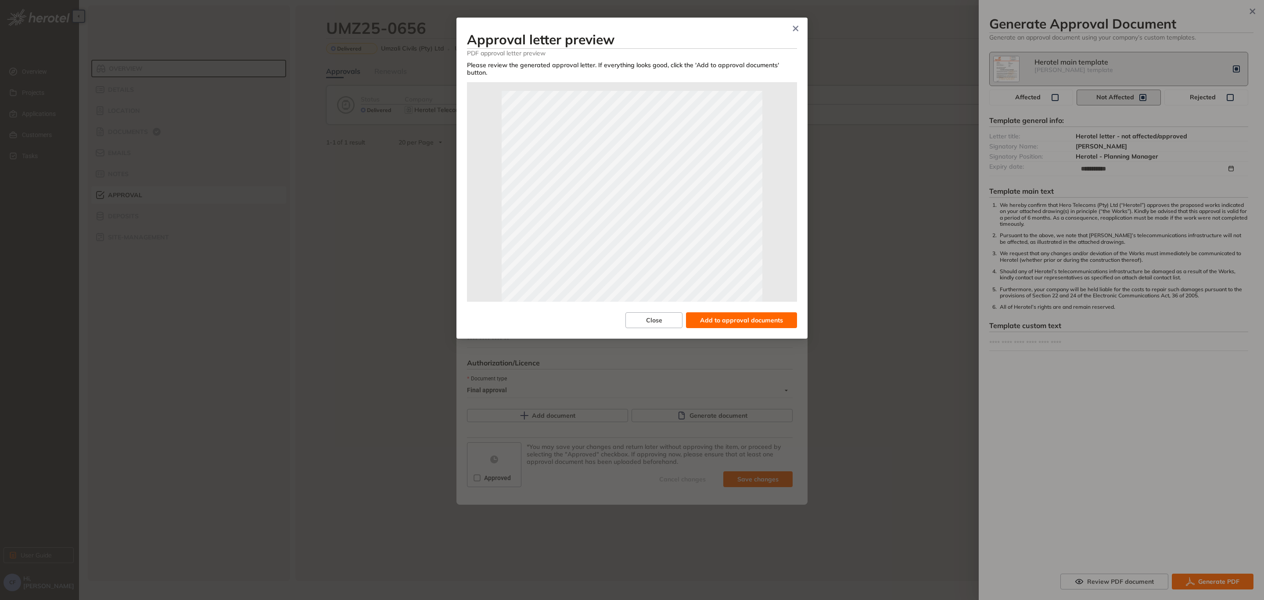
click at [757, 315] on span "Add to approval documents" at bounding box center [741, 320] width 83 height 10
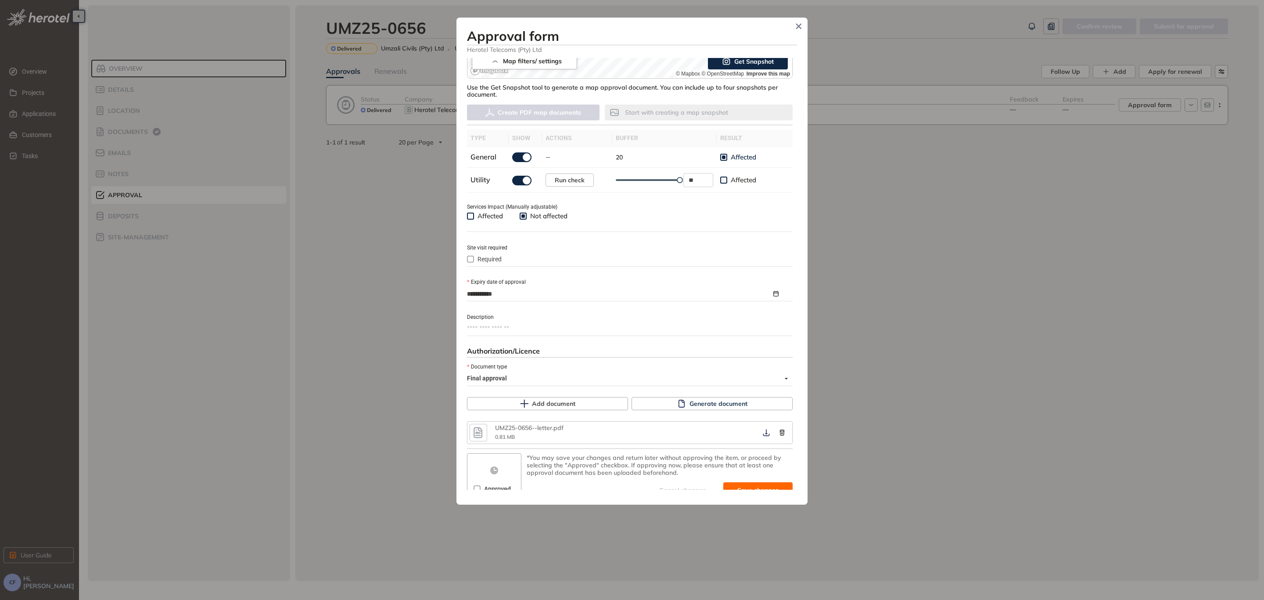
scroll to position [224, 0]
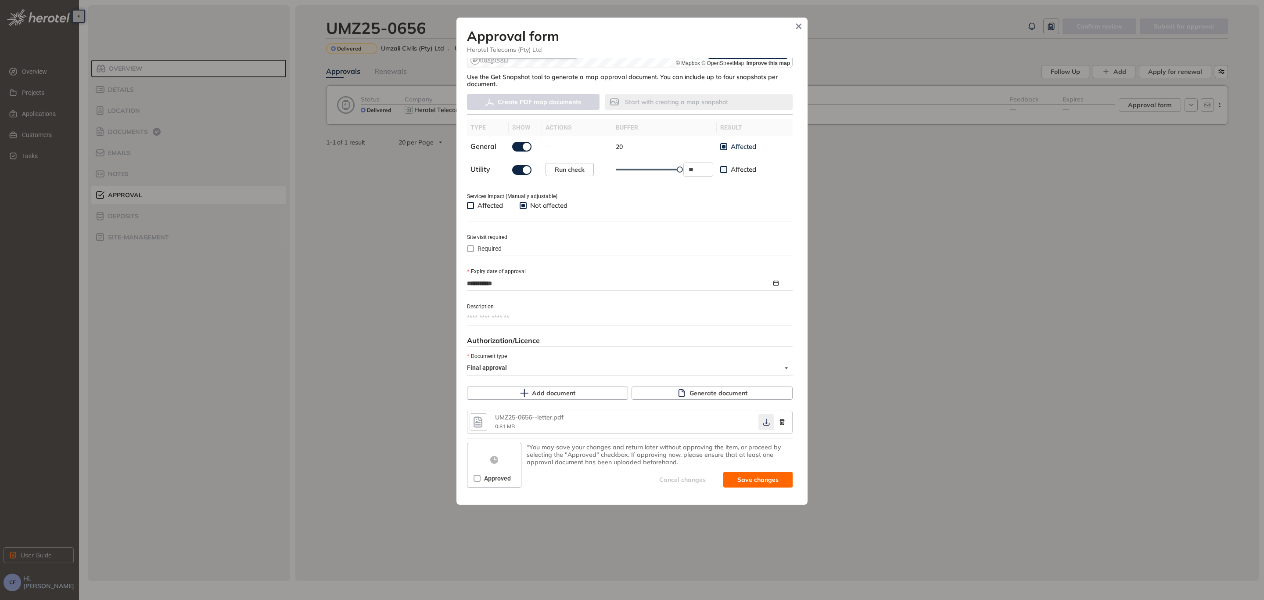
click at [763, 425] on button "button" at bounding box center [767, 422] width 16 height 16
click at [763, 421] on icon "button" at bounding box center [766, 422] width 7 height 7
click at [481, 473] on span "Approved" at bounding box center [498, 478] width 34 height 10
click at [472, 476] on div "Approved" at bounding box center [494, 478] width 50 height 14
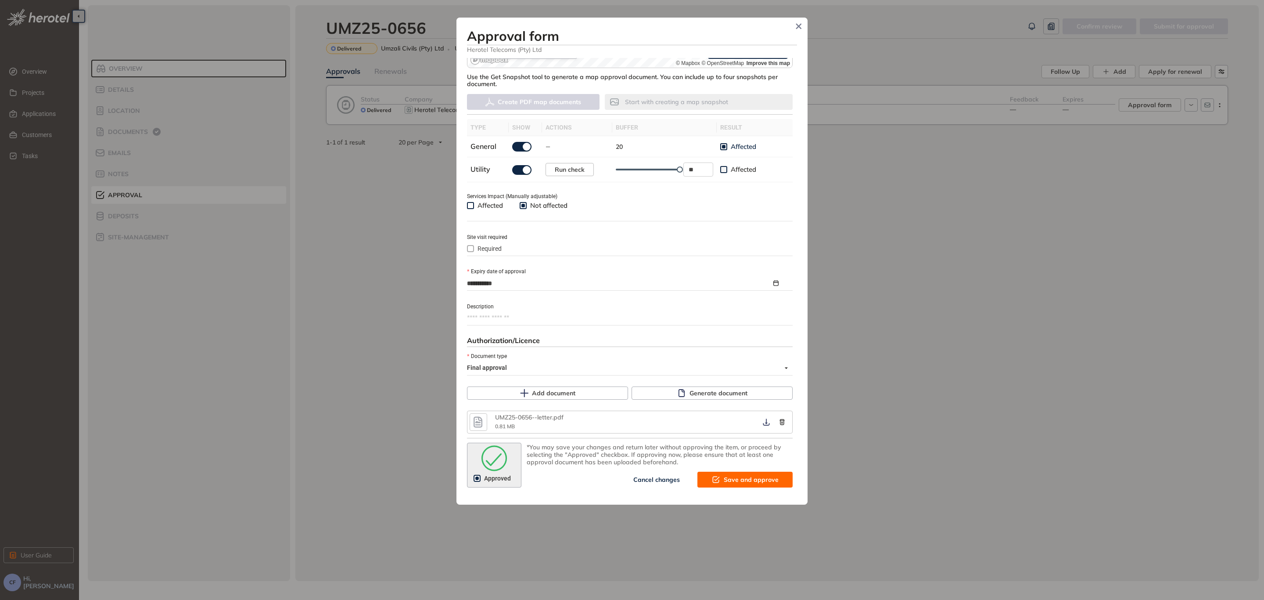
click at [724, 475] on span "Save and approve" at bounding box center [751, 480] width 55 height 10
type textarea "**********"
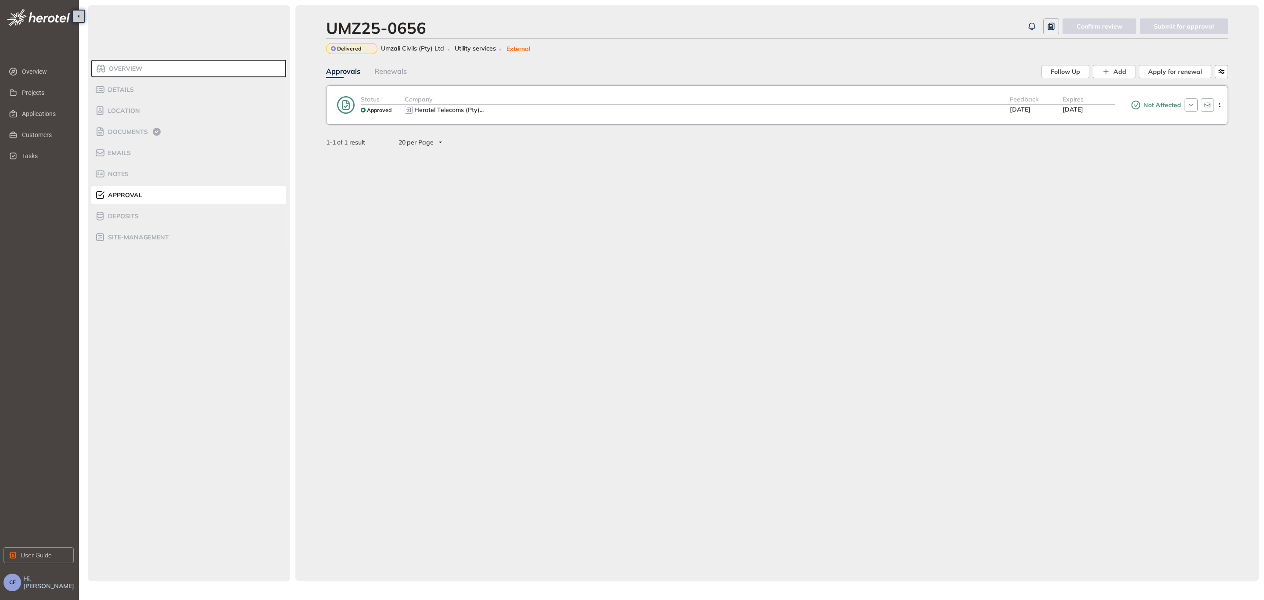
scroll to position [231, 0]
click at [51, 112] on span "Applications" at bounding box center [44, 114] width 45 height 18
